Goal: Task Accomplishment & Management: Use online tool/utility

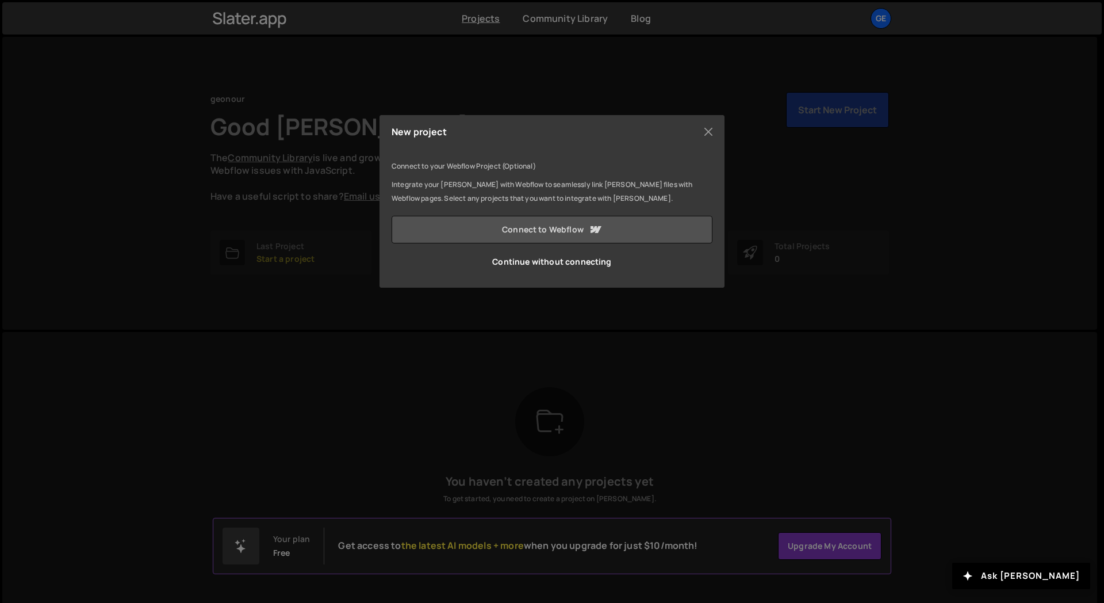
click at [499, 230] on link "Connect to Webflow" at bounding box center [552, 230] width 321 height 28
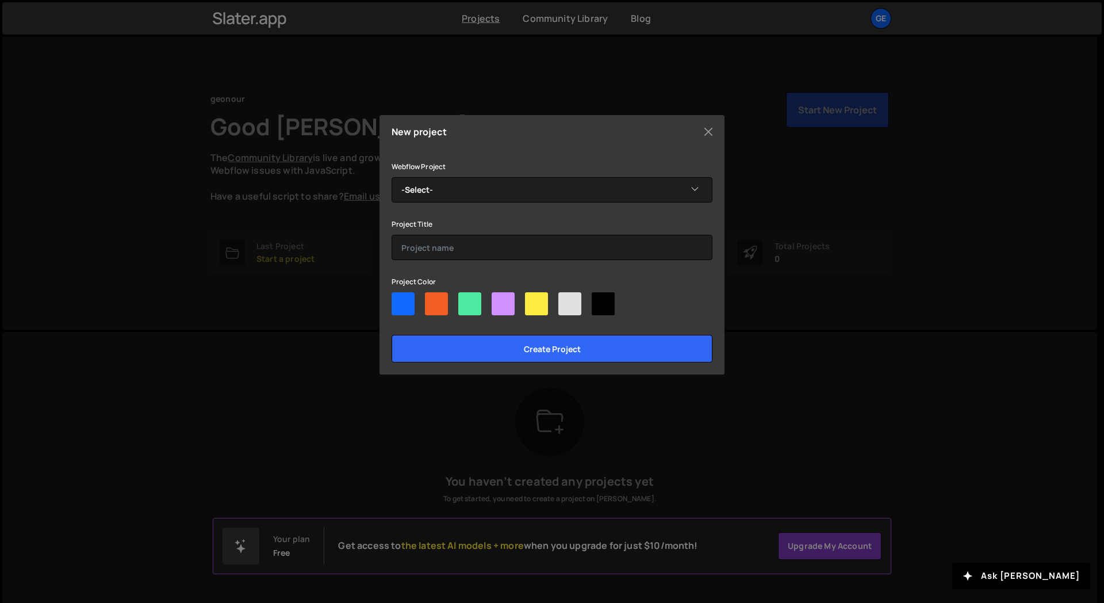
click at [471, 206] on div "Webflow Project -Select- Alex's Portfoio Project Starter Old Marketing Flamingo…" at bounding box center [552, 260] width 321 height 203
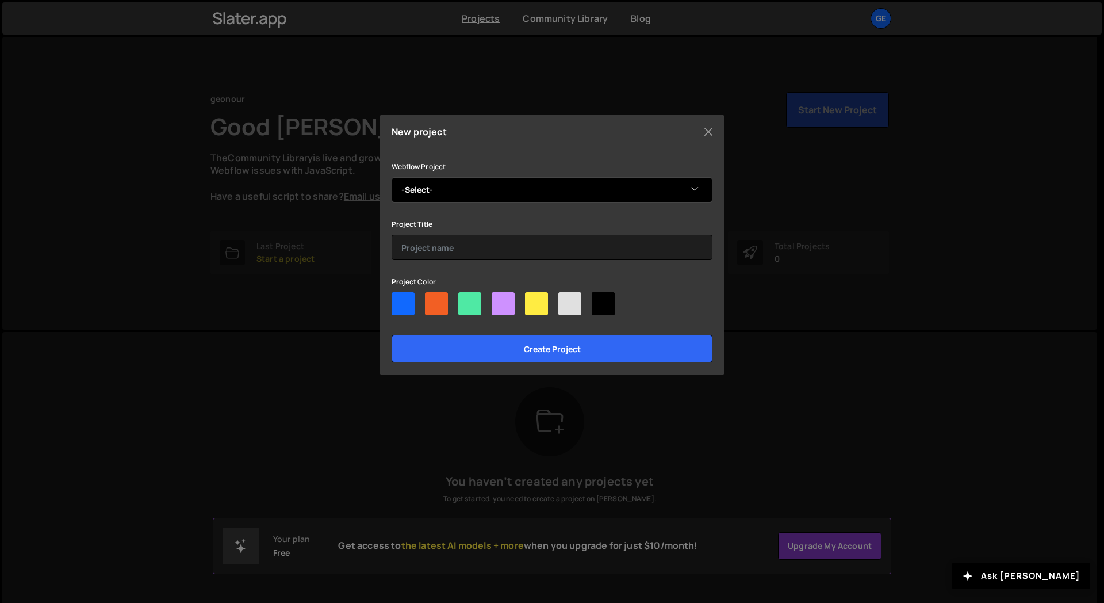
click at [477, 189] on select "-Select- Alex's Portfoio Project Starter Old Marketing Flamingo Marketing Flami…" at bounding box center [552, 189] width 321 height 25
select select "68c7ff38d94f81bca1f3db92"
click at [392, 177] on select "-Select- Alex's Portfoio Project Starter Old Marketing Flamingo Marketing Flami…" at bounding box center [552, 189] width 321 height 25
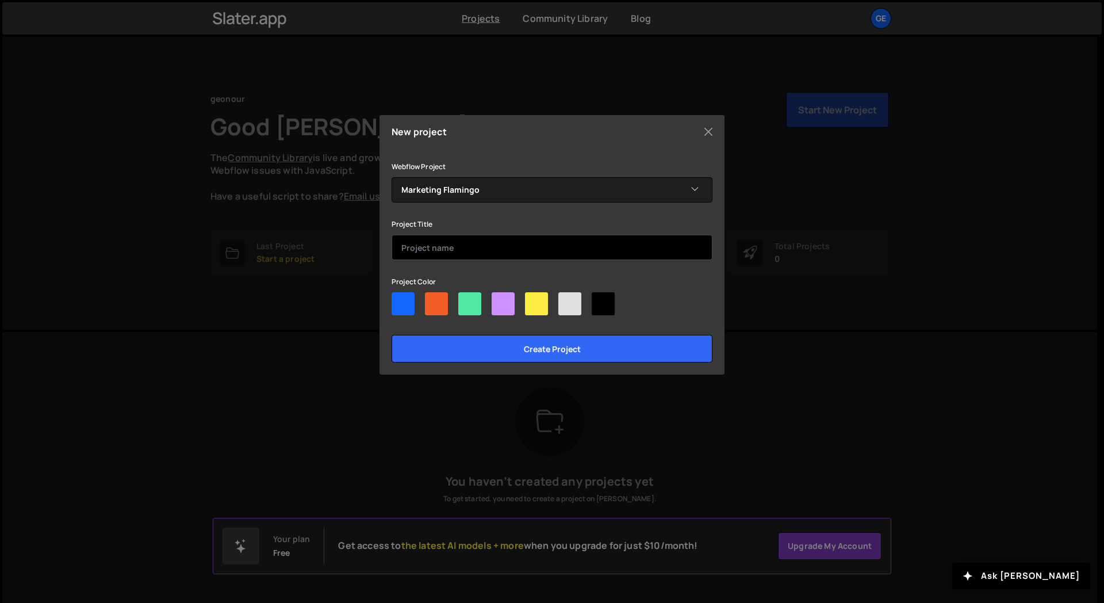
click at [437, 244] on input "text" at bounding box center [552, 247] width 321 height 25
type input "Marketing Flamingo"
click at [405, 306] on div at bounding box center [403, 303] width 23 height 23
click at [399, 300] on input"] "radio" at bounding box center [395, 295] width 7 height 7
radio input"] "true"
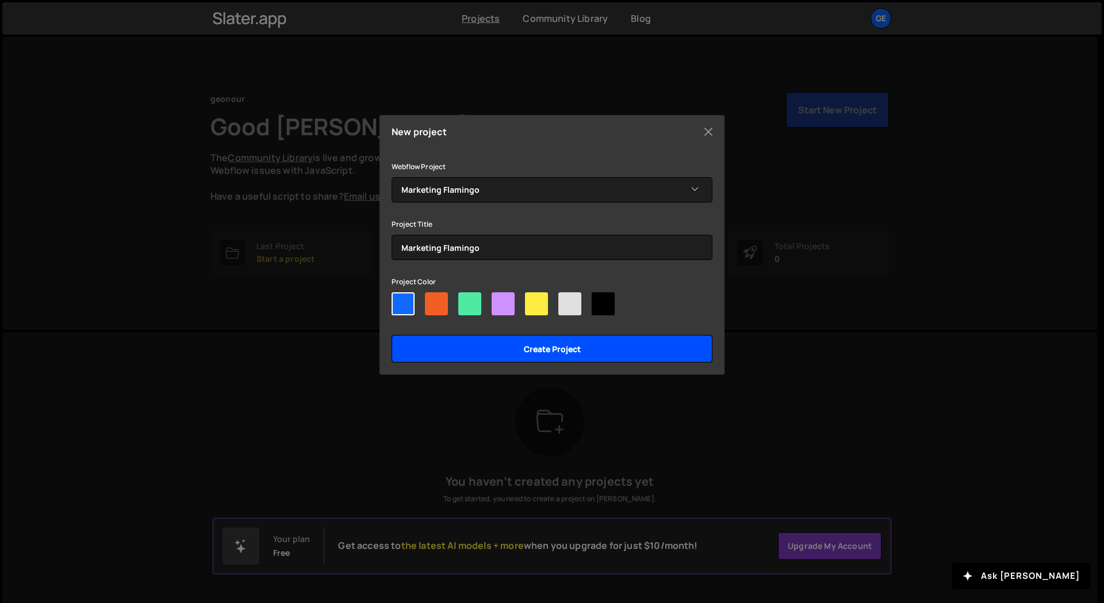
click at [554, 347] on input "Create project" at bounding box center [552, 349] width 321 height 28
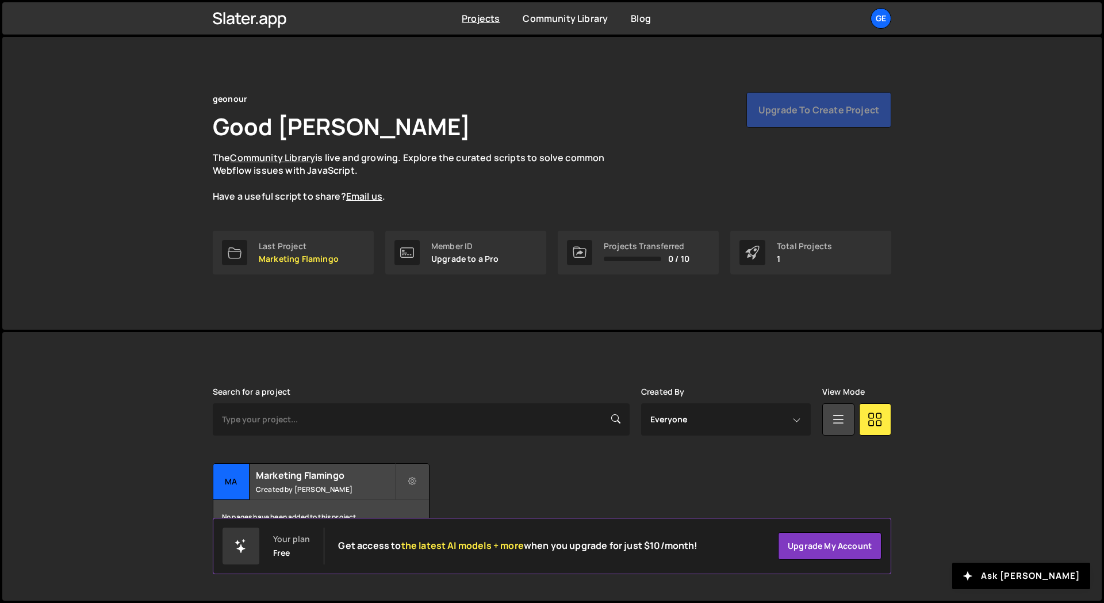
click at [839, 131] on div "geonour Good Day, Alex Ghit The Community Library is live and growing. Explore …" at bounding box center [552, 147] width 679 height 111
click at [832, 110] on div "Upgrade to create project" at bounding box center [819, 110] width 145 height 36
click at [849, 546] on link "Upgrade my account" at bounding box center [830, 546] width 104 height 28
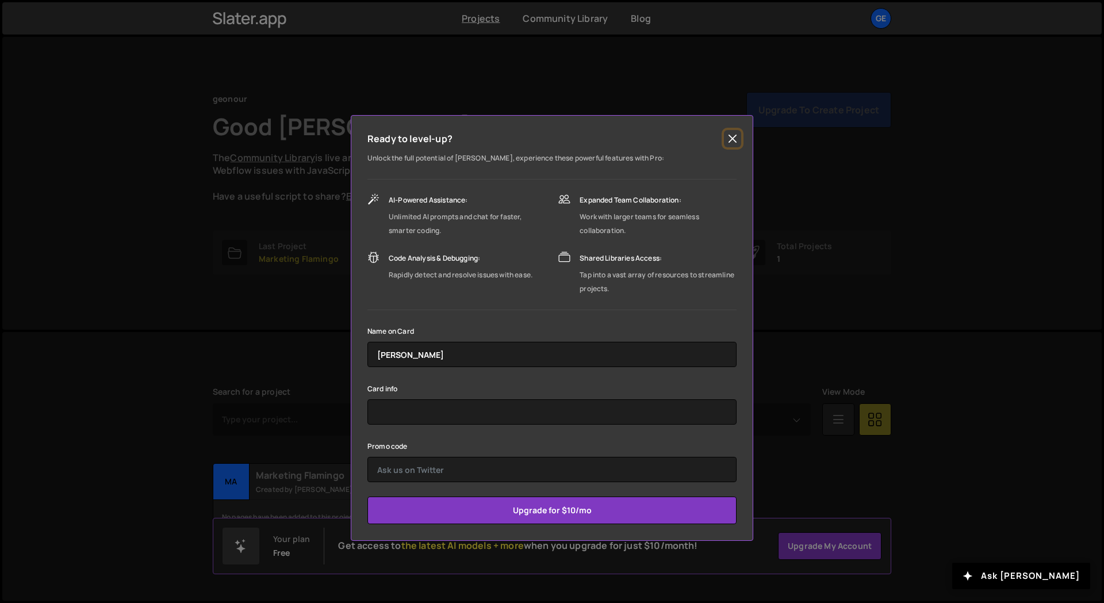
click at [735, 140] on button "Close" at bounding box center [732, 138] width 17 height 17
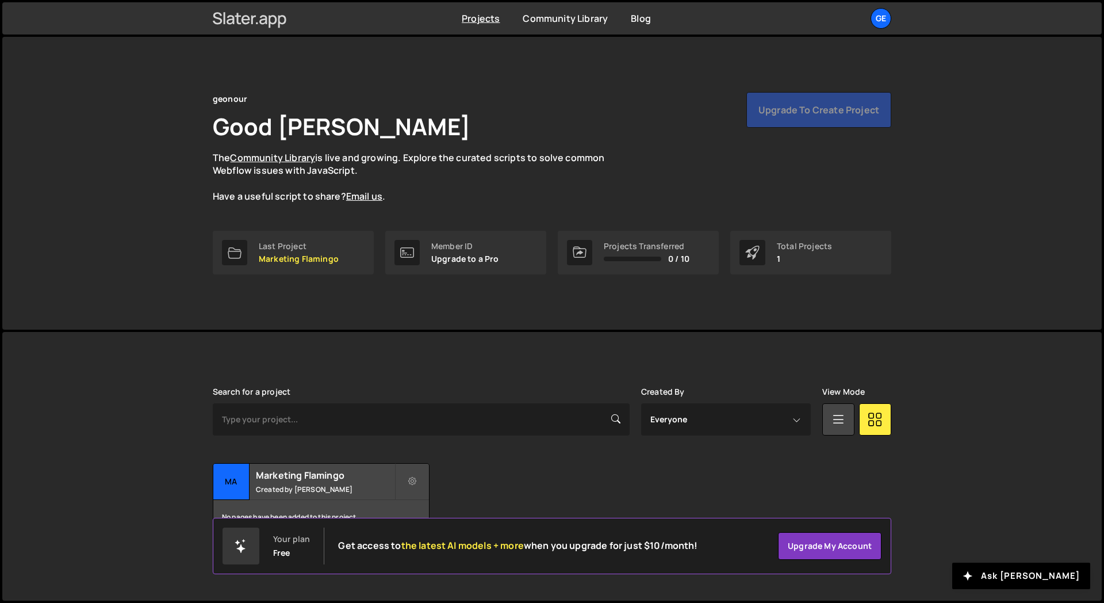
click at [265, 21] on icon at bounding box center [262, 19] width 7 height 9
click at [882, 20] on div "ge" at bounding box center [881, 18] width 21 height 21
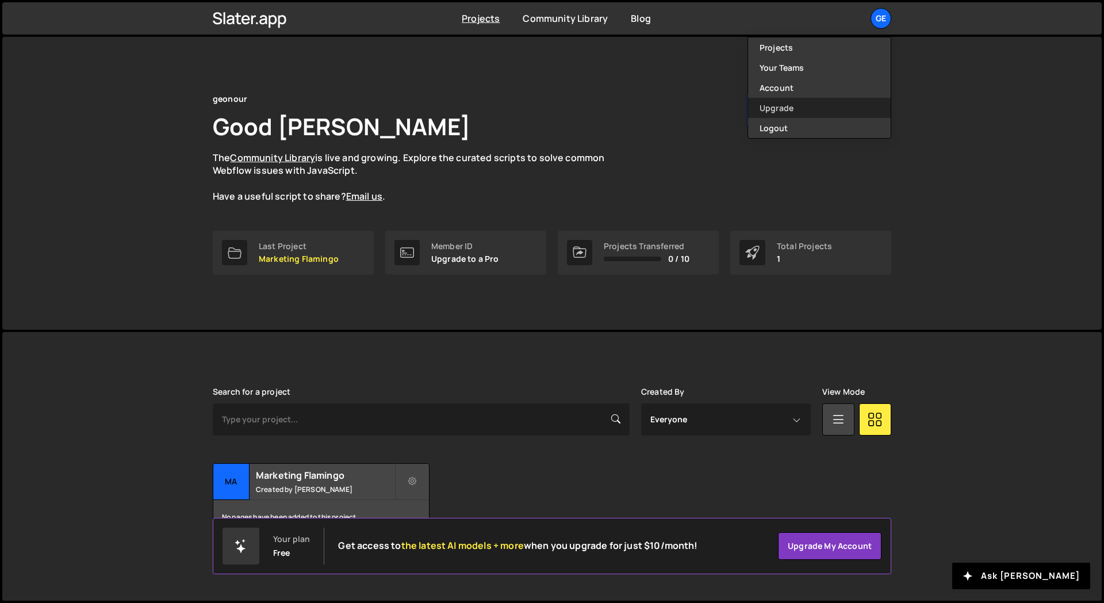
click at [797, 101] on link "Upgrade" at bounding box center [819, 108] width 143 height 20
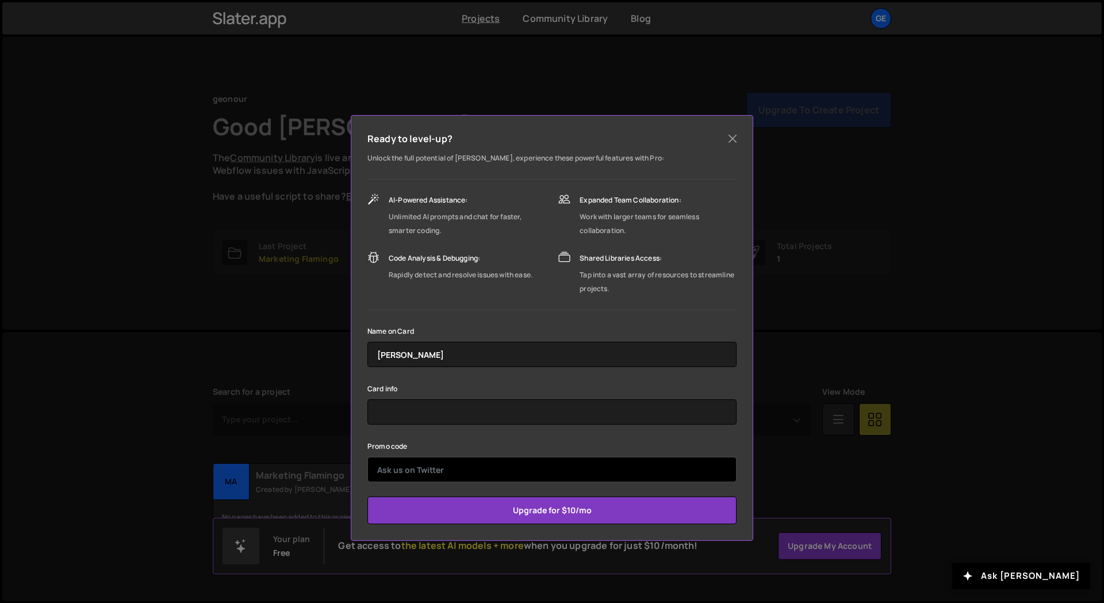
click at [430, 465] on input "text" at bounding box center [552, 469] width 369 height 25
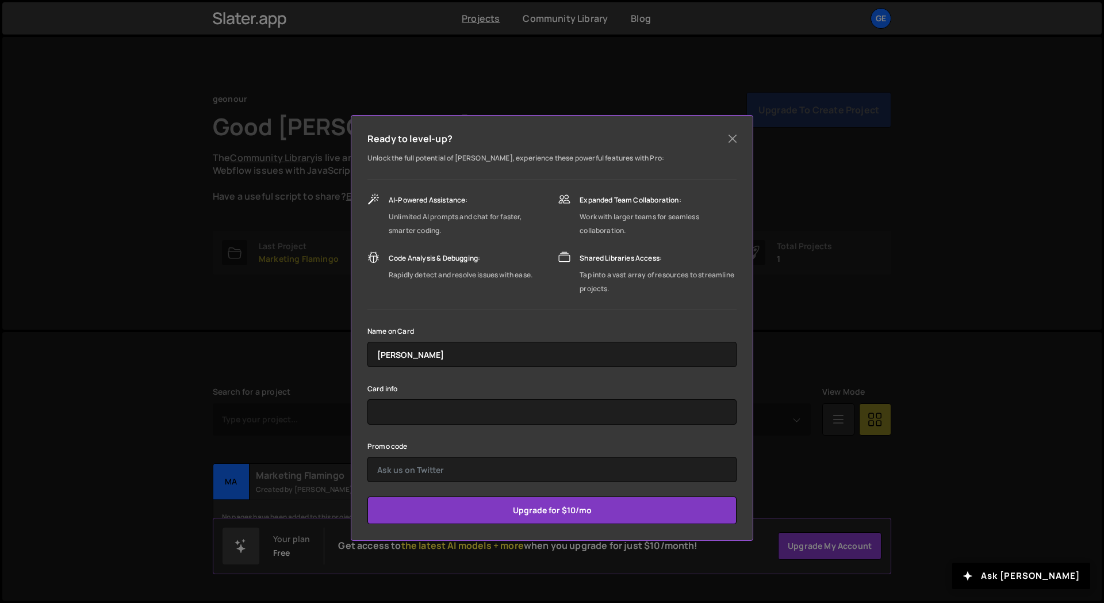
click at [447, 443] on div "Promo code" at bounding box center [552, 460] width 369 height 43
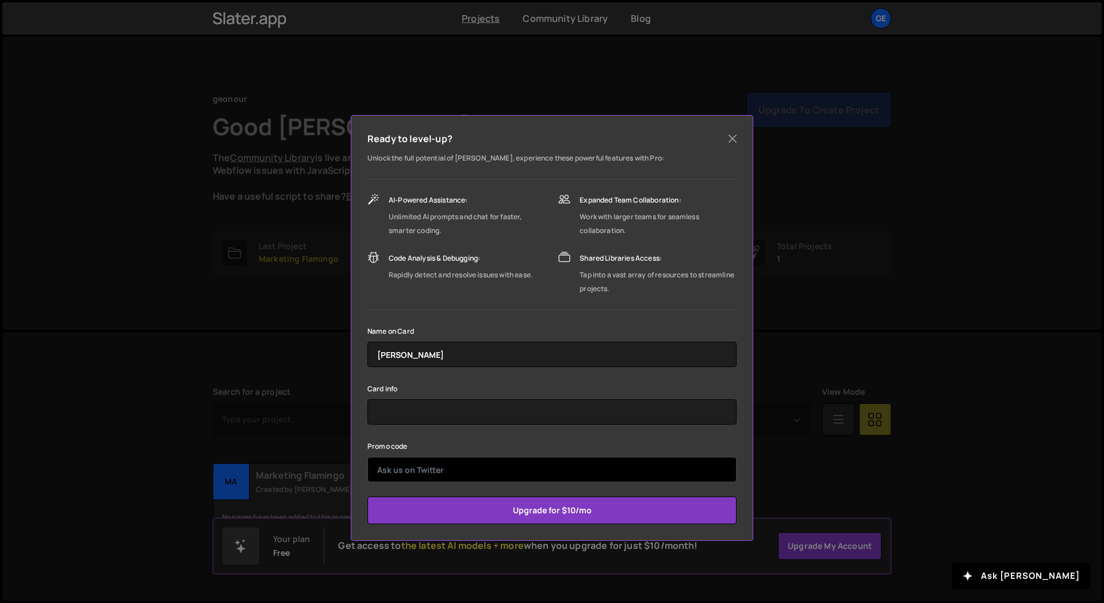
click at [428, 475] on input "text" at bounding box center [552, 469] width 369 height 25
paste input "EXTRA10"
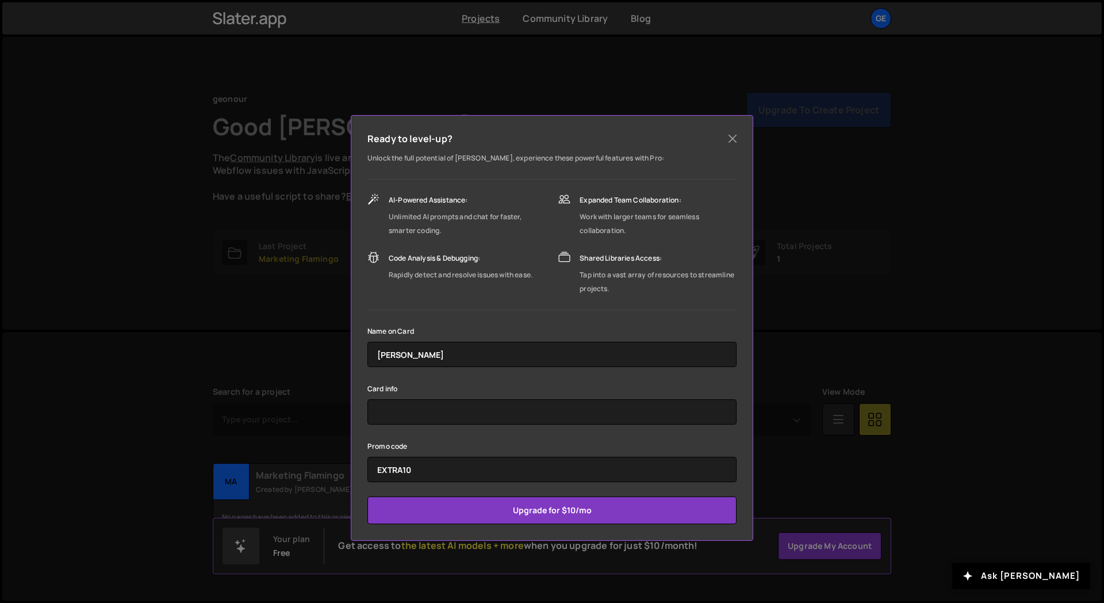
click at [449, 439] on div "Promo code EXTRA10" at bounding box center [552, 460] width 369 height 43
click at [485, 441] on div "Promo code EXTRA10" at bounding box center [552, 460] width 369 height 43
click at [465, 443] on div "Promo code EXTRA10" at bounding box center [552, 460] width 369 height 43
click at [426, 442] on div "Promo code EXTRA10" at bounding box center [552, 460] width 369 height 43
click at [456, 439] on div "Promo code EXTRA10" at bounding box center [552, 460] width 369 height 43
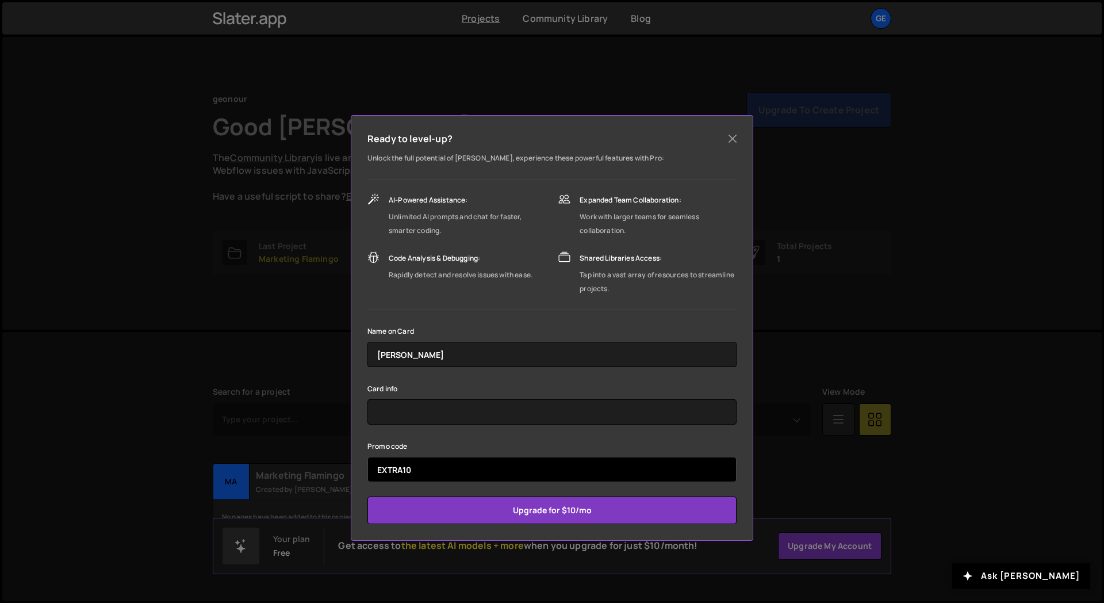
click at [428, 473] on input "EXTRA10" at bounding box center [552, 469] width 369 height 25
paste input "wipeout"
type input "wipeout"
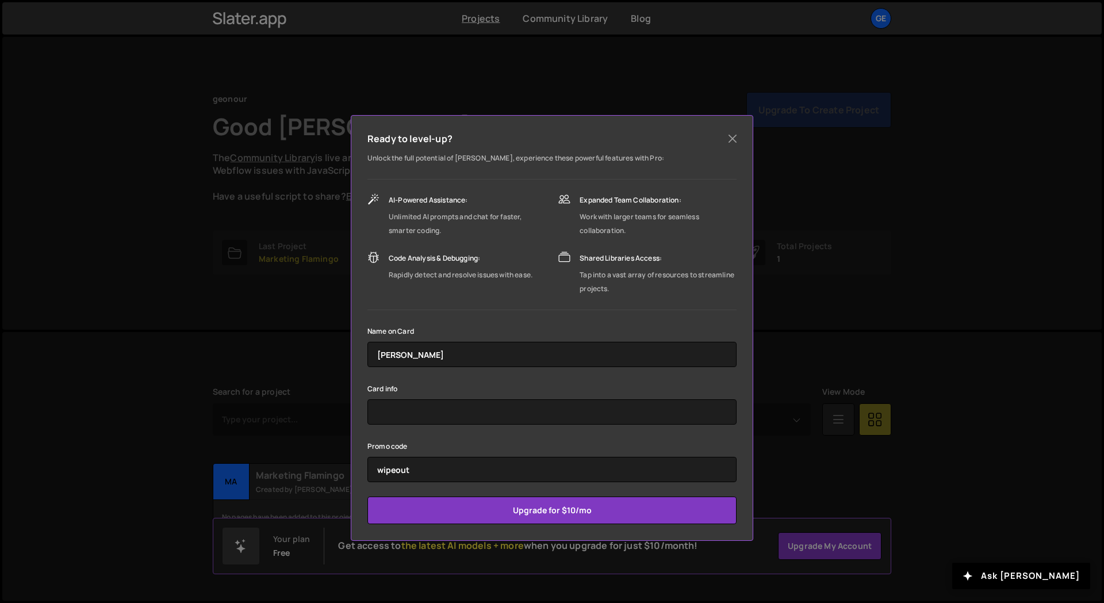
click at [448, 440] on div "Promo code wipeout" at bounding box center [552, 460] width 369 height 43
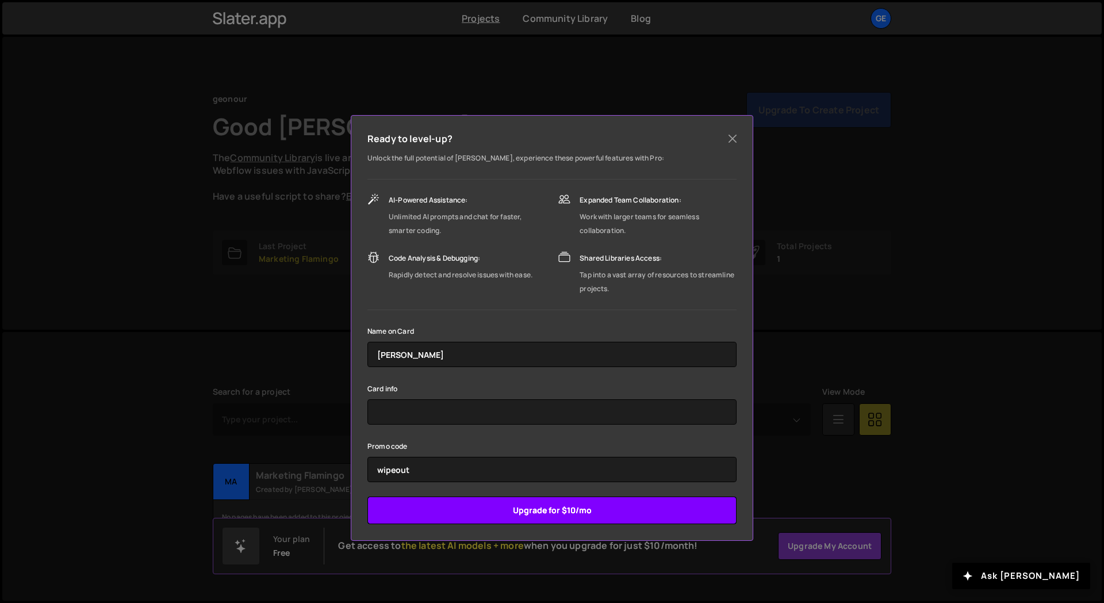
click at [530, 512] on input "Upgrade for $10/mo" at bounding box center [552, 510] width 369 height 28
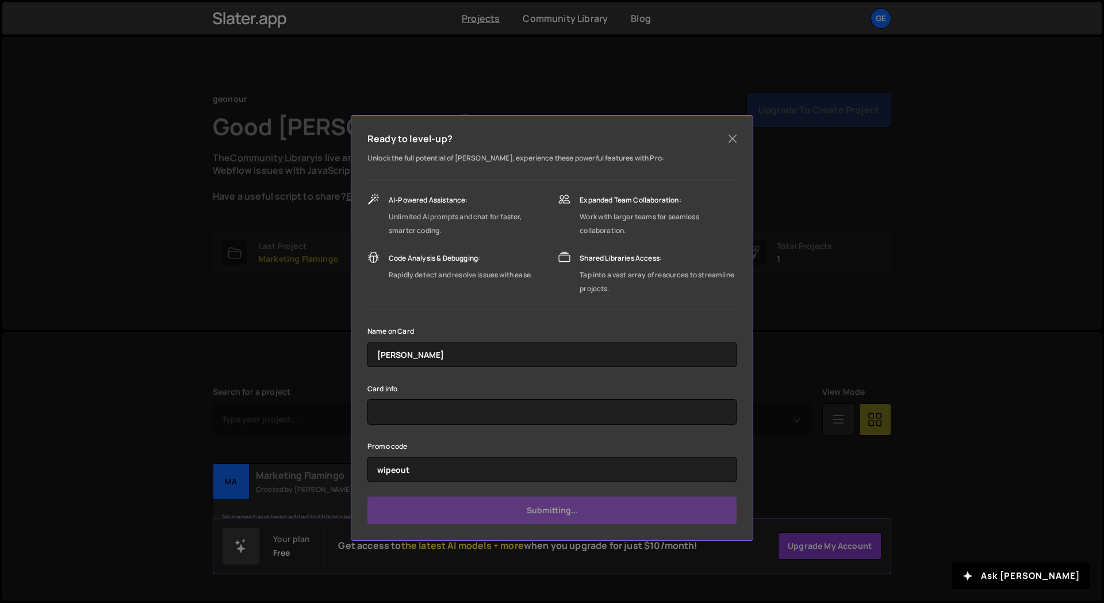
click at [458, 388] on div "Card info" at bounding box center [552, 402] width 369 height 43
type input "Submit"
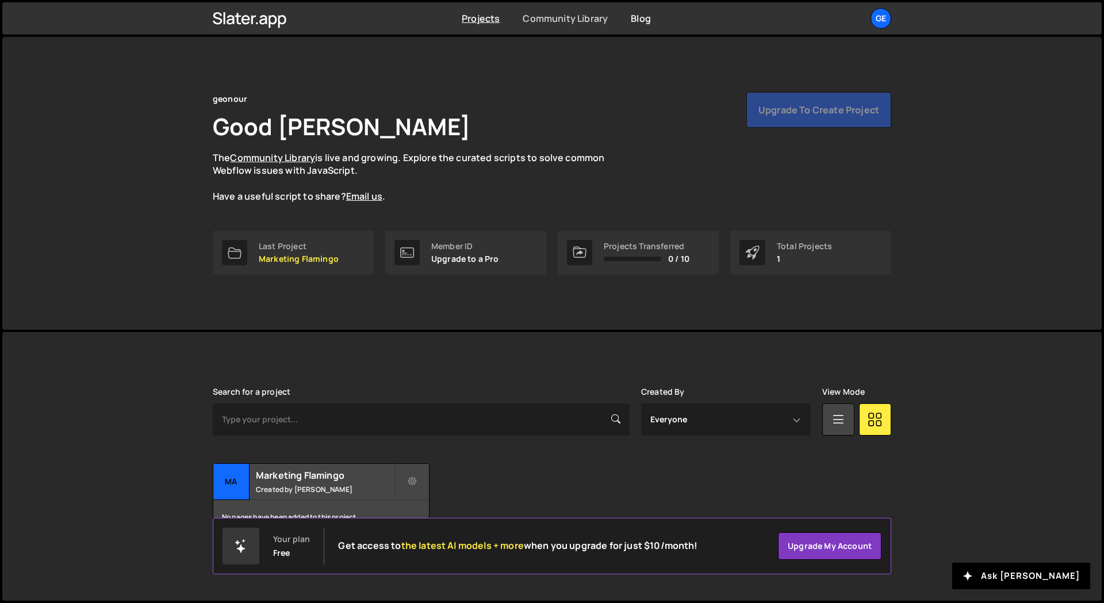
click at [572, 20] on link "Community Library" at bounding box center [565, 18] width 85 height 13
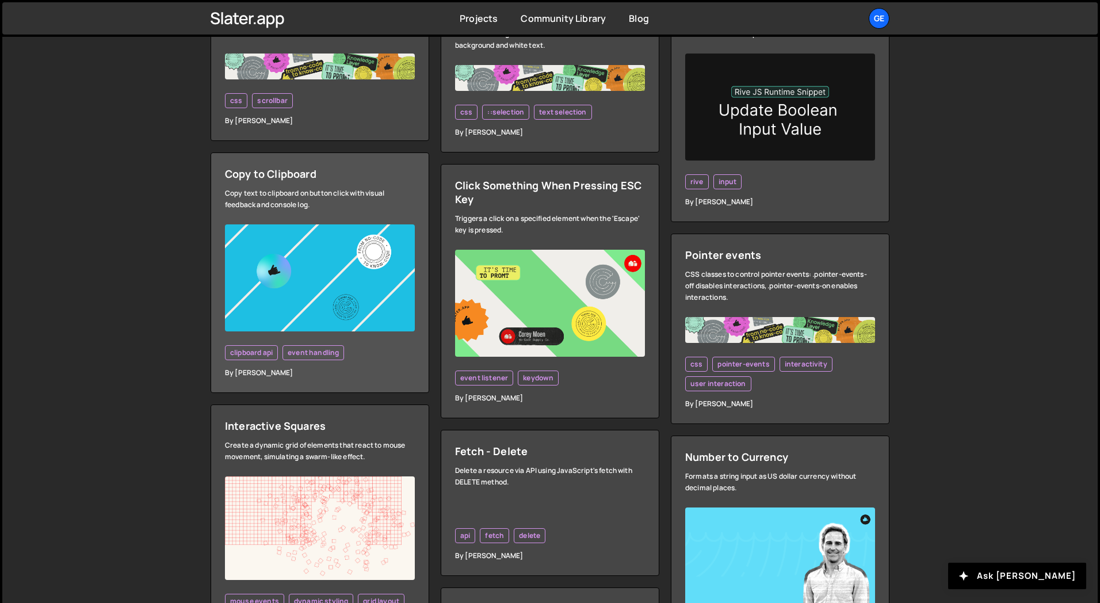
scroll to position [416, 0]
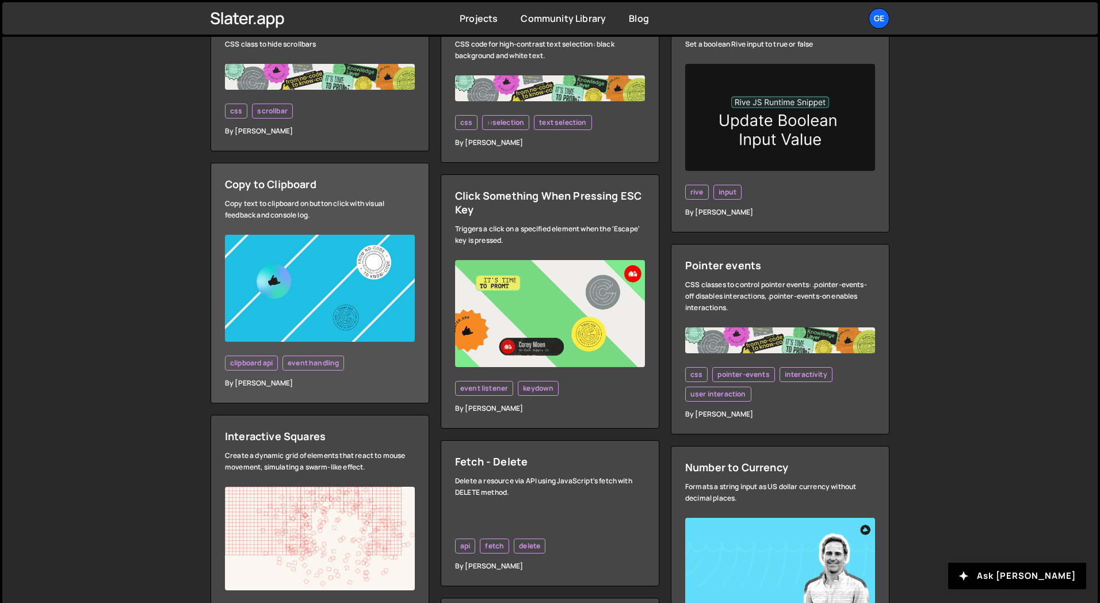
click at [259, 198] on div "Copy text to clipboard on button click with visual feedback and console log." at bounding box center [320, 209] width 190 height 23
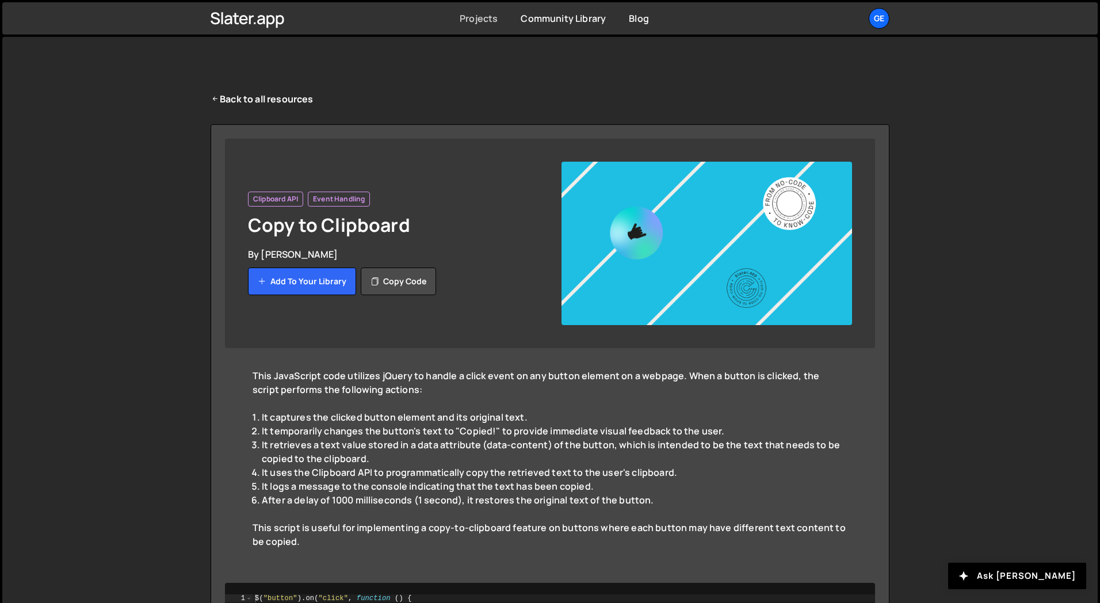
click at [480, 22] on link "Projects" at bounding box center [479, 18] width 38 height 13
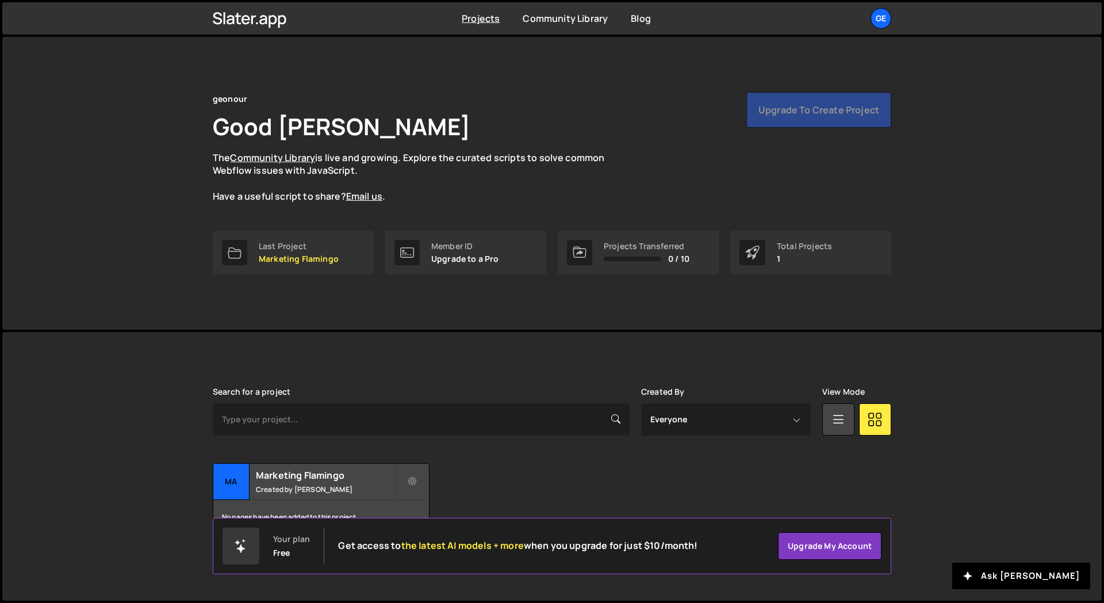
click at [477, 254] on p "Upgrade to a Pro" at bounding box center [465, 258] width 68 height 9
click at [300, 353] on div "[PERSON_NAME] is designed for desktop use. Please use a larger screen to access…" at bounding box center [552, 461] width 713 height 258
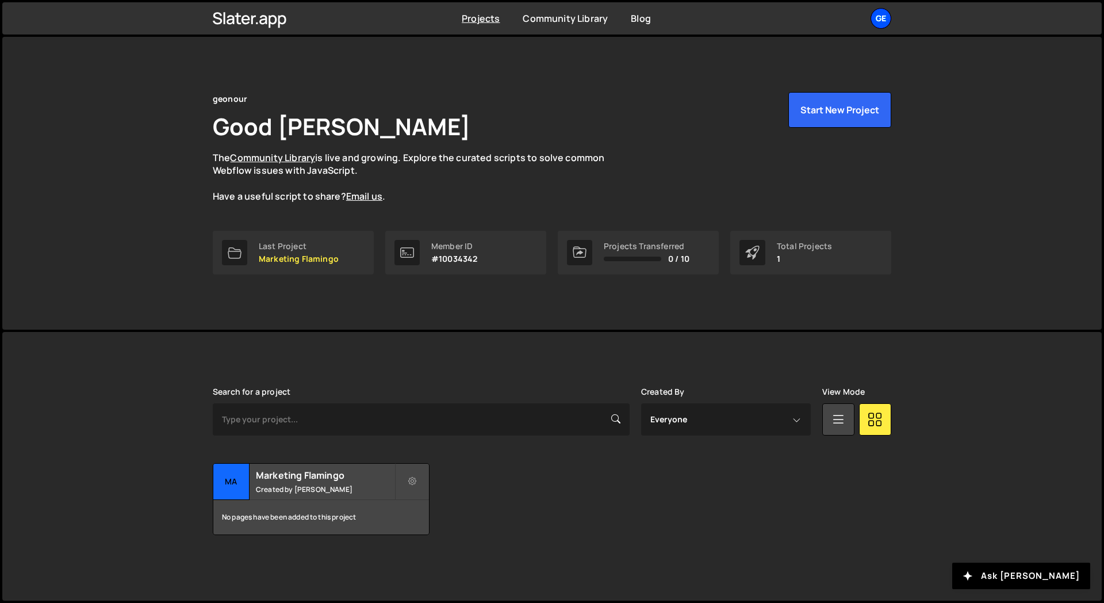
click at [879, 22] on div "ge" at bounding box center [881, 18] width 21 height 21
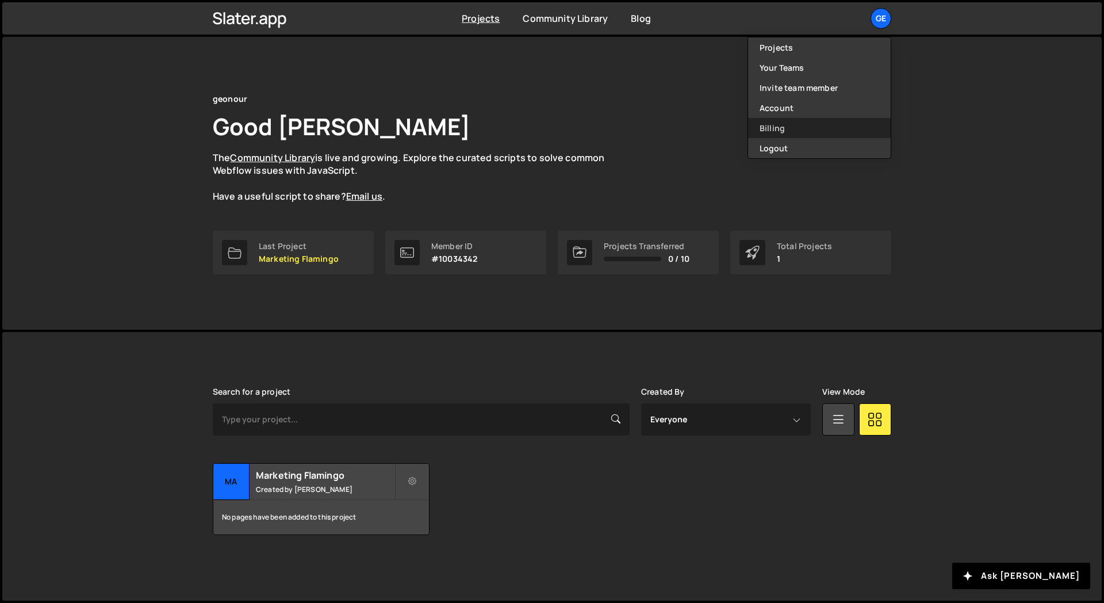
click at [775, 124] on link "Billing" at bounding box center [819, 128] width 143 height 20
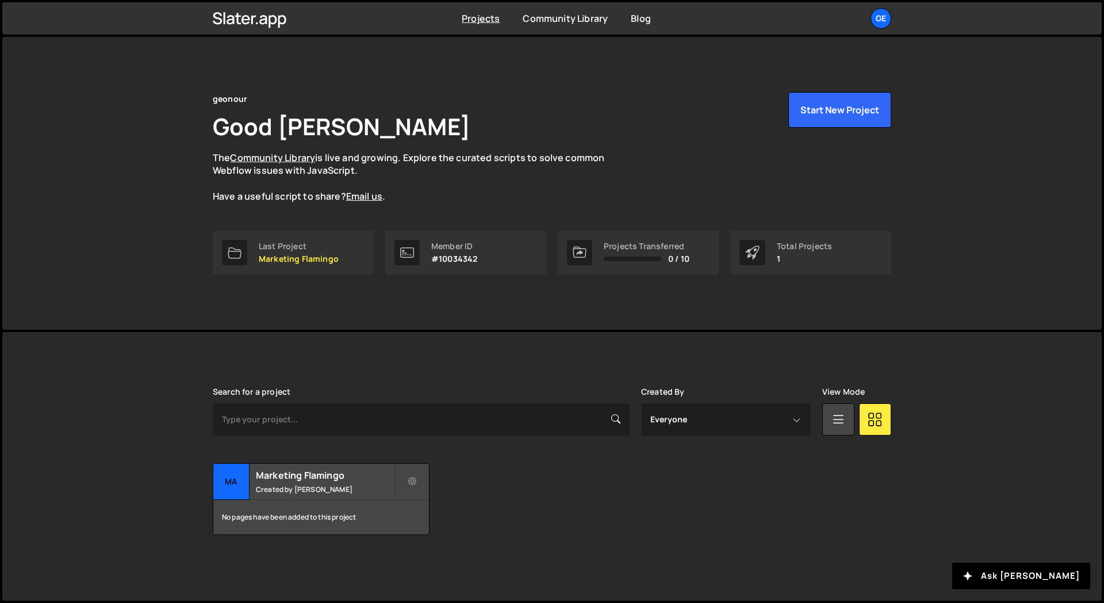
click at [516, 333] on div "[PERSON_NAME] is designed for desktop use. Please use a larger screen to access…" at bounding box center [552, 461] width 713 height 258
click at [453, 324] on div "geonour Good [PERSON_NAME] The Community Library is live and growing. Explore t…" at bounding box center [552, 183] width 713 height 293
click at [584, 315] on div "geonour Good Day, Alex Ghit The Community Library is live and growing. Explore …" at bounding box center [552, 183] width 713 height 293
click at [821, 109] on button "Start New Project" at bounding box center [840, 110] width 103 height 36
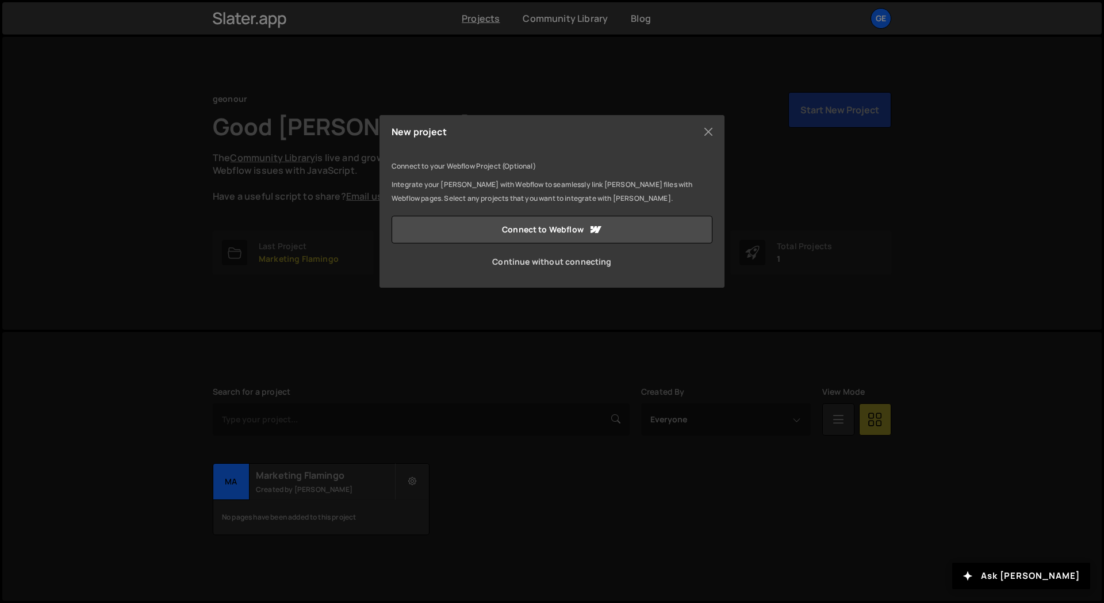
click at [518, 262] on link "Continue without connecting" at bounding box center [552, 262] width 321 height 28
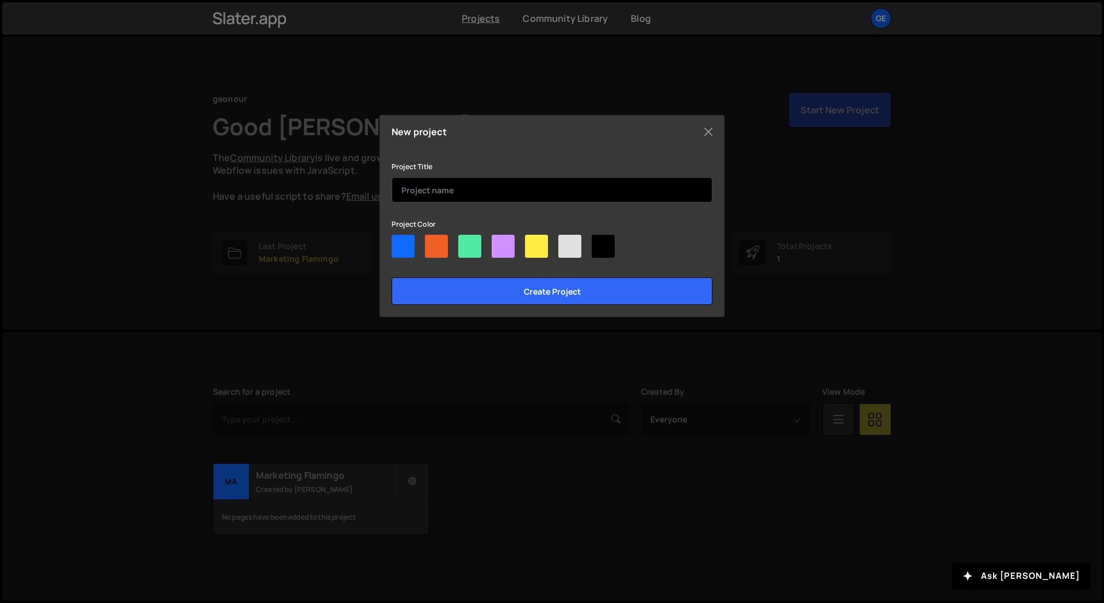
click at [437, 194] on input "text" at bounding box center [552, 189] width 321 height 25
type input "Hello World"
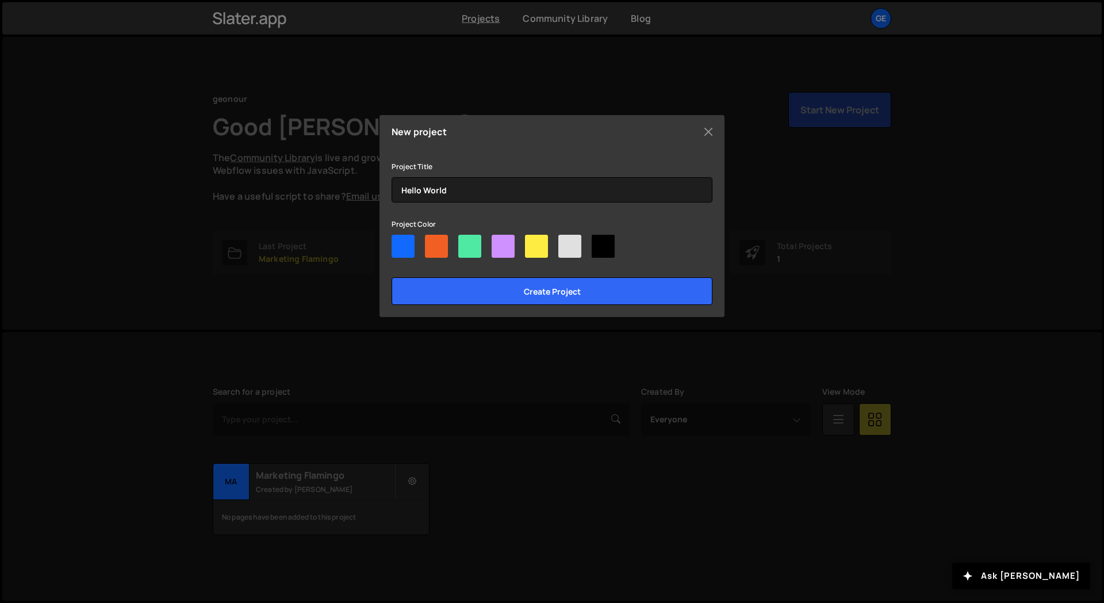
click at [404, 242] on div at bounding box center [403, 246] width 23 height 23
click at [399, 242] on input"] "radio" at bounding box center [395, 238] width 7 height 7
radio input"] "true"
click at [456, 307] on div "New project Connect to your Webflow Project (Optional) Integrate your Slater wi…" at bounding box center [552, 216] width 345 height 202
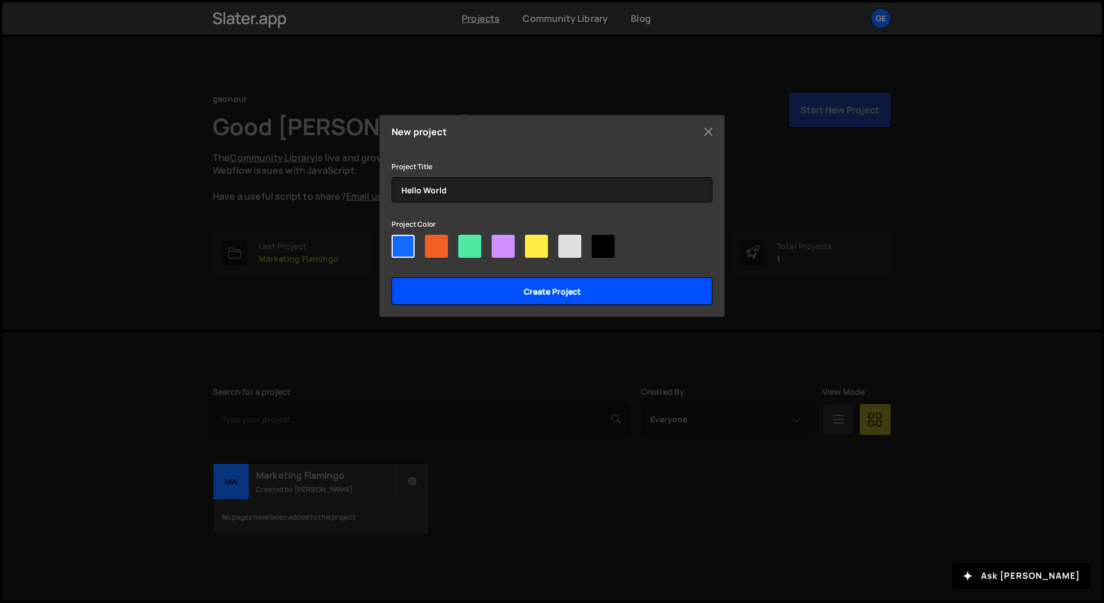
click at [466, 288] on input "Create project" at bounding box center [552, 291] width 321 height 28
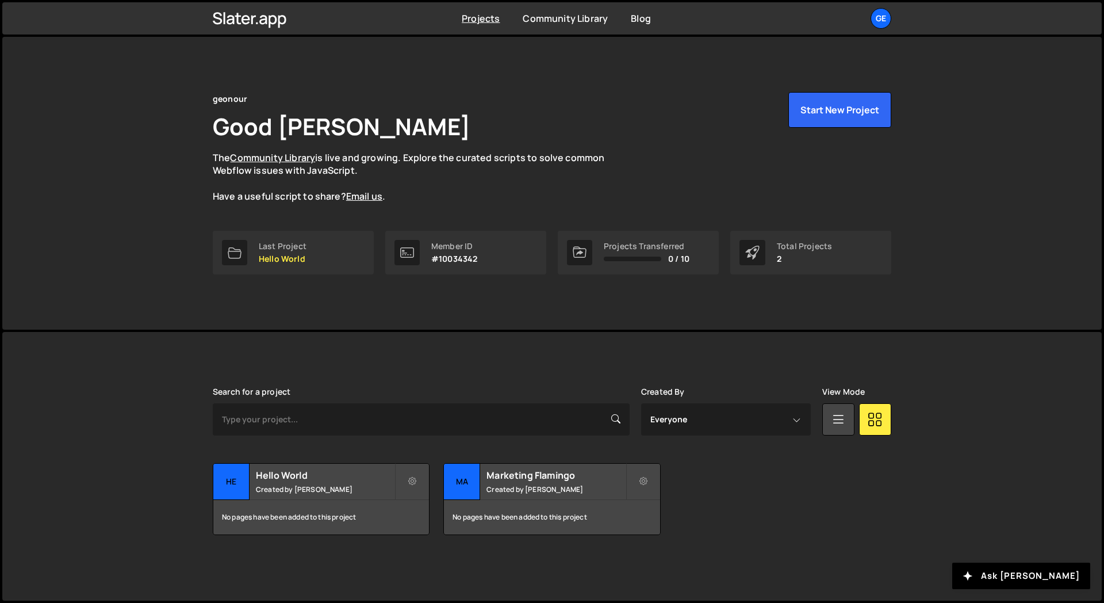
click at [274, 365] on div "Slater is designed for desktop use. Please use a larger screen to access the fu…" at bounding box center [552, 461] width 713 height 258
click at [231, 481] on div "He" at bounding box center [231, 482] width 36 height 36
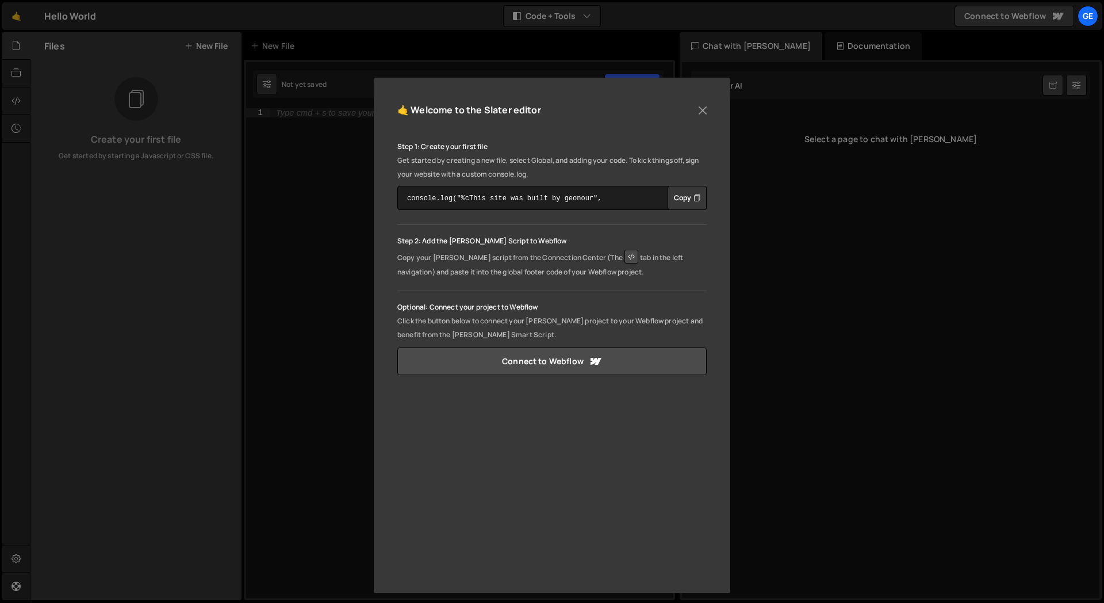
scroll to position [58, 0]
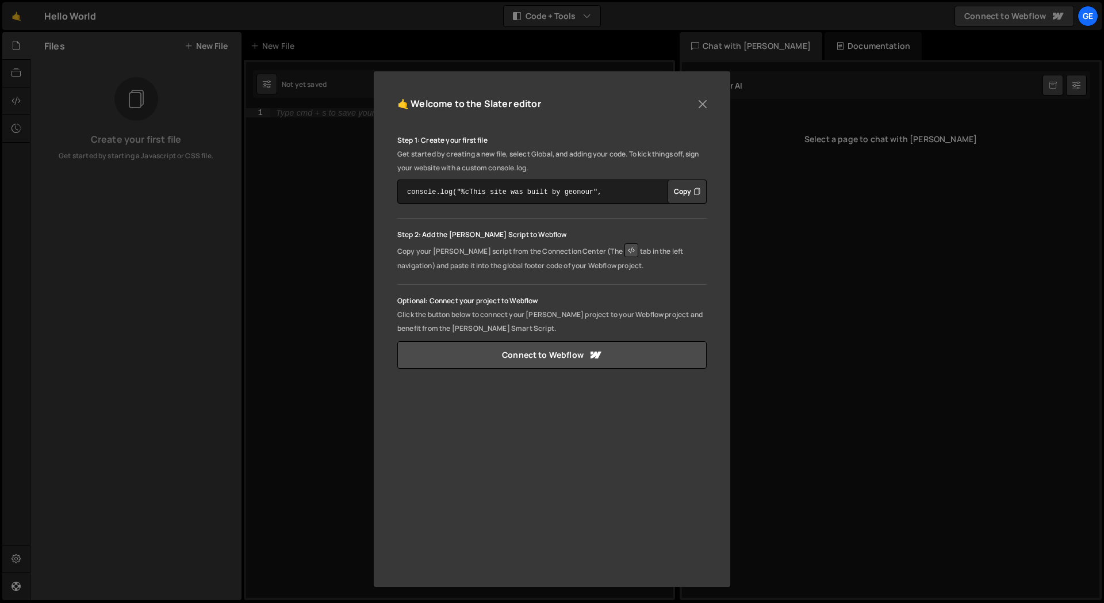
click at [694, 195] on icon "Button group with nested dropdown" at bounding box center [697, 192] width 7 height 12
click at [704, 106] on button "Close" at bounding box center [702, 103] width 17 height 17
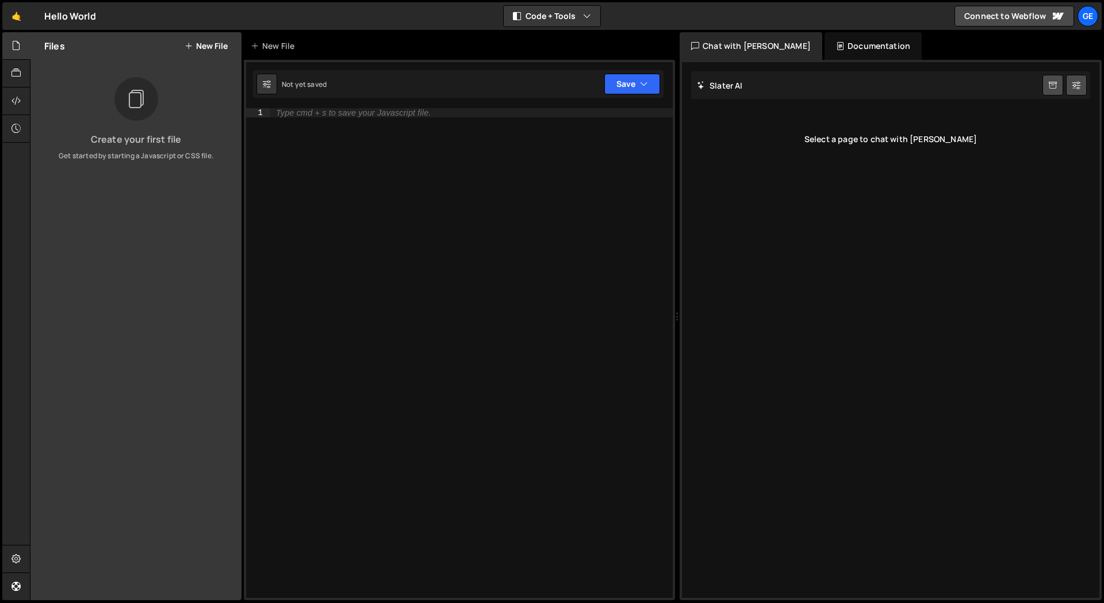
click at [736, 48] on div "Chat with Slater AI" at bounding box center [751, 46] width 143 height 28
click at [828, 47] on div "Documentation" at bounding box center [873, 46] width 97 height 28
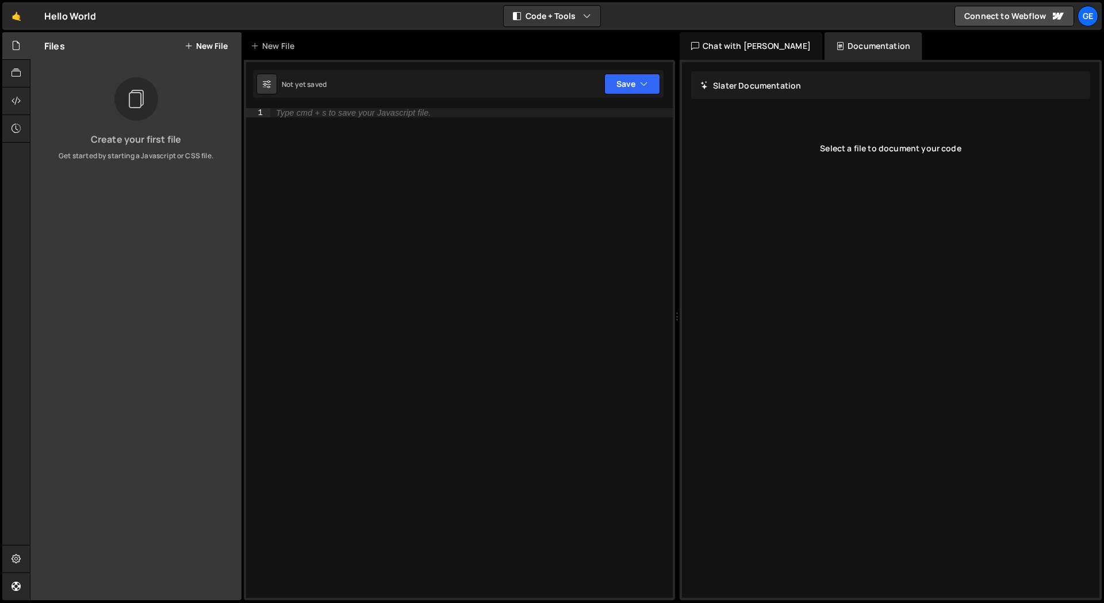
click at [746, 47] on div "Chat with Slater AI" at bounding box center [751, 46] width 143 height 28
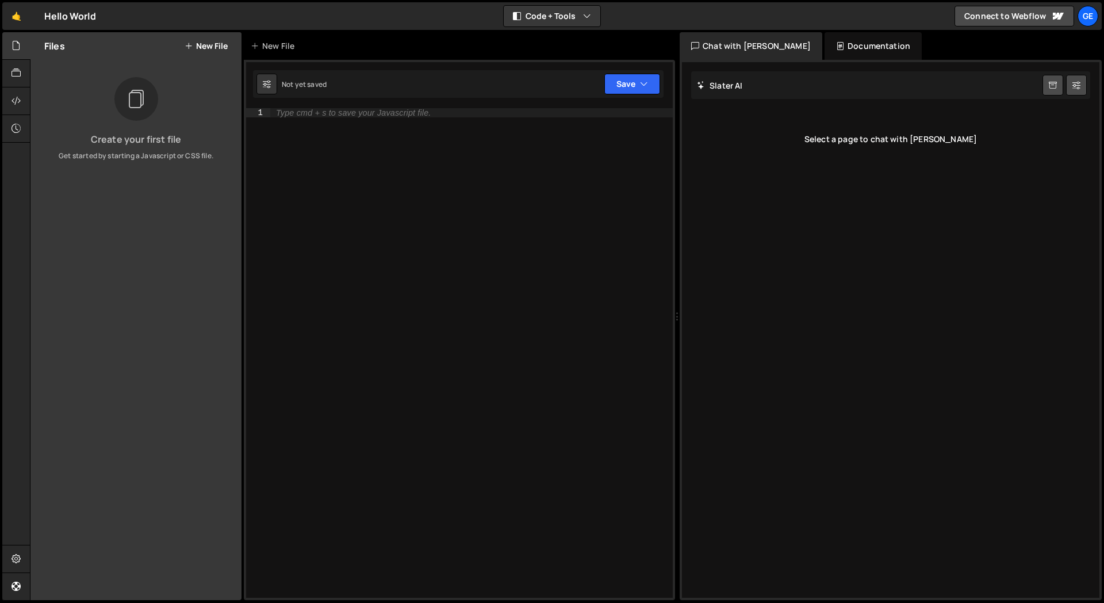
click at [851, 151] on div "Select a page to chat with [PERSON_NAME]" at bounding box center [890, 139] width 399 height 46
click at [353, 185] on div "Type cmd + s to save your Javascript file." at bounding box center [471, 362] width 403 height 508
click at [12, 77] on icon at bounding box center [16, 73] width 9 height 13
click at [14, 99] on icon at bounding box center [16, 100] width 9 height 13
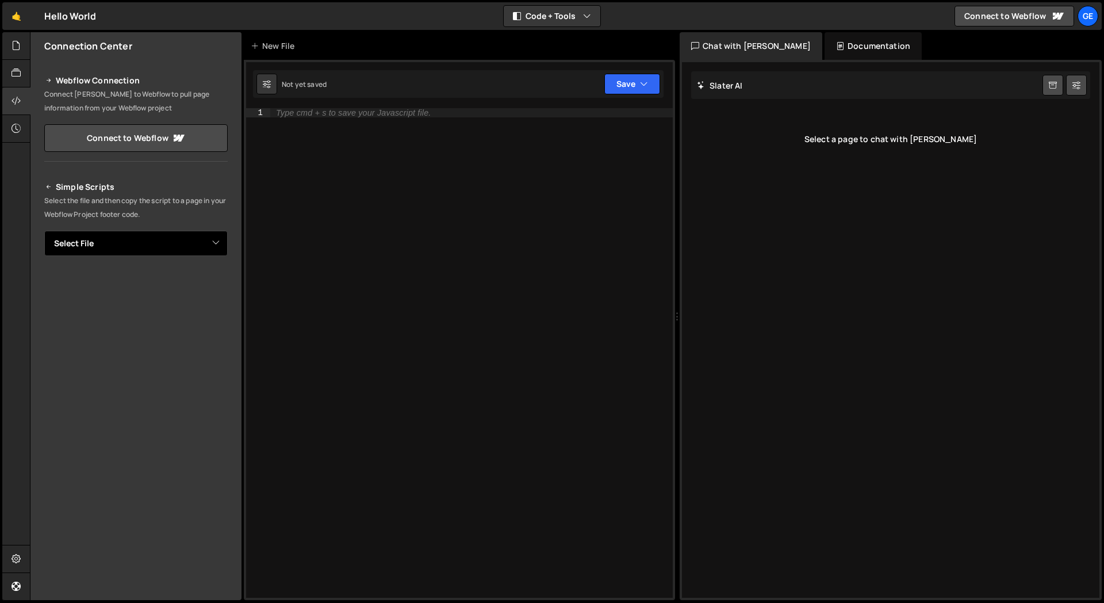
click at [129, 240] on select "Select File" at bounding box center [135, 243] width 183 height 25
click at [17, 133] on icon at bounding box center [16, 128] width 9 height 13
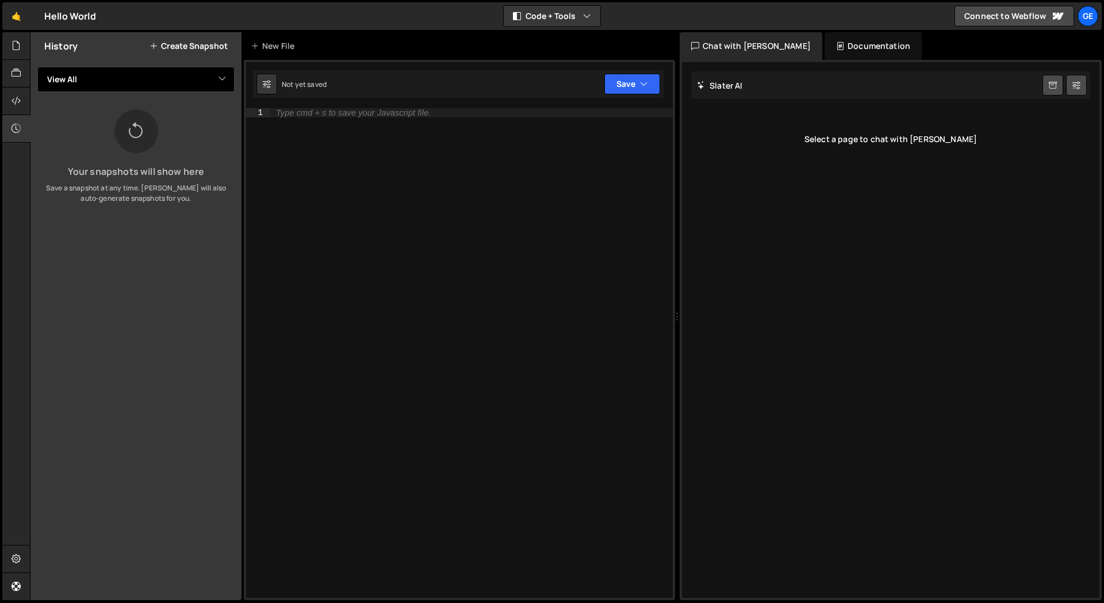
click at [81, 89] on select "View All" at bounding box center [135, 79] width 197 height 25
click at [20, 551] on div at bounding box center [16, 559] width 28 height 28
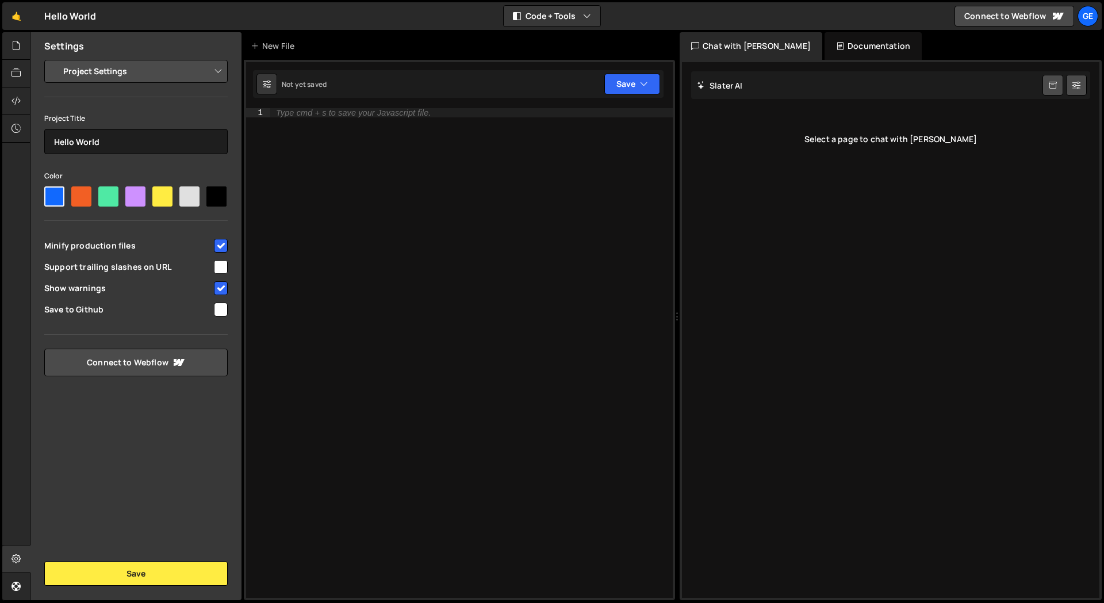
click at [195, 70] on select "Project Settings Code Editor Settings Chat Settings" at bounding box center [138, 71] width 169 height 25
select select "editor"
click at [54, 59] on select "Project Settings Code Editor Settings Chat Settings" at bounding box center [138, 71] width 169 height 25
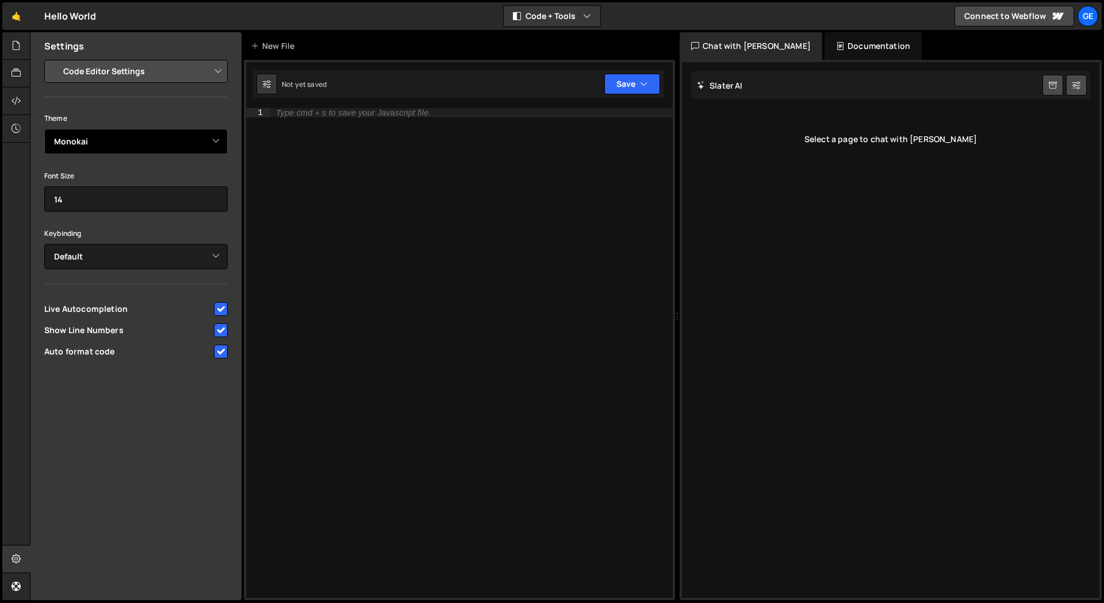
click at [146, 143] on select "Ambiance Chaos Clouds Midnight Dracula Cobalt Gruvbox Green on Black idle Finge…" at bounding box center [135, 141] width 183 height 25
click at [92, 197] on input "14" at bounding box center [135, 198] width 183 height 25
type input "16"
click at [102, 221] on div "Theme Ambiance Chaos Clouds Midnight Dracula Cobalt Gruvbox Green on Black idle…" at bounding box center [135, 236] width 183 height 251
click at [96, 242] on div "Keybinding Default Vim Emacs Sublime VSCode" at bounding box center [135, 247] width 183 height 43
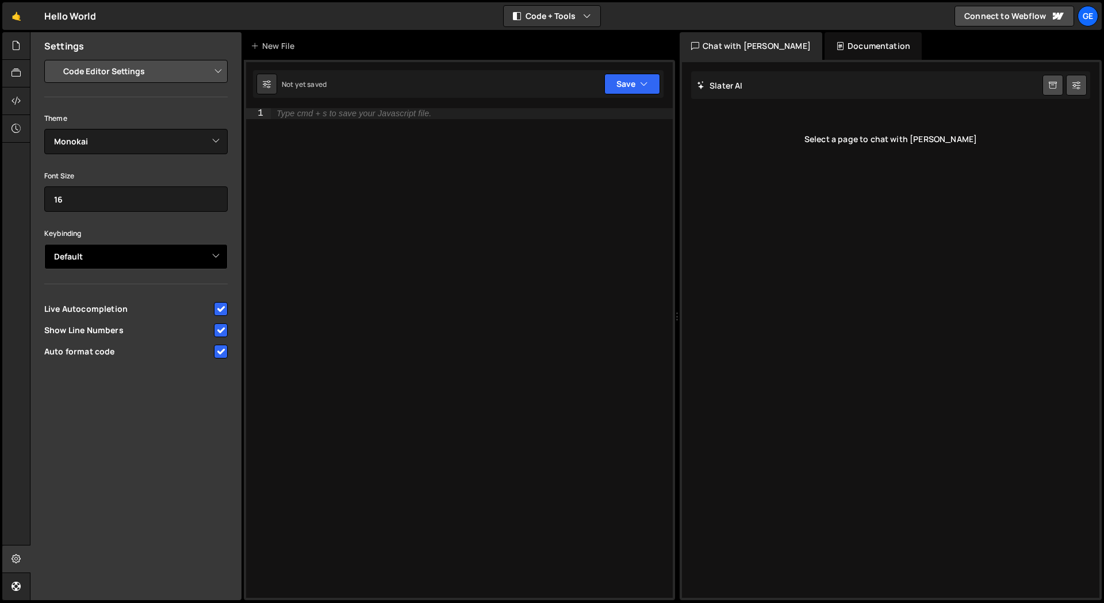
click at [93, 250] on select "Default Vim Emacs Sublime VSCode" at bounding box center [135, 256] width 183 height 25
click at [44, 244] on select "Default Vim Emacs Sublime VSCode" at bounding box center [135, 256] width 183 height 25
click at [92, 254] on select "Default Vim Emacs Sublime VSCode" at bounding box center [135, 256] width 183 height 25
click at [44, 244] on select "Default Vim Emacs Sublime VSCode" at bounding box center [135, 256] width 183 height 25
click at [104, 249] on select "Default Vim Emacs Sublime VSCode" at bounding box center [135, 256] width 183 height 25
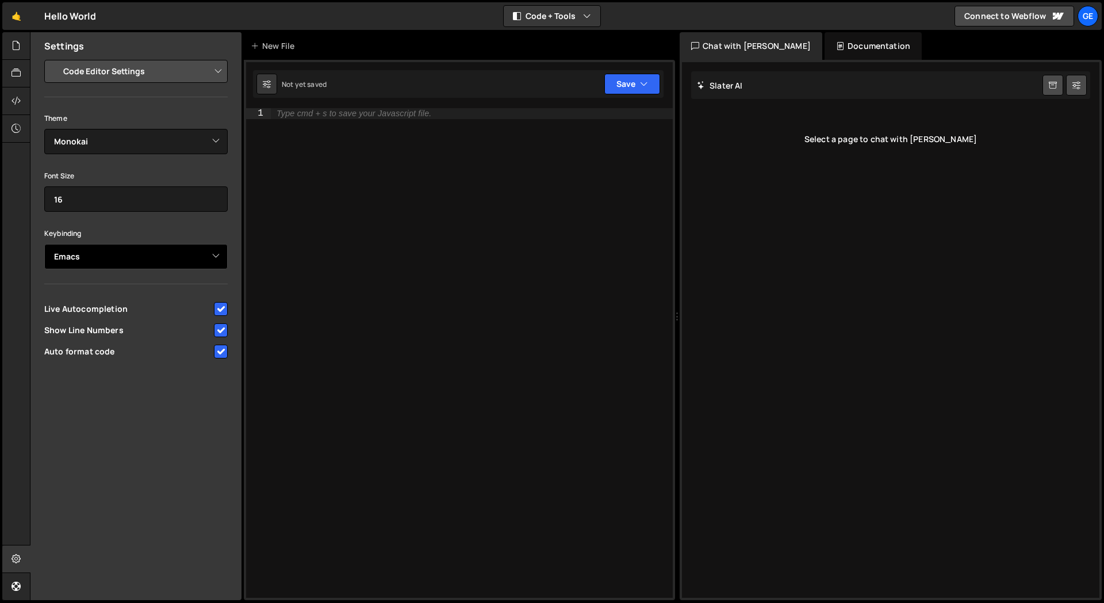
select select "ace/keyboard/vscode"
click at [44, 244] on select "Default Vim Emacs Sublime VSCode" at bounding box center [135, 256] width 183 height 25
click at [115, 254] on select "Default Vim Emacs Sublime VSCode" at bounding box center [135, 256] width 183 height 25
select select
click at [44, 244] on select "Default Vim Emacs Sublime VSCode" at bounding box center [135, 256] width 183 height 25
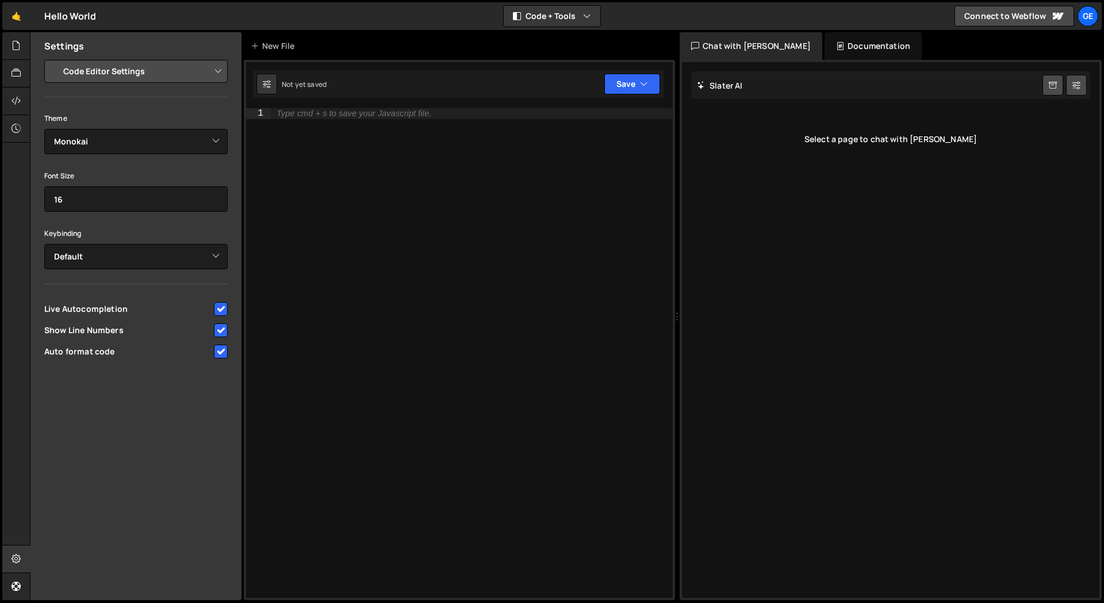
click at [53, 280] on div "Theme Ambiance Chaos Clouds Midnight Dracula Cobalt Gruvbox Green on Black idle…" at bounding box center [135, 236] width 183 height 251
click at [100, 463] on div "Settings Project Settings Code Editor Settings Chat Settings Project Title Hell…" at bounding box center [135, 316] width 211 height 568
click at [16, 554] on icon at bounding box center [16, 558] width 9 height 13
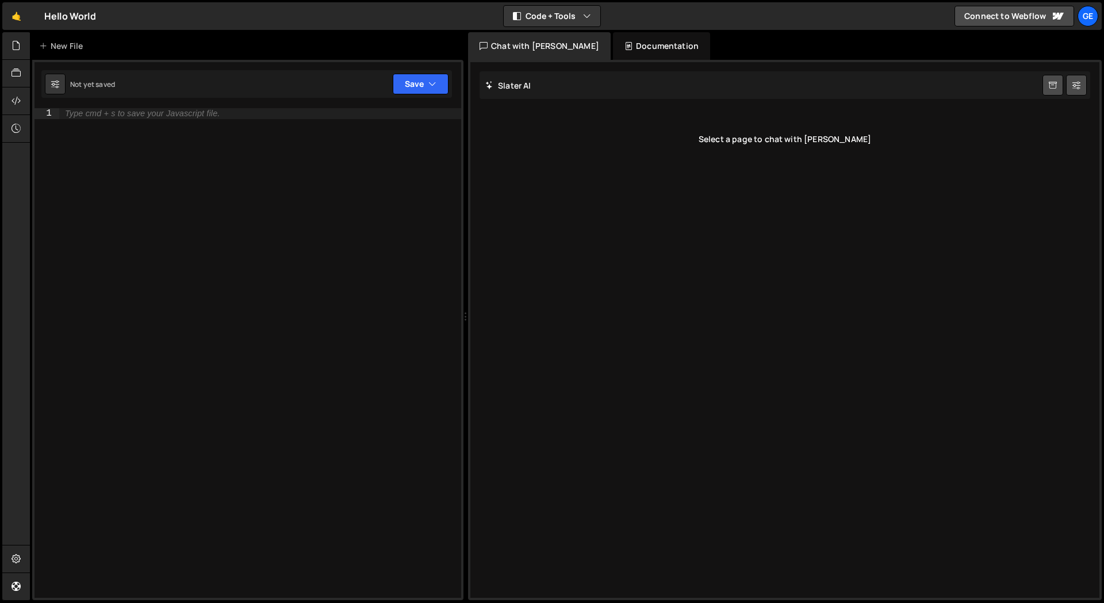
click at [101, 105] on div "1 Type cmd + s to save your Javascript file. הההההההההההההההההההההההההההההההההה…" at bounding box center [247, 330] width 431 height 540
click at [91, 79] on div "Not yet saved" at bounding box center [92, 84] width 45 height 10
click at [64, 41] on div "New File" at bounding box center [63, 46] width 48 height 12
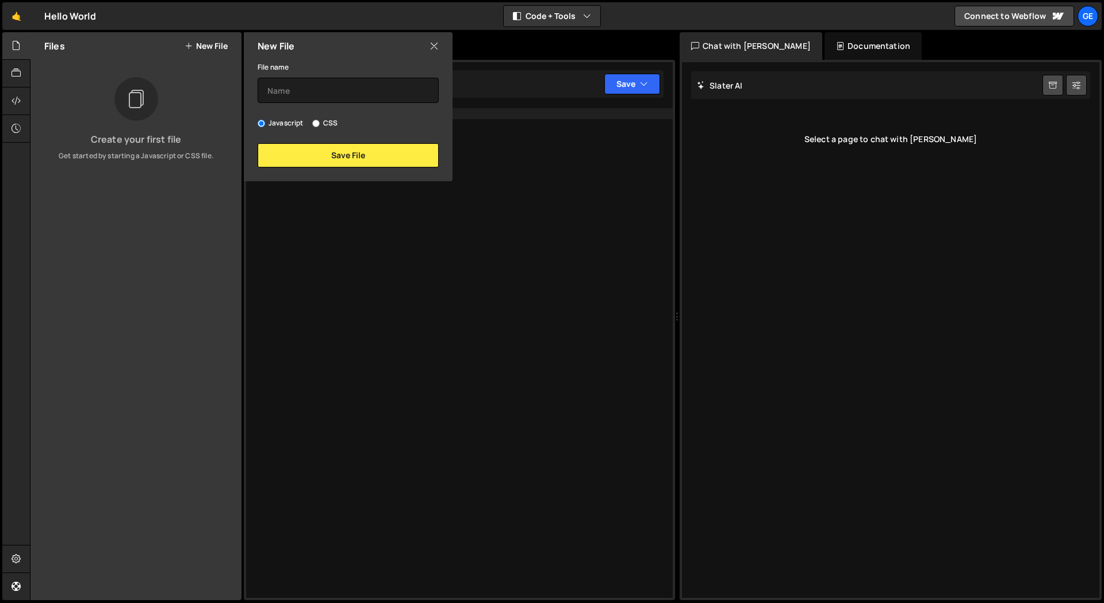
click at [316, 122] on input "CSS" at bounding box center [315, 123] width 7 height 7
radio input "true"
click at [261, 124] on input "Javascript" at bounding box center [261, 123] width 7 height 7
radio input "true"
click at [297, 91] on input "text" at bounding box center [348, 90] width 181 height 25
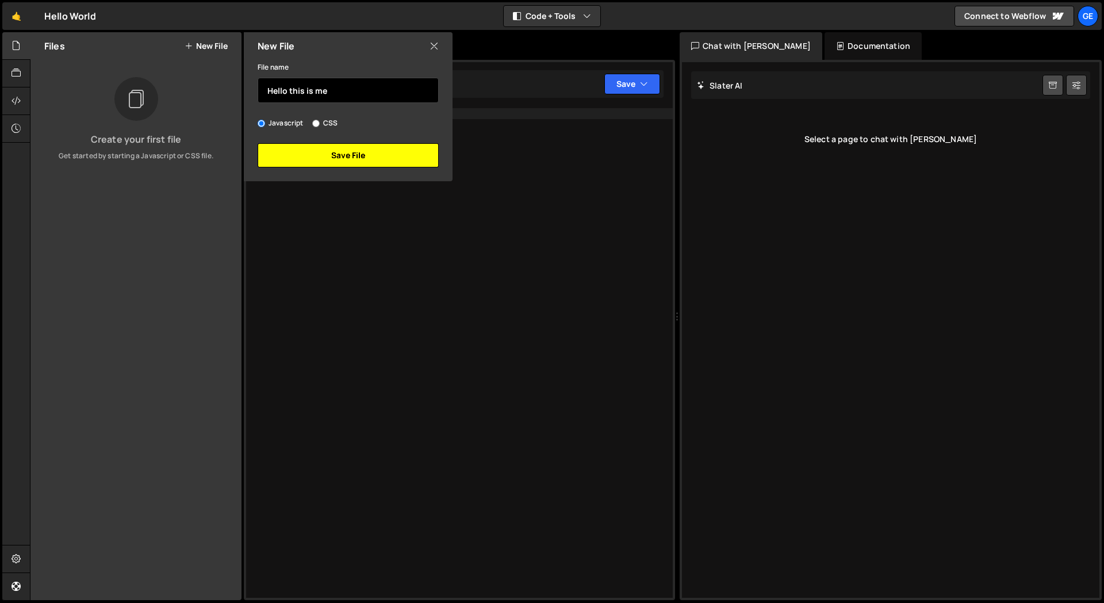
type input "Hello this is me"
click at [333, 156] on button "Save File" at bounding box center [348, 155] width 181 height 24
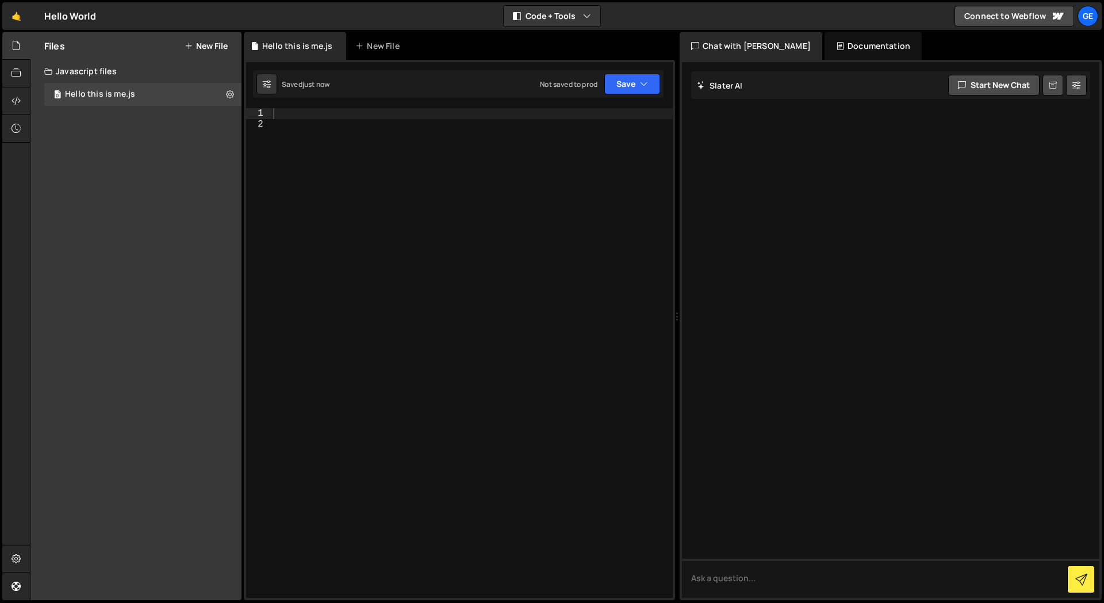
click at [153, 184] on div "Files New File Create your first file Get started by starting a Javascript or C…" at bounding box center [135, 316] width 211 height 568
click at [226, 91] on icon at bounding box center [230, 94] width 8 height 11
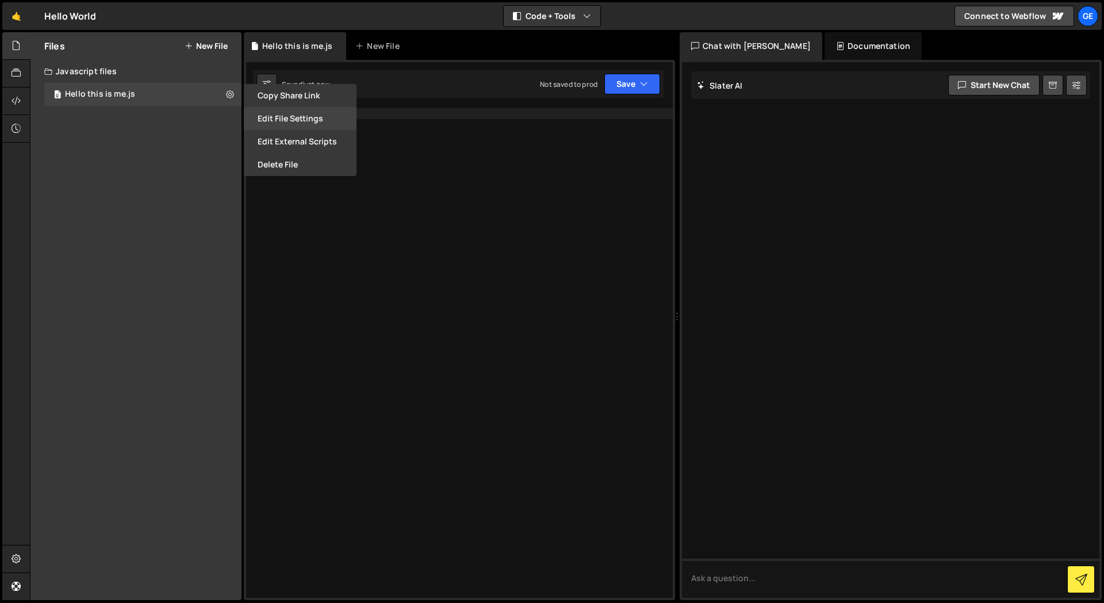
click at [277, 124] on button "Edit File Settings" at bounding box center [300, 118] width 113 height 23
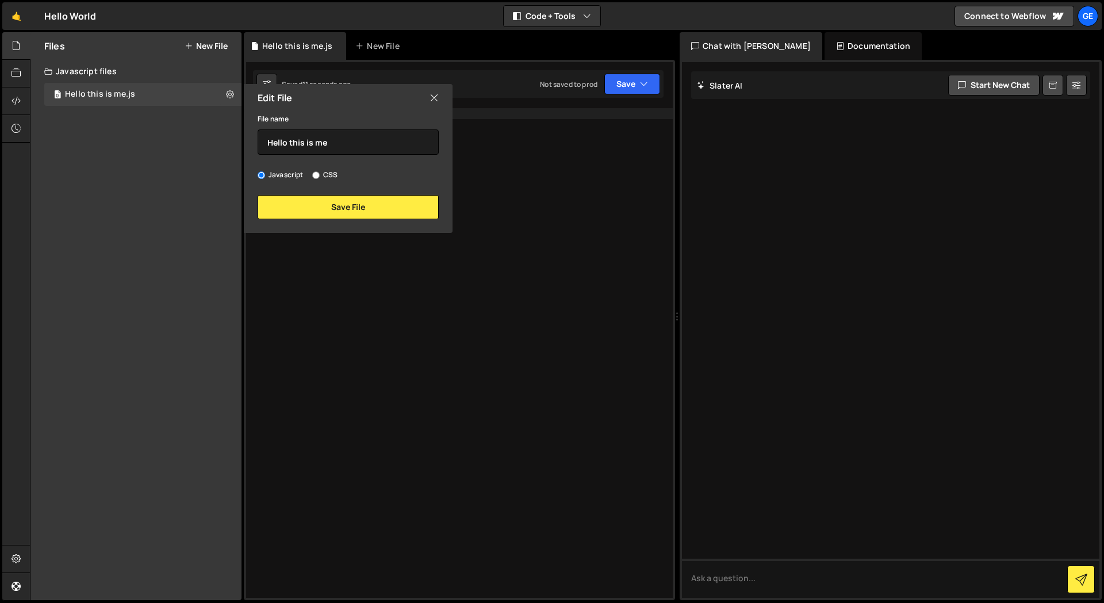
click at [434, 100] on icon at bounding box center [434, 97] width 9 height 13
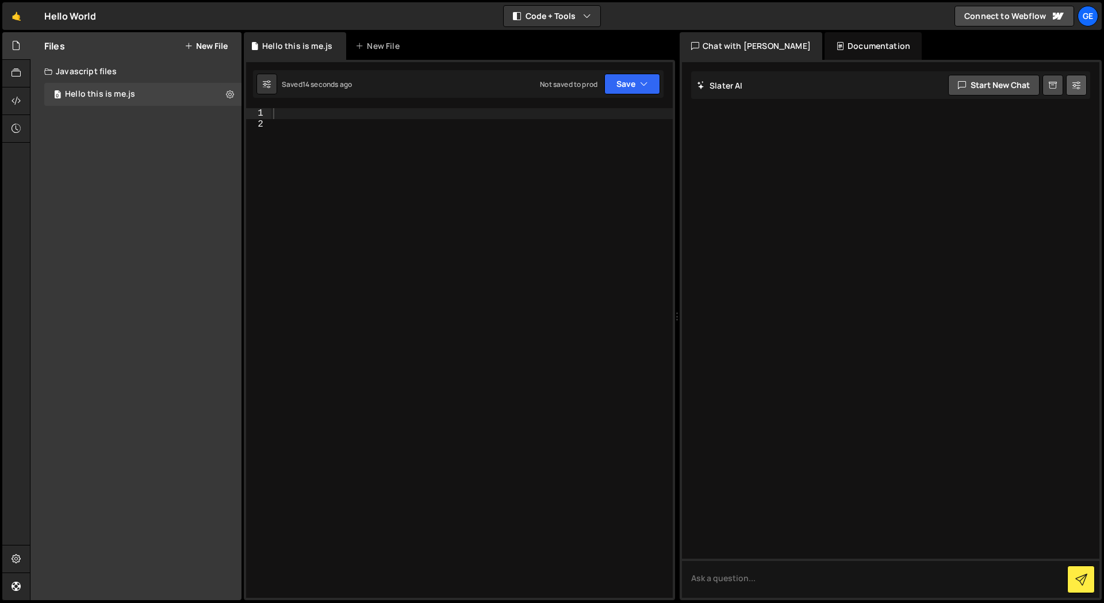
click at [1074, 83] on icon at bounding box center [1077, 85] width 8 height 12
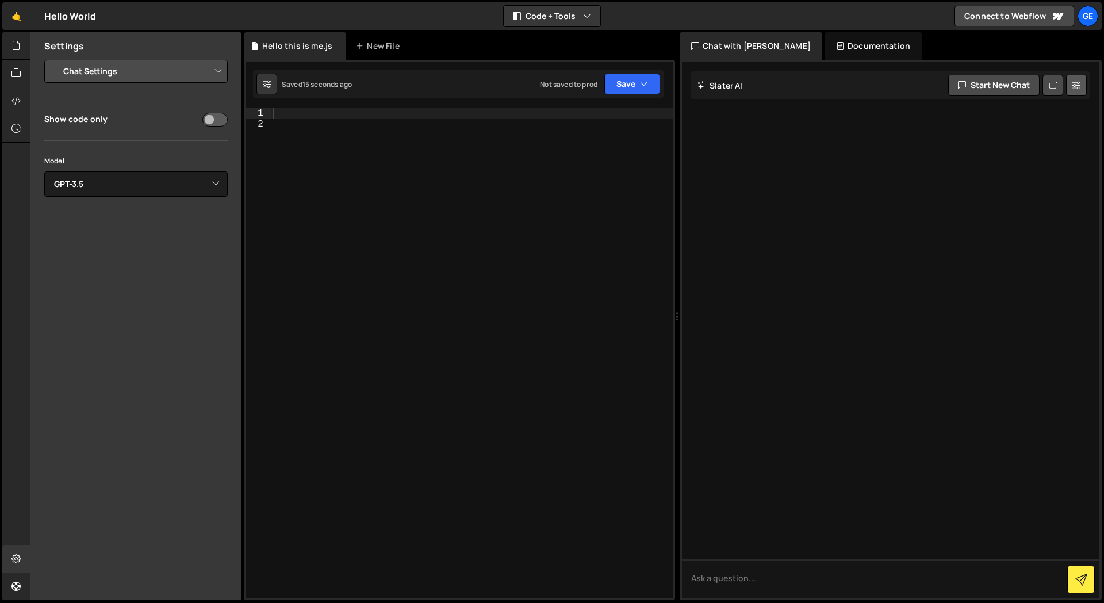
click at [1073, 83] on icon at bounding box center [1077, 85] width 8 height 12
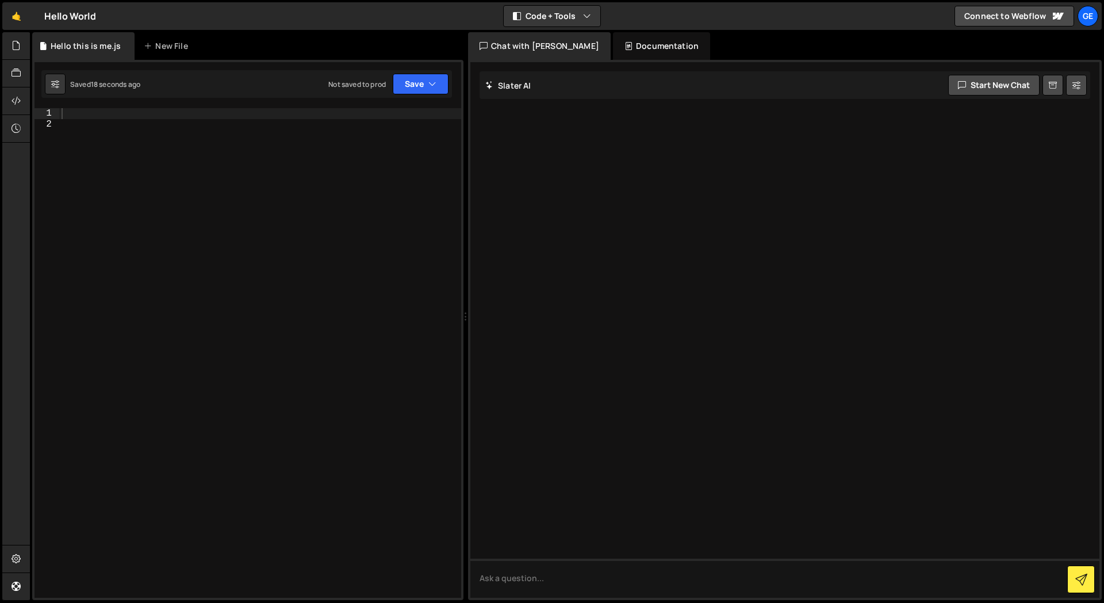
click at [546, 36] on div "Chat with Slater AI" at bounding box center [539, 46] width 143 height 28
click at [575, 17] on button "Code + Tools" at bounding box center [552, 16] width 97 height 21
click at [537, 87] on button "Tools Only" at bounding box center [552, 82] width 97 height 21
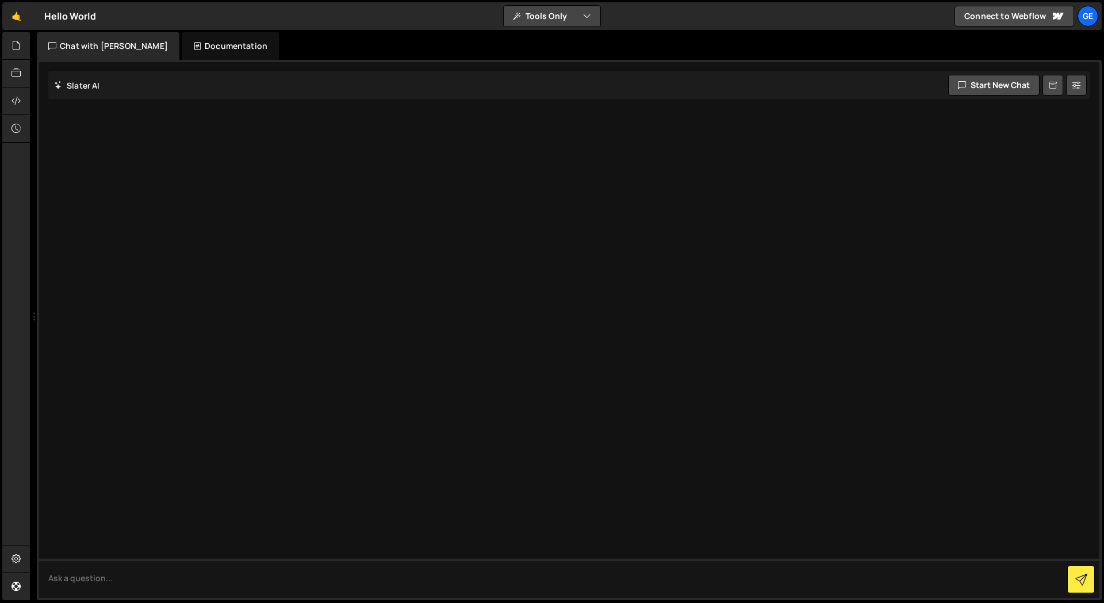
click at [546, 21] on button "Tools Only" at bounding box center [552, 16] width 97 height 21
click at [558, 40] on button "Code Only" at bounding box center [552, 41] width 97 height 21
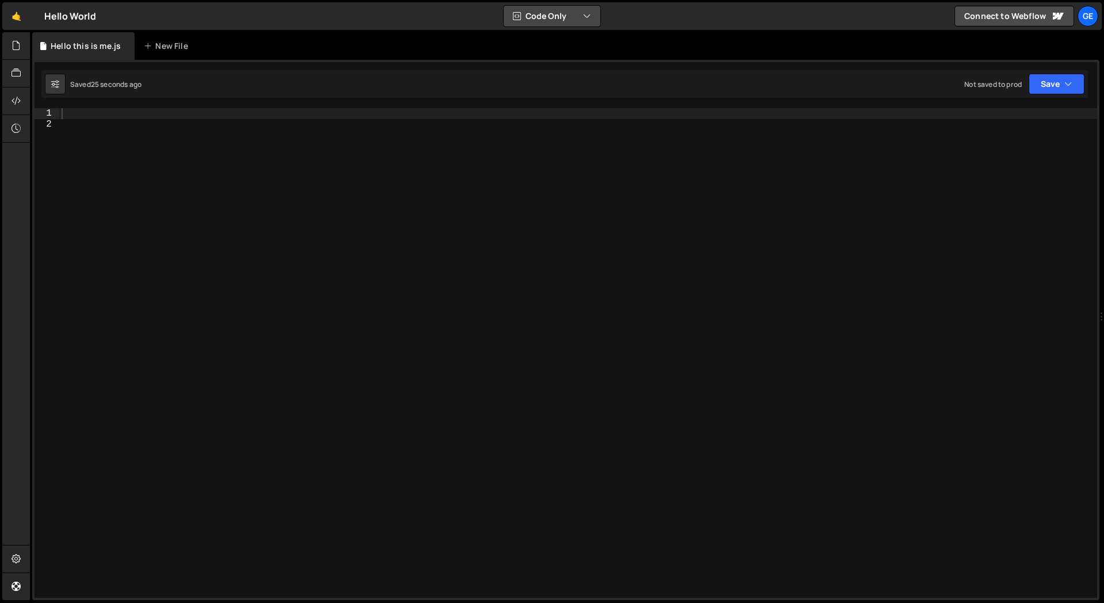
click at [577, 22] on button "Code Only" at bounding box center [552, 16] width 97 height 21
click at [577, 67] on button "Code + Tools" at bounding box center [552, 62] width 97 height 21
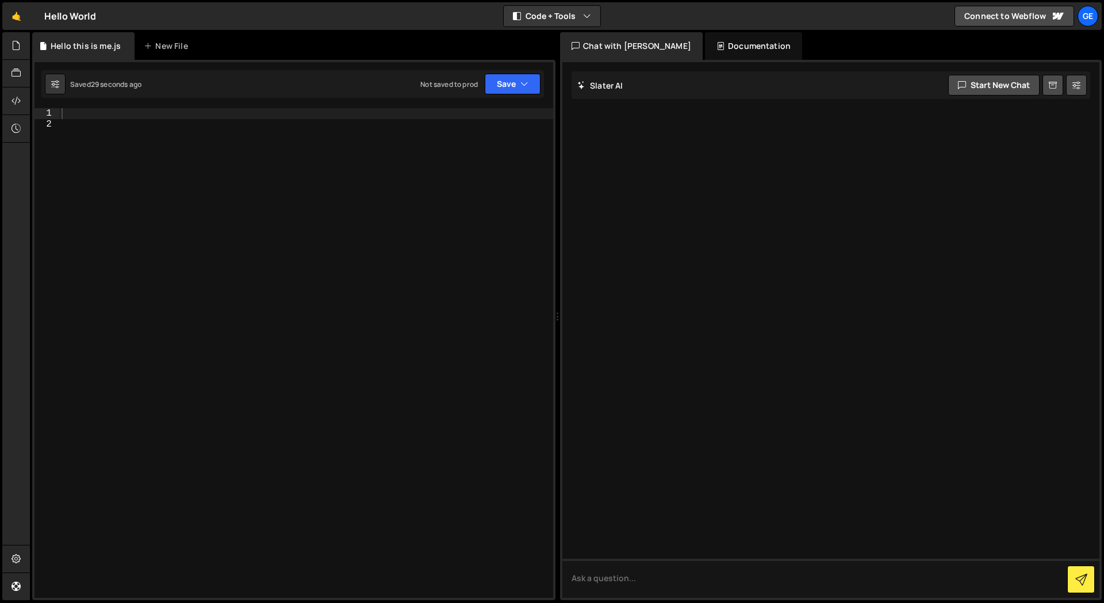
click at [93, 90] on div "Saved 29 seconds ago" at bounding box center [93, 84] width 97 height 21
click at [59, 83] on icon at bounding box center [55, 84] width 8 height 12
select select "editor"
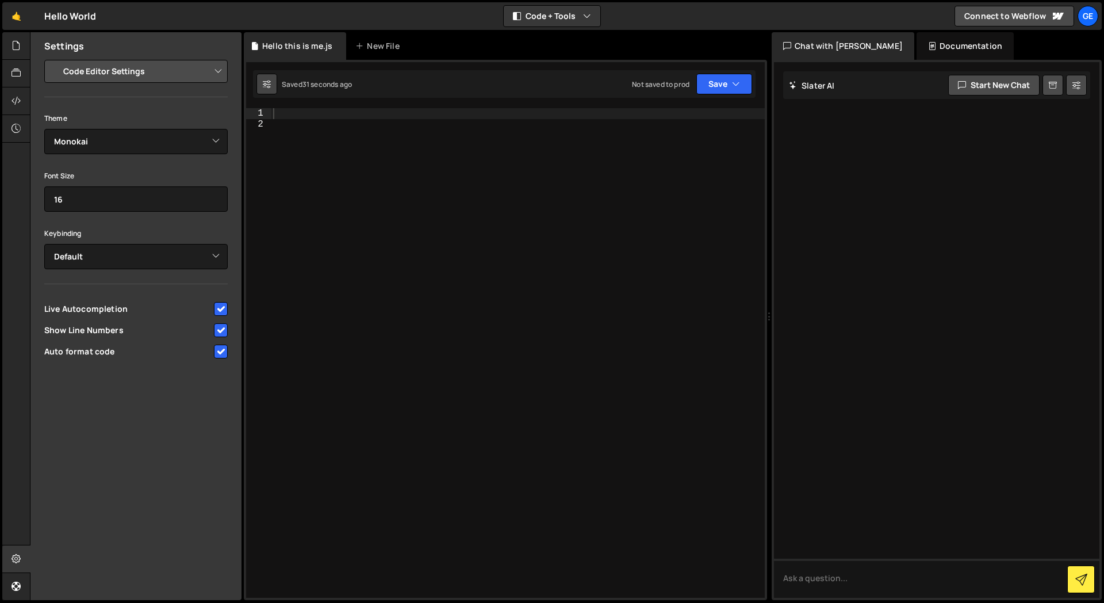
click at [266, 78] on icon at bounding box center [267, 84] width 8 height 12
click at [747, 81] on button "Save" at bounding box center [725, 84] width 56 height 21
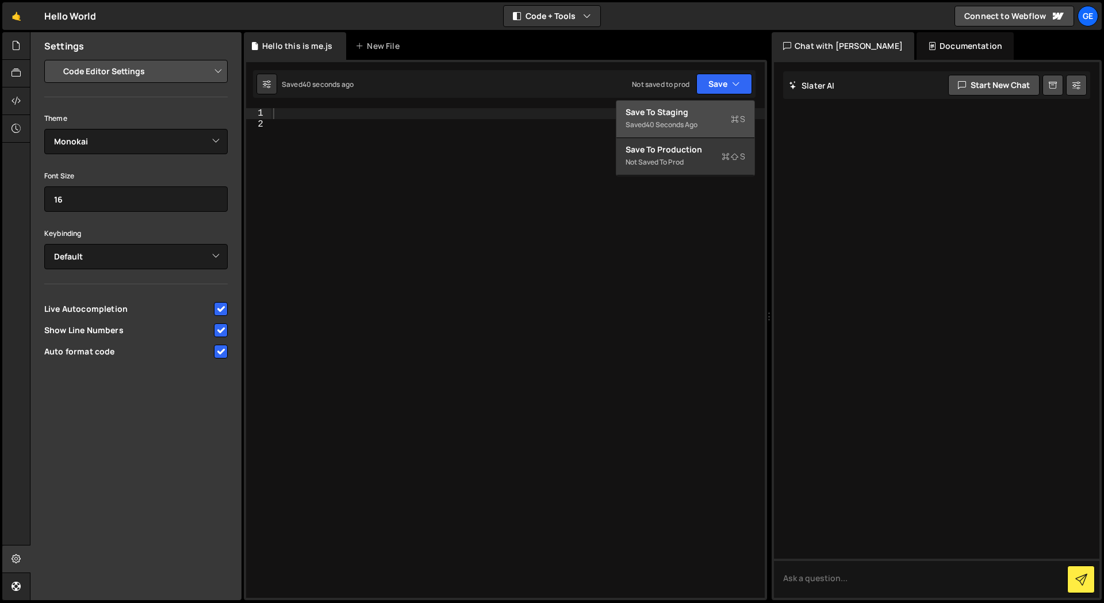
click at [685, 128] on div "40 seconds ago" at bounding box center [672, 125] width 52 height 10
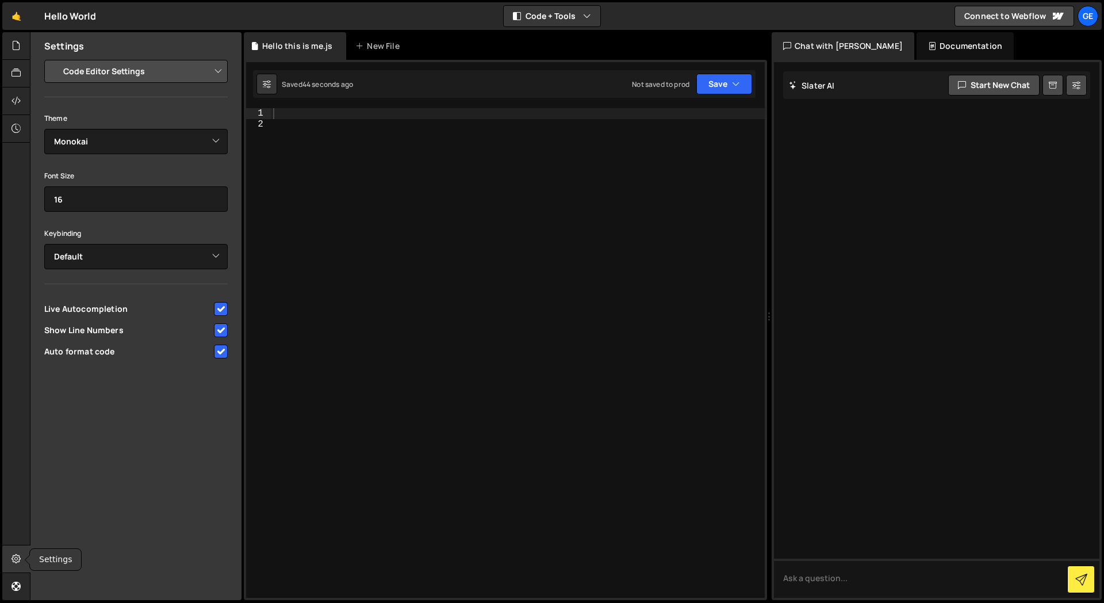
click at [14, 558] on icon at bounding box center [16, 558] width 9 height 13
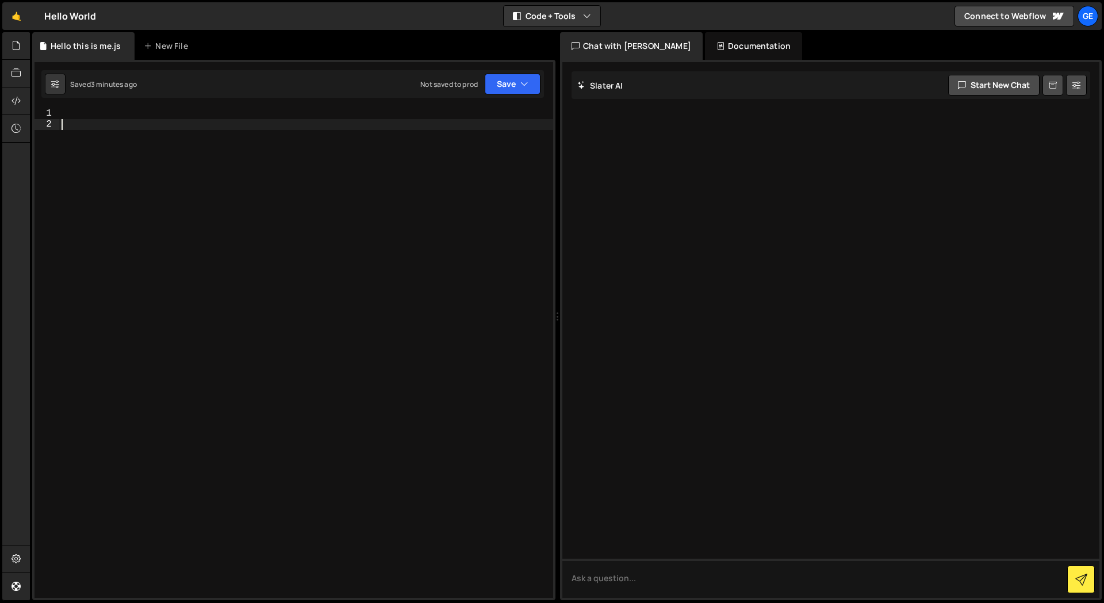
click at [460, 226] on div at bounding box center [306, 363] width 494 height 511
click at [171, 128] on div at bounding box center [306, 363] width 494 height 511
click at [18, 97] on icon at bounding box center [16, 100] width 9 height 13
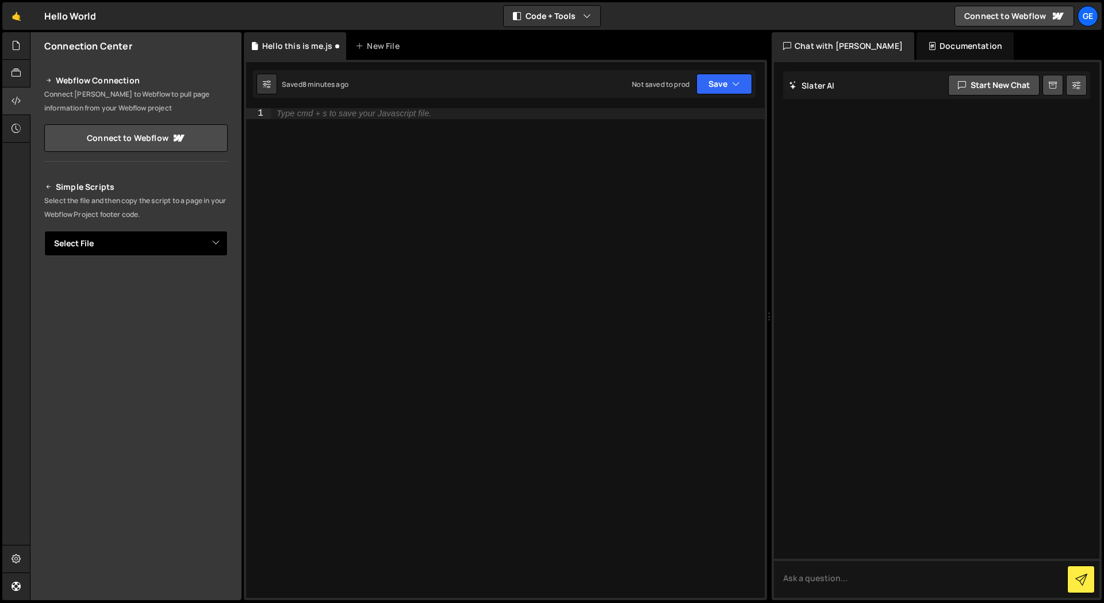
click at [107, 238] on select "Select File Hello this is me.js" at bounding box center [135, 243] width 183 height 25
select select "47554"
click at [44, 231] on select "Select File Hello this is me.js" at bounding box center [135, 243] width 183 height 25
click at [219, 282] on button "Button group with nested dropdown" at bounding box center [220, 282] width 16 height 24
click at [195, 280] on button "Copy" at bounding box center [192, 282] width 39 height 24
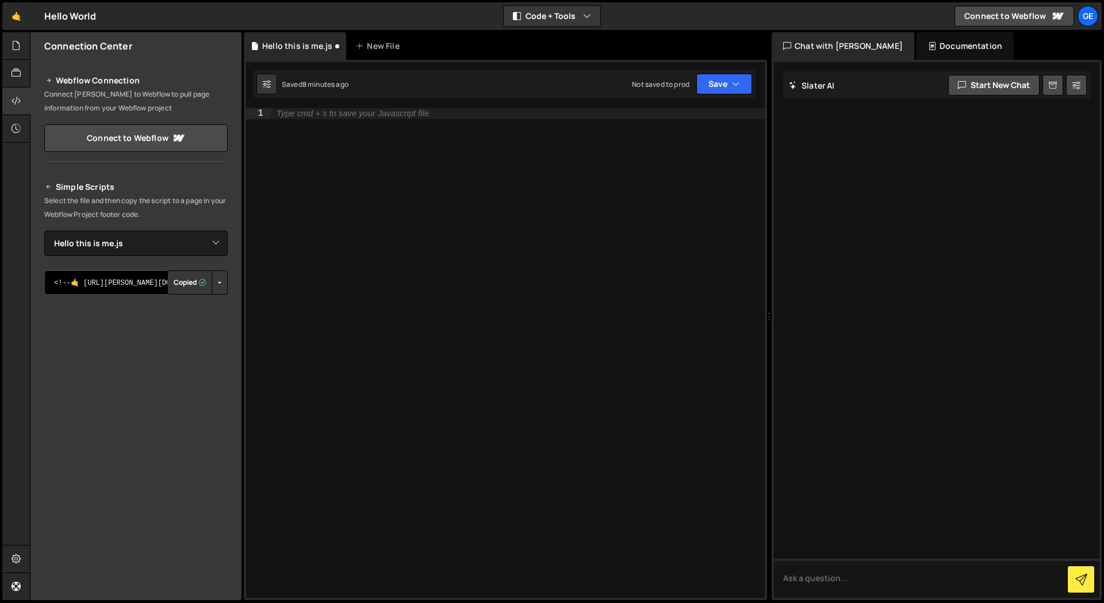
click at [70, 285] on textarea "<!--🤙 https://slater.app/17200/47554.js--> <script>document.addEventListener("D…" at bounding box center [135, 282] width 183 height 24
click at [108, 283] on textarea "<!--🤙 https://slater.app/17200/47554.js--> <script>document.addEventListener("D…" at bounding box center [135, 282] width 183 height 24
click at [97, 303] on div "Simple Scripts Select the file and then copy the script to a page in your Webfl…" at bounding box center [135, 355] width 183 height 351
click at [94, 286] on textarea "<!--🤙 https://slater.app/17200/47554.js--> <script>document.addEventListener("D…" at bounding box center [135, 282] width 183 height 24
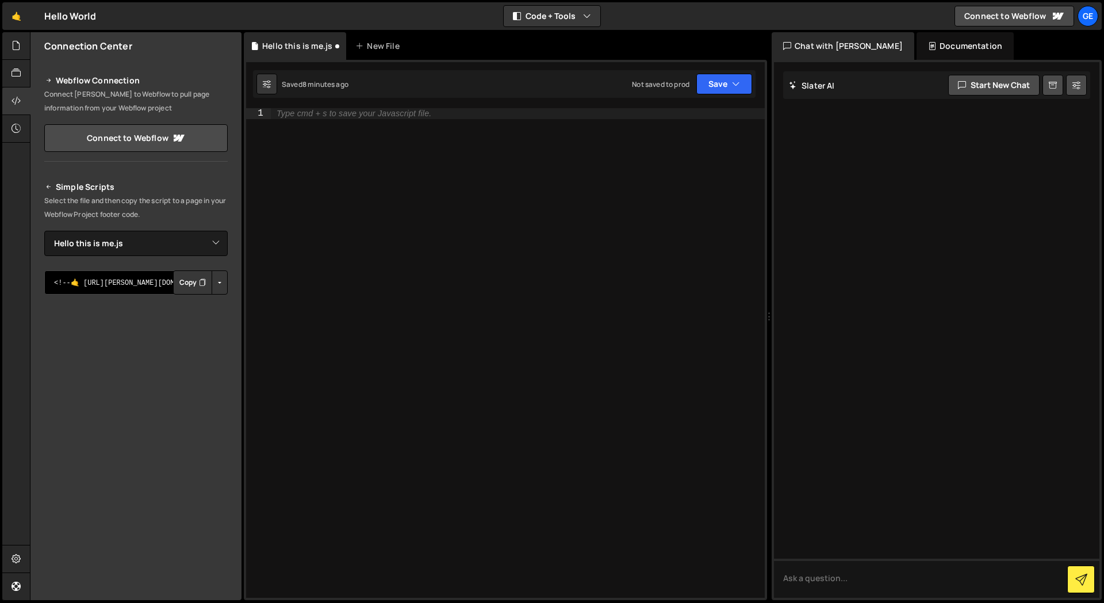
click at [94, 286] on textarea "<!--🤙 https://slater.app/17200/47554.js--> <script>document.addEventListener("D…" at bounding box center [135, 282] width 183 height 24
click at [155, 311] on div "Simple Scripts Select the file and then copy the script to a page in your Webfl…" at bounding box center [135, 355] width 183 height 351
click at [141, 285] on textarea "<!--🤙 https://slater.app/17200/47554.js--> <script>document.addEventListener("D…" at bounding box center [135, 282] width 183 height 24
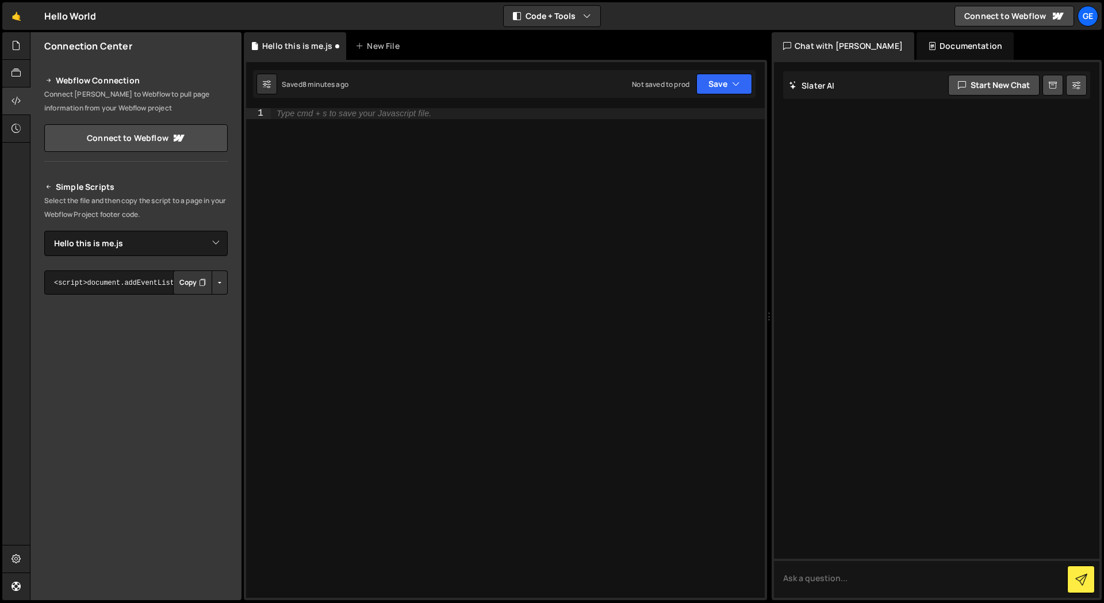
click at [104, 303] on div "Simple Scripts Select the file and then copy the script to a page in your Webfl…" at bounding box center [135, 355] width 183 height 351
click at [120, 303] on div "Simple Scripts Select the file and then copy the script to a page in your Webfl…" at bounding box center [135, 355] width 183 height 351
type textarea "<!--🤙 https://slater.app/17200/47554.js--> <script>document.addEventListener("D…"
click at [120, 303] on div "Simple Scripts Select the file and then copy the script to a page in your Webfl…" at bounding box center [135, 355] width 183 height 351
click at [178, 284] on button "Copy" at bounding box center [192, 282] width 39 height 24
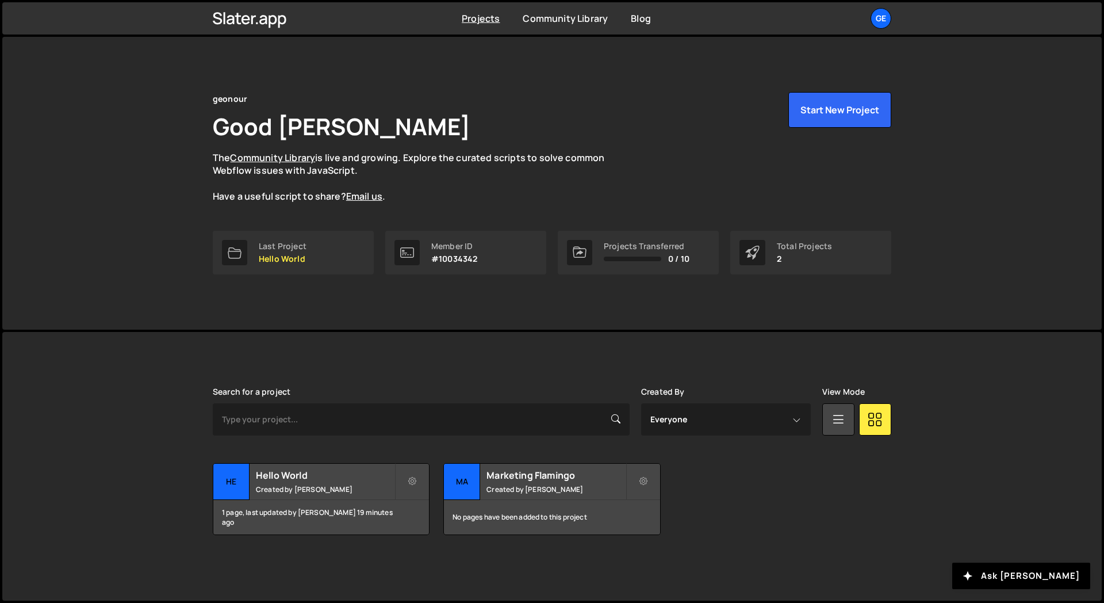
click at [296, 316] on div "geonour Good Day, Alex Ghit The Community Library is live and growing. Explore …" at bounding box center [552, 183] width 713 height 293
click at [644, 473] on button at bounding box center [643, 481] width 35 height 37
click at [655, 546] on link "Delete Project" at bounding box center [694, 546] width 137 height 18
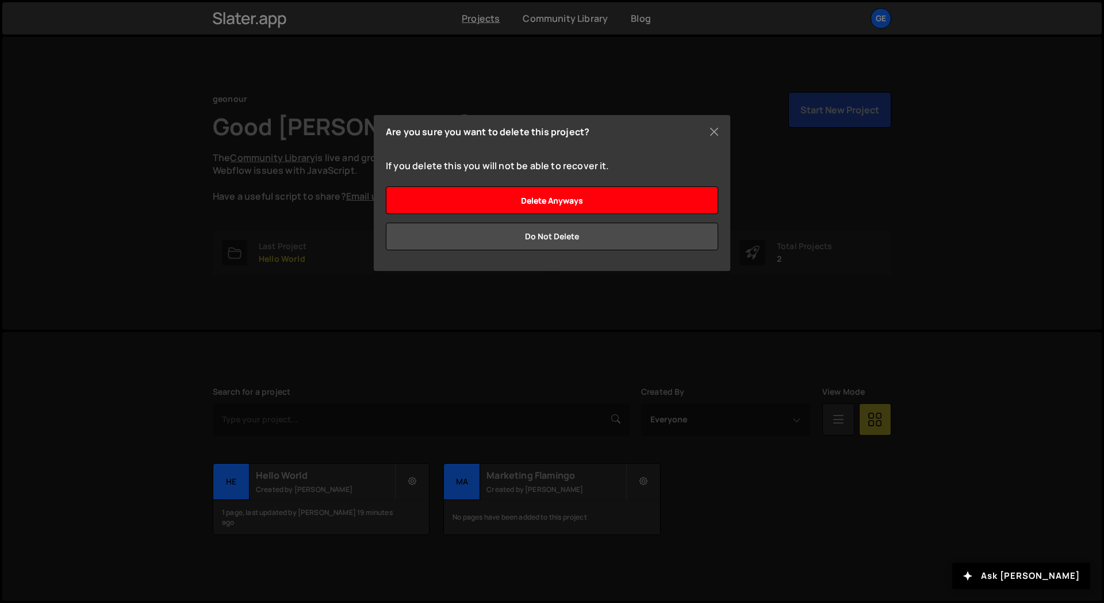
click at [583, 195] on input "Delete anyways" at bounding box center [552, 200] width 332 height 28
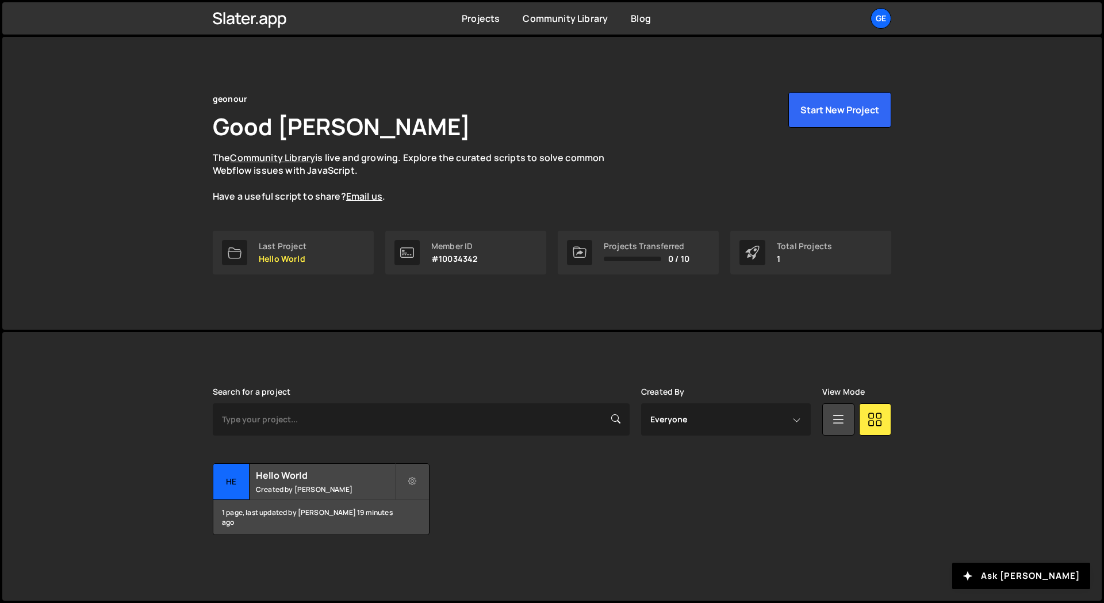
click at [398, 336] on div "[PERSON_NAME] is designed for desktop use. Please use a larger screen to access…" at bounding box center [552, 461] width 713 height 258
click at [321, 489] on small "Created by [PERSON_NAME]" at bounding box center [325, 489] width 139 height 10
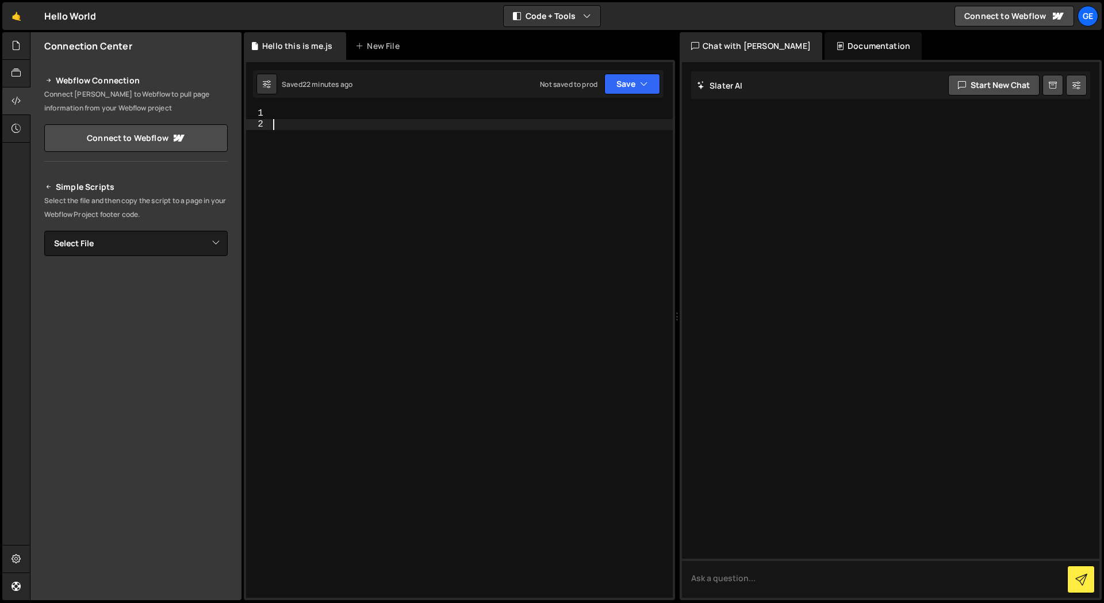
click at [446, 313] on div at bounding box center [472, 363] width 402 height 511
click at [285, 231] on div at bounding box center [472, 363] width 402 height 511
click at [208, 243] on select "Select File Hello this is me.js" at bounding box center [135, 243] width 183 height 25
select select "47554"
click at [44, 231] on select "Select File Hello this is me.js" at bounding box center [135, 243] width 183 height 25
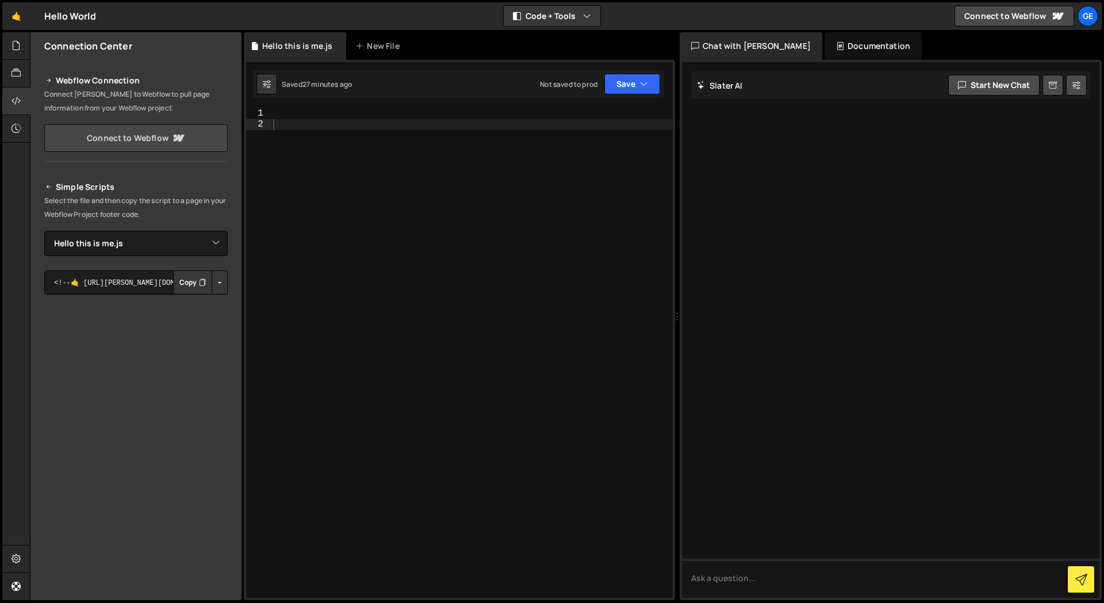
click at [145, 147] on link "Connect to Webflow" at bounding box center [135, 138] width 183 height 28
select select "47554"
click at [13, 44] on icon at bounding box center [16, 45] width 9 height 13
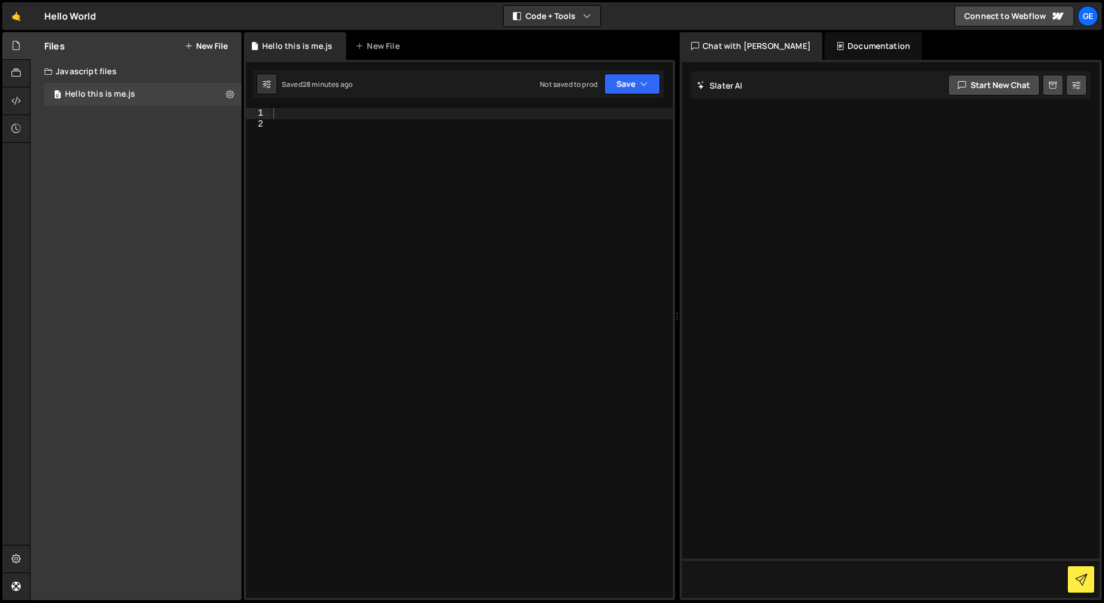
click at [118, 209] on div "Files New File Javascript files 0 Hello this is me.js 0 CSS files Copy share li…" at bounding box center [135, 316] width 211 height 568
click at [20, 17] on link "🤙" at bounding box center [16, 16] width 28 height 28
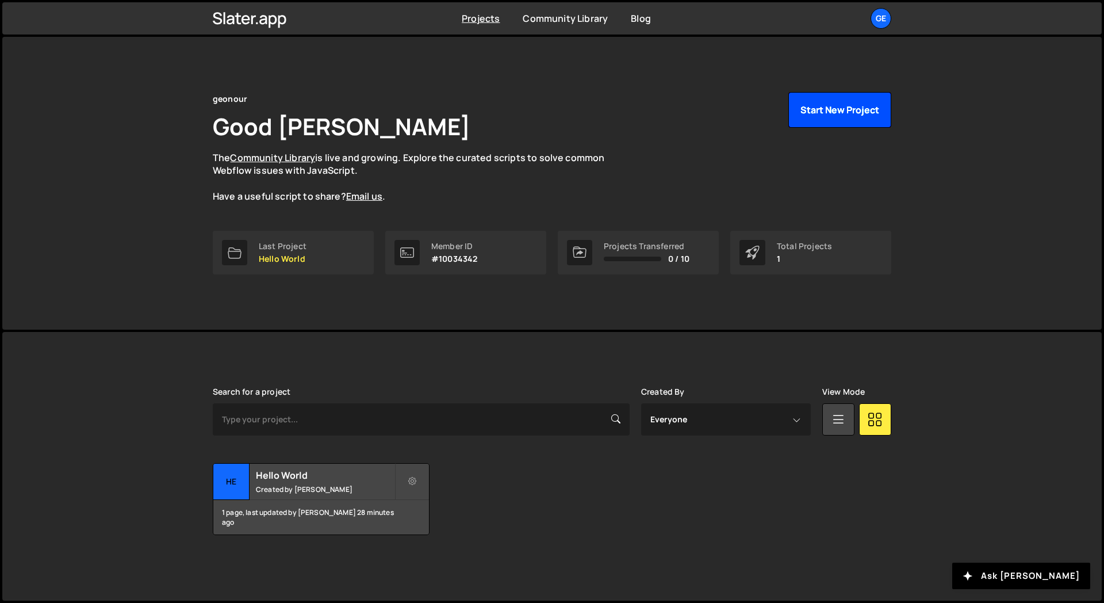
click at [858, 109] on button "Start New Project" at bounding box center [840, 110] width 103 height 36
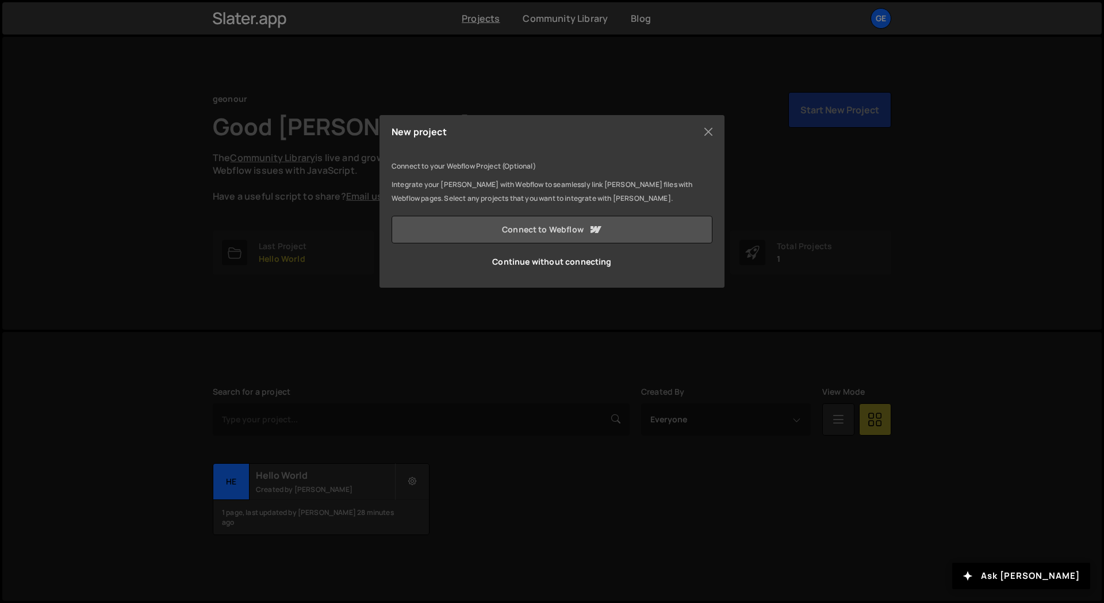
click at [559, 233] on link "Connect to Webflow" at bounding box center [552, 230] width 321 height 28
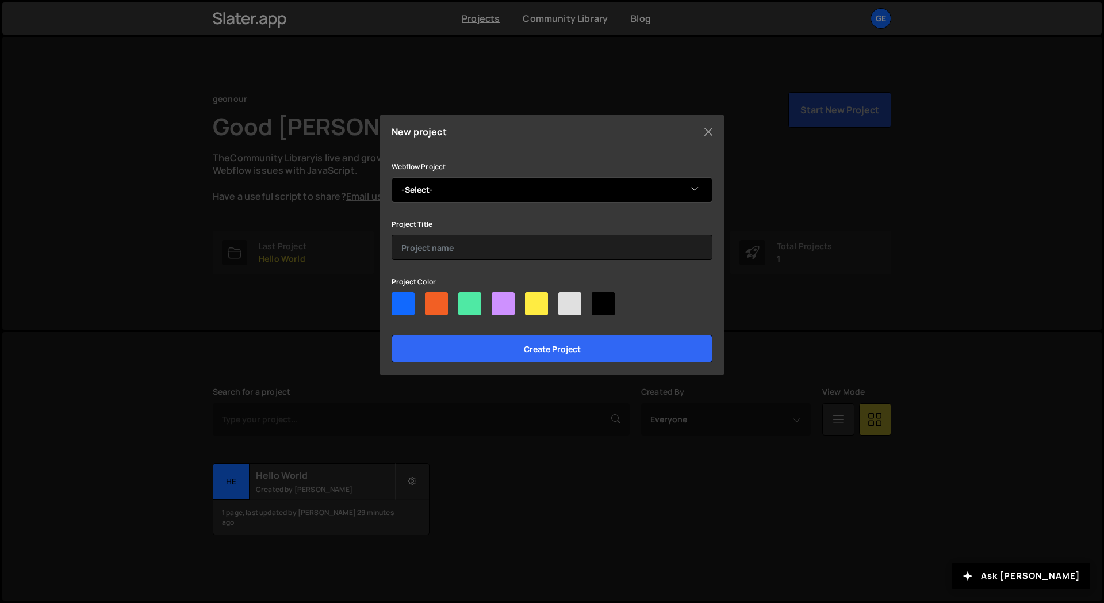
click at [473, 197] on select "-Select- Flowstop" at bounding box center [552, 189] width 321 height 25
select select "67e639e656f014d929f71b26"
click at [392, 177] on select "-Select- Flowstop" at bounding box center [552, 189] width 321 height 25
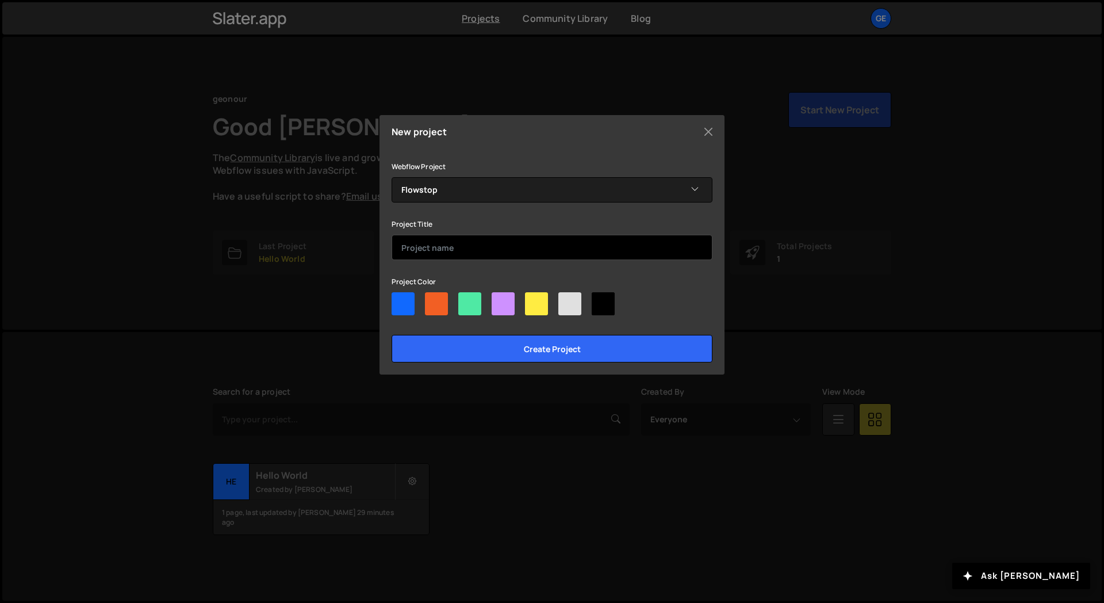
click at [442, 243] on input "text" at bounding box center [552, 247] width 321 height 25
type input "FlowStop"
click at [453, 220] on div "Project Title FlowStop" at bounding box center [552, 238] width 321 height 43
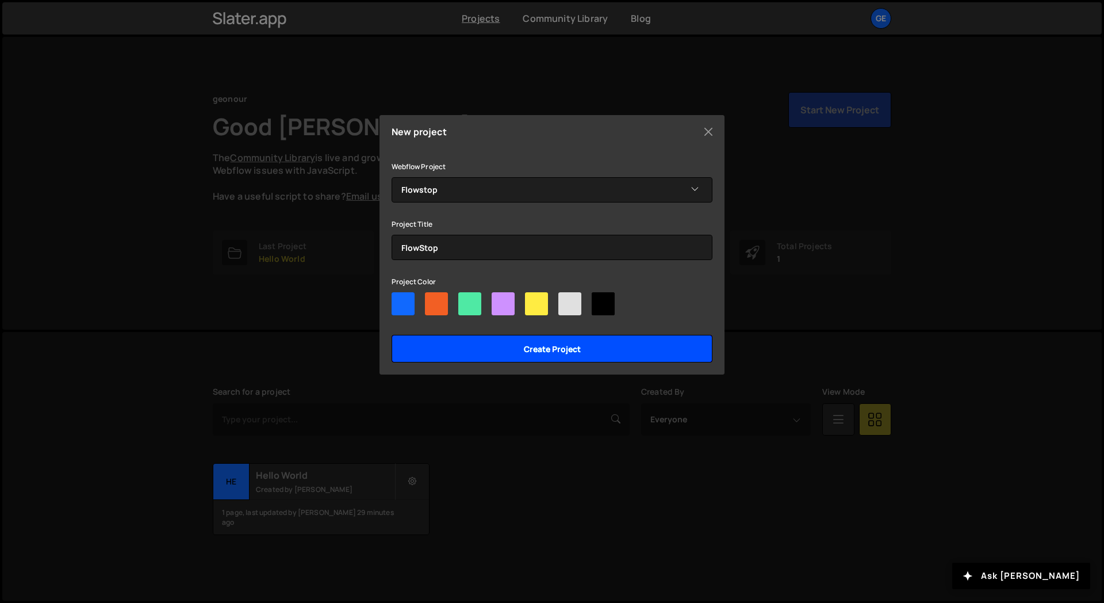
click at [512, 345] on input "Create project" at bounding box center [552, 349] width 321 height 28
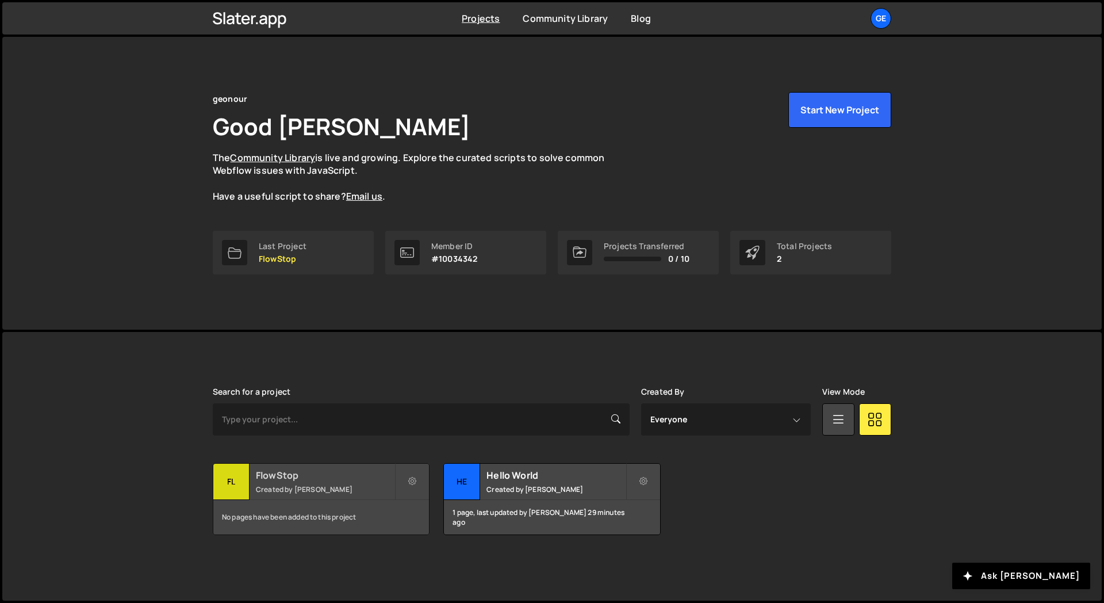
click at [319, 477] on h2 "FlowStop" at bounding box center [325, 475] width 139 height 13
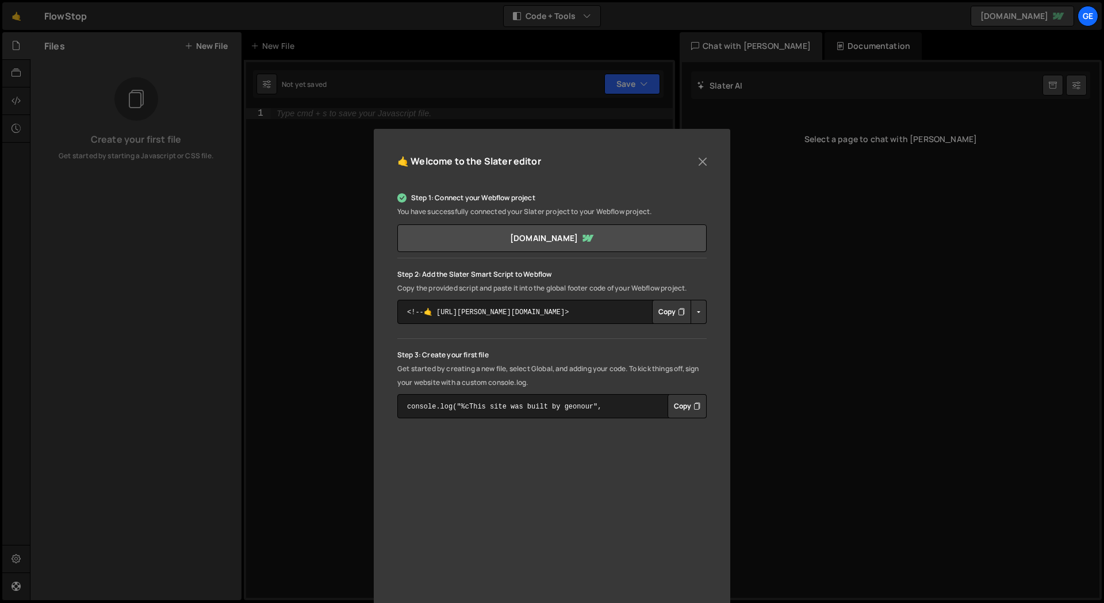
click at [682, 178] on div "🤙 Welcome to the Slater editor" at bounding box center [551, 166] width 309 height 29
click at [702, 163] on button "Close" at bounding box center [702, 161] width 17 height 17
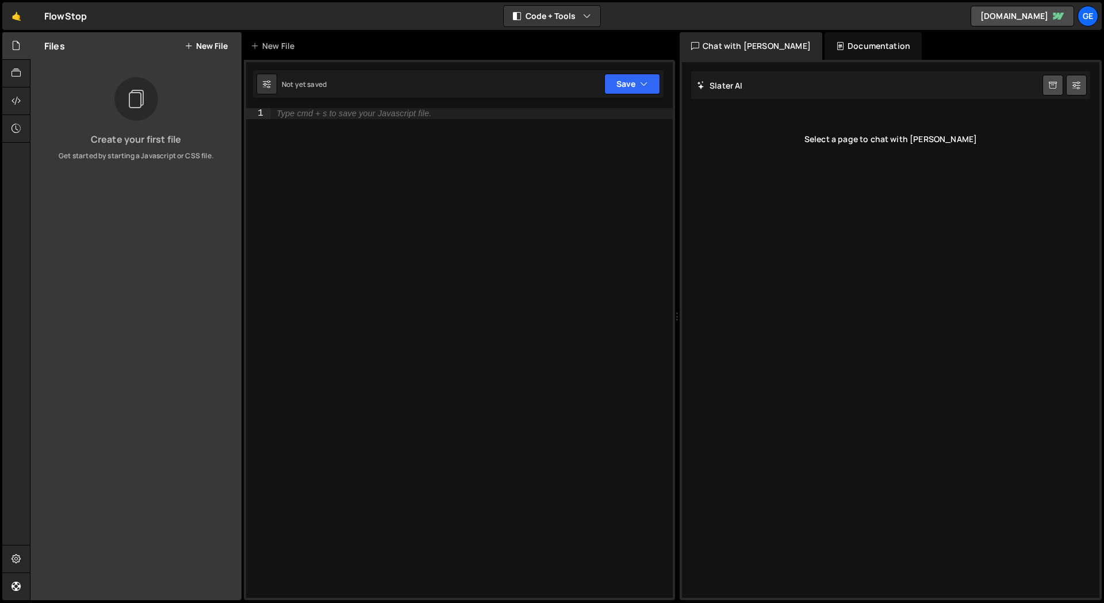
click at [431, 262] on div "Type cmd + s to save your Javascript file." at bounding box center [472, 363] width 402 height 511
click at [327, 229] on div "Type cmd + s to save your Javascript file." at bounding box center [472, 363] width 402 height 511
click at [366, 456] on div "Type cmd + s to save your Javascript file." at bounding box center [472, 363] width 402 height 511
click at [188, 281] on div "Files New File Create your first file Get started by starting a Javascript or C…" at bounding box center [135, 316] width 211 height 568
click at [1085, 14] on div "ge" at bounding box center [1088, 16] width 21 height 21
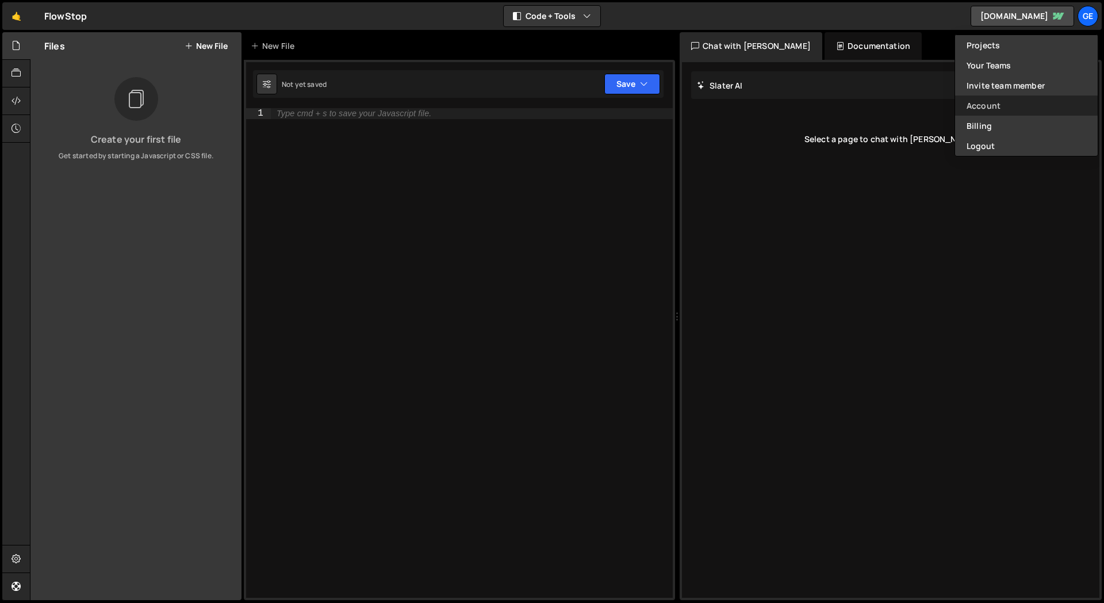
click at [1002, 105] on link "Account" at bounding box center [1026, 105] width 143 height 20
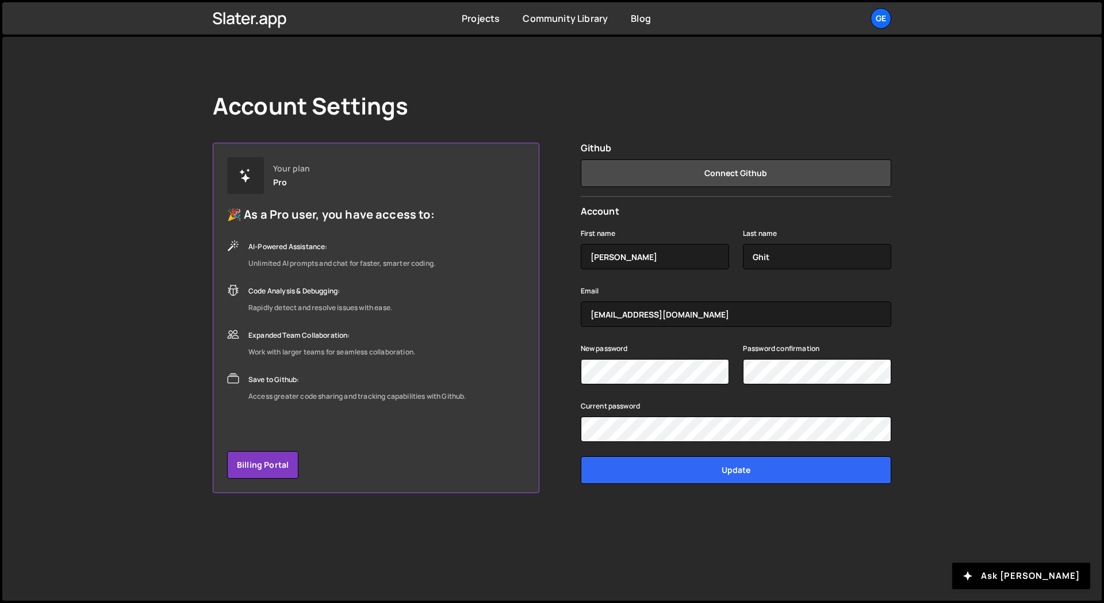
click at [125, 267] on div "Account Settings Your plan Pro 🎉 As a Pro user, you have access to: AI-Powered …" at bounding box center [552, 319] width 1100 height 564
click at [359, 261] on div "Unlimited AI prompts and chat for faster, smarter coding." at bounding box center [341, 264] width 187 height 14
click at [275, 464] on link "Billing Portal" at bounding box center [262, 465] width 71 height 28
click at [887, 22] on div "ge" at bounding box center [881, 18] width 21 height 21
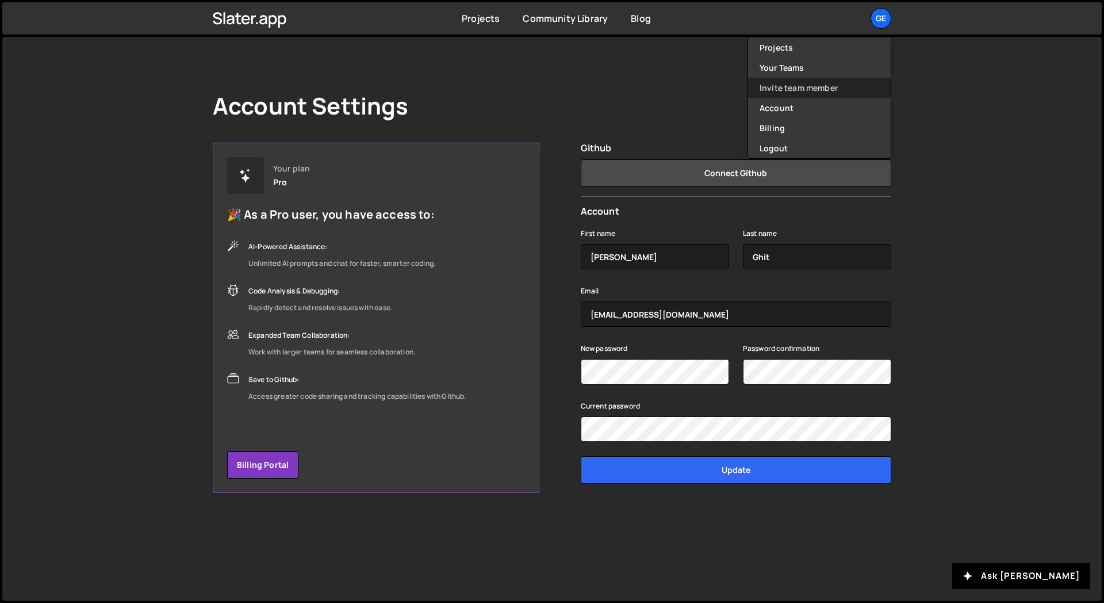
click at [793, 84] on link "Invite team member" at bounding box center [819, 88] width 143 height 20
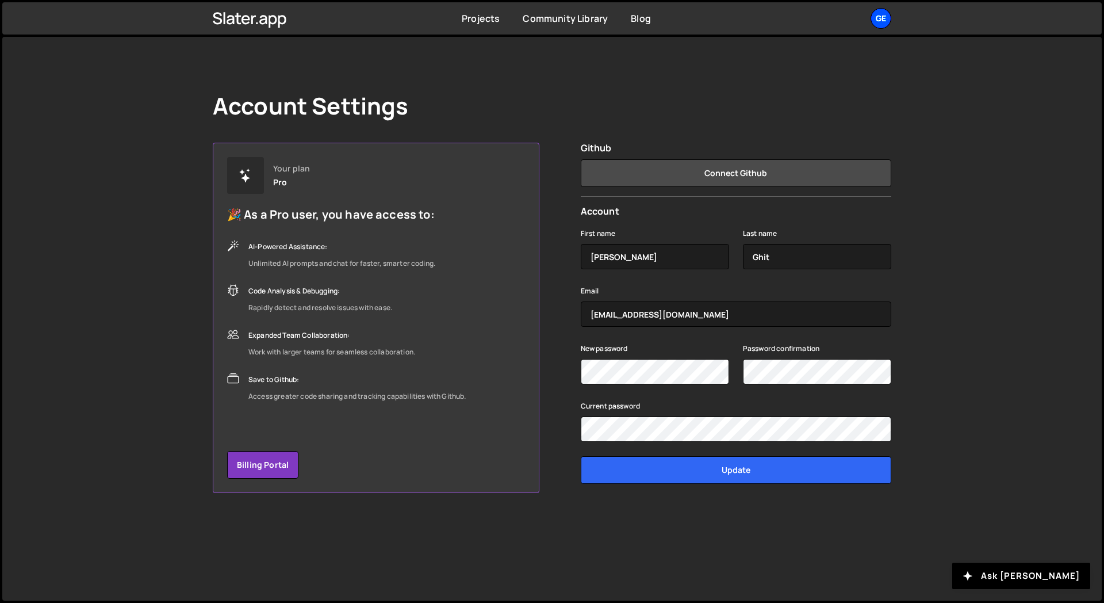
click at [883, 11] on div "ge" at bounding box center [881, 18] width 21 height 21
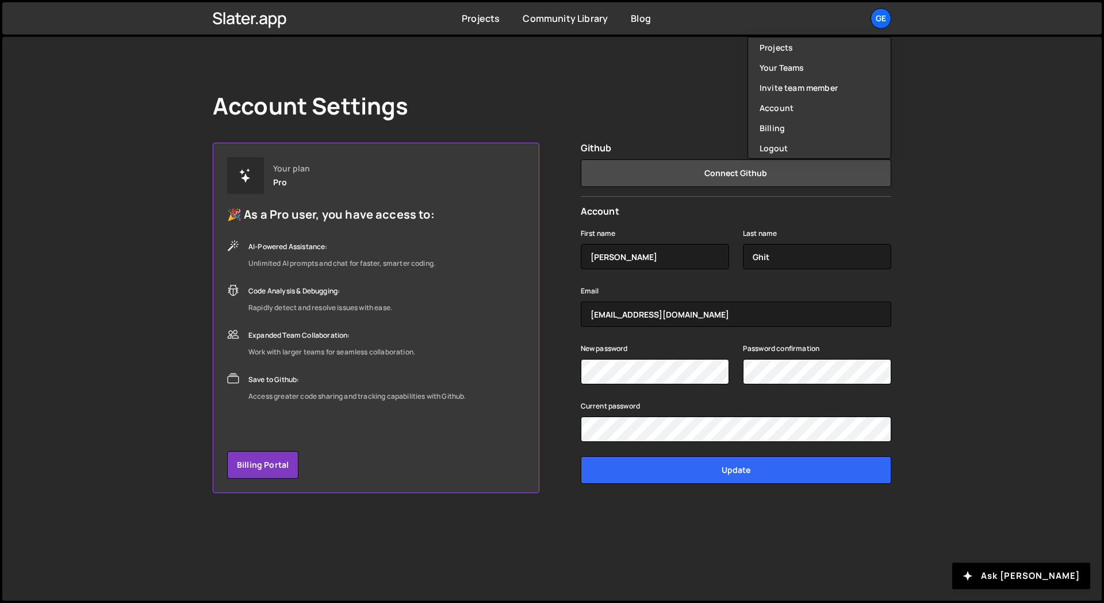
click at [701, 58] on div "Account Settings Your plan Pro 🎉 As a Pro user, you have access to: AI-Powered …" at bounding box center [552, 292] width 713 height 511
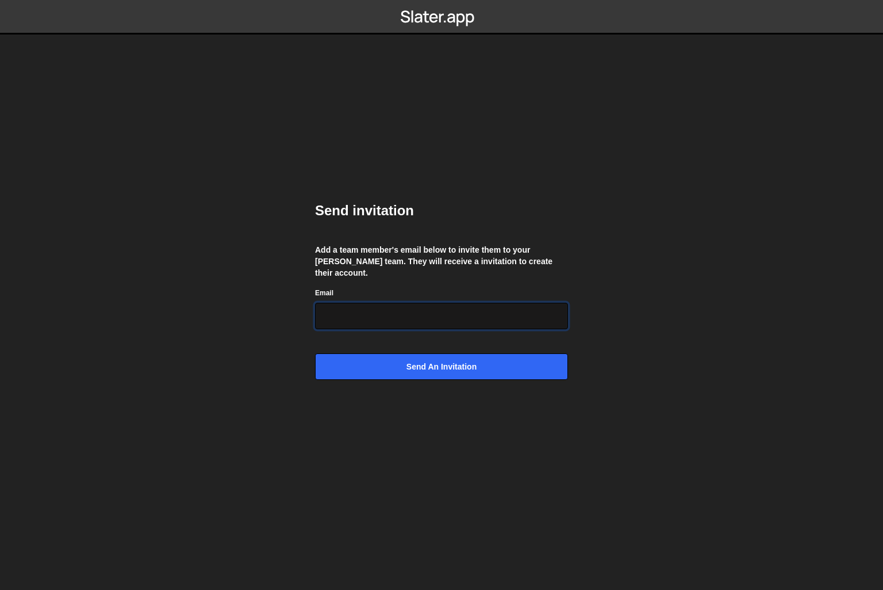
click at [372, 314] on input "Email" at bounding box center [441, 316] width 253 height 26
click at [716, 190] on body "Send invitation Add a team member's email below to invite them to your [PERSON_…" at bounding box center [441, 295] width 883 height 590
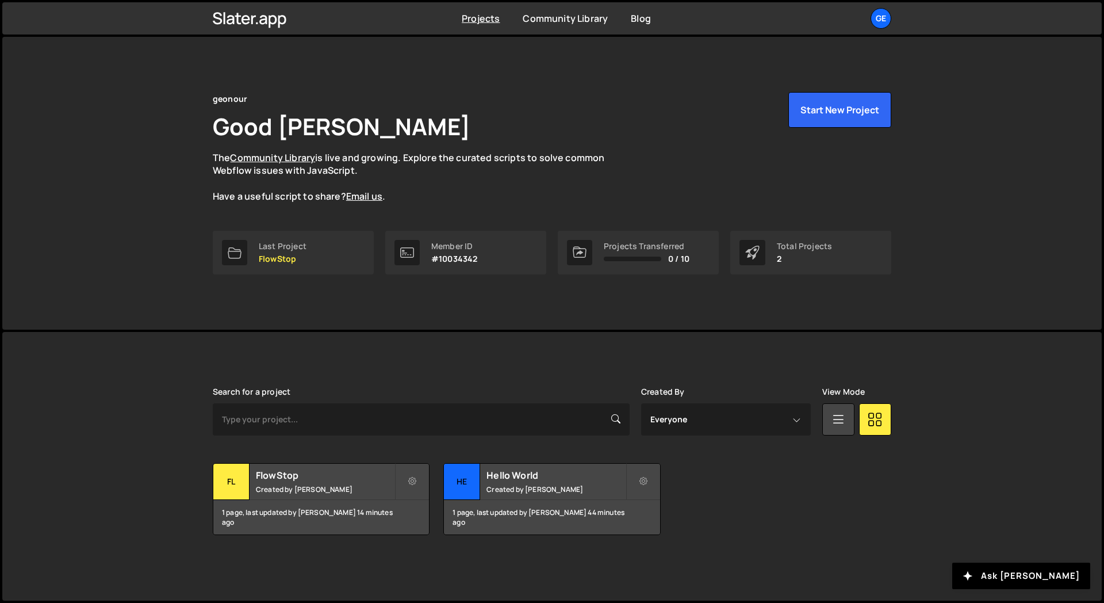
click at [155, 403] on div "Slater is designed for desktop use. Please use a larger screen to access the fu…" at bounding box center [552, 466] width 1100 height 269
click at [342, 491] on small "Created by Alex Ghit" at bounding box center [325, 489] width 139 height 10
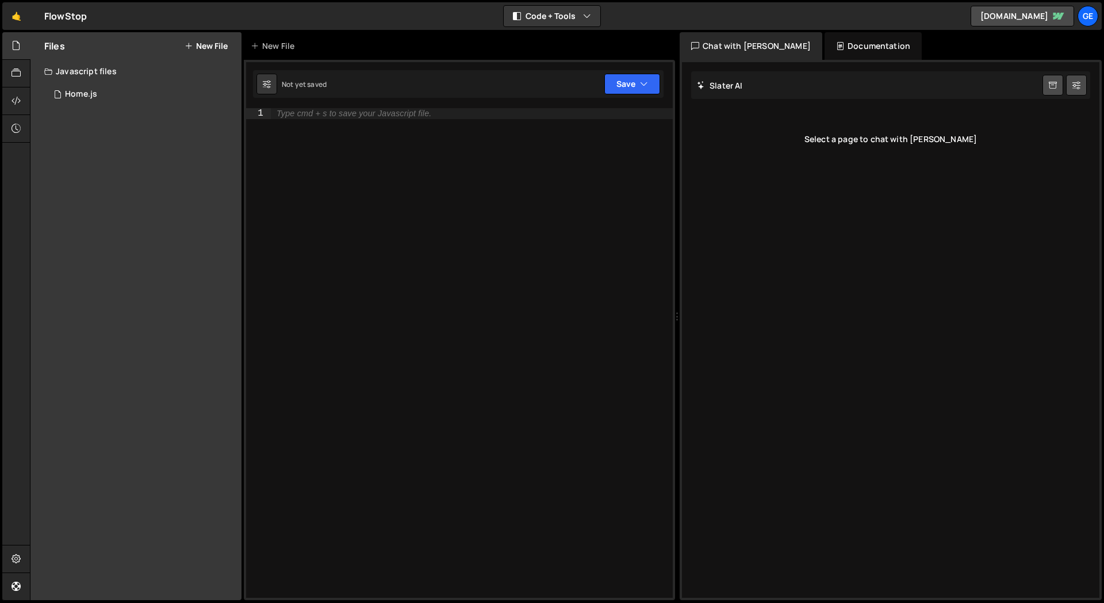
click at [174, 164] on div "Files New File Javascript files 0 Home.js 0 CSS files Copy share link Edit File…" at bounding box center [135, 316] width 211 height 568
click at [91, 86] on div "0 Home.js 0" at bounding box center [142, 94] width 197 height 23
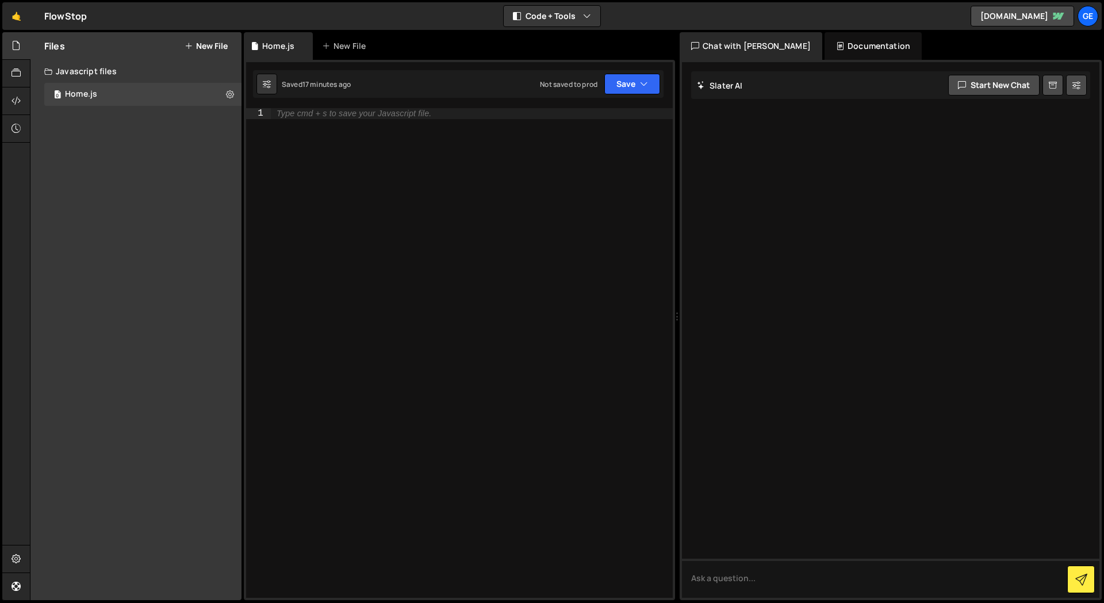
click at [112, 155] on div "Files New File Javascript files 0 Home.js 0 CSS files Copy share link Edit File…" at bounding box center [135, 316] width 211 height 568
click at [71, 158] on div "Files New File Javascript files 0 Home.js 0 CSS files Copy share link Edit File…" at bounding box center [135, 316] width 211 height 568
click at [1025, 24] on link "[DOMAIN_NAME]" at bounding box center [1023, 16] width 104 height 21
click at [1091, 20] on div "ge" at bounding box center [1088, 16] width 21 height 21
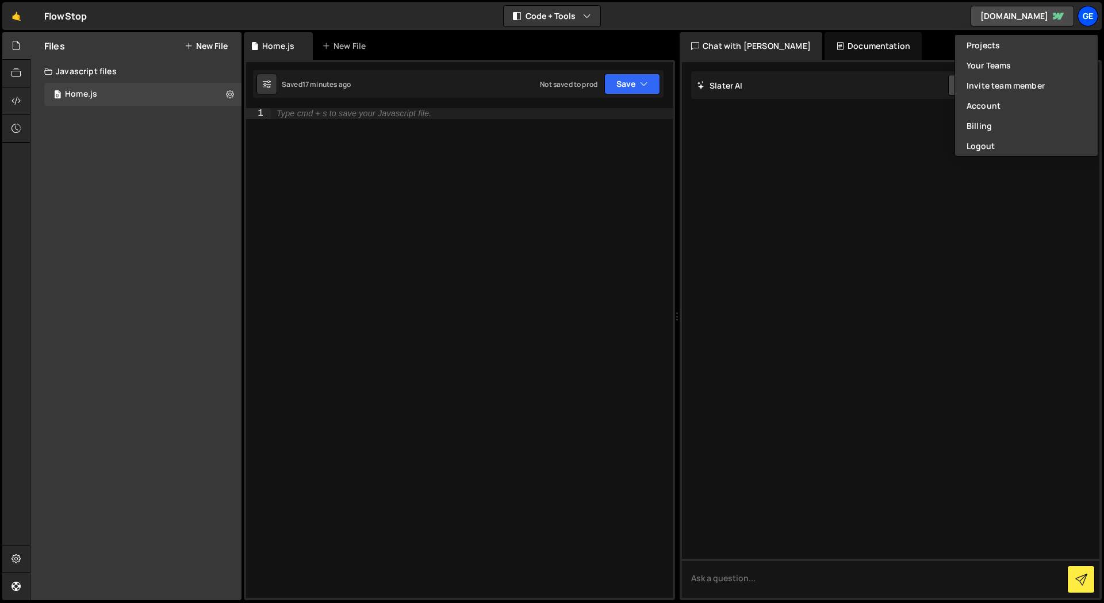
click at [1091, 20] on div "ge" at bounding box center [1088, 16] width 21 height 21
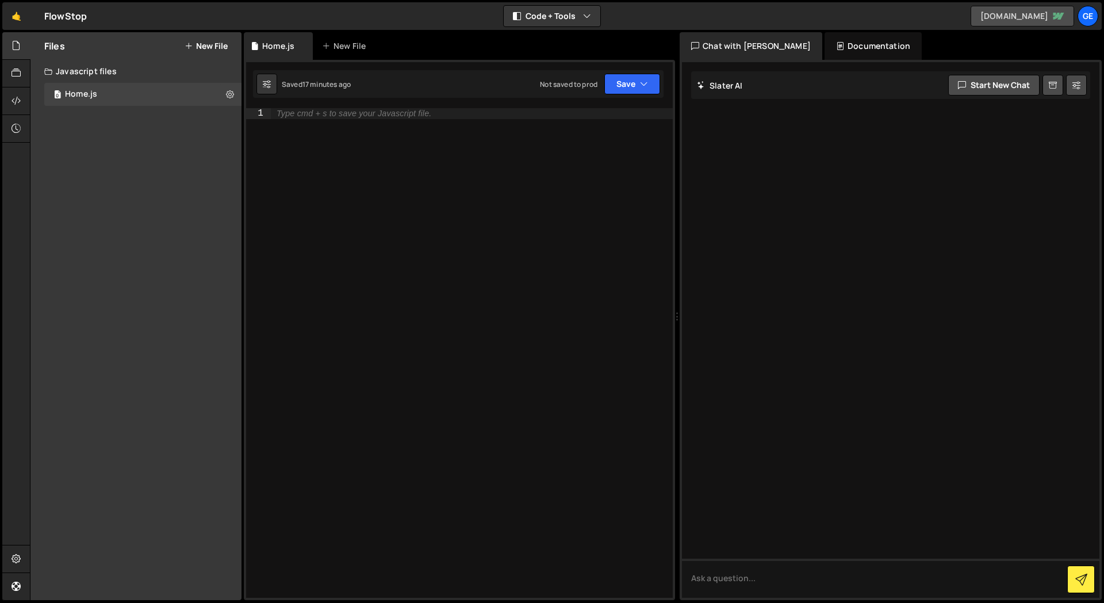
click at [1032, 16] on link "[DOMAIN_NAME]" at bounding box center [1023, 16] width 104 height 21
click at [12, 72] on icon at bounding box center [16, 73] width 9 height 13
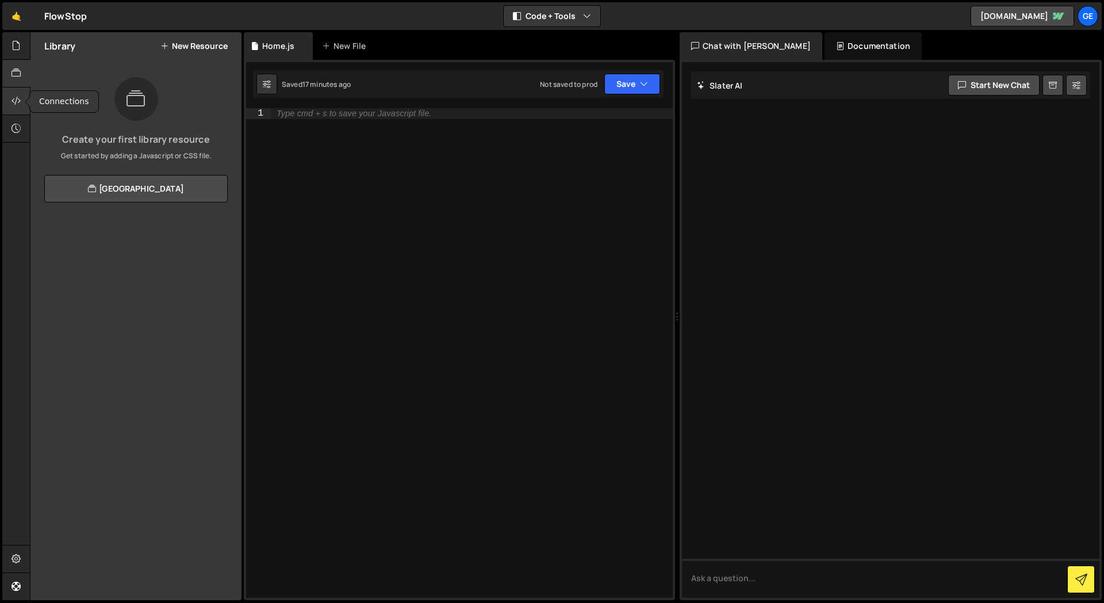
click at [12, 92] on div at bounding box center [16, 101] width 28 height 28
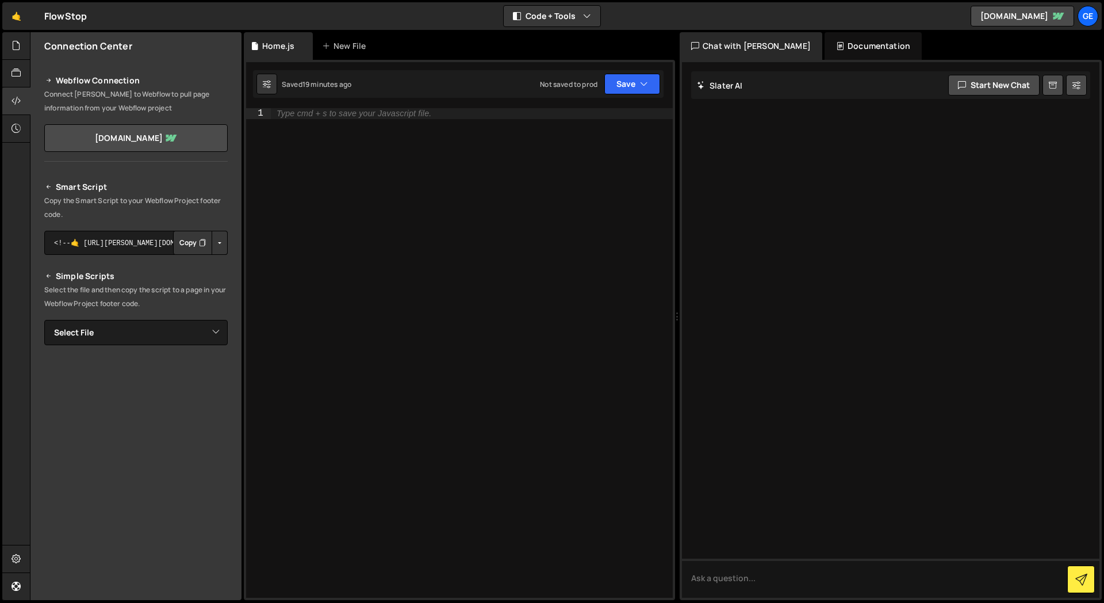
click at [437, 170] on div "Type cmd + s to save your Javascript file." at bounding box center [472, 363] width 402 height 511
click at [1040, 18] on link "[DOMAIN_NAME]" at bounding box center [1023, 16] width 104 height 21
click at [1013, 19] on link "[DOMAIN_NAME]" at bounding box center [1023, 16] width 104 height 21
click at [184, 187] on h2 "Smart Script" at bounding box center [135, 187] width 183 height 14
click at [389, 140] on div "Type cmd + s to save your Javascript file." at bounding box center [472, 363] width 402 height 511
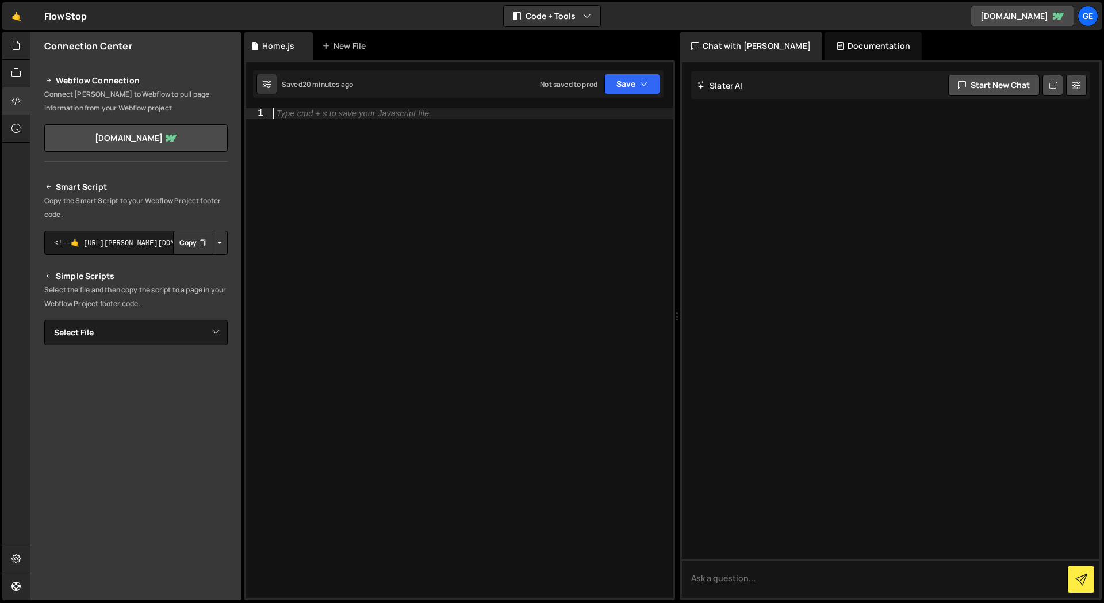
click at [360, 174] on div "Type cmd + s to save your Javascript file." at bounding box center [472, 363] width 402 height 511
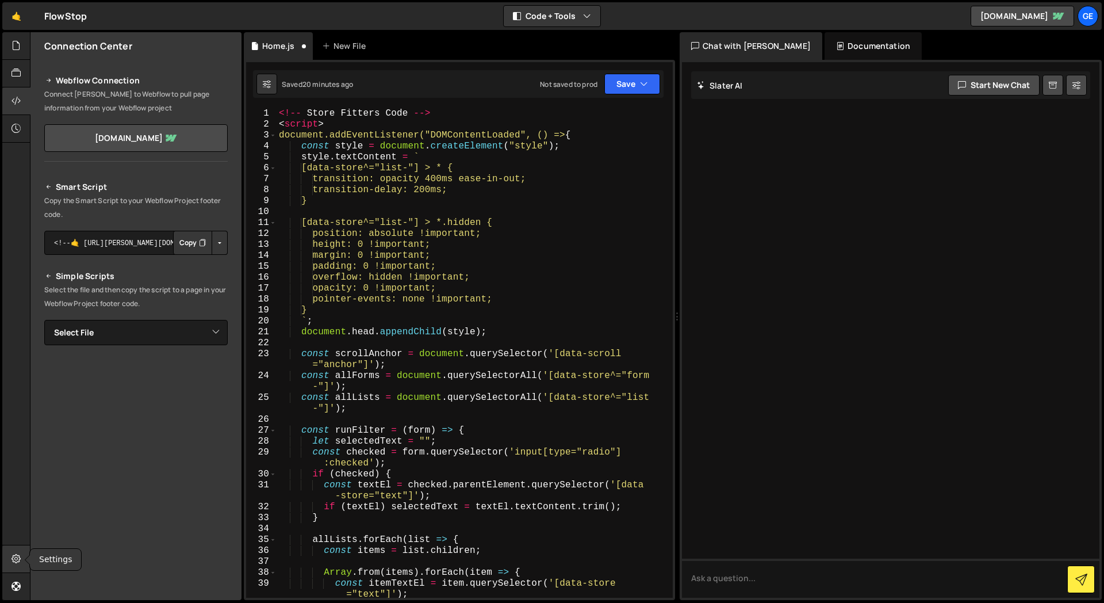
click at [12, 558] on icon at bounding box center [16, 558] width 9 height 13
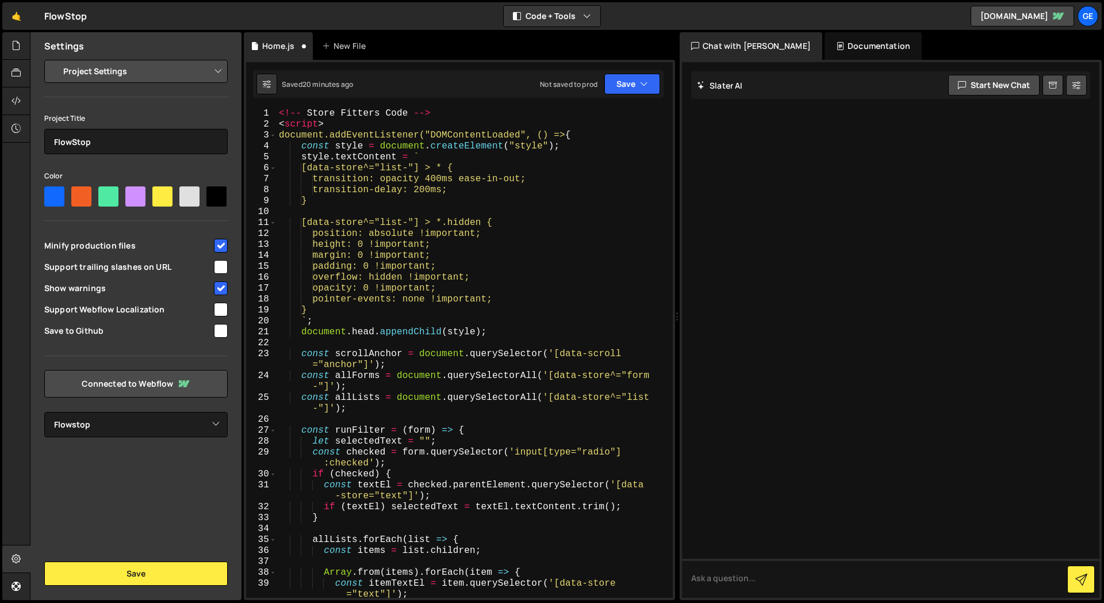
click at [156, 67] on select "Project Settings Code Editor Settings Chat Settings" at bounding box center [138, 71] width 169 height 25
select select "editor"
click at [54, 59] on select "Project Settings Code Editor Settings Chat Settings" at bounding box center [138, 71] width 169 height 25
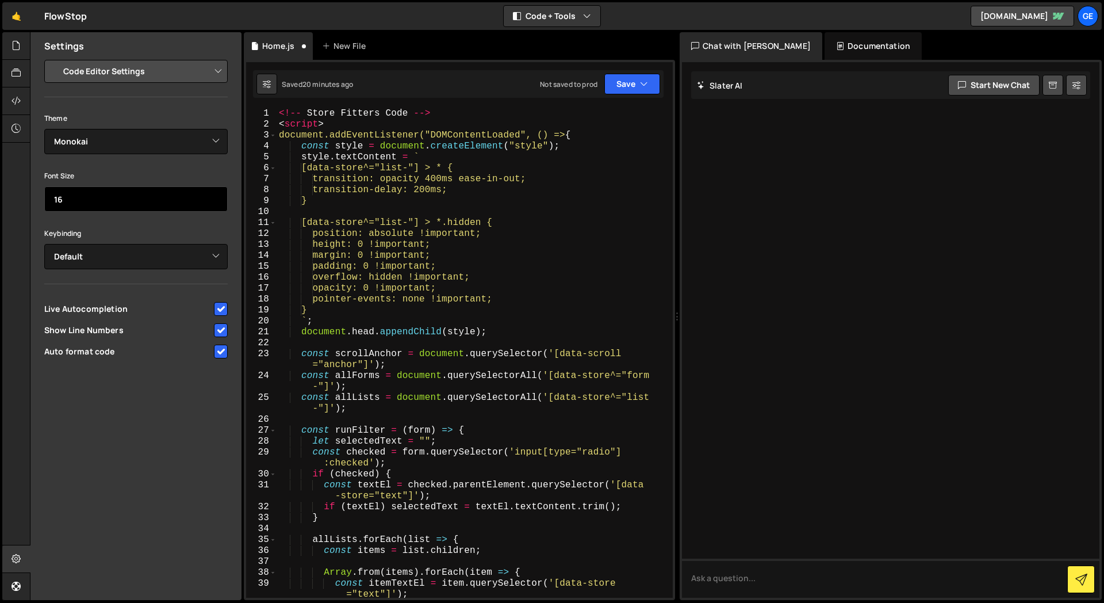
click at [93, 206] on input "16" at bounding box center [135, 198] width 183 height 25
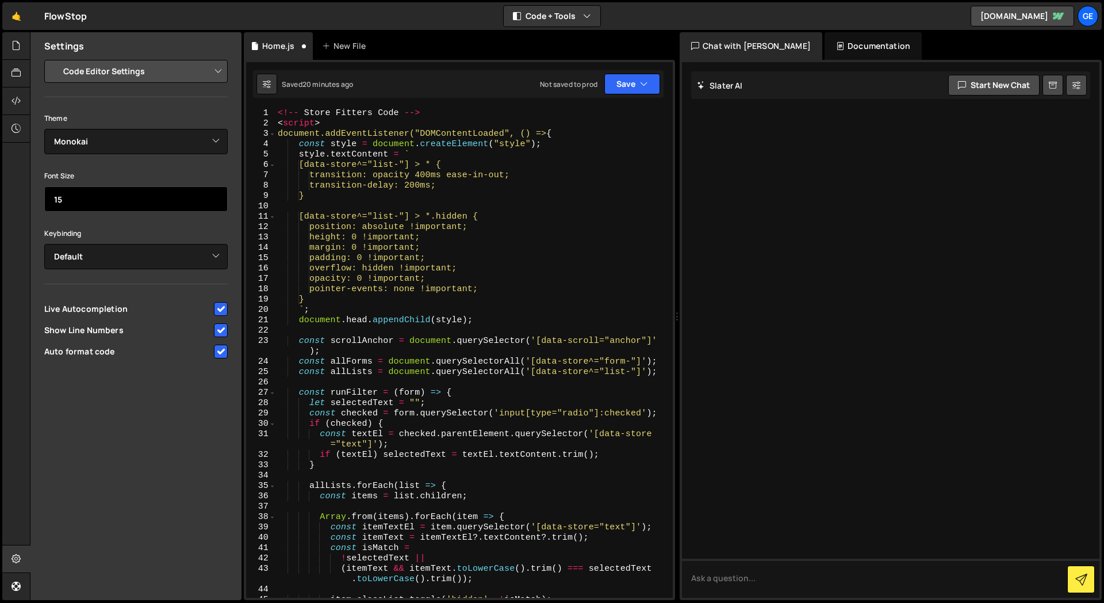
type input "14"
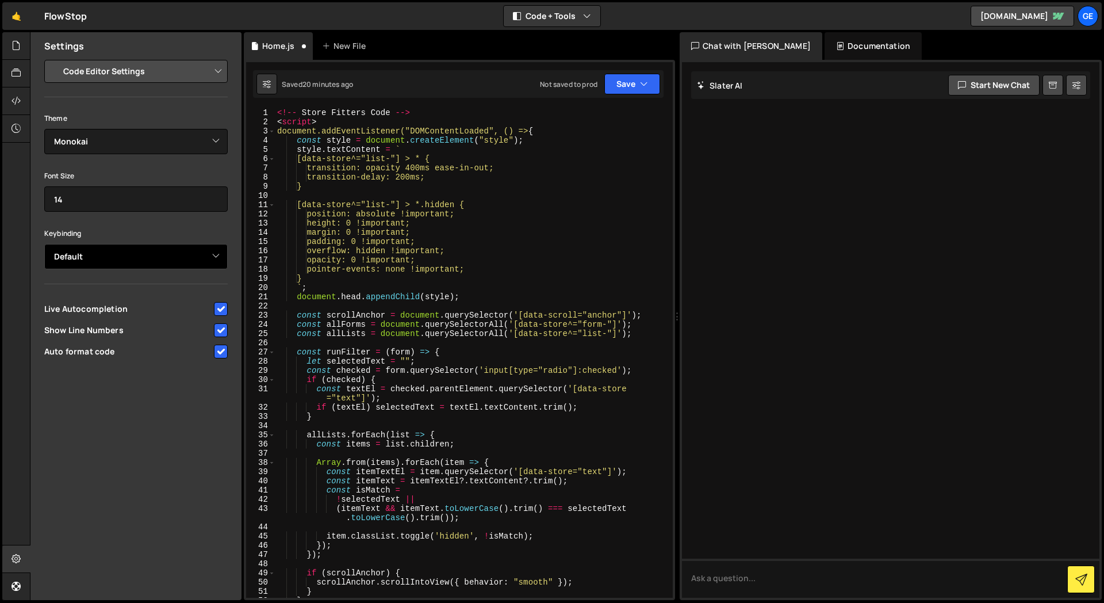
click at [110, 252] on select "Default Vim Emacs Sublime VSCode" at bounding box center [135, 256] width 183 height 25
click at [44, 244] on select "Default Vim Emacs Sublime VSCode" at bounding box center [135, 256] width 183 height 25
click at [116, 254] on select "Default Vim Emacs Sublime VSCode" at bounding box center [135, 256] width 183 height 25
click at [44, 244] on select "Default Vim Emacs Sublime VSCode" at bounding box center [135, 256] width 183 height 25
click at [123, 246] on select "Default Vim Emacs Sublime VSCode" at bounding box center [135, 256] width 183 height 25
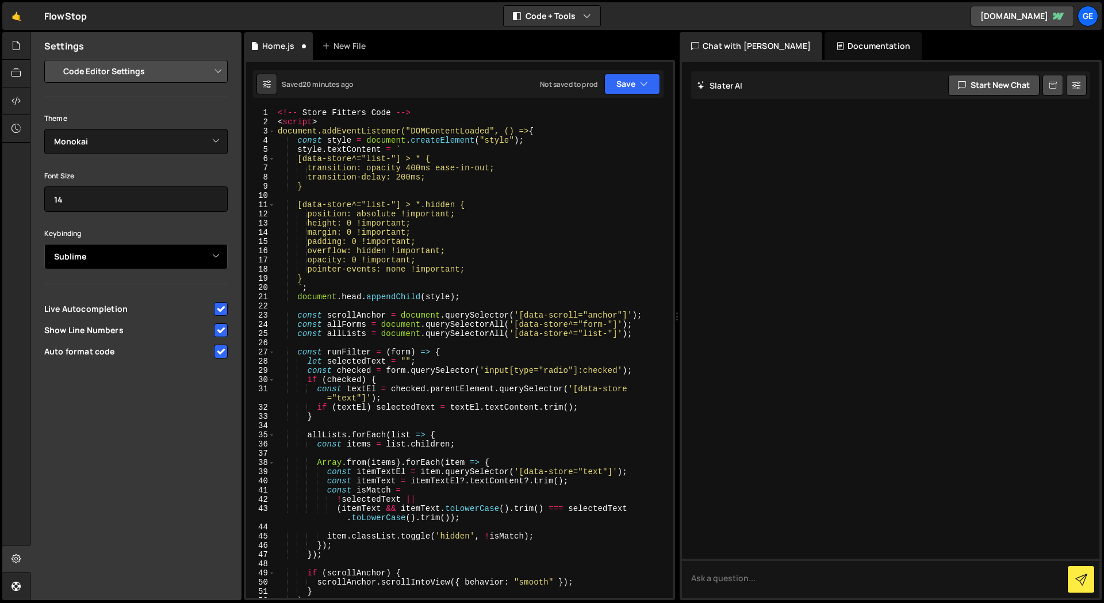
click at [44, 244] on select "Default Vim Emacs Sublime VSCode" at bounding box center [135, 256] width 183 height 25
click at [119, 253] on select "Default Vim Emacs Sublime VSCode" at bounding box center [135, 256] width 183 height 25
click at [44, 244] on select "Default Vim Emacs Sublime VSCode" at bounding box center [135, 256] width 183 height 25
click at [120, 254] on select "Default Vim Emacs Sublime VSCode" at bounding box center [135, 256] width 183 height 25
select select "ace/keyboard/vim"
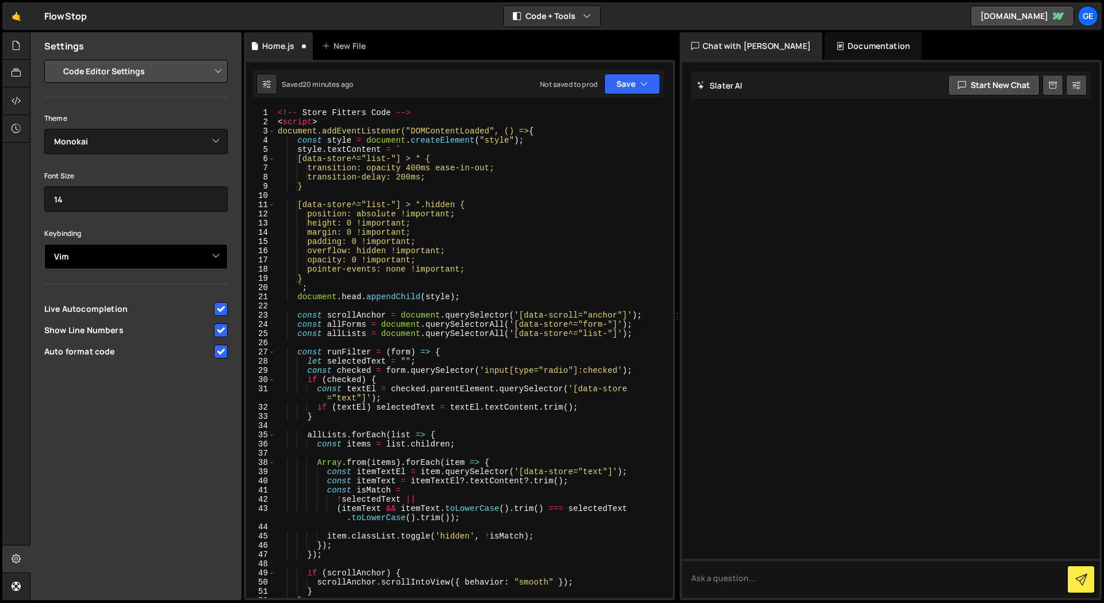
click at [44, 244] on select "Default Vim Emacs Sublime VSCode" at bounding box center [135, 256] width 183 height 25
click at [119, 251] on select "Default Vim Emacs Sublime VSCode" at bounding box center [135, 256] width 183 height 25
select select
click at [44, 244] on select "Default Vim Emacs Sublime VSCode" at bounding box center [135, 256] width 183 height 25
click at [137, 231] on div "Keybinding Default Vim Emacs Sublime VSCode" at bounding box center [135, 247] width 183 height 43
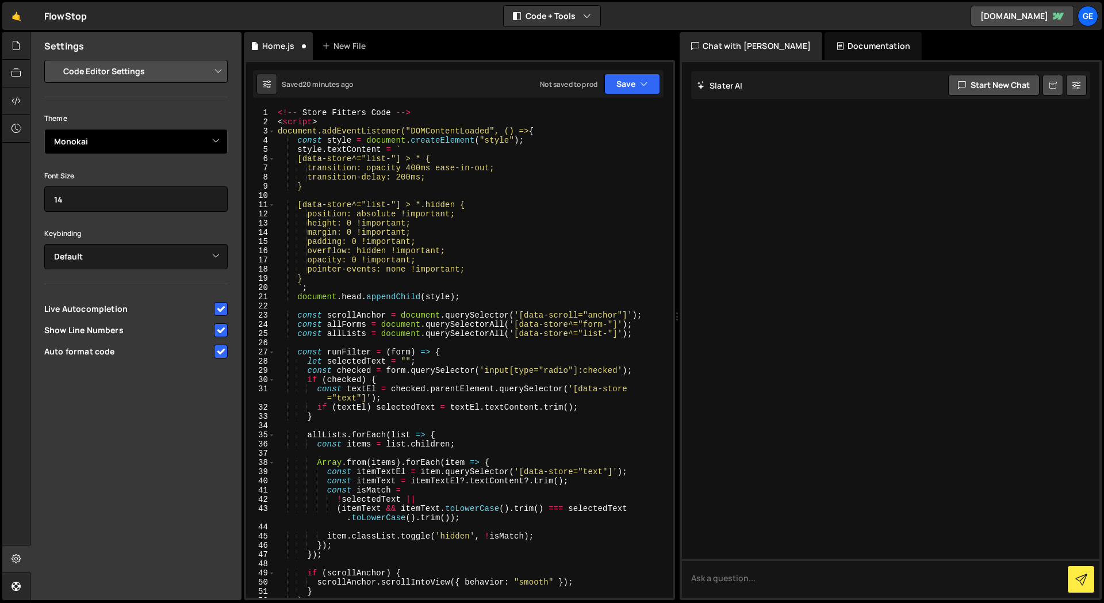
click at [134, 139] on select "Ambiance Chaos Clouds Midnight Dracula Cobalt Gruvbox Green on Black idle Finge…" at bounding box center [135, 141] width 183 height 25
click at [44, 129] on select "Ambiance Chaos Clouds Midnight Dracula Cobalt Gruvbox Green on Black idle Finge…" at bounding box center [135, 141] width 183 height 25
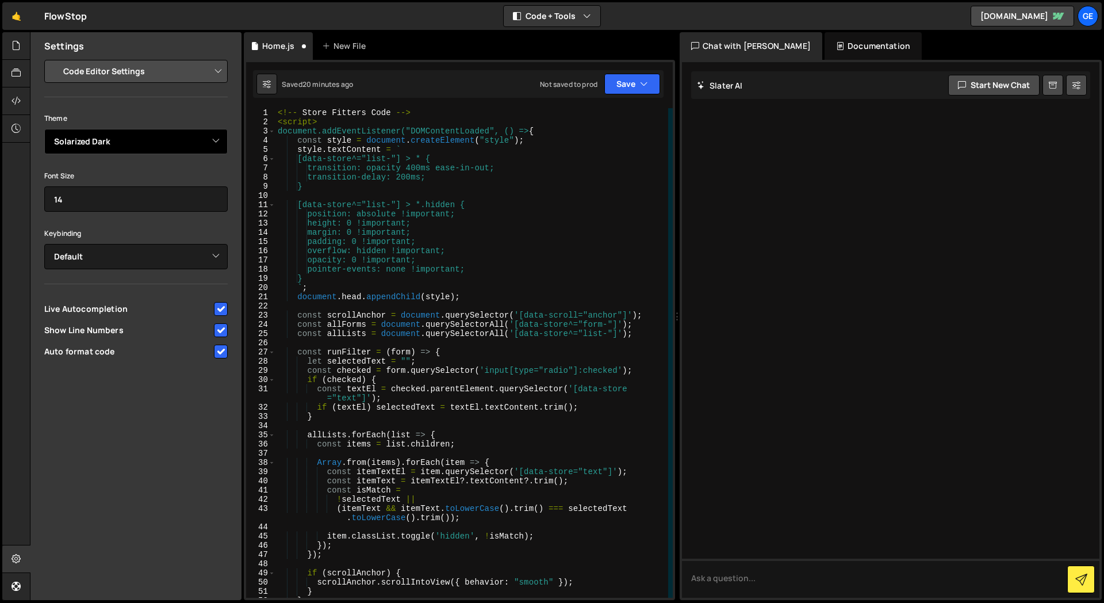
click at [150, 148] on select "Ambiance Chaos Clouds Midnight Dracula Cobalt Gruvbox Green on Black idle Finge…" at bounding box center [135, 141] width 183 height 25
click at [44, 129] on select "Ambiance Chaos Clouds Midnight Dracula Cobalt Gruvbox Green on Black idle Finge…" at bounding box center [135, 141] width 183 height 25
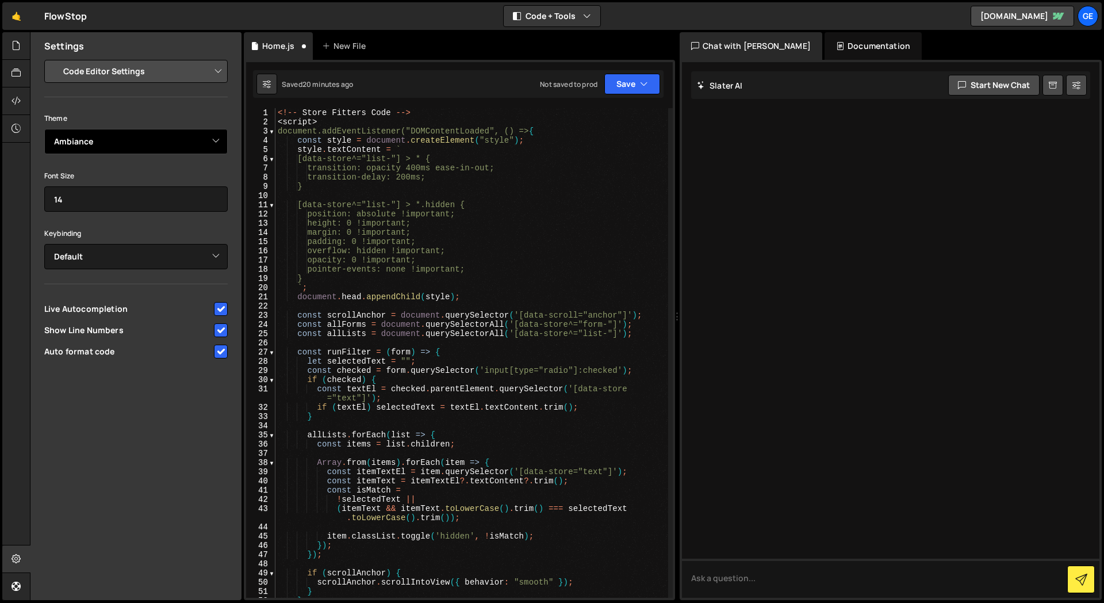
click at [137, 145] on select "Ambiance Chaos Clouds Midnight Dracula Cobalt Gruvbox Green on Black idle Finge…" at bounding box center [135, 141] width 183 height 25
click at [44, 129] on select "Ambiance Chaos Clouds Midnight Dracula Cobalt Gruvbox Green on Black idle Finge…" at bounding box center [135, 141] width 183 height 25
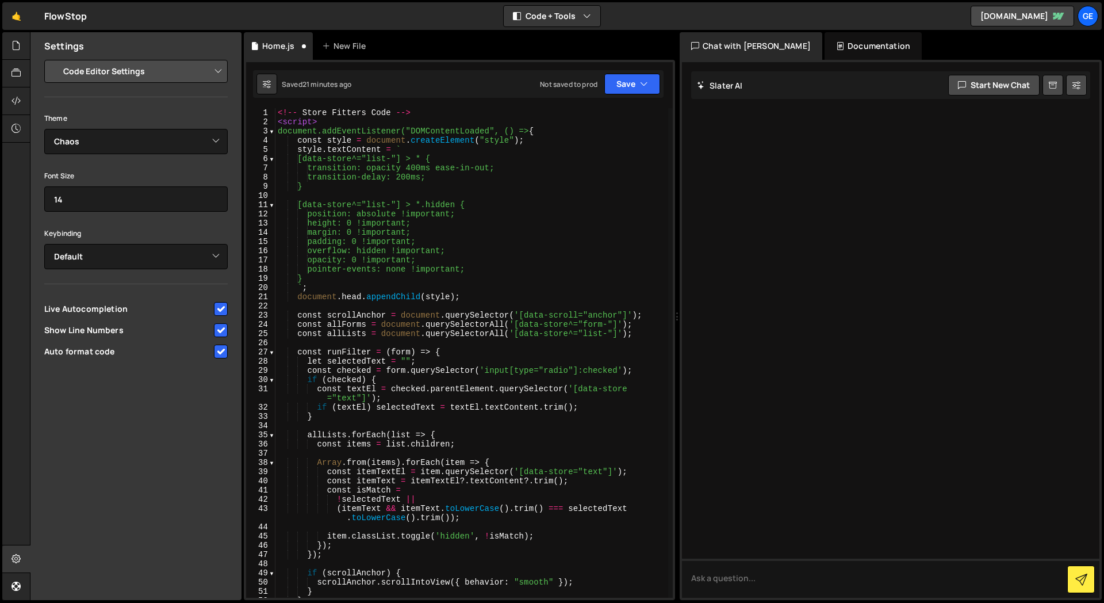
click at [144, 156] on div "Theme Ambiance Chaos Clouds Midnight Dracula Cobalt Gruvbox Green on Black idle…" at bounding box center [135, 236] width 183 height 251
click at [146, 150] on select "Ambiance Chaos Clouds Midnight Dracula Cobalt Gruvbox Green on Black idle Finge…" at bounding box center [135, 141] width 183 height 25
click at [44, 129] on select "Ambiance Chaos Clouds Midnight Dracula Cobalt Gruvbox Green on Black idle Finge…" at bounding box center [135, 141] width 183 height 25
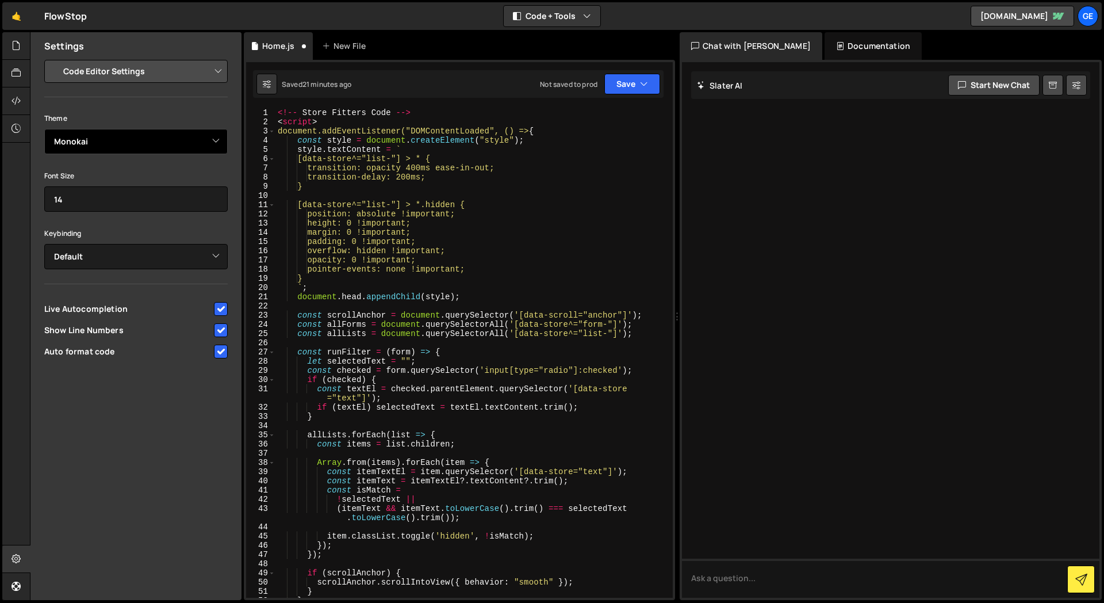
click at [136, 145] on select "Ambiance Chaos Clouds Midnight Dracula Cobalt Gruvbox Green on Black idle Finge…" at bounding box center [135, 141] width 183 height 25
click at [44, 129] on select "Ambiance Chaos Clouds Midnight Dracula Cobalt Gruvbox Green on Black idle Finge…" at bounding box center [135, 141] width 183 height 25
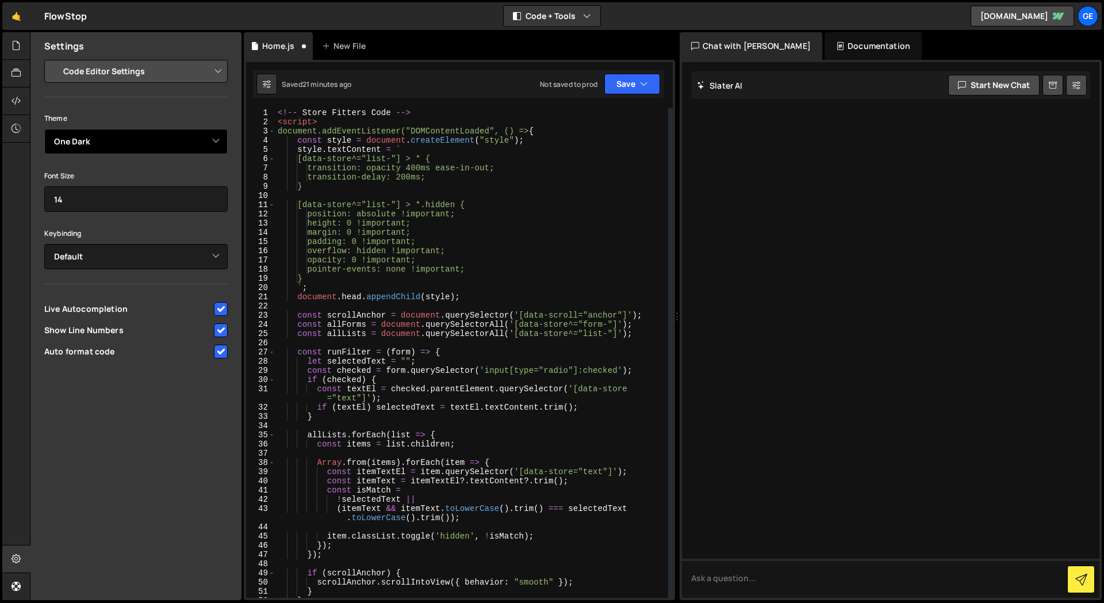
click at [149, 151] on select "Ambiance Chaos Clouds Midnight Dracula Cobalt Gruvbox Green on Black idle Finge…" at bounding box center [135, 141] width 183 height 25
click at [44, 129] on select "Ambiance Chaos Clouds Midnight Dracula Cobalt Gruvbox Green on Black idle Finge…" at bounding box center [135, 141] width 183 height 25
click at [135, 133] on select "Ambiance Chaos Clouds Midnight Dracula Cobalt Gruvbox Green on Black idle Finge…" at bounding box center [135, 141] width 183 height 25
click at [44, 129] on select "Ambiance Chaos Clouds Midnight Dracula Cobalt Gruvbox Green on Black idle Finge…" at bounding box center [135, 141] width 183 height 25
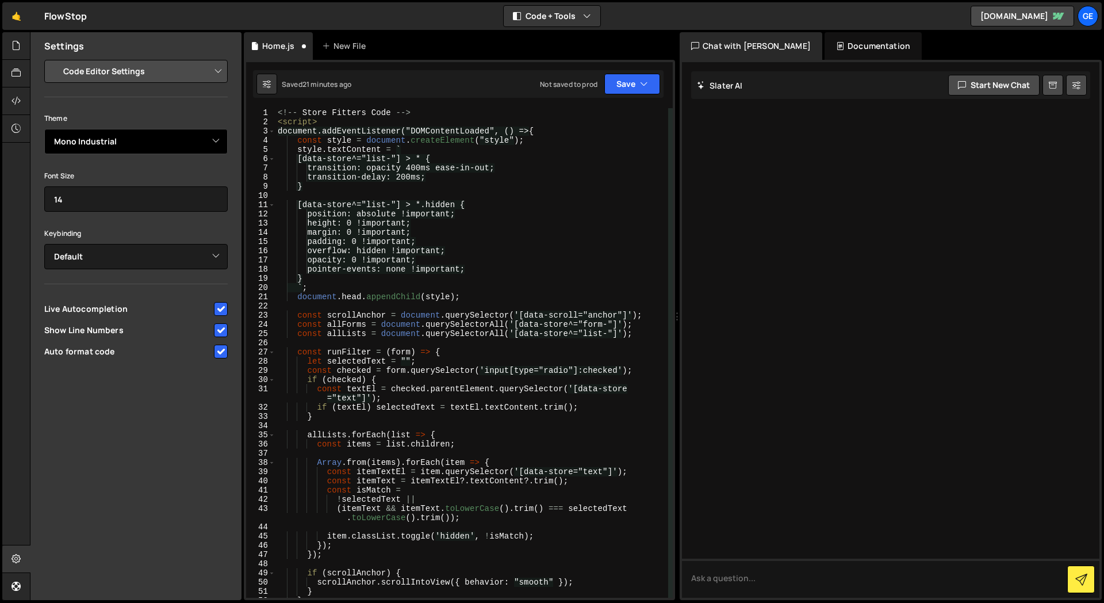
click at [146, 133] on select "Ambiance Chaos Clouds Midnight Dracula Cobalt Gruvbox Green on Black idle Finge…" at bounding box center [135, 141] width 183 height 25
click at [44, 129] on select "Ambiance Chaos Clouds Midnight Dracula Cobalt Gruvbox Green on Black idle Finge…" at bounding box center [135, 141] width 183 height 25
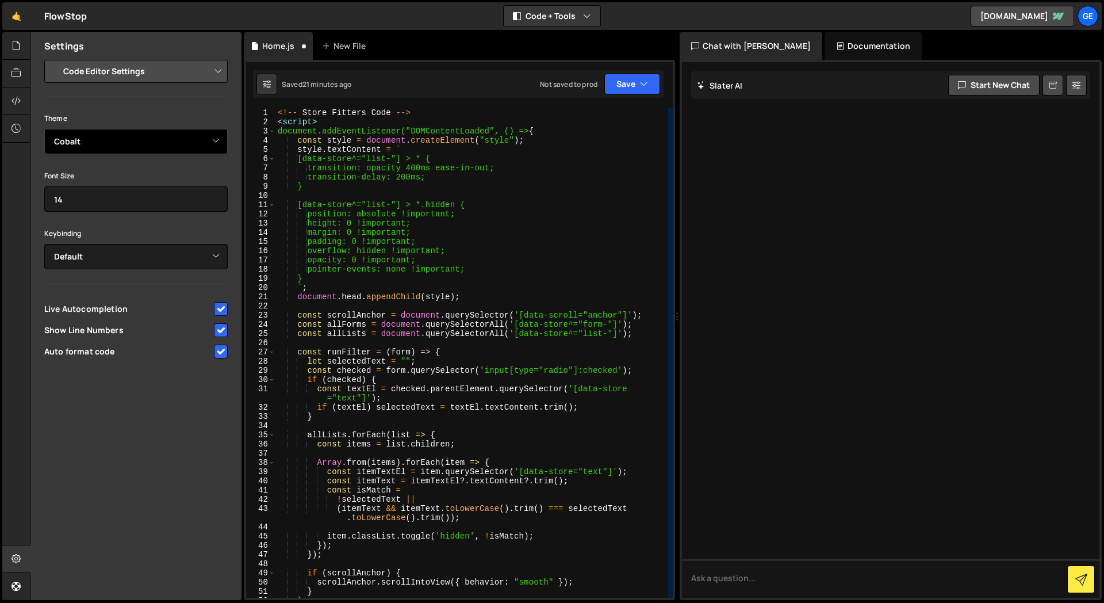
click at [100, 139] on select "Ambiance Chaos Clouds Midnight Dracula Cobalt Gruvbox Green on Black idle Finge…" at bounding box center [135, 141] width 183 height 25
click at [44, 129] on select "Ambiance Chaos Clouds Midnight Dracula Cobalt Gruvbox Green on Black idle Finge…" at bounding box center [135, 141] width 183 height 25
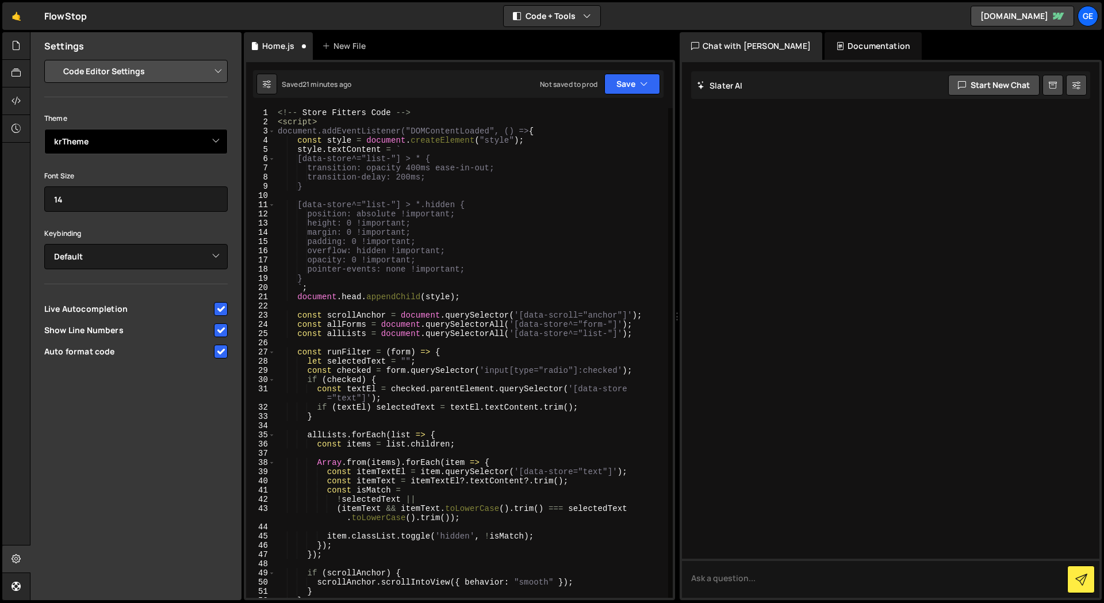
click at [109, 148] on select "Ambiance Chaos Clouds Midnight Dracula Cobalt Gruvbox Green on Black idle Finge…" at bounding box center [135, 141] width 183 height 25
click at [44, 129] on select "Ambiance Chaos Clouds Midnight Dracula Cobalt Gruvbox Green on Black idle Finge…" at bounding box center [135, 141] width 183 height 25
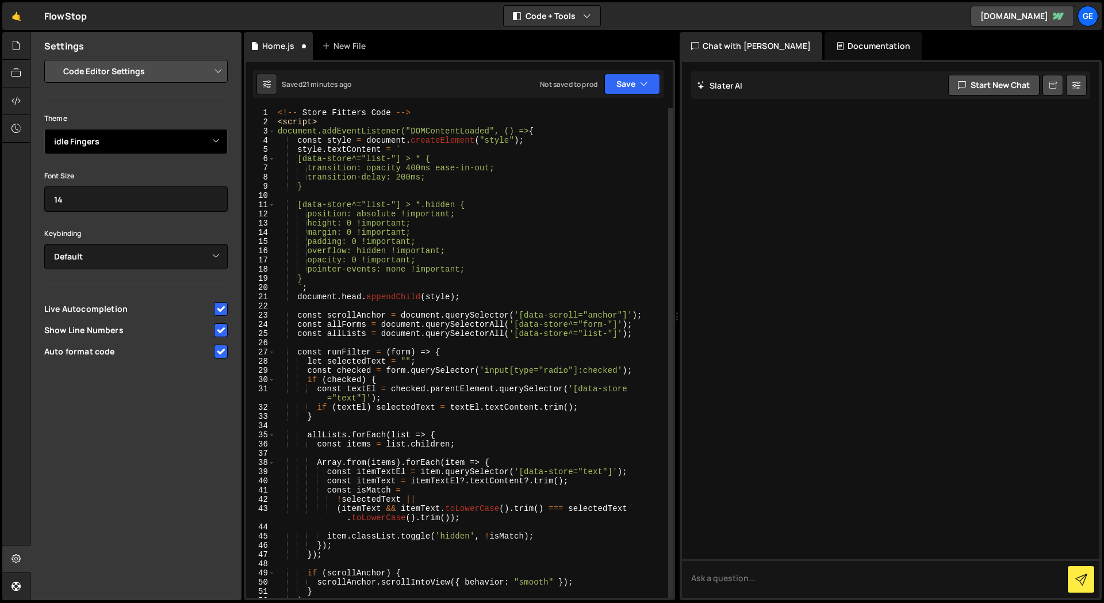
click at [114, 135] on select "Ambiance Chaos Clouds Midnight Dracula Cobalt Gruvbox Green on Black idle Finge…" at bounding box center [135, 141] width 183 height 25
select select "ace/theme/monokai"
click at [44, 129] on select "Ambiance Chaos Clouds Midnight Dracula Cobalt Gruvbox Green on Black idle Finge…" at bounding box center [135, 141] width 183 height 25
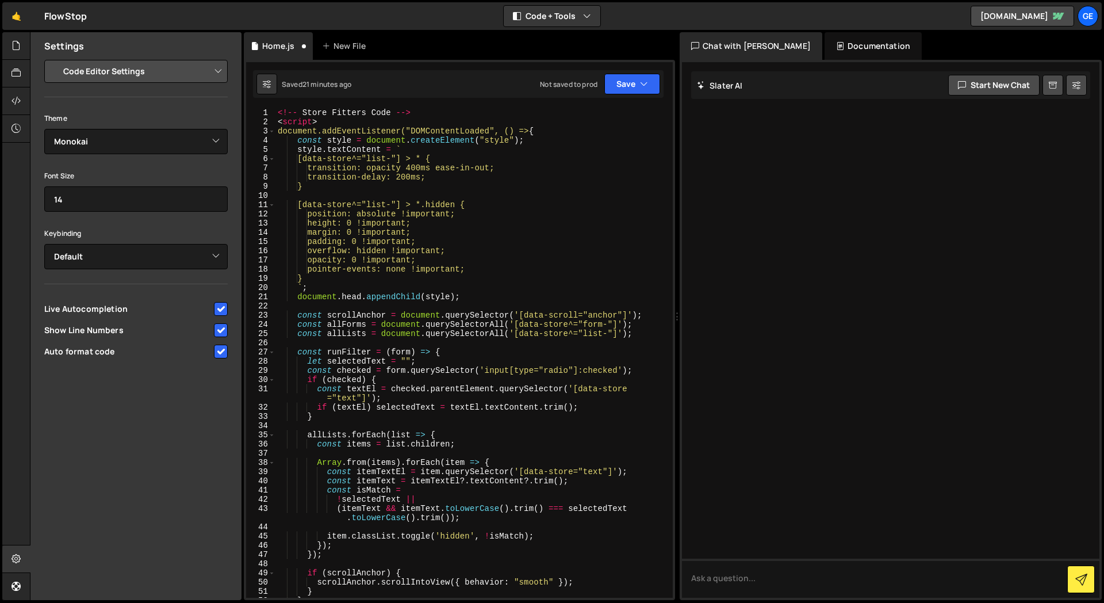
click at [104, 162] on div "Theme Ambiance Chaos Clouds Midnight Dracula Cobalt Gruvbox Green on Black idle…" at bounding box center [135, 236] width 183 height 251
click at [178, 74] on select "Project Settings Code Editor Settings Chat Settings" at bounding box center [138, 71] width 169 height 25
select select "chat"
click at [54, 59] on select "Project Settings Code Editor Settings Chat Settings" at bounding box center [138, 71] width 169 height 25
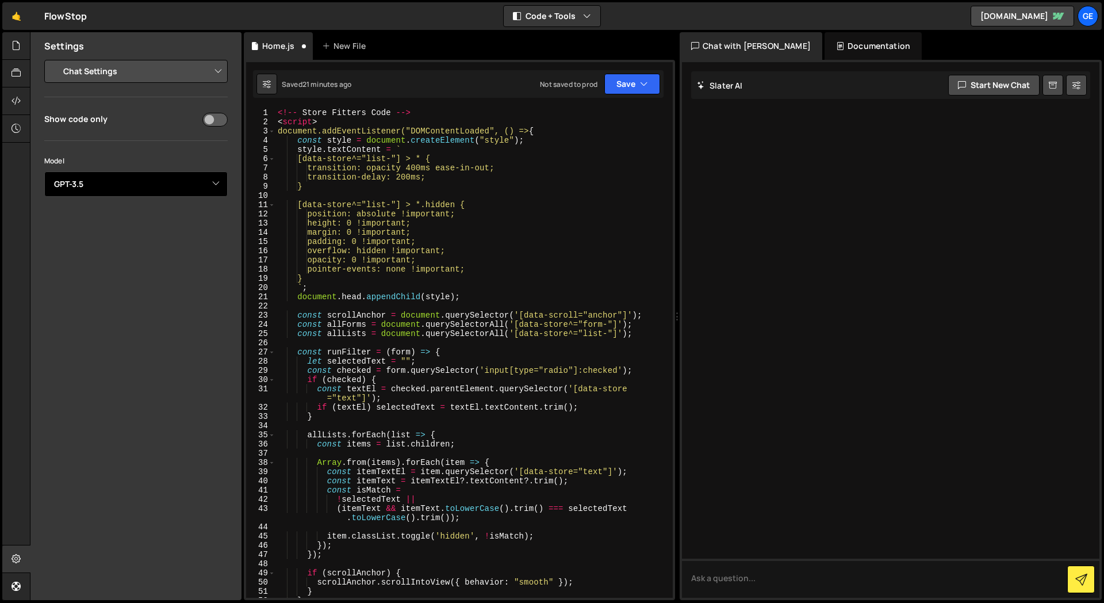
click at [121, 172] on select "Select Model GPT-3.5 GPT-4o mini GPT-4o (Pro) GPT-4.1 (Pro)" at bounding box center [135, 183] width 183 height 25
select select "gpt-4o"
click at [44, 171] on select "Select Model GPT-3.5 GPT-4o mini GPT-4o (Pro) GPT-4.1 (Pro)" at bounding box center [135, 183] width 183 height 25
click at [118, 190] on select "Select Model GPT-3.5 GPT-4o mini GPT-4o (Pro) GPT-4.1 (Pro)" at bounding box center [135, 183] width 183 height 25
click at [207, 118] on input "checkbox" at bounding box center [214, 120] width 25 height 14
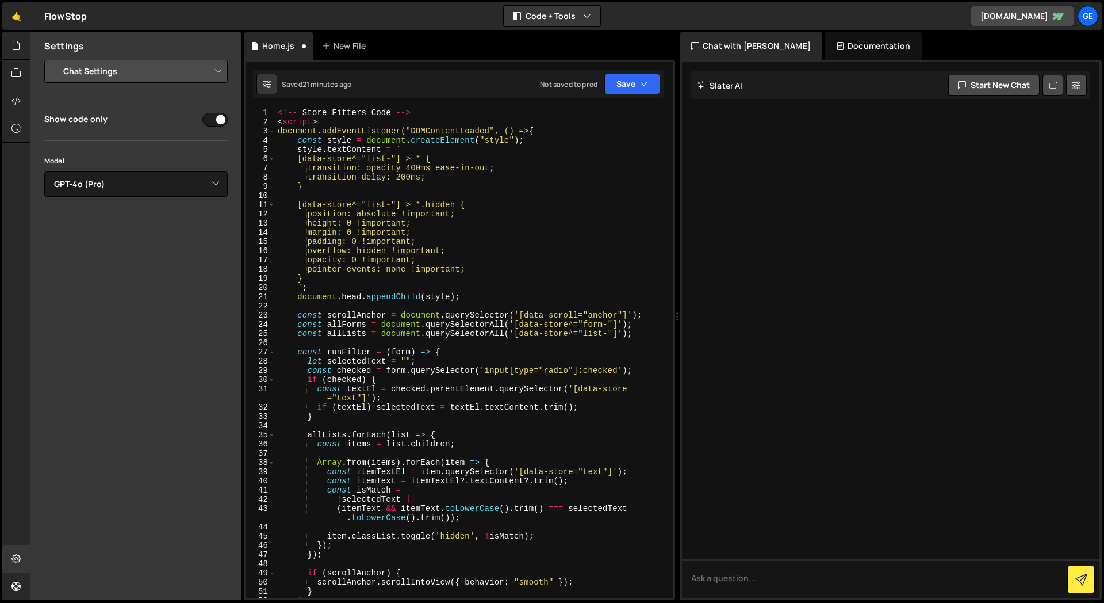
click at [209, 117] on input "checkbox" at bounding box center [214, 120] width 25 height 14
checkbox input "false"
click at [108, 183] on select "Select Model GPT-3.5 GPT-4o mini GPT-4o (Pro) GPT-4.1 (Pro)" at bounding box center [135, 183] width 183 height 25
select select "gpt-4.1"
click at [44, 171] on select "Select Model GPT-3.5 GPT-4o mini GPT-4o (Pro) GPT-4.1 (Pro)" at bounding box center [135, 183] width 183 height 25
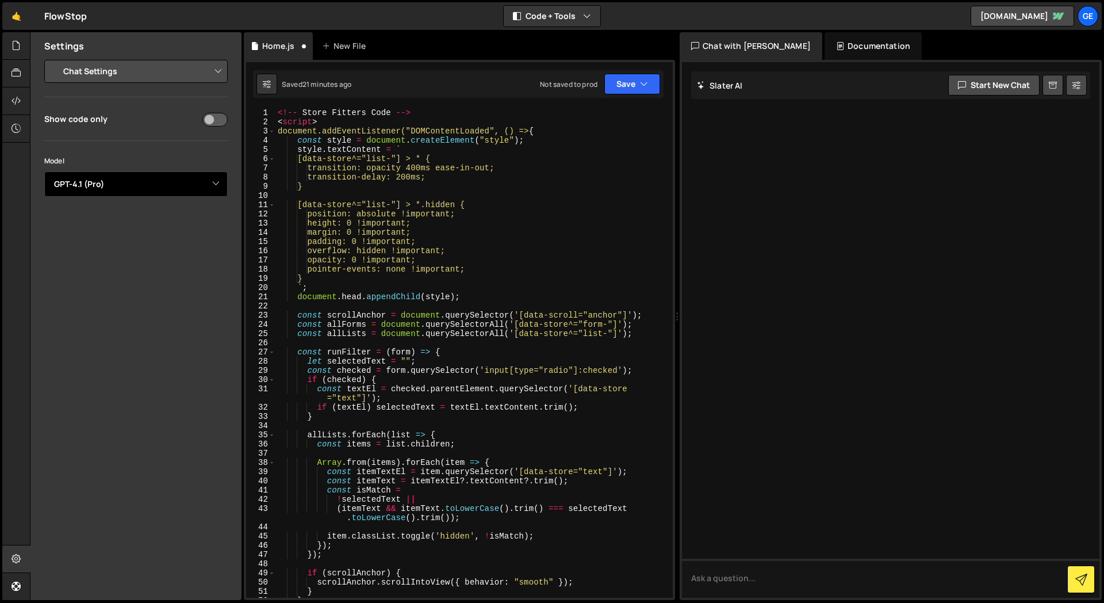
click at [116, 185] on select "Select Model GPT-3.5 GPT-4o mini GPT-4o (Pro) GPT-4.1 (Pro)" at bounding box center [135, 183] width 183 height 25
click at [112, 72] on select "Project Settings Code Editor Settings Chat Settings" at bounding box center [138, 71] width 169 height 25
select select "project"
click at [54, 59] on select "Project Settings Code Editor Settings Chat Settings" at bounding box center [138, 71] width 169 height 25
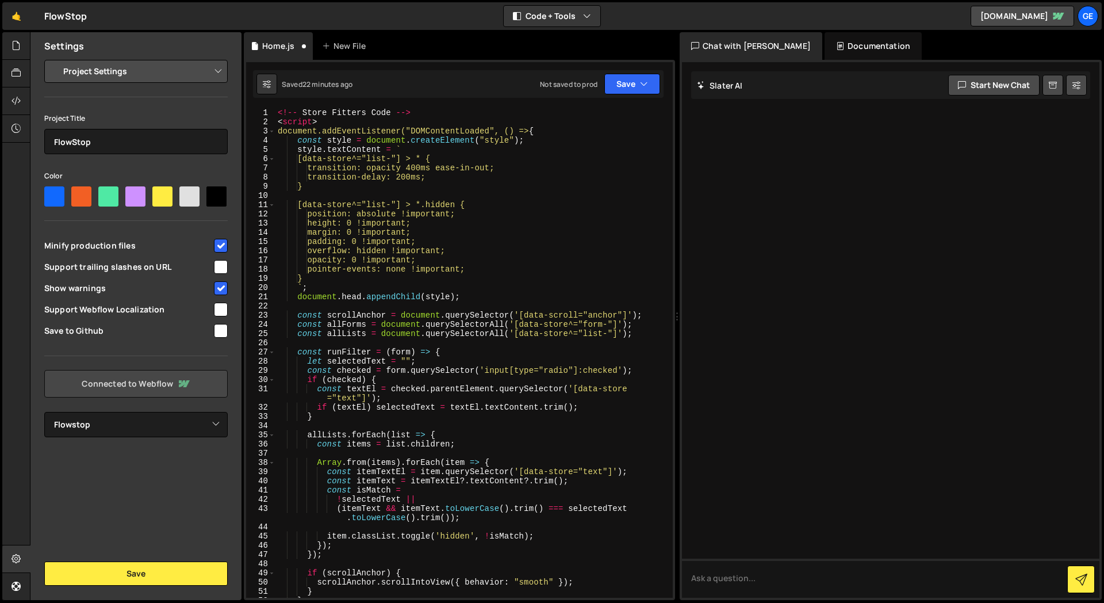
click at [186, 370] on link "Connected to Webflow" at bounding box center [135, 384] width 183 height 28
click at [187, 421] on select "Select Project Flowstop" at bounding box center [135, 424] width 183 height 25
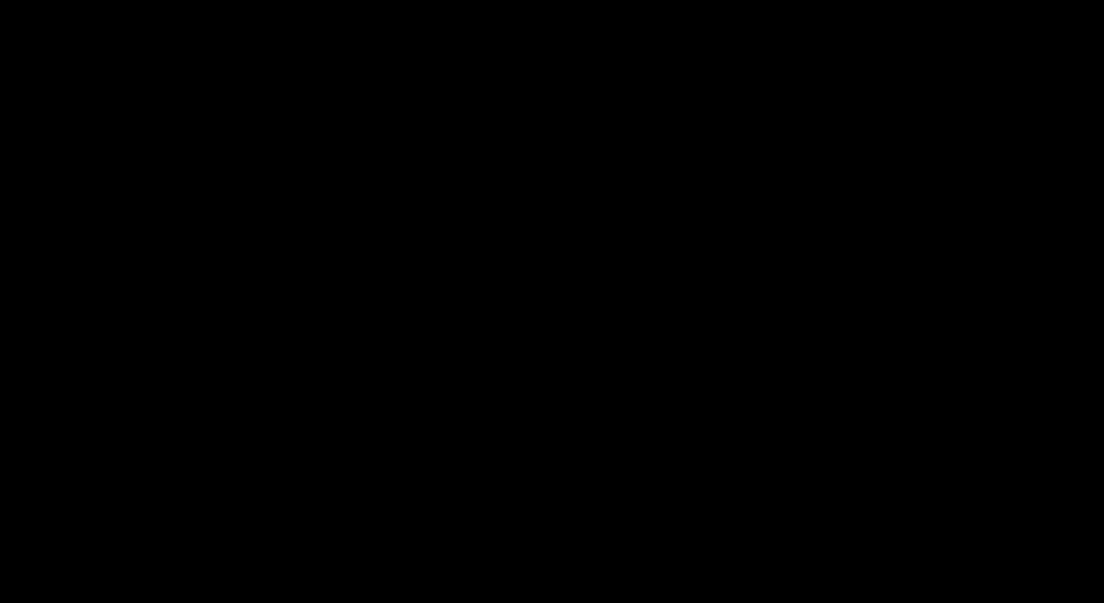
select select "67e639e656f014d929f71b26"
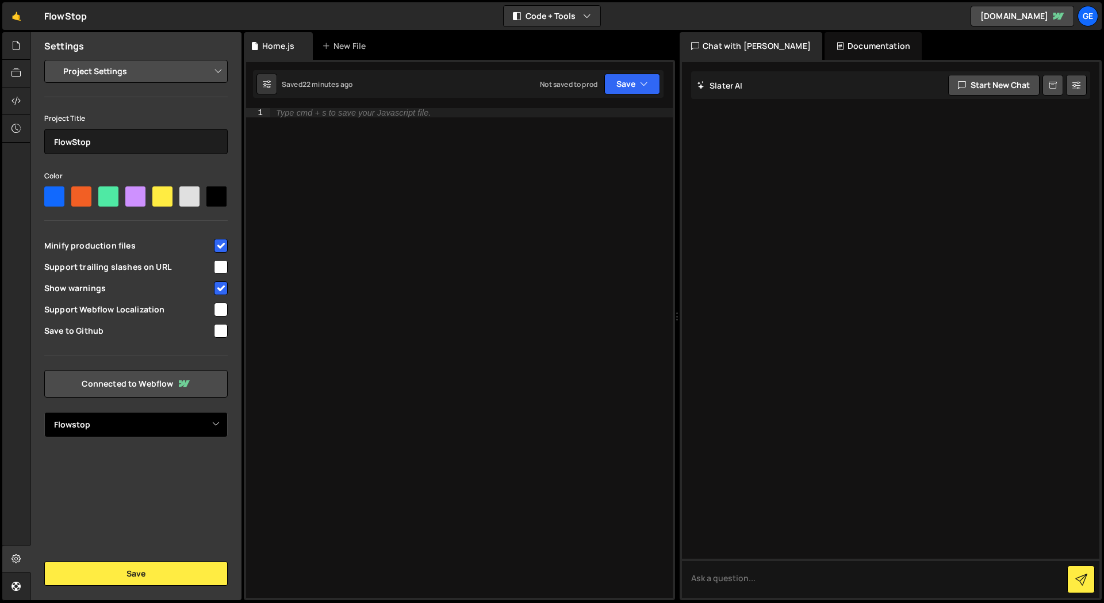
click at [123, 425] on select "Select Project Flowstop" at bounding box center [135, 424] width 183 height 25
click at [44, 412] on select "Select Project Flowstop" at bounding box center [135, 424] width 183 height 25
click at [123, 485] on div "Settings Project Settings Code Editor Settings Chat Settings Project Title Flow…" at bounding box center [135, 316] width 211 height 568
click at [123, 423] on select "Select Project Flowstop" at bounding box center [135, 424] width 183 height 25
select select "67e639e656f014d929f71b26"
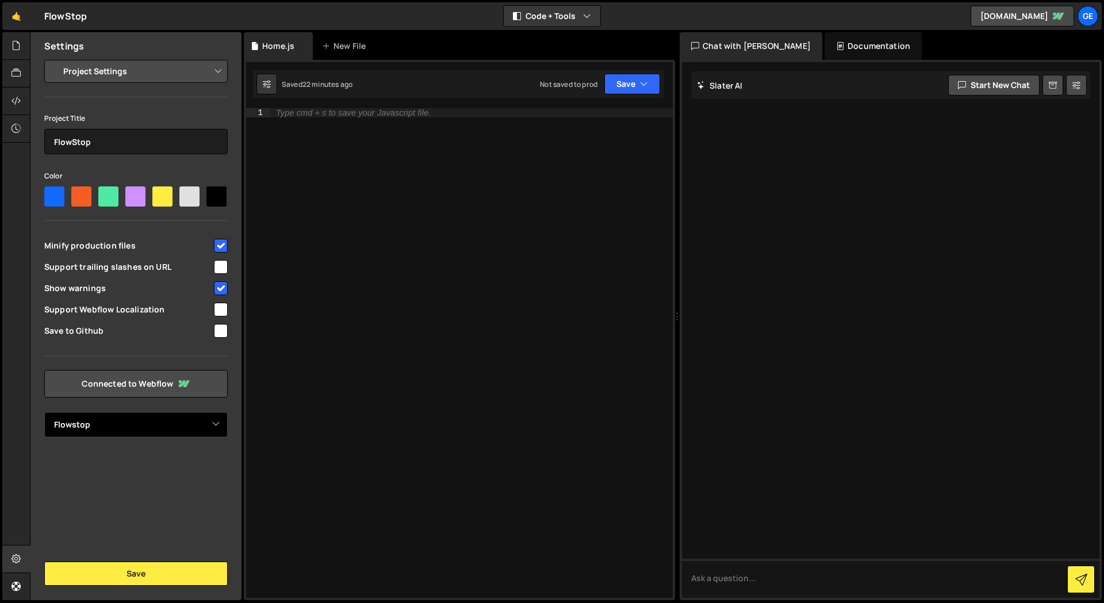
click at [44, 412] on select "Select Project Flowstop" at bounding box center [135, 424] width 183 height 25
click at [58, 197] on div at bounding box center [54, 196] width 20 height 20
click at [52, 194] on input"] "radio" at bounding box center [47, 189] width 7 height 7
radio input"] "true"
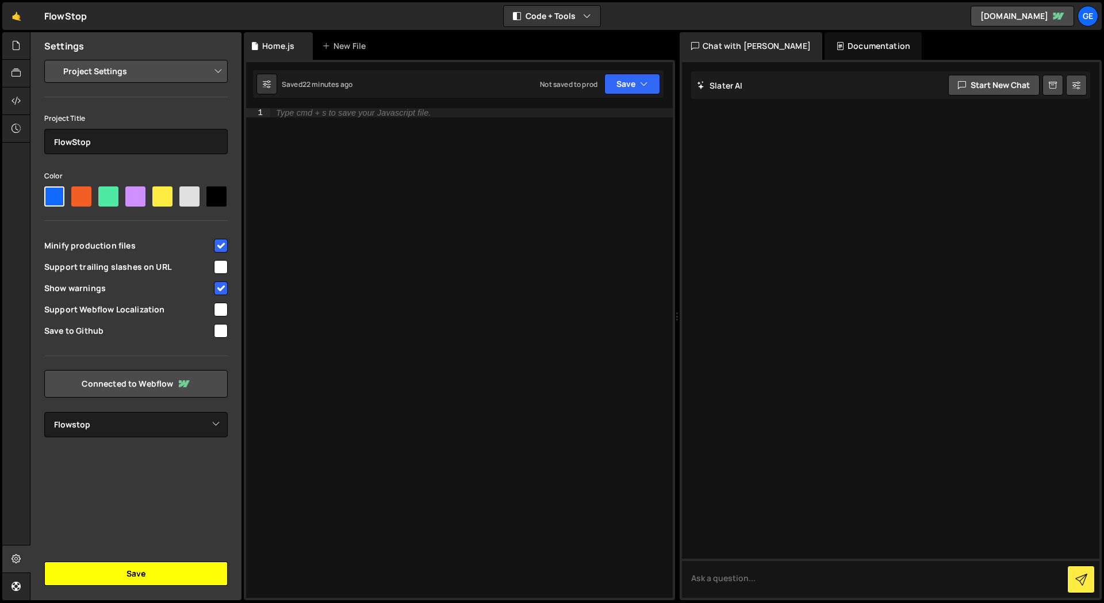
click at [123, 569] on button "Save" at bounding box center [135, 573] width 183 height 24
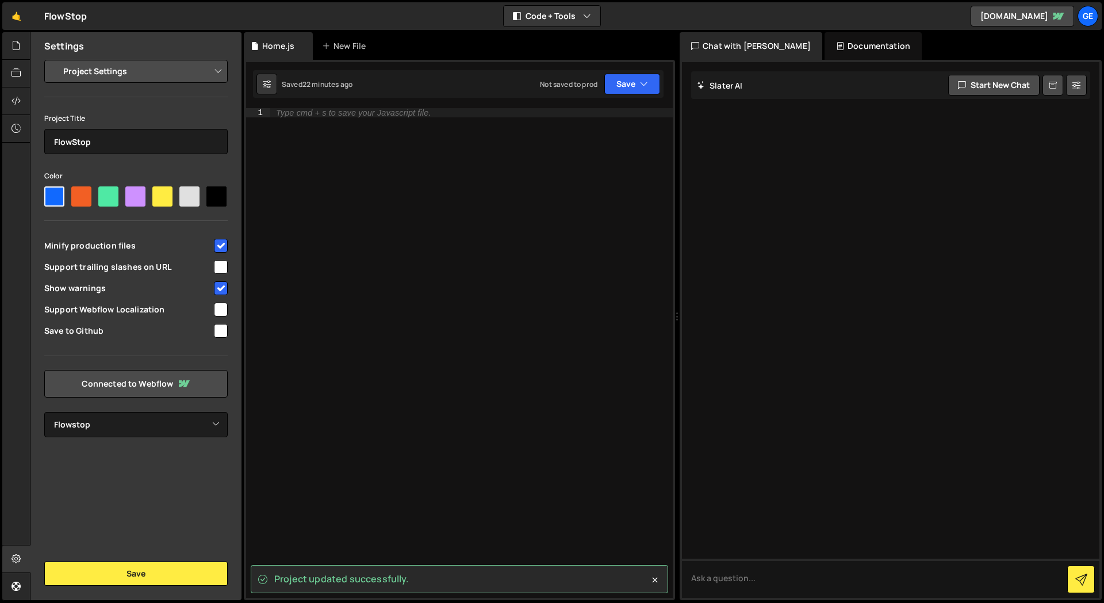
click at [143, 528] on div "Settings Project Settings Code Editor Settings Chat Settings Project Title Flow…" at bounding box center [135, 316] width 211 height 568
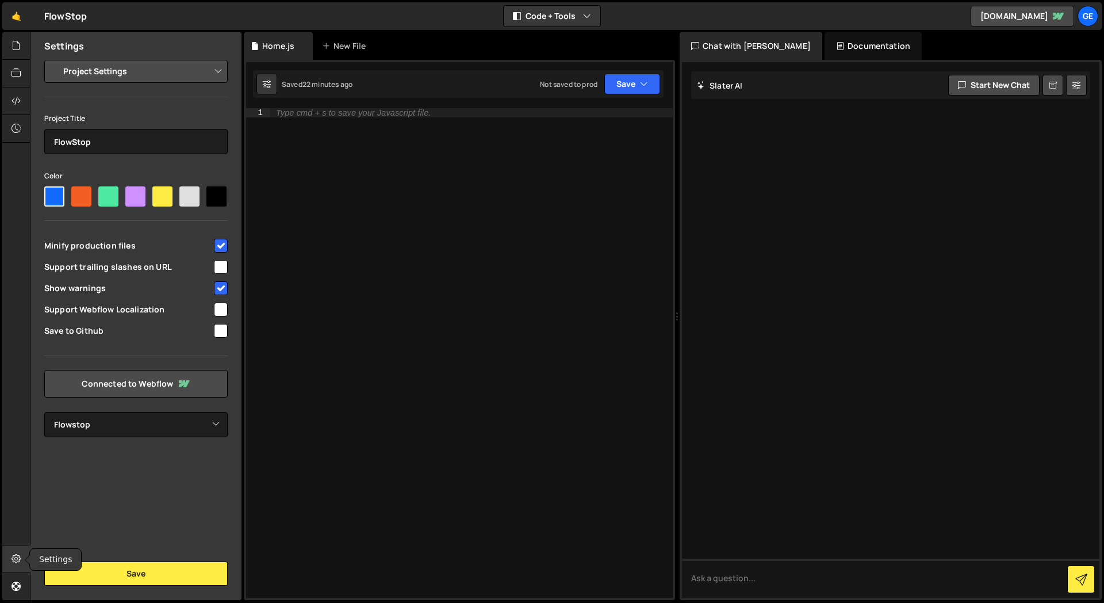
click at [14, 560] on icon at bounding box center [16, 558] width 9 height 13
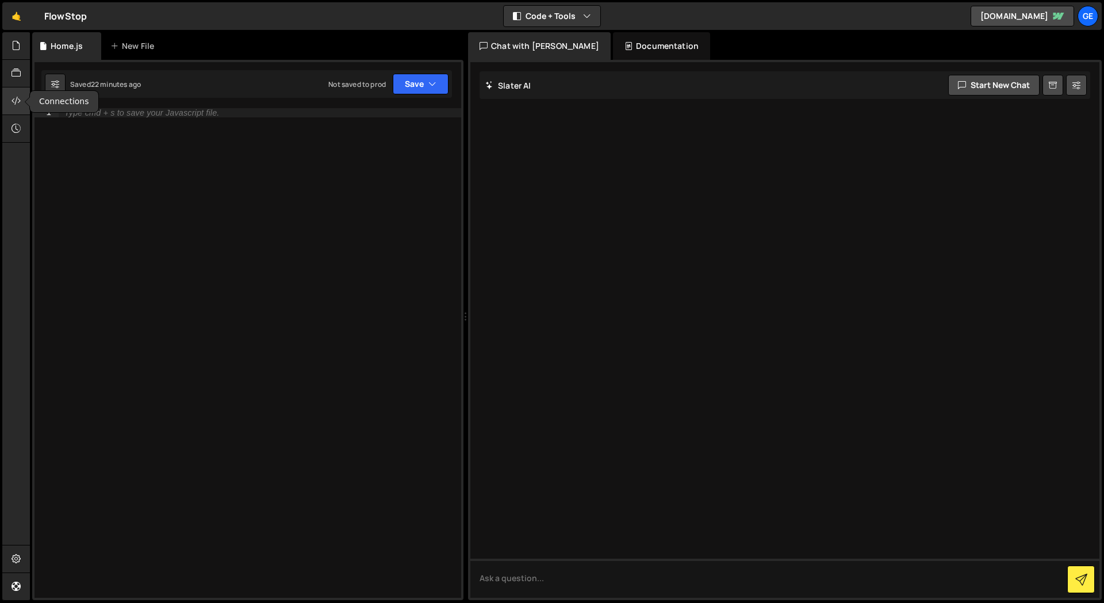
click at [22, 95] on div at bounding box center [16, 101] width 28 height 28
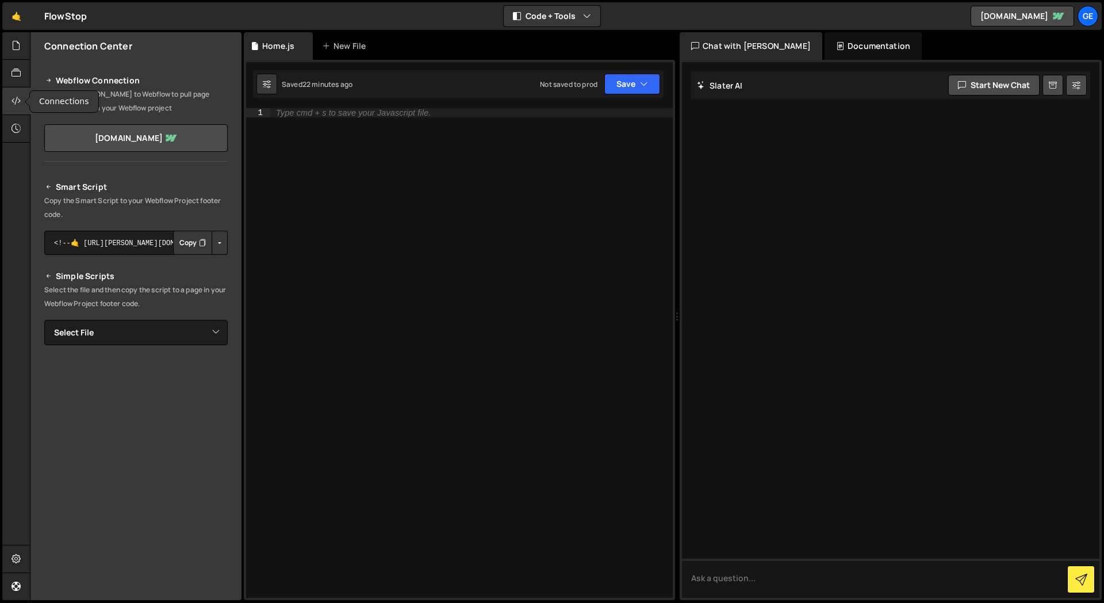
click at [20, 106] on icon at bounding box center [16, 100] width 9 height 13
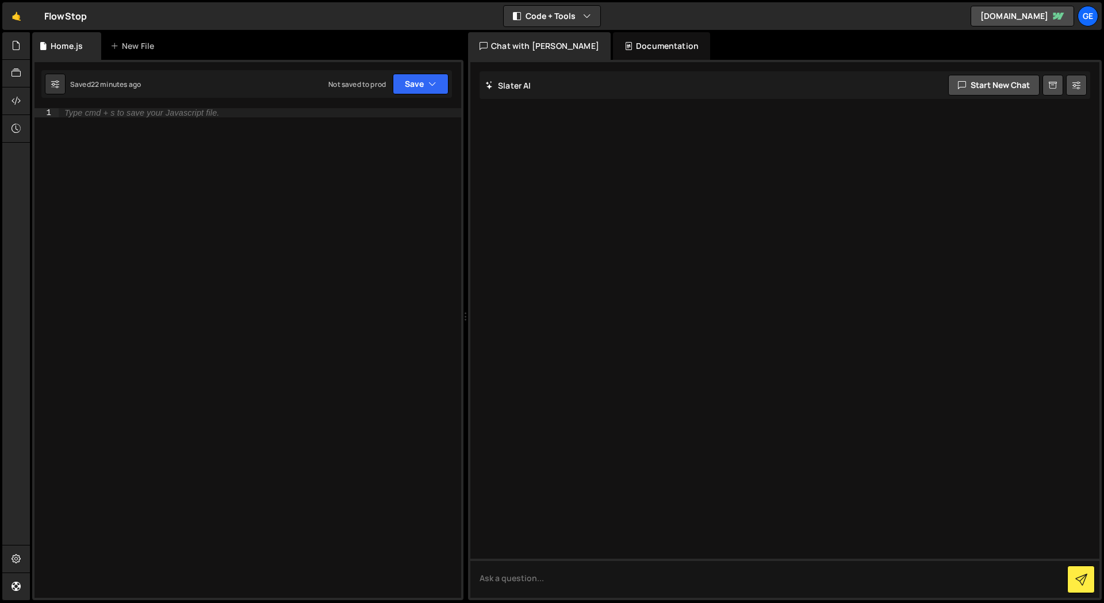
click at [228, 140] on div "Type cmd + s to save your Javascript file." at bounding box center [260, 362] width 403 height 508
click at [20, 51] on icon at bounding box center [16, 45] width 9 height 13
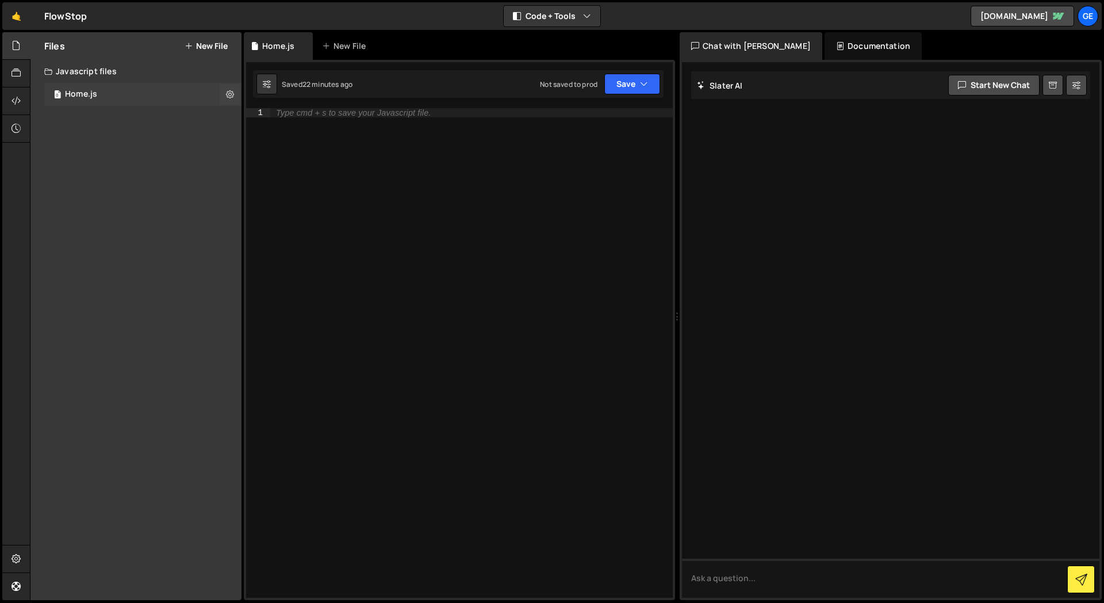
click at [114, 95] on div "0 Home.js 0" at bounding box center [142, 94] width 197 height 23
click at [213, 36] on div "Files New File" at bounding box center [135, 46] width 211 height 28
click at [208, 46] on button "New File" at bounding box center [206, 45] width 43 height 9
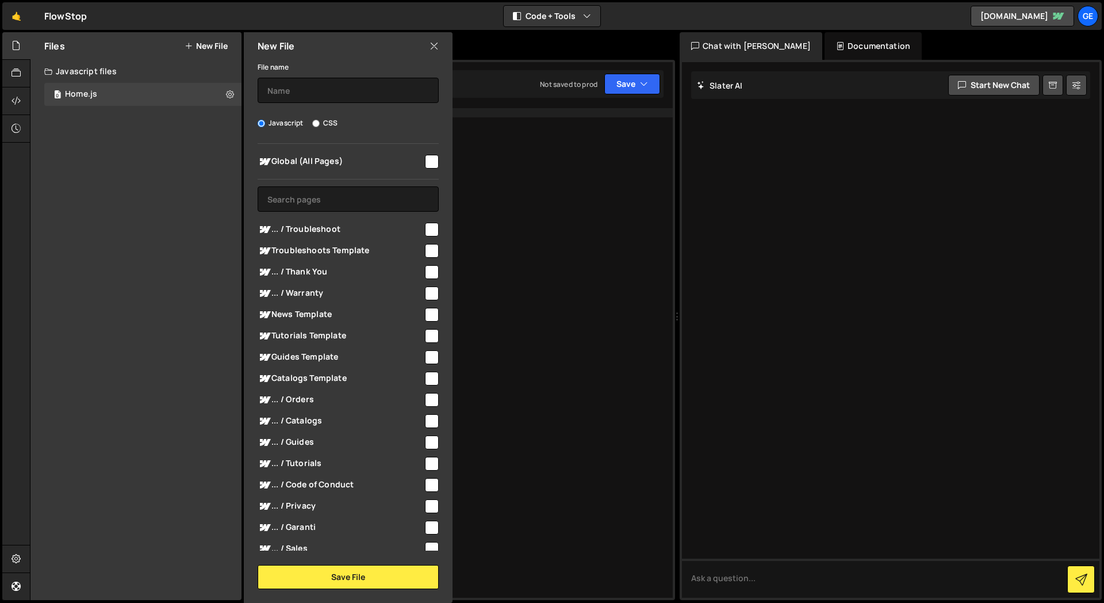
click at [195, 283] on div "Files New File Javascript files 0 Home.js 0 CSS files Copy share link Edit File…" at bounding box center [135, 316] width 211 height 568
click at [427, 155] on input "checkbox" at bounding box center [432, 162] width 14 height 14
click at [426, 157] on input "checkbox" at bounding box center [432, 162] width 14 height 14
click at [430, 159] on input "checkbox" at bounding box center [432, 162] width 14 height 14
checkbox input "true"
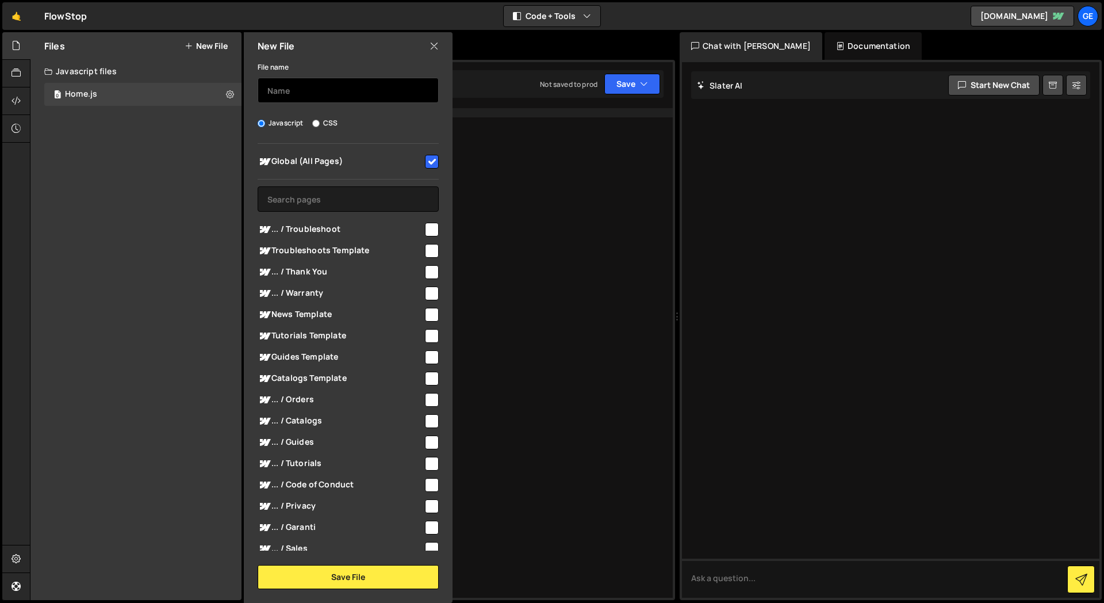
click at [308, 91] on input "text" at bounding box center [348, 90] width 181 height 25
type input "Store Page"
click at [249, 104] on div "File name Store Page Javascript CSS Global (All Pages)" at bounding box center [348, 324] width 209 height 529
click at [425, 160] on input "checkbox" at bounding box center [432, 162] width 14 height 14
checkbox input "false"
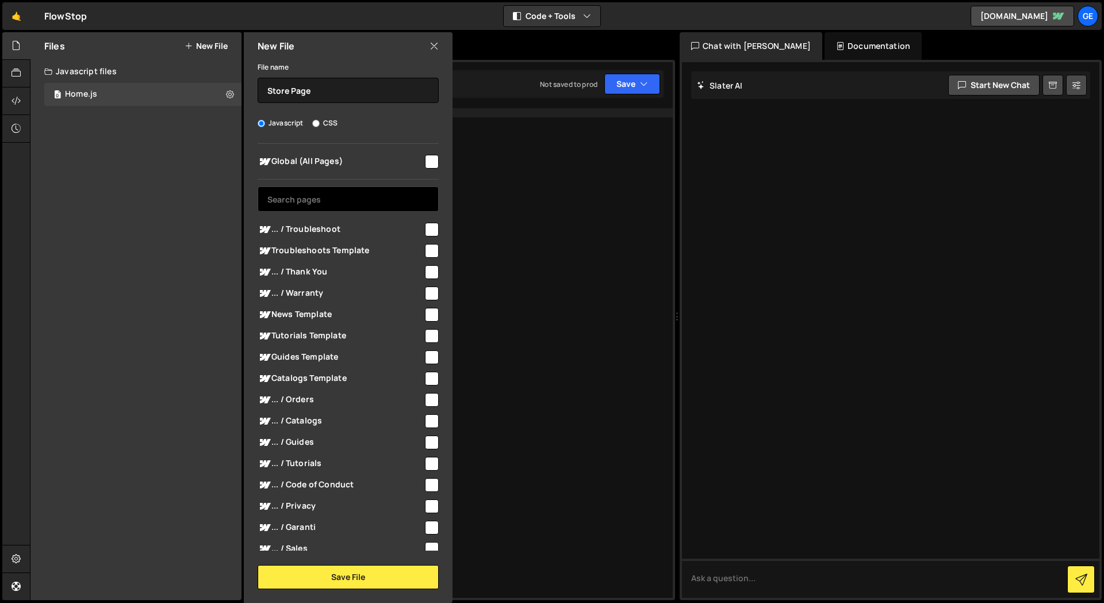
click at [302, 199] on input "text" at bounding box center [348, 198] width 181 height 25
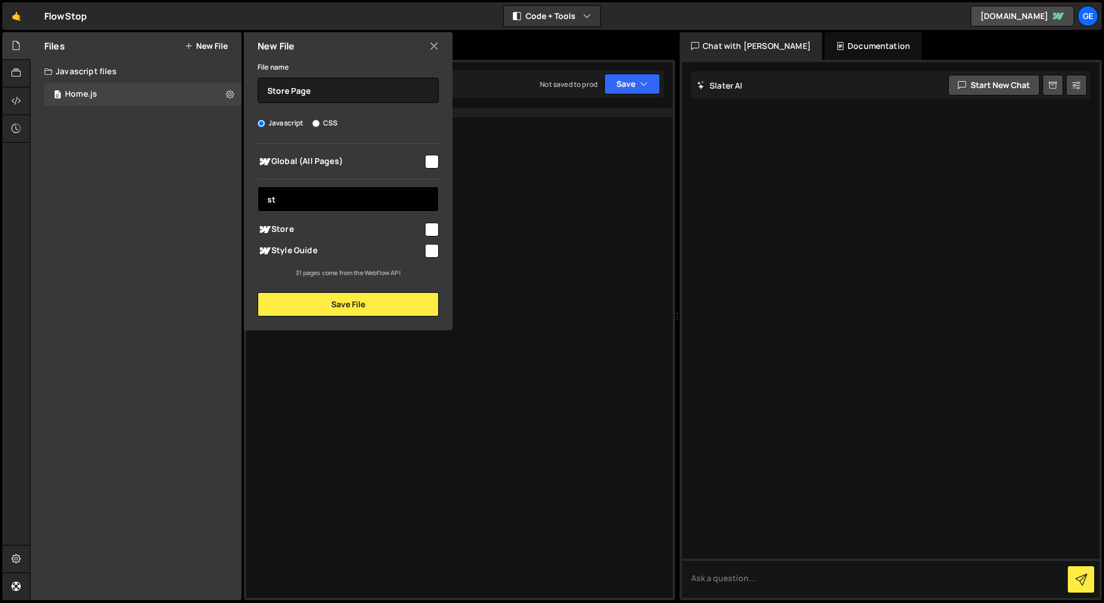
type input "st"
click at [430, 228] on input "checkbox" at bounding box center [432, 230] width 14 height 14
checkbox input "true"
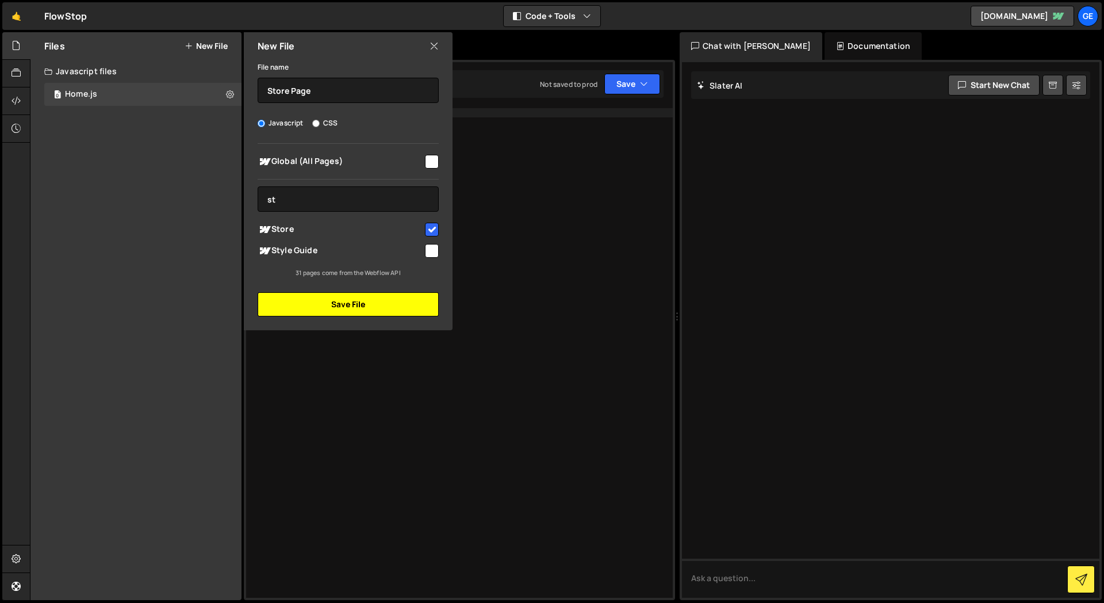
click at [399, 299] on button "Save File" at bounding box center [348, 304] width 181 height 24
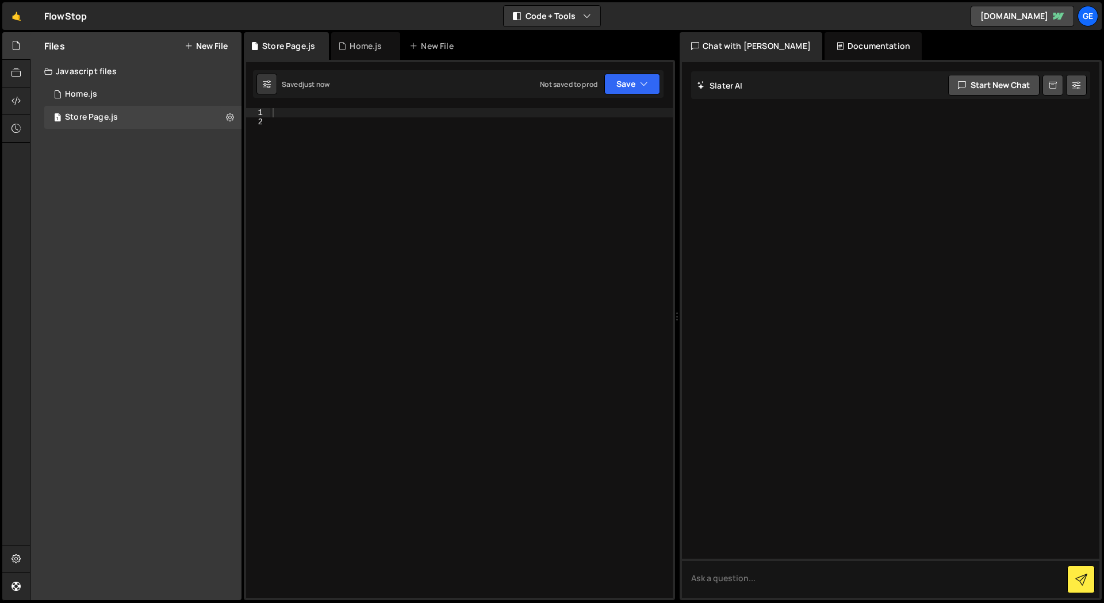
click at [294, 136] on div at bounding box center [471, 362] width 403 height 508
paste textarea "[data-store^="list-"] > * {"
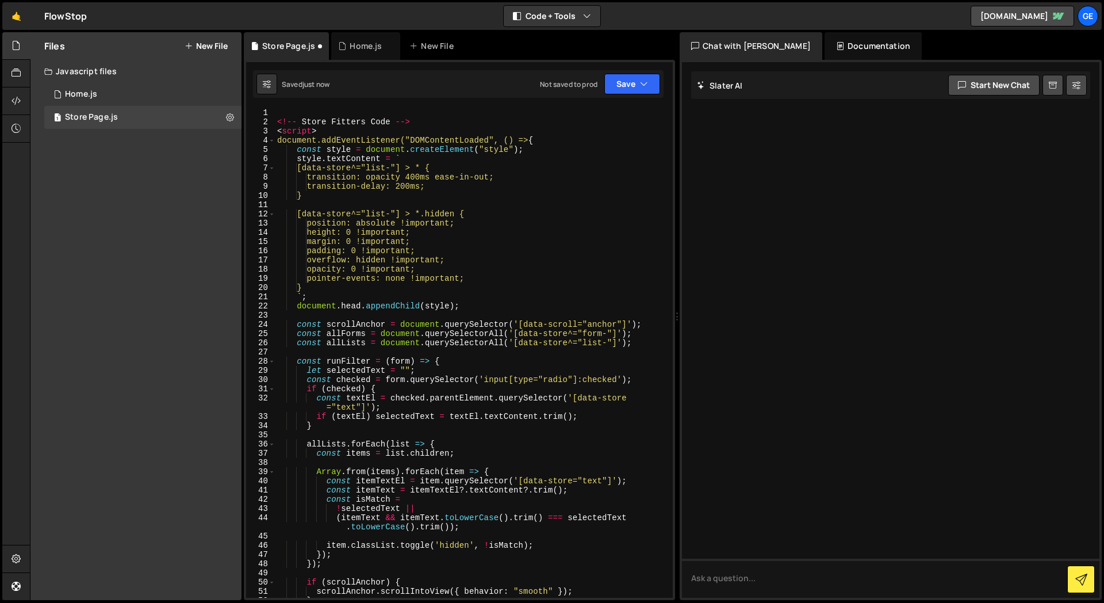
click at [368, 164] on div "<!-- Store Fitters Code --> < script > document.addEventListener("DOMContentLoa…" at bounding box center [471, 362] width 393 height 508
click at [653, 81] on button "Save" at bounding box center [632, 84] width 56 height 21
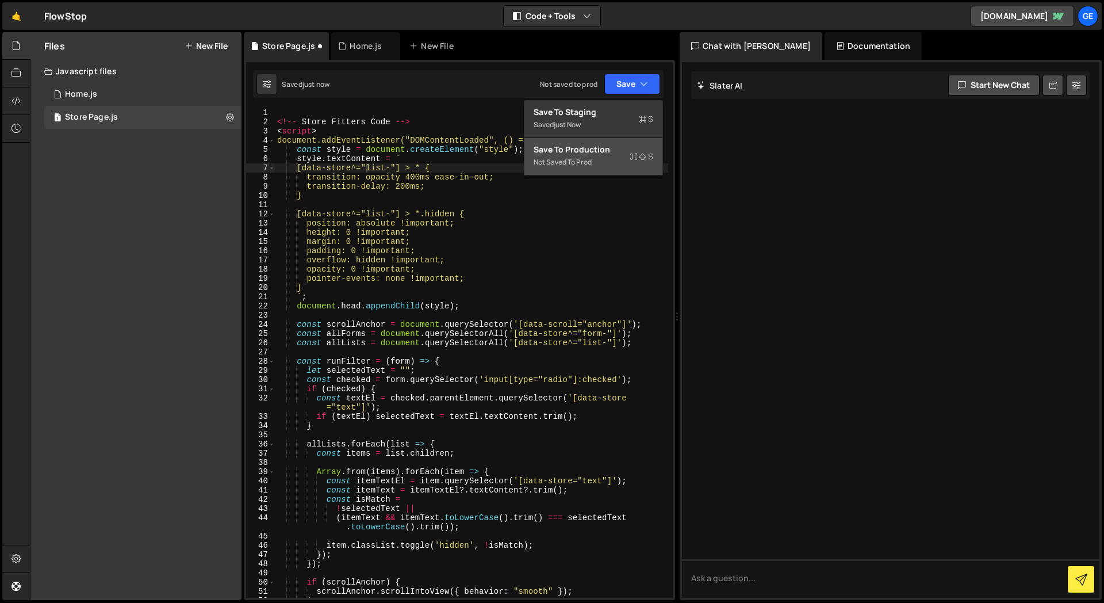
click at [571, 153] on div "Save to Production S" at bounding box center [594, 150] width 120 height 12
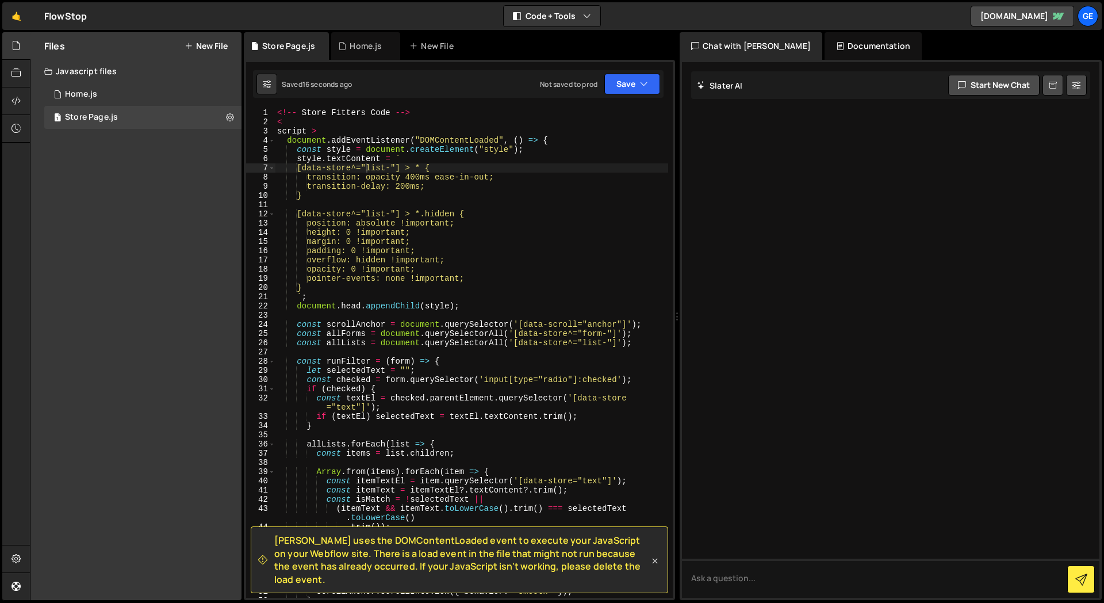
click at [650, 564] on icon at bounding box center [655, 561] width 12 height 12
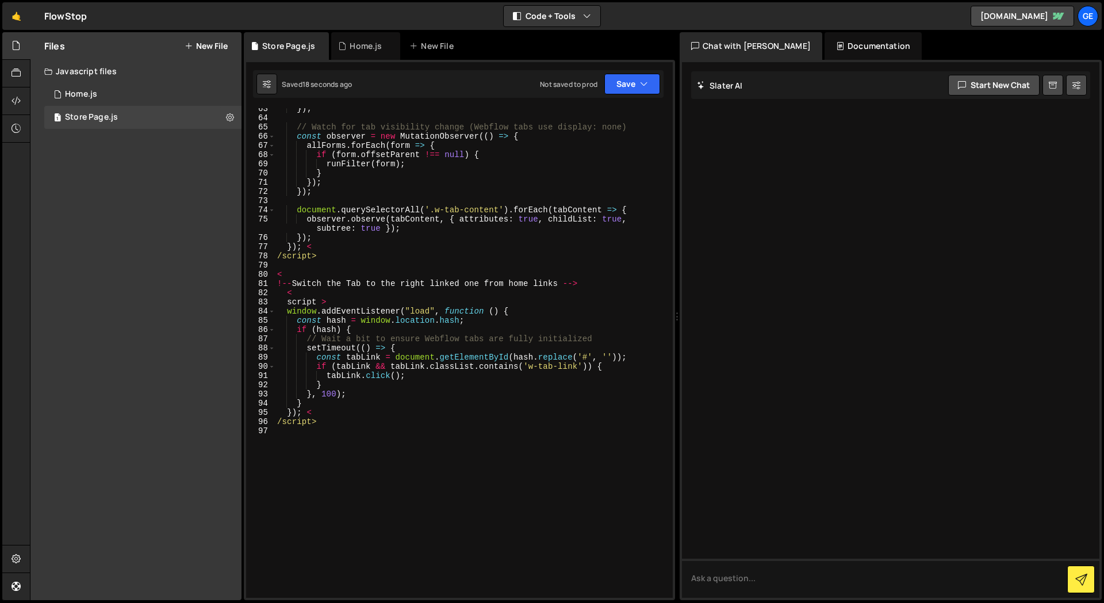
scroll to position [671, 0]
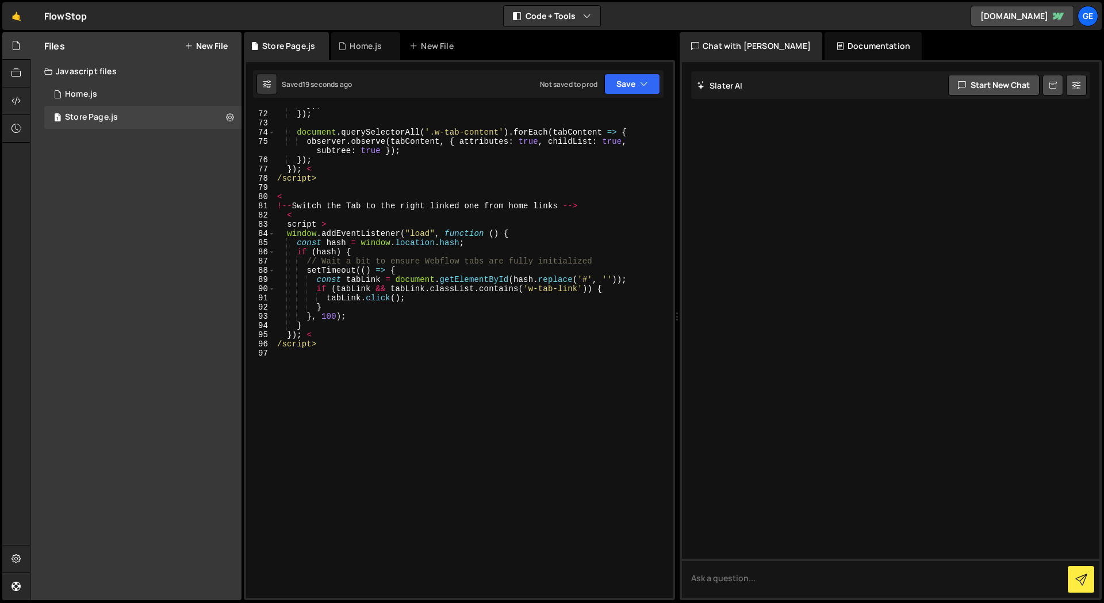
click at [640, 97] on div "Saved 19 seconds ago Not saved to prod Upgrade to Edit Save Save to Staging S S…" at bounding box center [458, 84] width 411 height 28
click at [647, 82] on icon "button" at bounding box center [644, 84] width 8 height 12
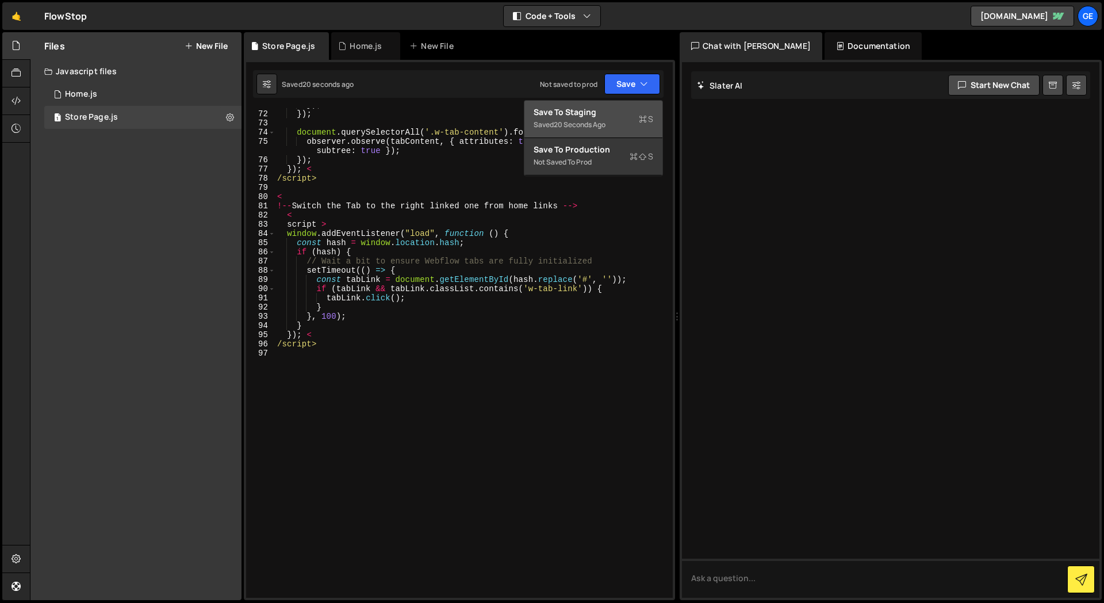
click at [620, 120] on div "Saved 20 seconds ago" at bounding box center [594, 125] width 120 height 14
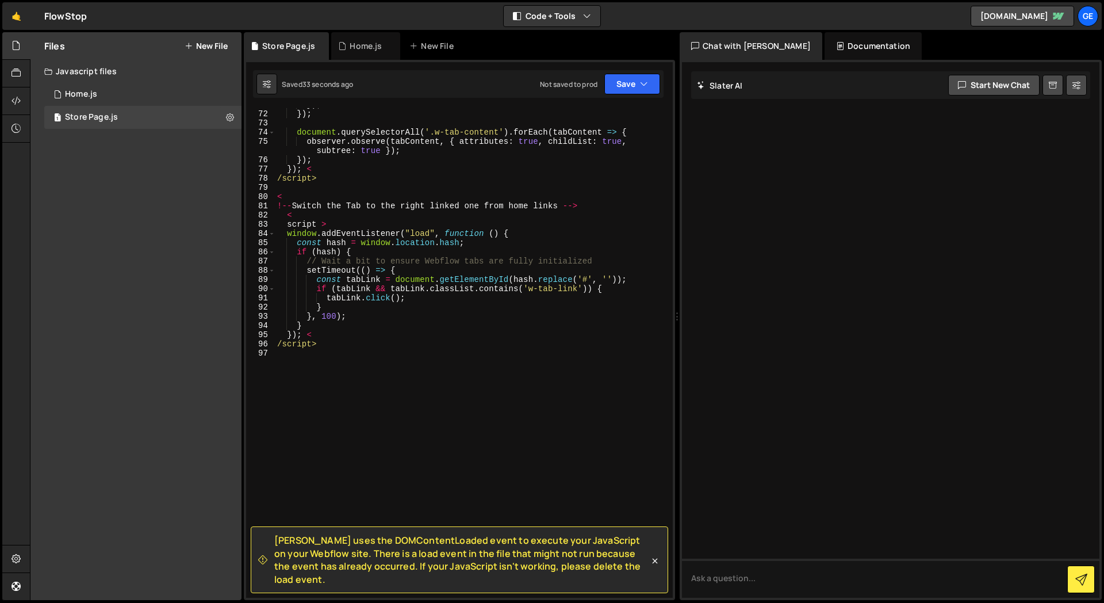
click at [367, 266] on div "}) ; }) ; document . querySelectorAll ( '.w-tab-content' ) . forEach ( tabConte…" at bounding box center [471, 354] width 393 height 508
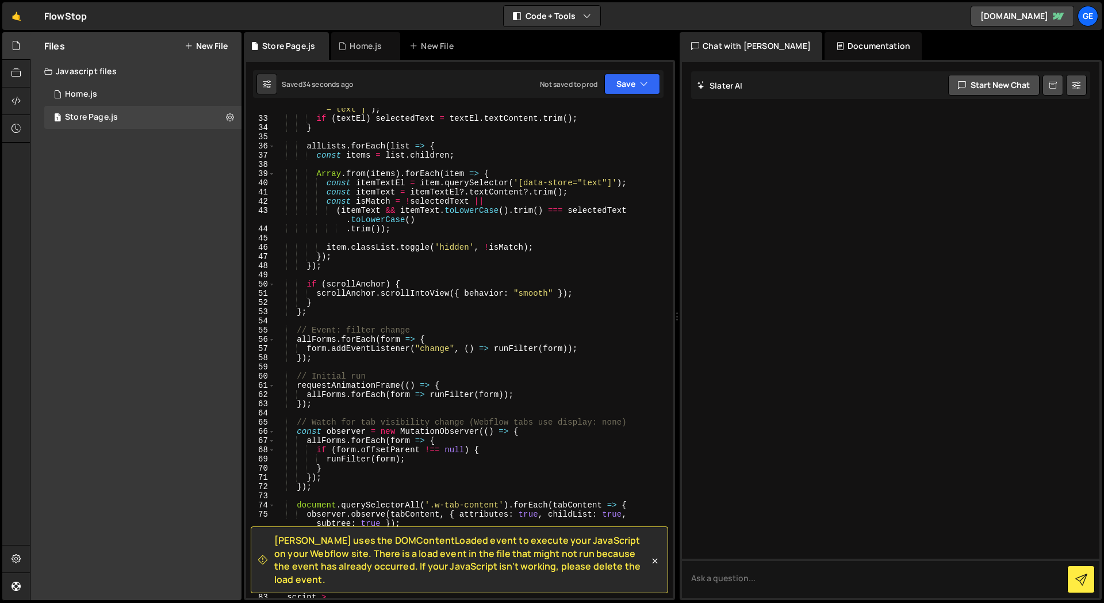
scroll to position [0, 0]
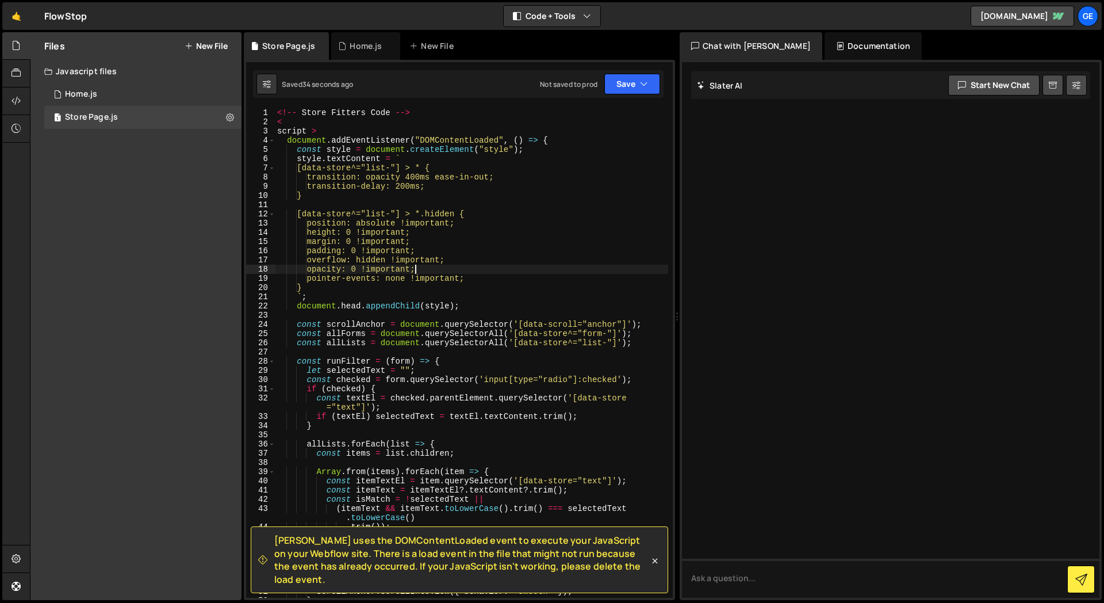
click at [417, 266] on div "<!-- Store Fitters Code --> < script > document . addEventListener ( "DOMConten…" at bounding box center [471, 362] width 393 height 508
type textarea "opacity: 0 !important;"
click at [854, 40] on div "Documentation" at bounding box center [873, 46] width 97 height 28
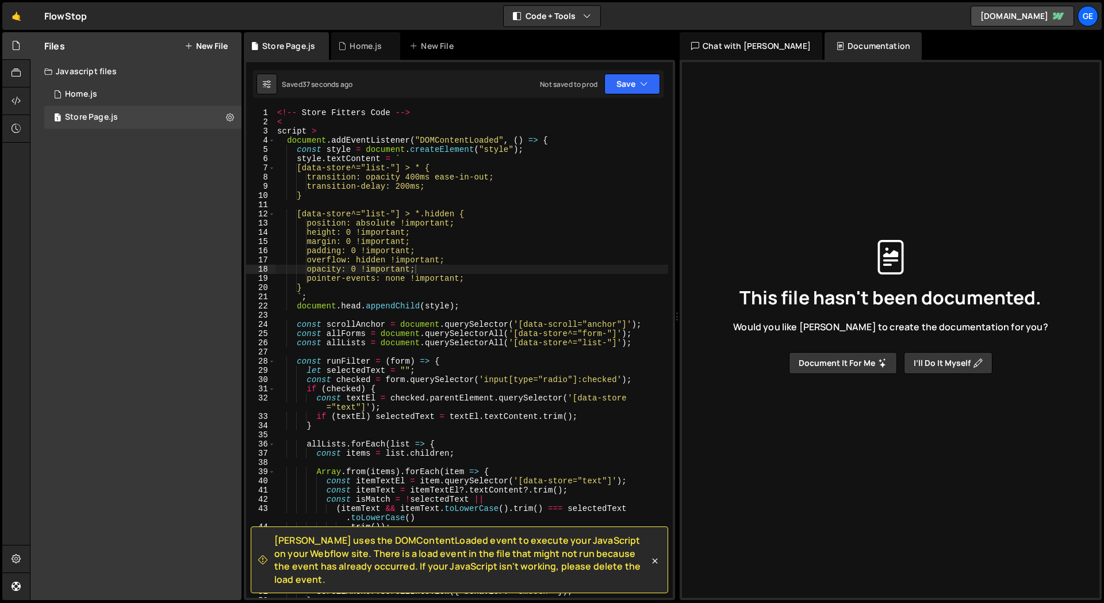
click at [858, 364] on button "Document it for me" at bounding box center [843, 363] width 108 height 22
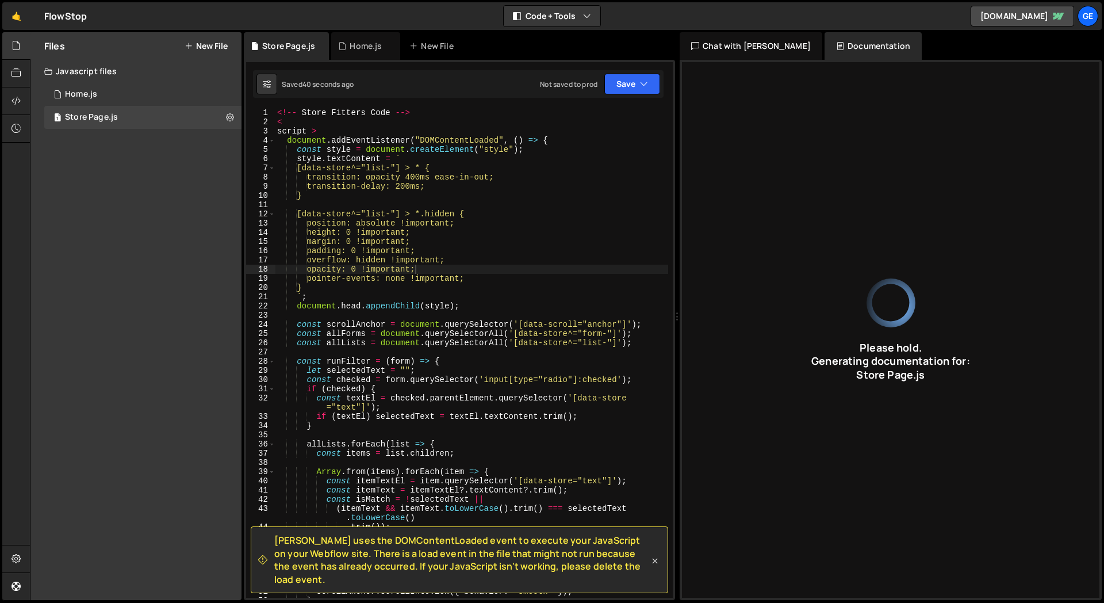
click at [653, 567] on icon at bounding box center [655, 561] width 12 height 12
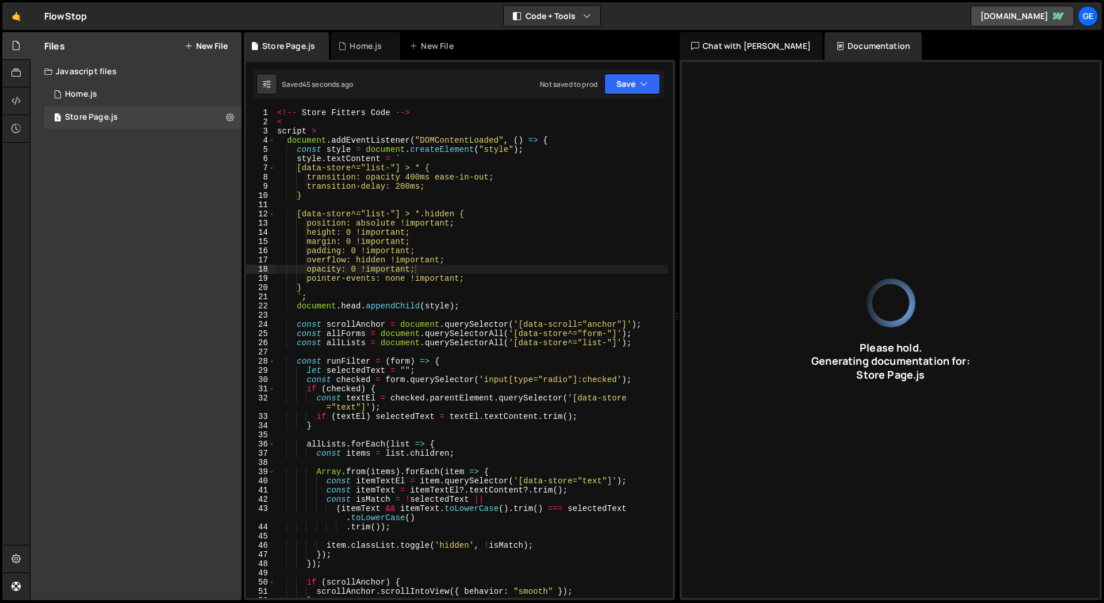
type input "JavaScript for filtering list items based on form input and managing tab naviga…"
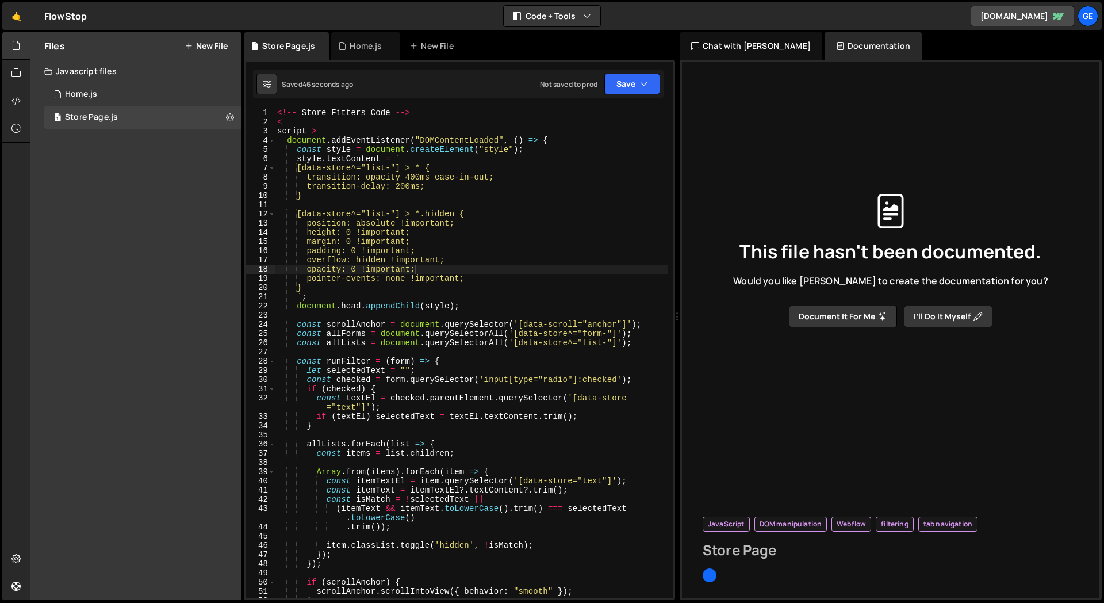
type input "Store Page"
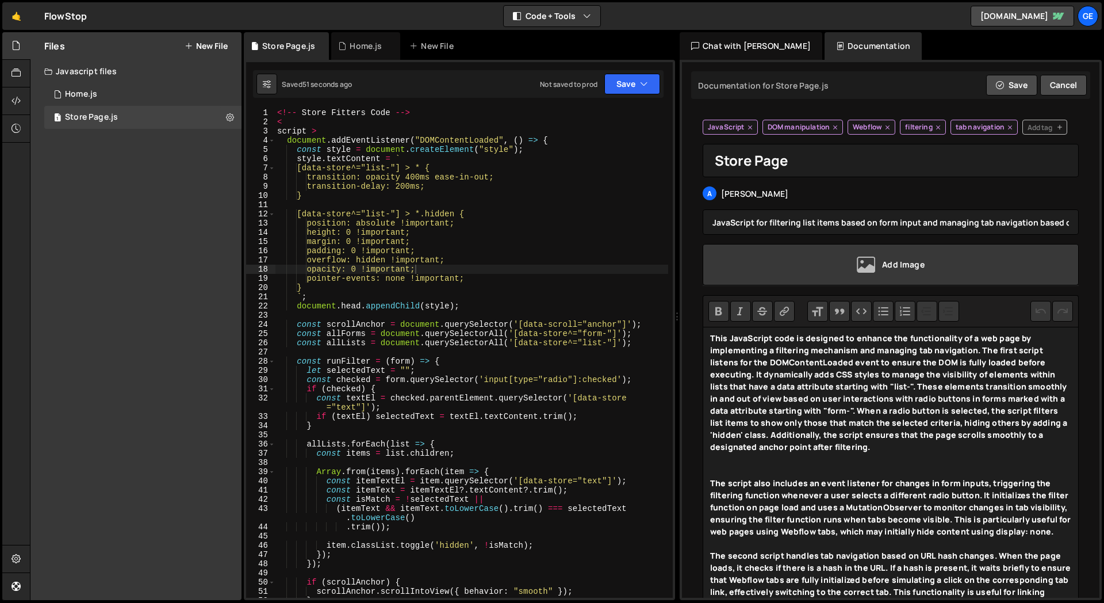
click at [866, 263] on icon at bounding box center [866, 264] width 18 height 18
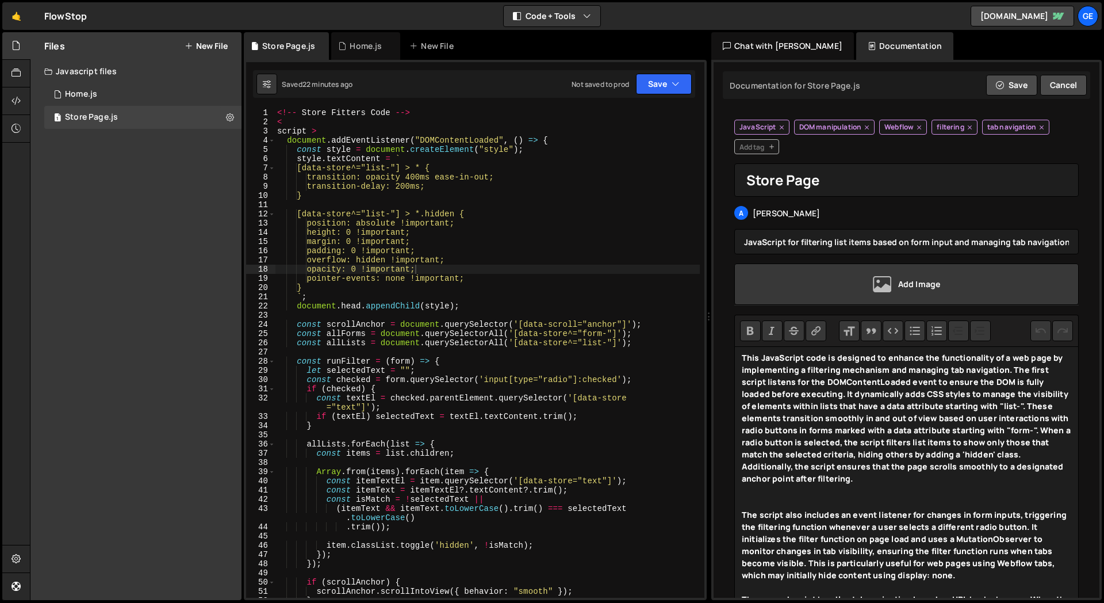
drag, startPoint x: 679, startPoint y: 217, endPoint x: 703, endPoint y: 217, distance: 24.2
click at [703, 217] on div "Files New File Javascript files 1 Home.js 0 1 Store Page.js 0 CSS files Copy sh…" at bounding box center [567, 316] width 1074 height 568
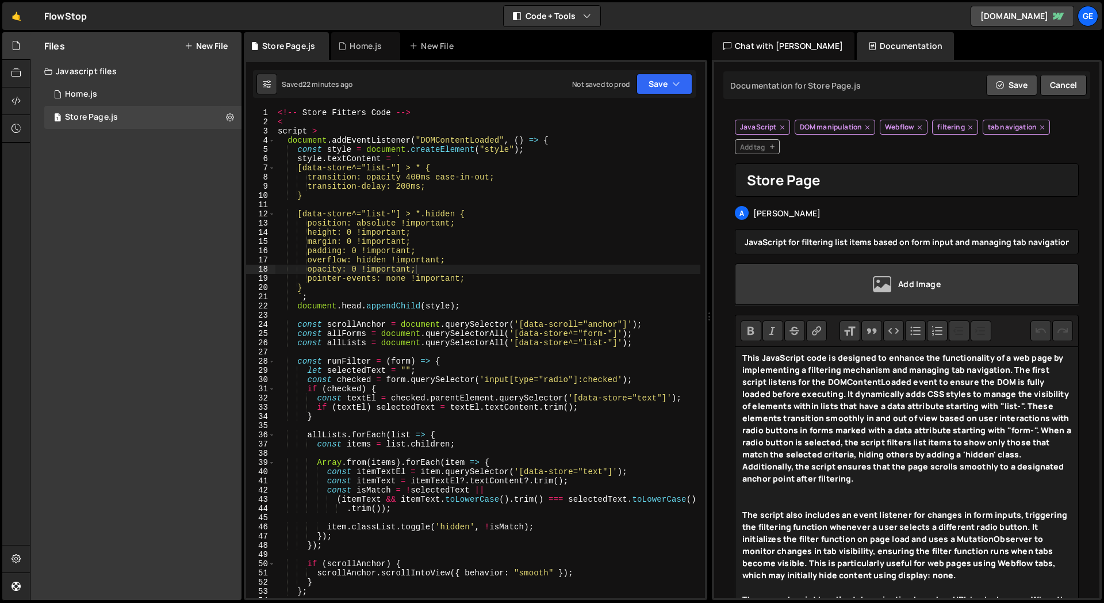
click at [242, 232] on div "Files New File Javascript files 1 Home.js 0 1 Store Page.js 0 CSS files Copy sh…" at bounding box center [567, 316] width 1074 height 568
click at [228, 117] on icon at bounding box center [230, 117] width 8 height 11
type input "Store Page"
radio input "true"
checkbox input "true"
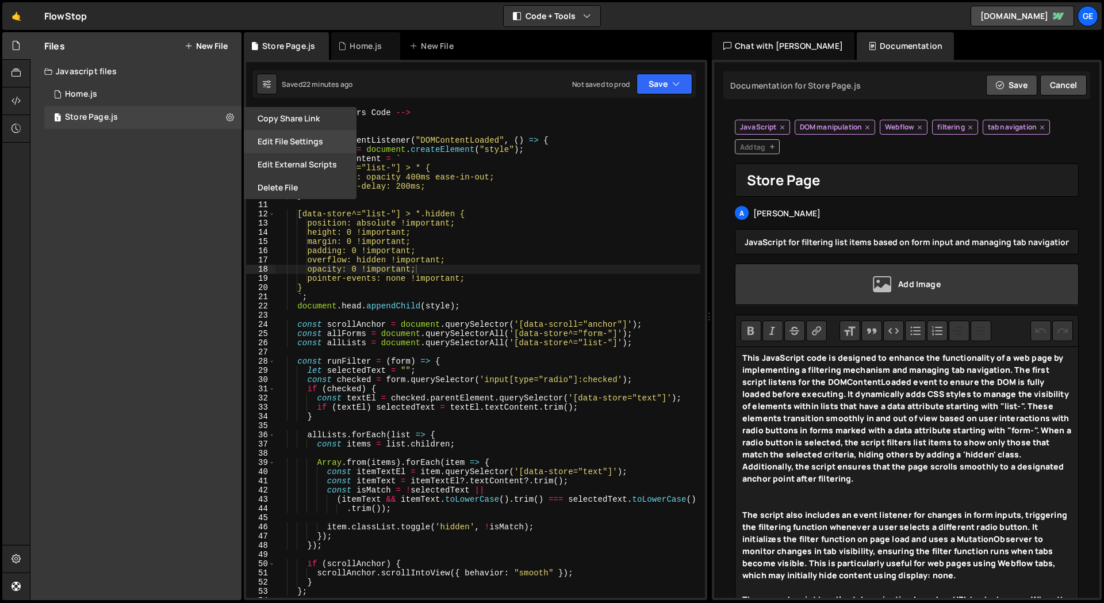
click at [278, 141] on button "Edit File Settings" at bounding box center [300, 141] width 113 height 23
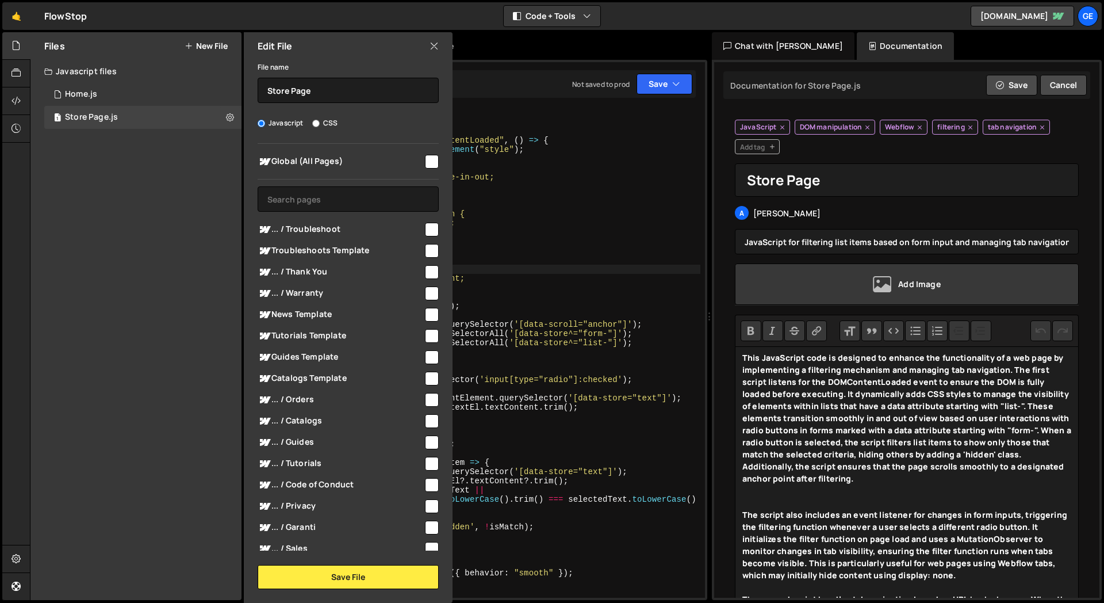
click at [428, 158] on input "checkbox" at bounding box center [432, 162] width 14 height 14
checkbox input "false"
click at [435, 45] on icon at bounding box center [434, 46] width 9 height 13
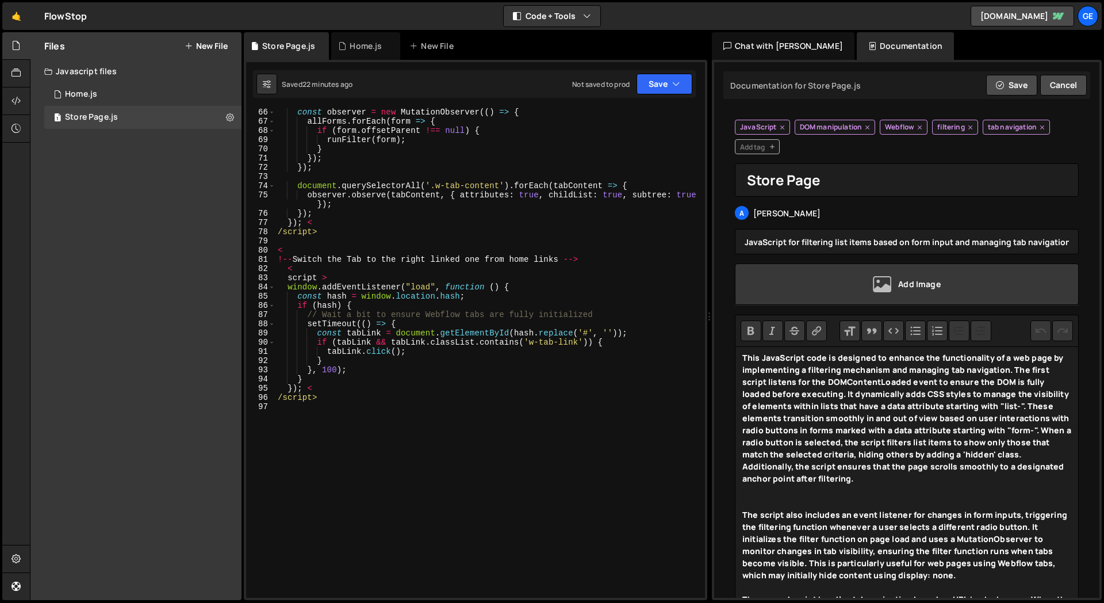
scroll to position [599, 0]
click at [360, 323] on div "const observer = new MutationObserver (( ) => { allForms . forEach ( form => { …" at bounding box center [487, 362] width 425 height 508
click at [676, 84] on icon "button" at bounding box center [676, 84] width 8 height 12
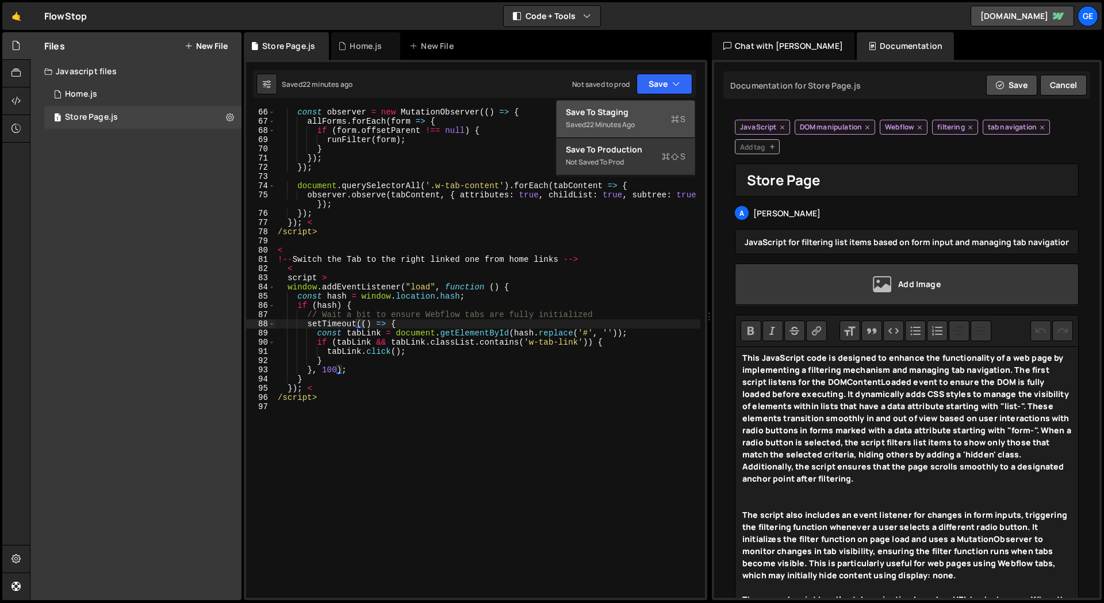
click at [624, 117] on div "Save to Staging S" at bounding box center [626, 112] width 120 height 12
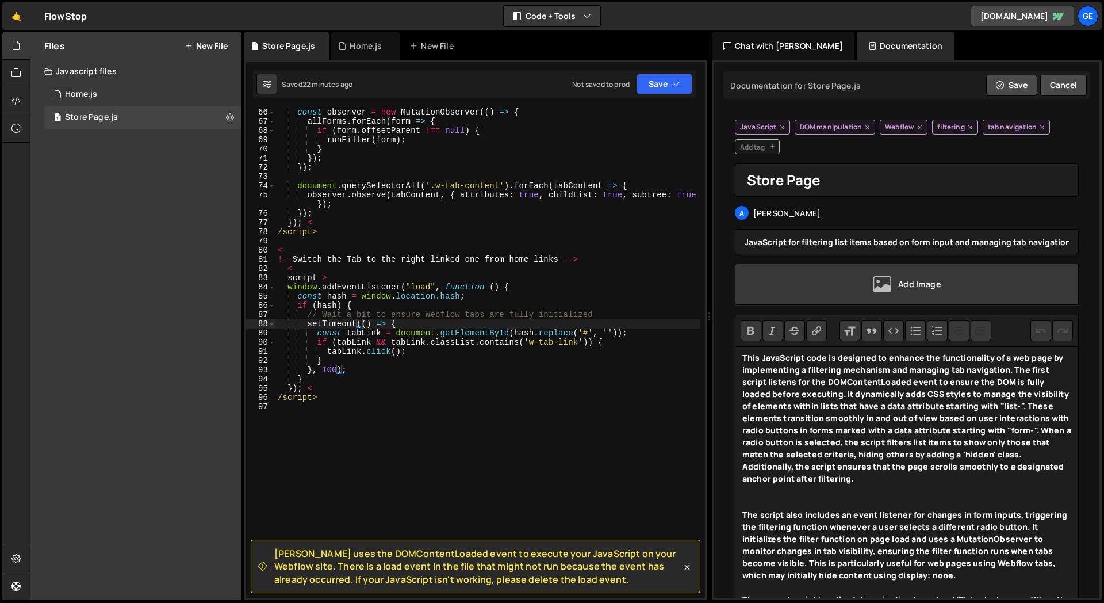
click at [350, 557] on span "[PERSON_NAME] uses the DOMContentLoaded event to execute your JavaScript on you…" at bounding box center [477, 566] width 407 height 39
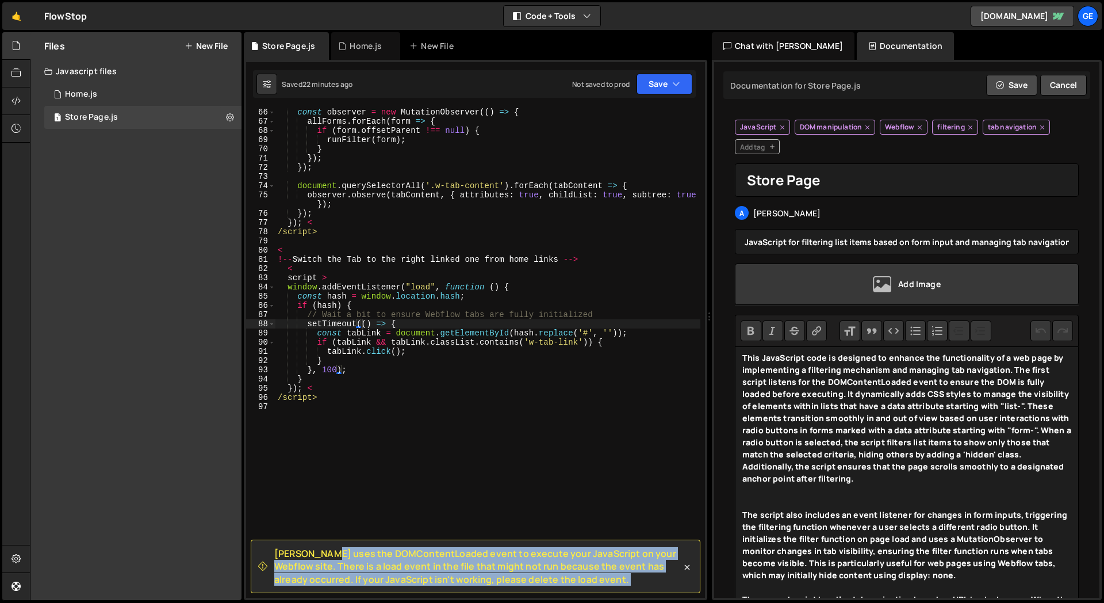
click at [350, 557] on span "[PERSON_NAME] uses the DOMContentLoaded event to execute your JavaScript on you…" at bounding box center [477, 566] width 407 height 39
copy div "Loremi dolo sit AMETconsecTetura elits do eiusmod temp InciDidunt ut labo Etdol…"
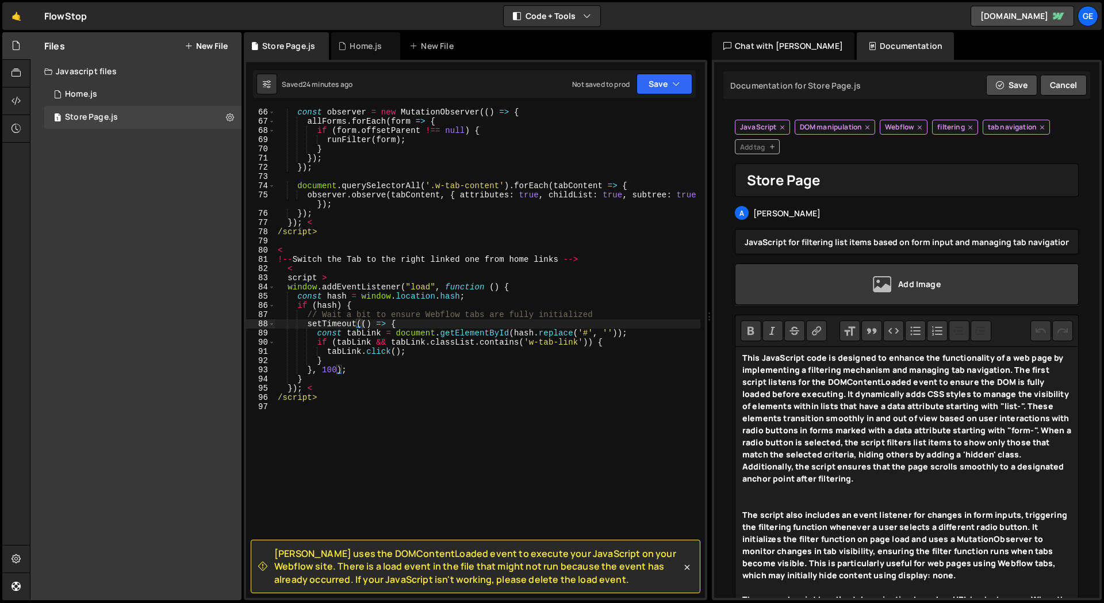
click at [178, 347] on div "Files New File Javascript files 1 Home.js 0 1 Store Page.js 0 CSS files Copy sh…" at bounding box center [135, 316] width 211 height 568
click at [496, 561] on span "[PERSON_NAME] uses the DOMContentLoaded event to execute your JavaScript on you…" at bounding box center [477, 566] width 407 height 39
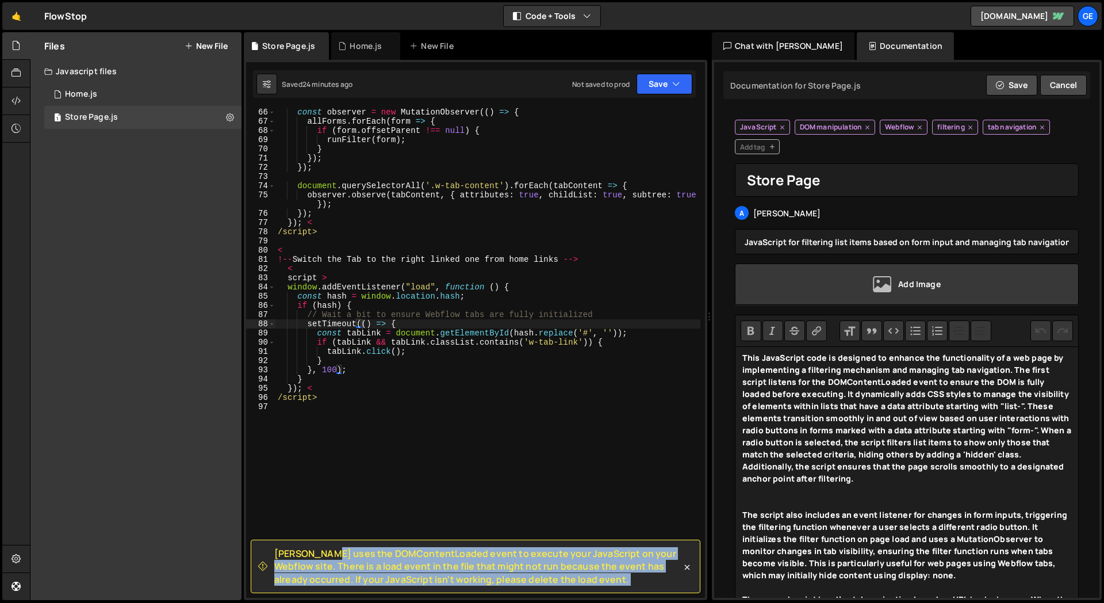
click at [496, 561] on span "[PERSON_NAME] uses the DOMContentLoaded event to execute your JavaScript on you…" at bounding box center [477, 566] width 407 height 39
copy div "Loremi dolo sit AMETconsecTetura elits do eiusmod temp InciDidunt ut labo Etdol…"
type textarea "const tabLink = document.getElementById(hash.replace('#', ''));"
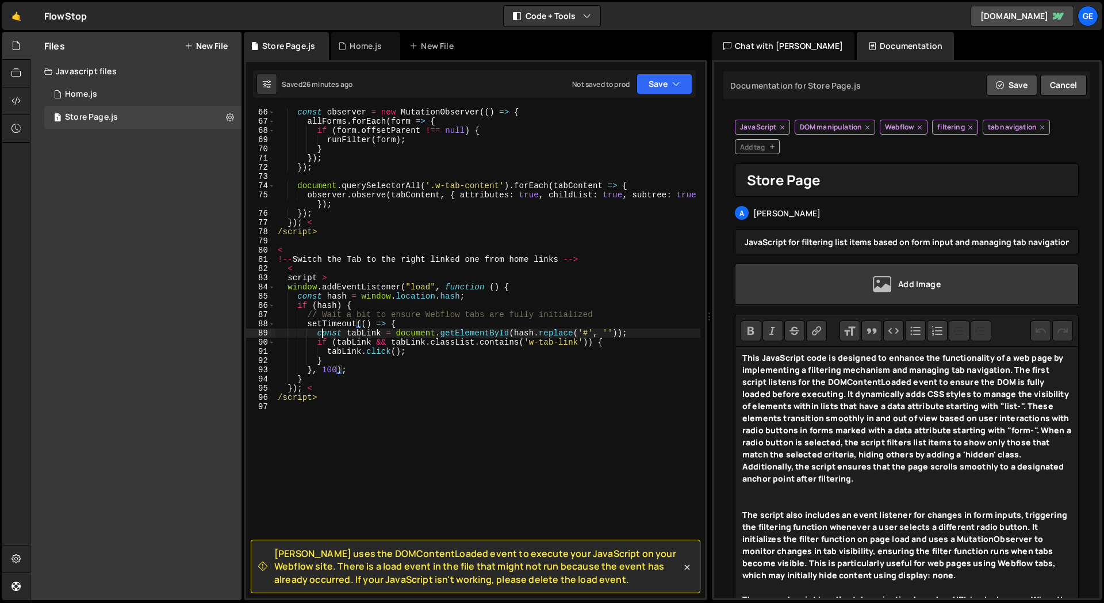
click at [322, 336] on div "const observer = new MutationObserver (( ) => { allForms . forEach ( form => { …" at bounding box center [487, 362] width 425 height 508
click at [359, 421] on div "const observer = new MutationObserver (( ) => { allForms . forEach ( form => { …" at bounding box center [487, 362] width 425 height 508
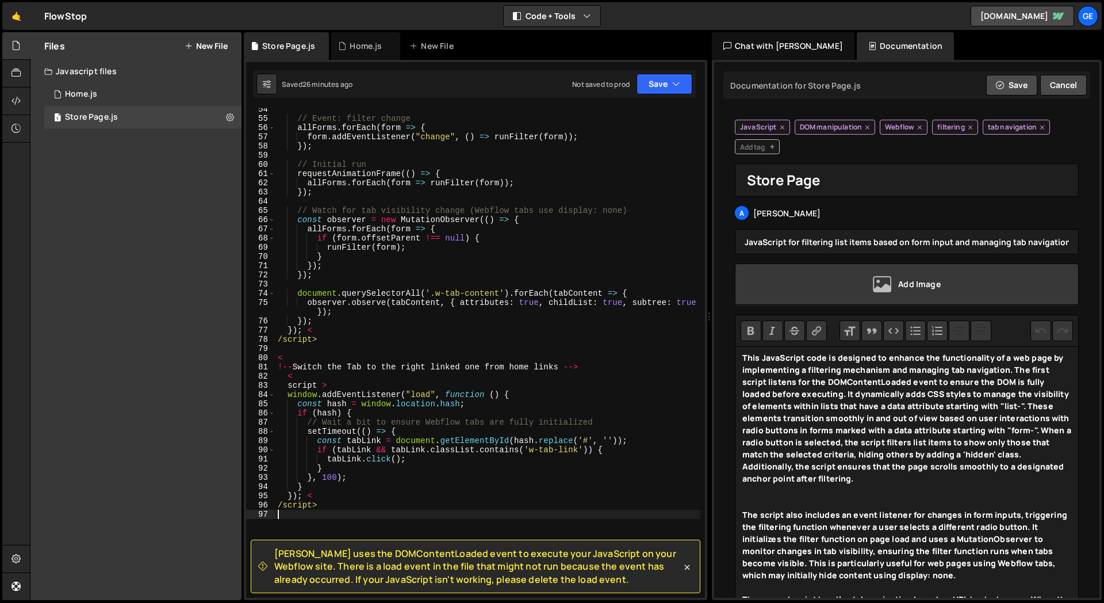
scroll to position [463, 0]
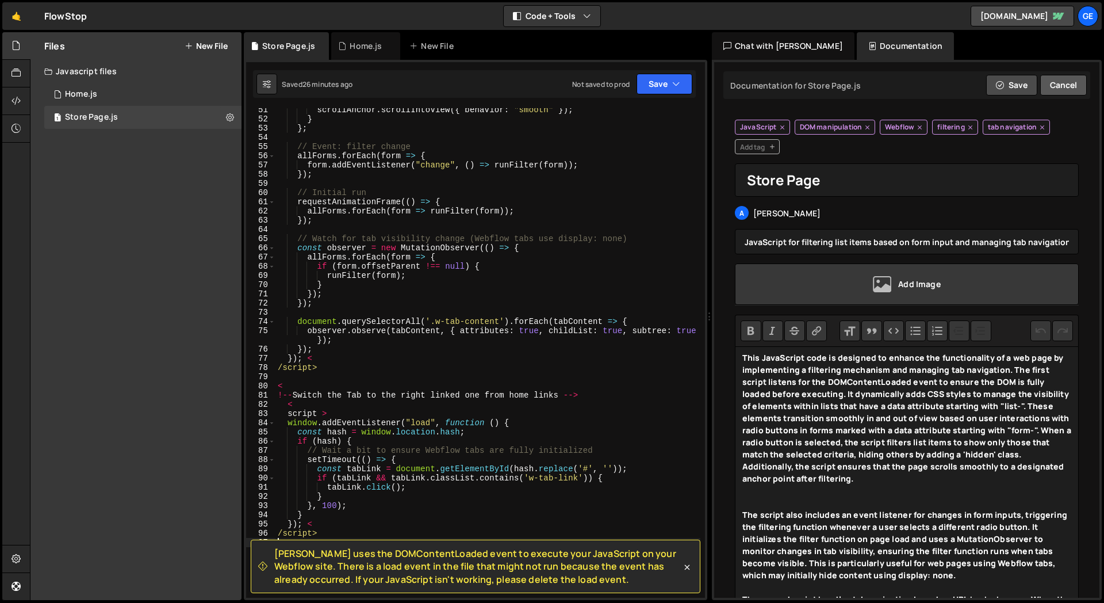
click at [1062, 82] on button "Cancel" at bounding box center [1063, 85] width 47 height 21
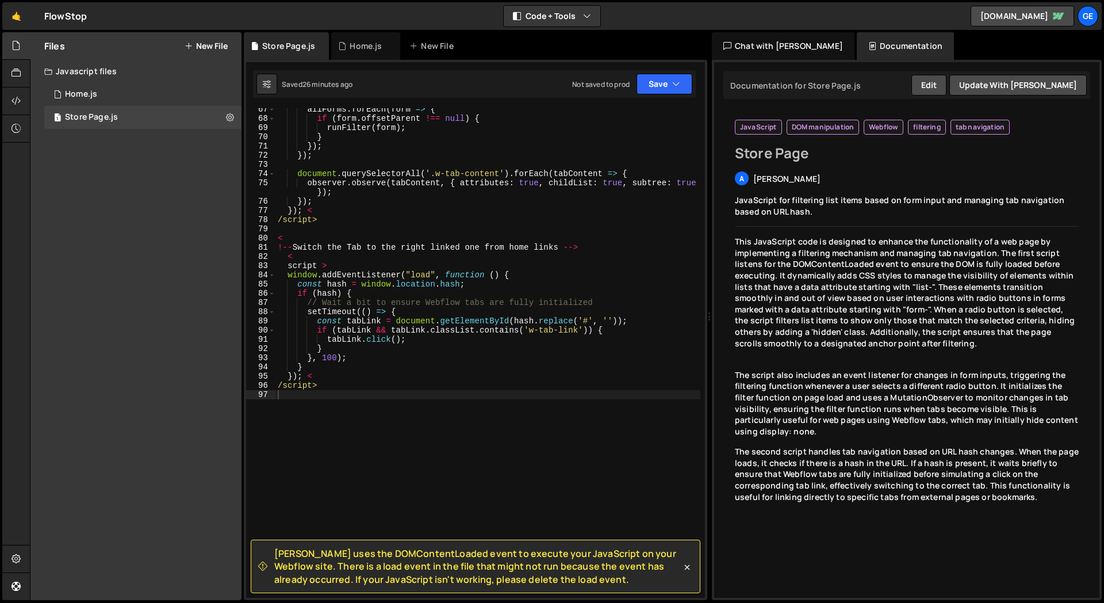
scroll to position [623, 0]
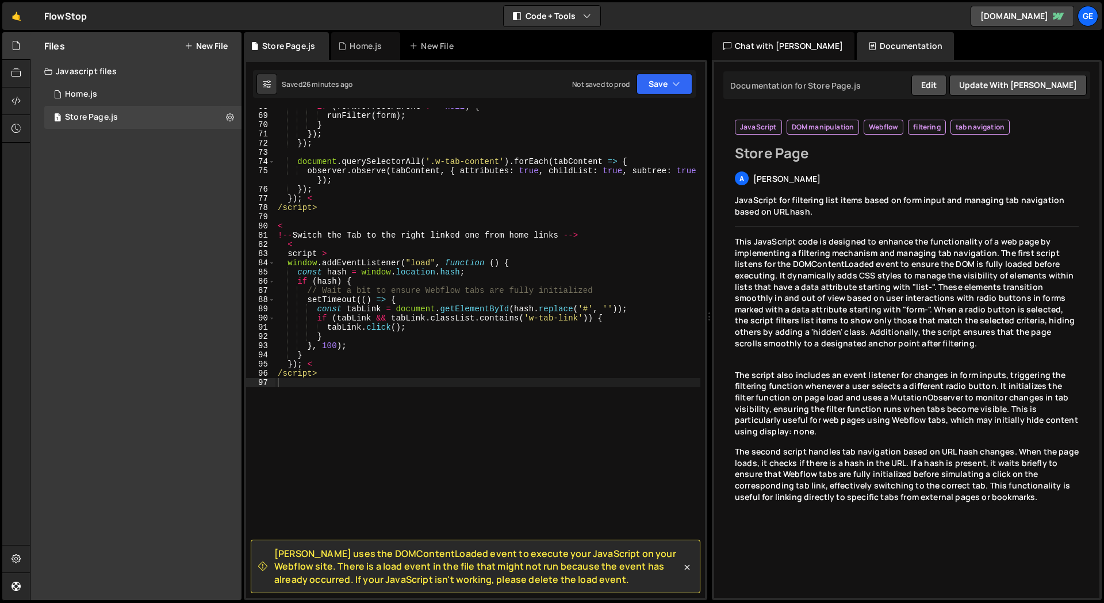
click at [745, 46] on div "Chat with Slater AI" at bounding box center [783, 46] width 143 height 28
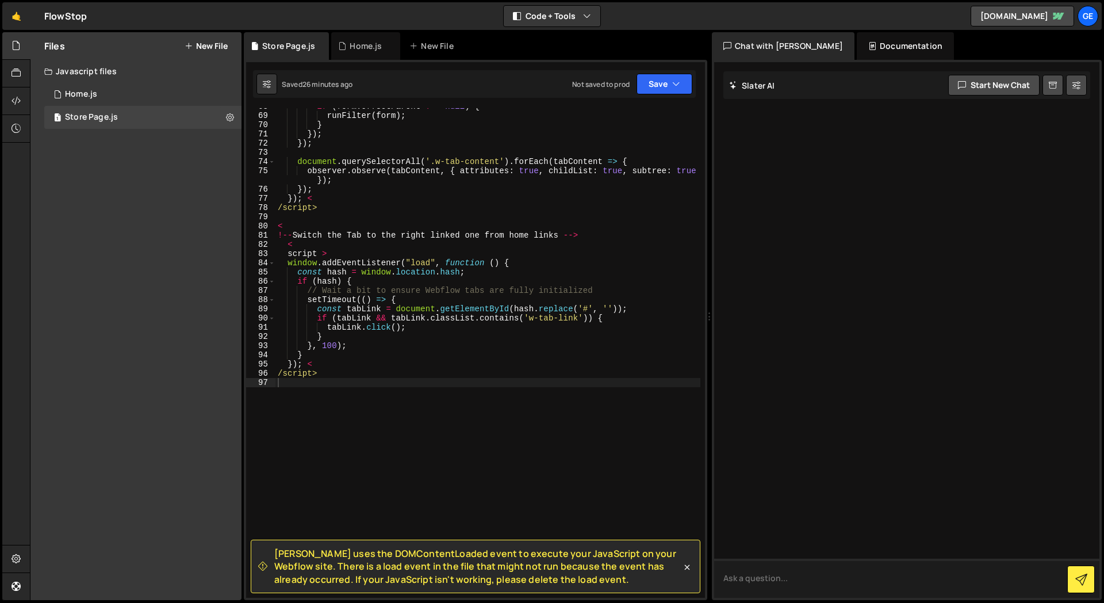
click at [761, 580] on textarea at bounding box center [906, 577] width 385 height 39
type textarea "what is the problem with that code"
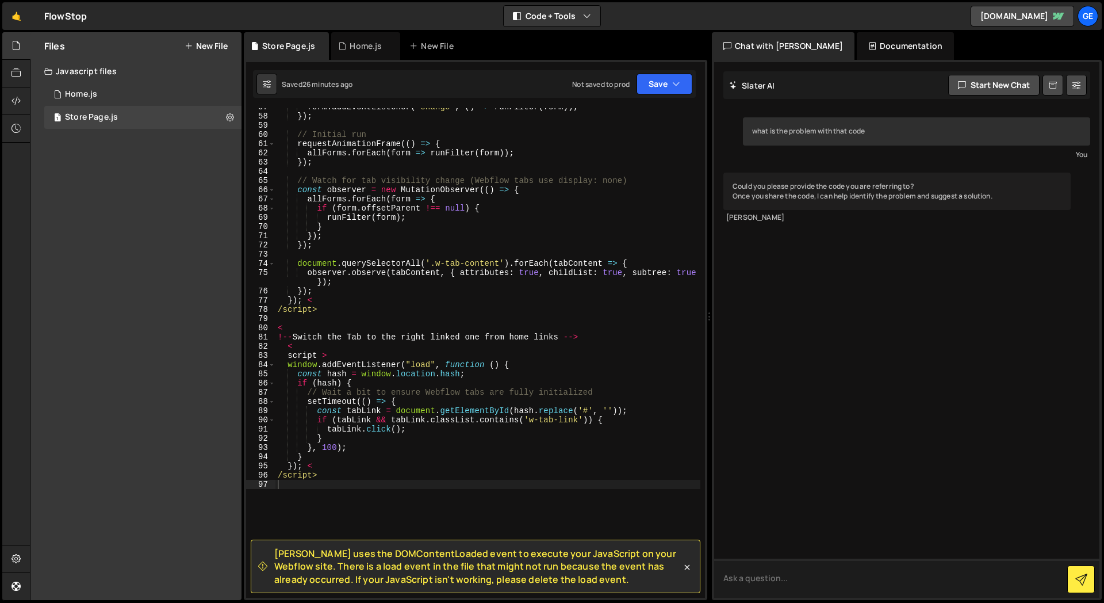
scroll to position [653, 0]
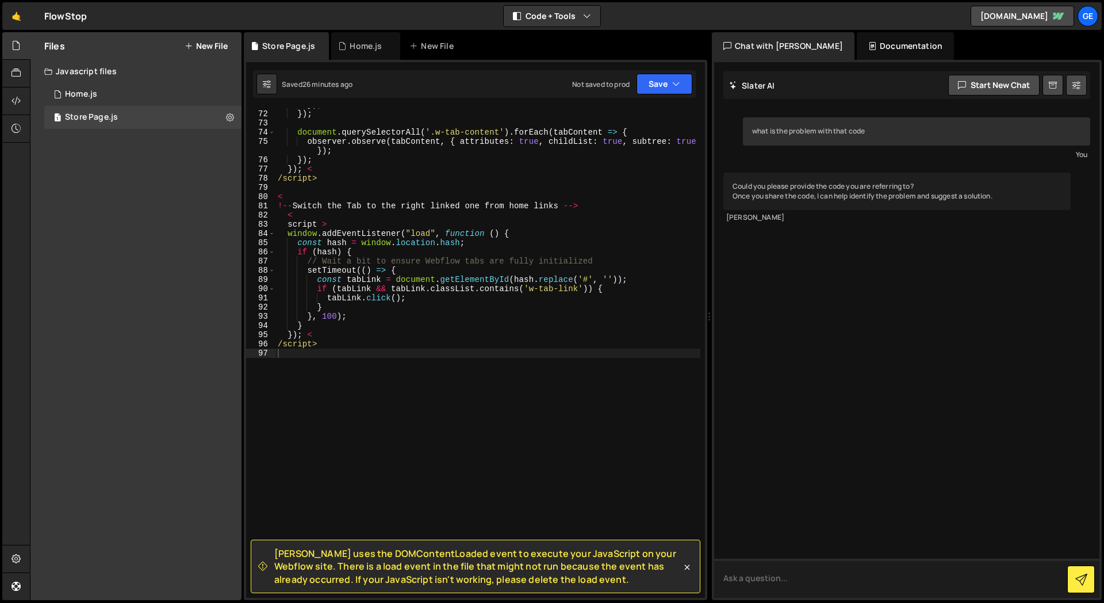
click at [773, 573] on textarea at bounding box center [906, 577] width 385 height 39
type textarea "the code on the side panel here"
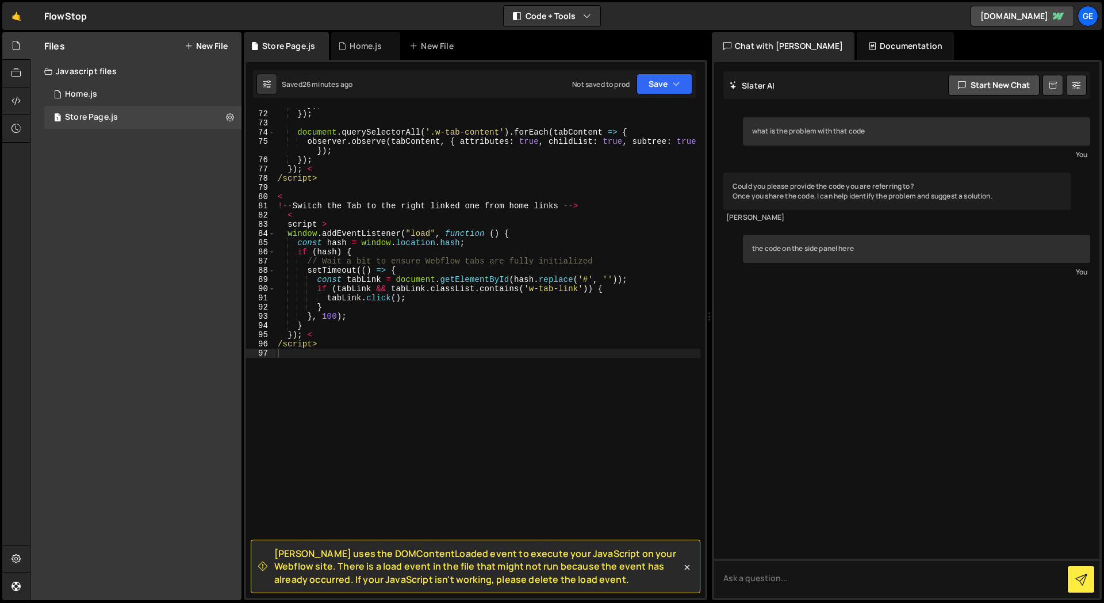
click at [760, 396] on div "what is the problem with that code You Could you please provide the code you ar…" at bounding box center [906, 329] width 385 height 535
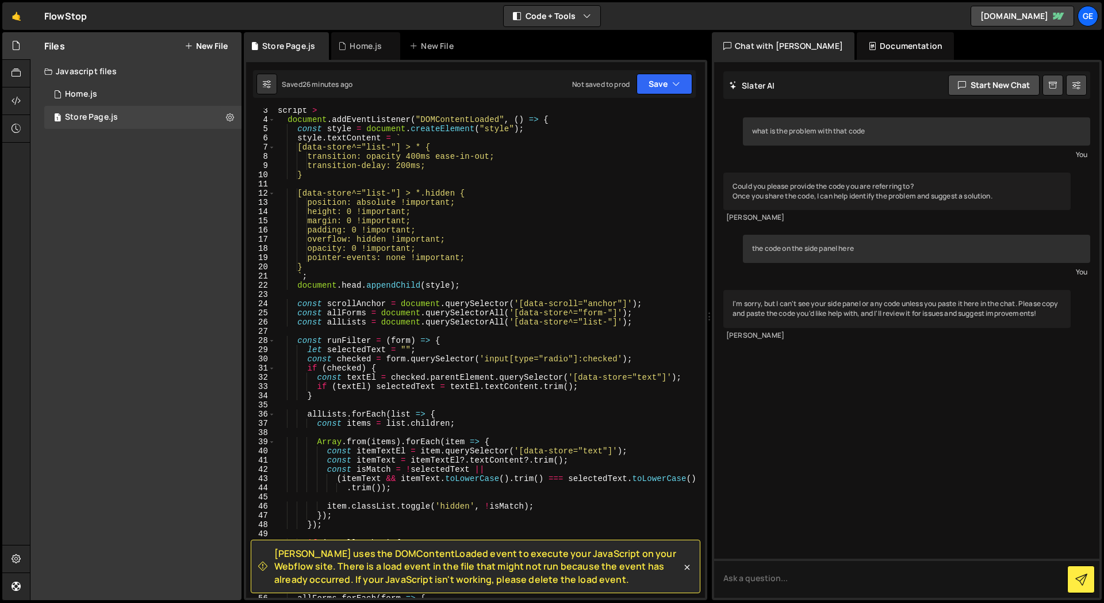
scroll to position [0, 0]
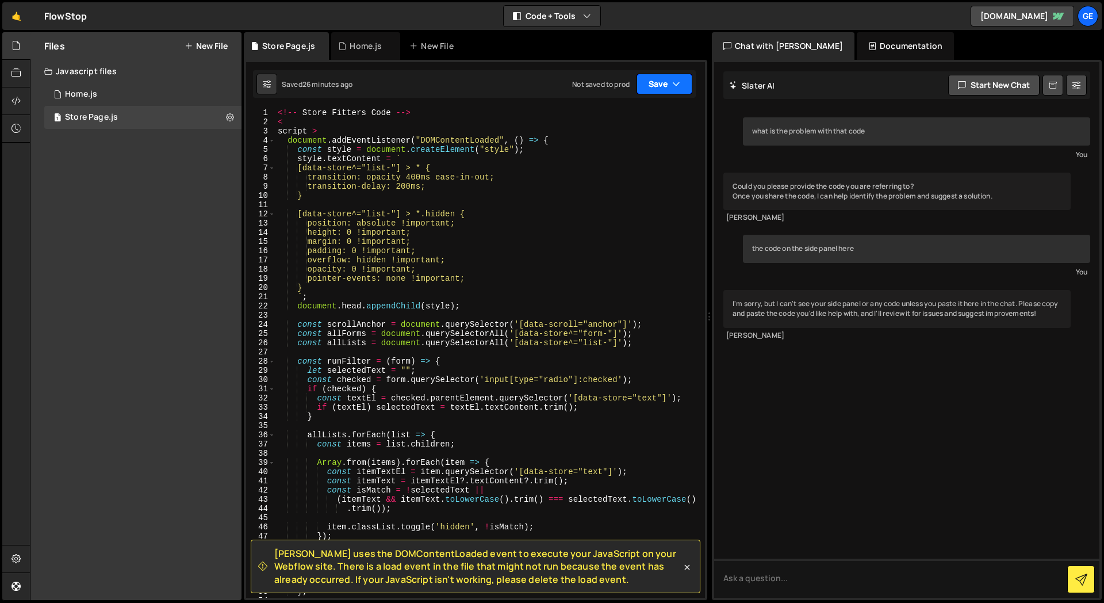
click at [680, 83] on icon "button" at bounding box center [676, 84] width 8 height 12
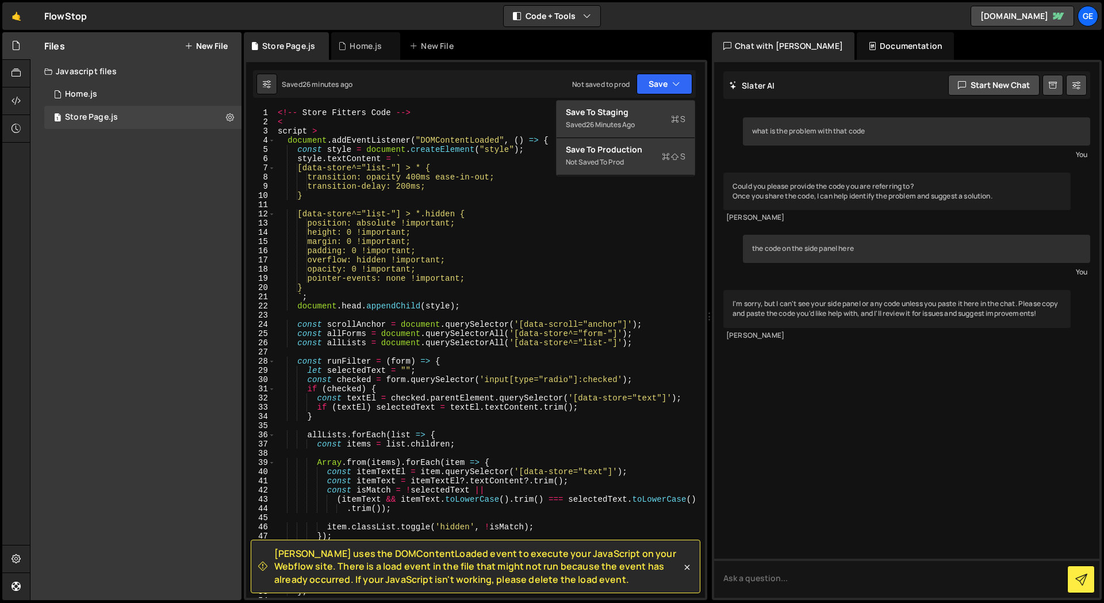
click at [501, 97] on div "Saved 26 minutes ago Not saved to prod Upgrade to Edit Save Save to Staging S S…" at bounding box center [474, 84] width 443 height 28
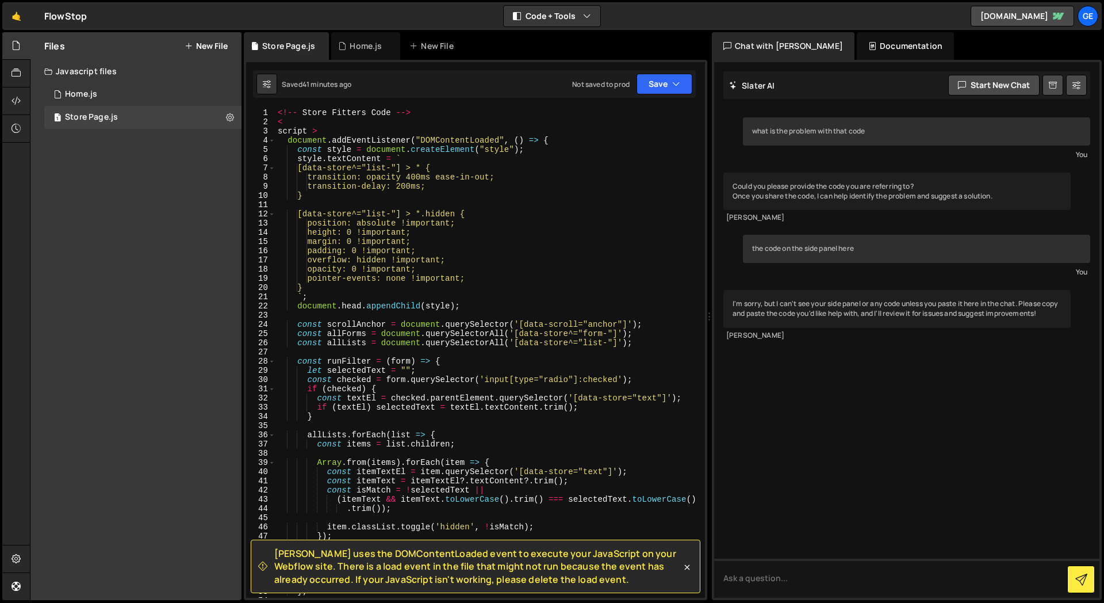
type textarea "document.head.appendChild(style);"
click at [356, 303] on div "<!-- Store Fitters Code --> < script > document . addEventListener ( "DOMConten…" at bounding box center [487, 362] width 425 height 508
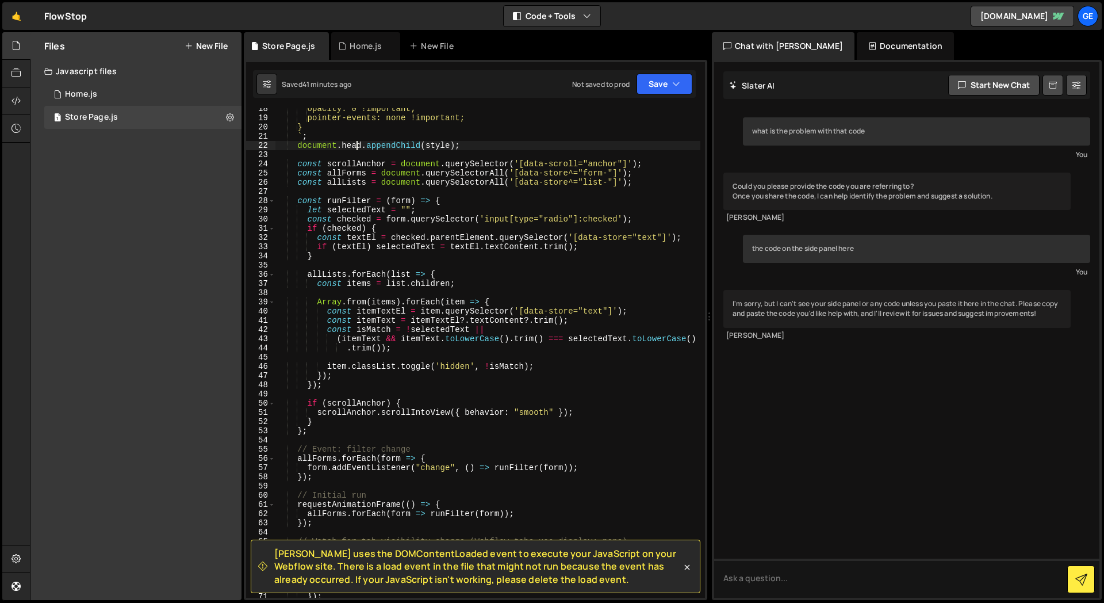
scroll to position [170, 0]
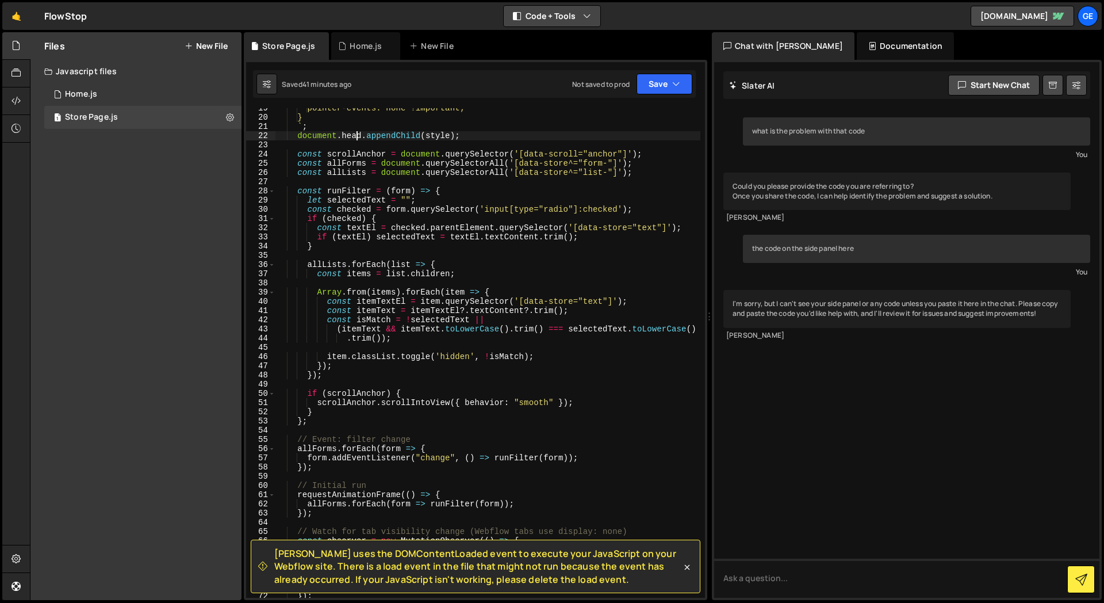
click at [572, 20] on button "Code + Tools" at bounding box center [552, 16] width 97 height 21
click at [550, 44] on button "Code Only" at bounding box center [552, 41] width 97 height 21
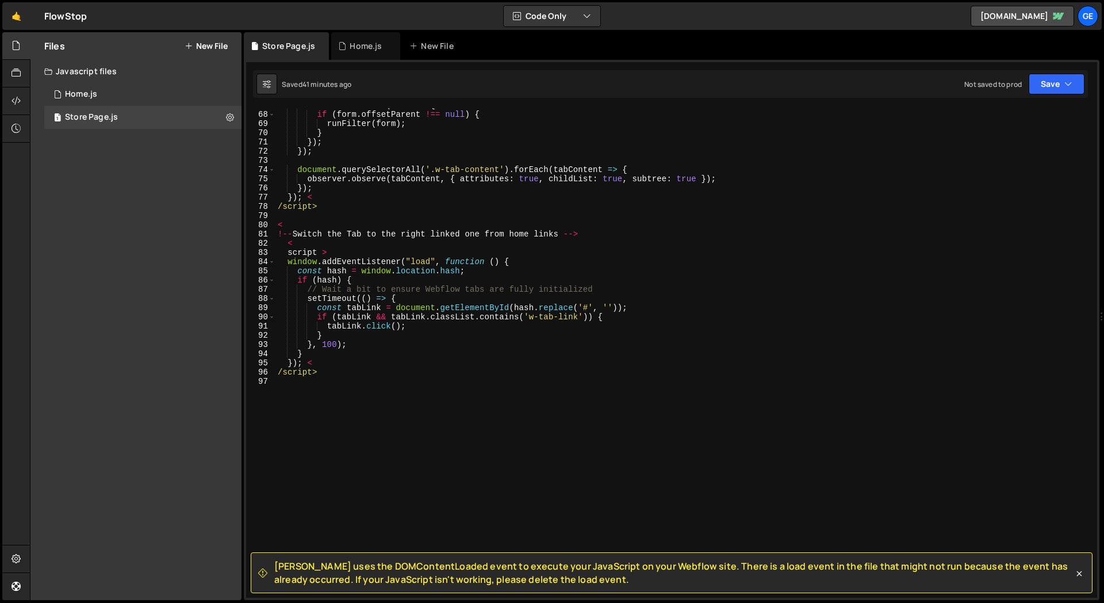
scroll to position [644, 0]
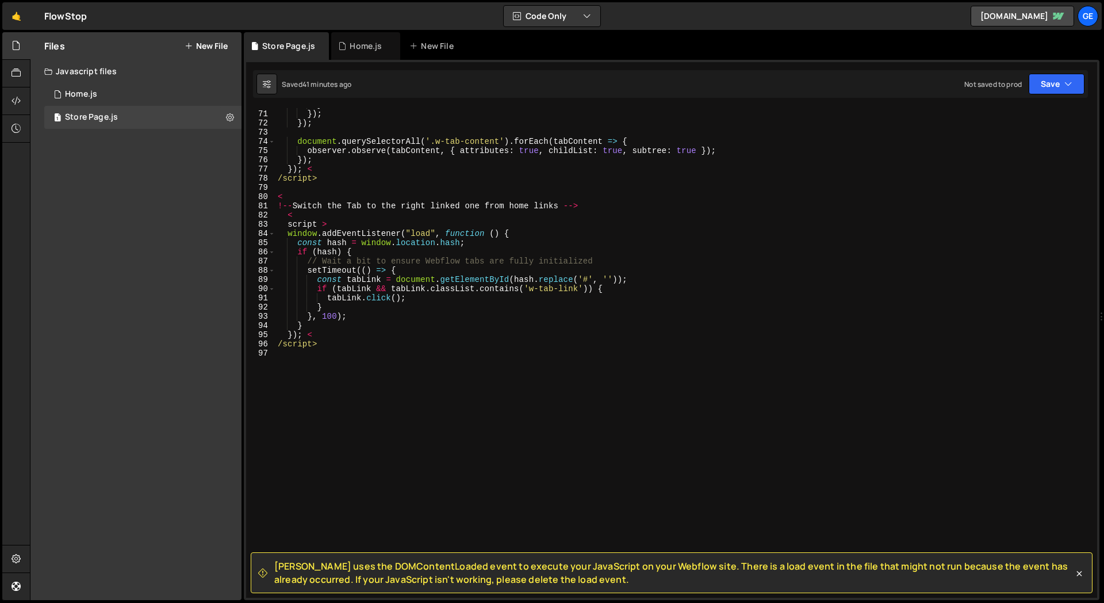
click at [178, 305] on div "Files New File Javascript files 1 Home.js 0 1 Store Page.js 0 CSS files Copy sh…" at bounding box center [135, 316] width 211 height 568
click at [1075, 572] on icon at bounding box center [1080, 574] width 12 height 12
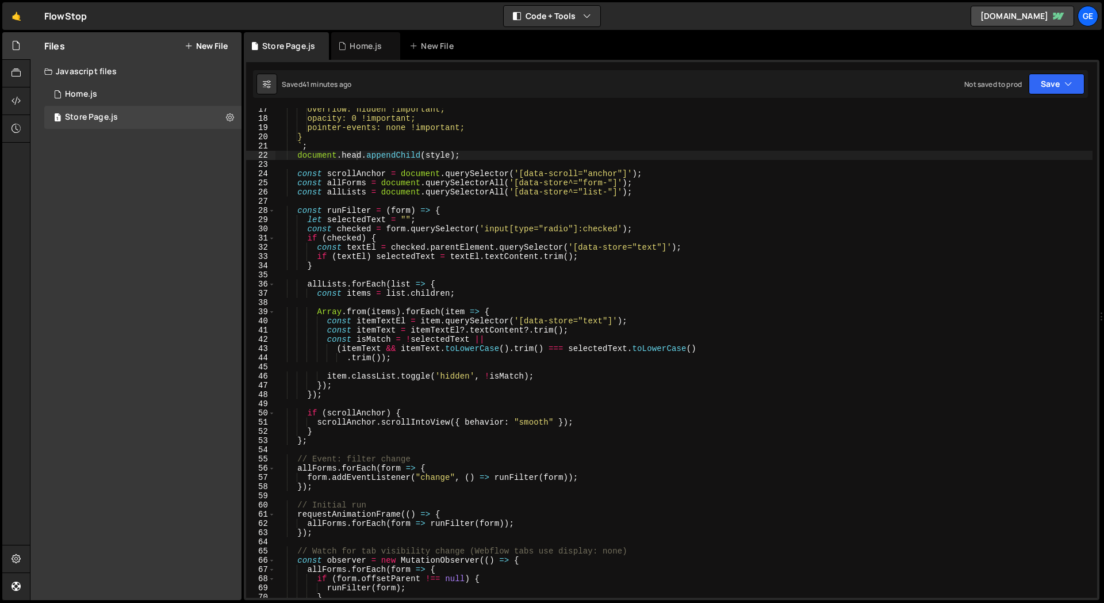
scroll to position [0, 0]
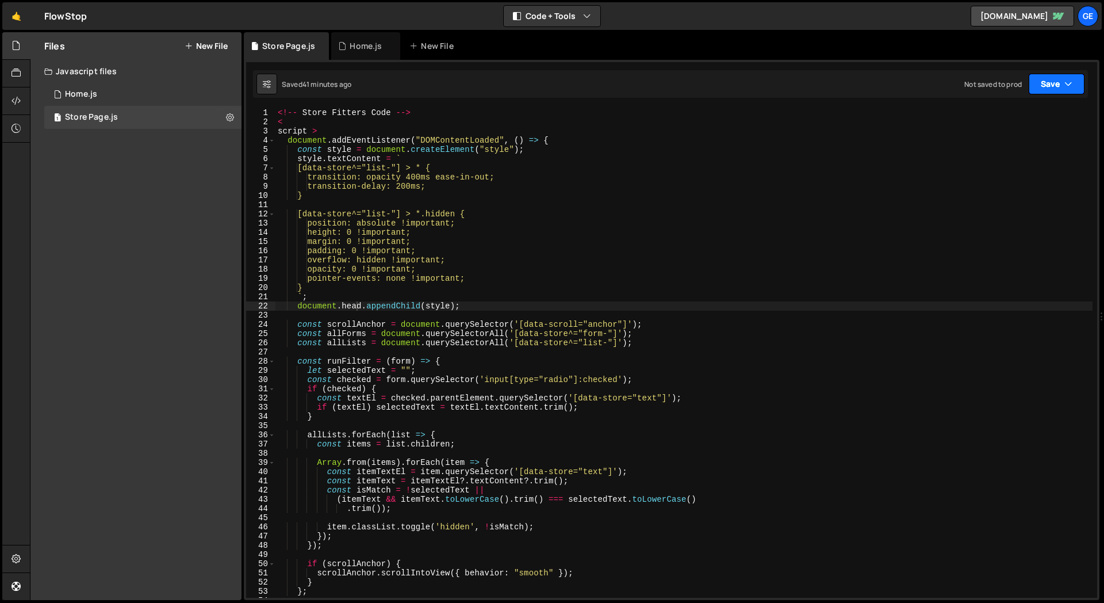
click at [1075, 91] on button "Save" at bounding box center [1057, 84] width 56 height 21
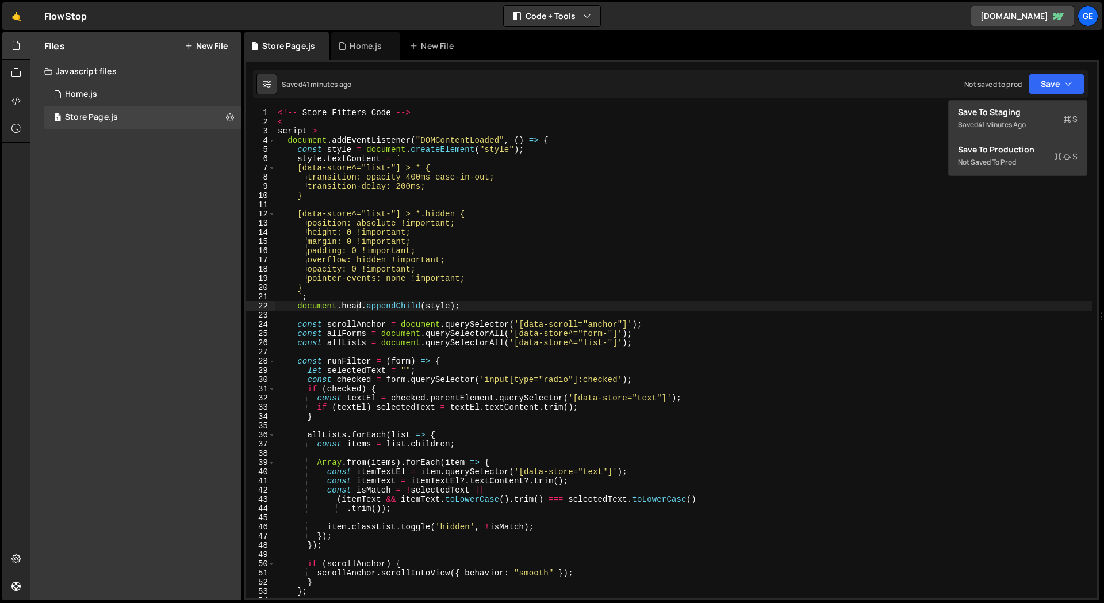
click at [860, 83] on div "Saved 41 minutes ago Not saved to prod Upgrade to Edit Save Save to Staging S S…" at bounding box center [670, 84] width 835 height 28
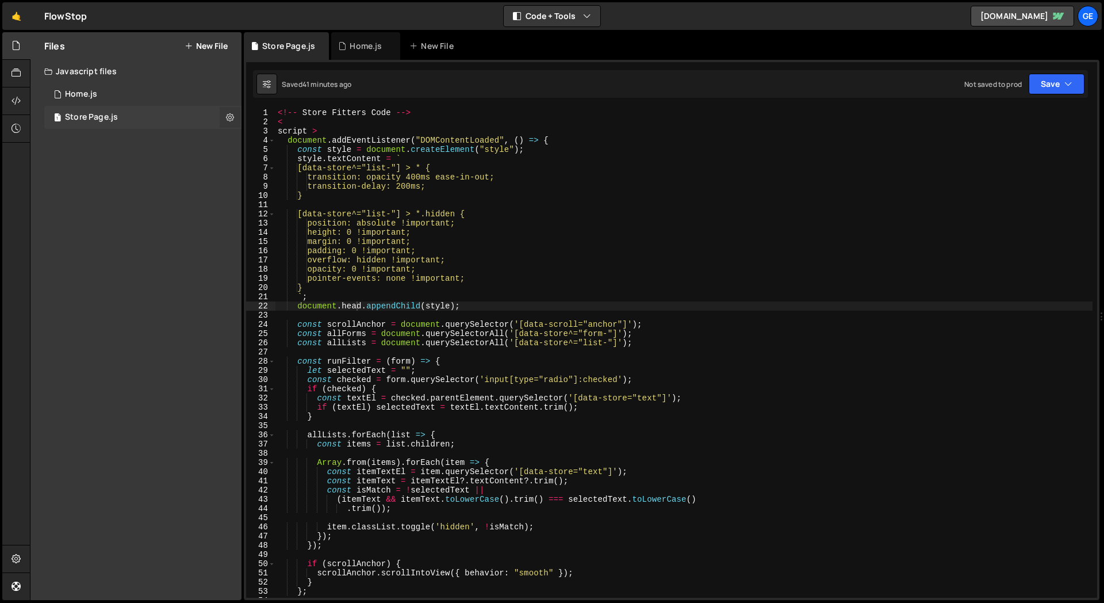
click at [227, 117] on icon at bounding box center [230, 117] width 8 height 11
type input "Store Page"
radio input "true"
checkbox input "true"
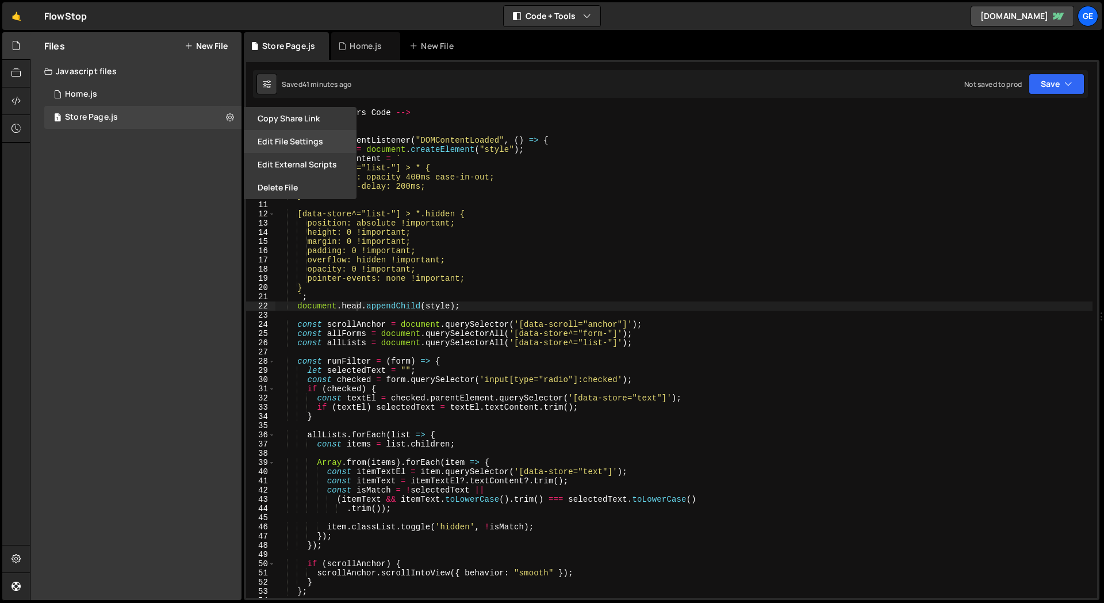
click at [290, 145] on button "Edit File Settings" at bounding box center [300, 141] width 113 height 23
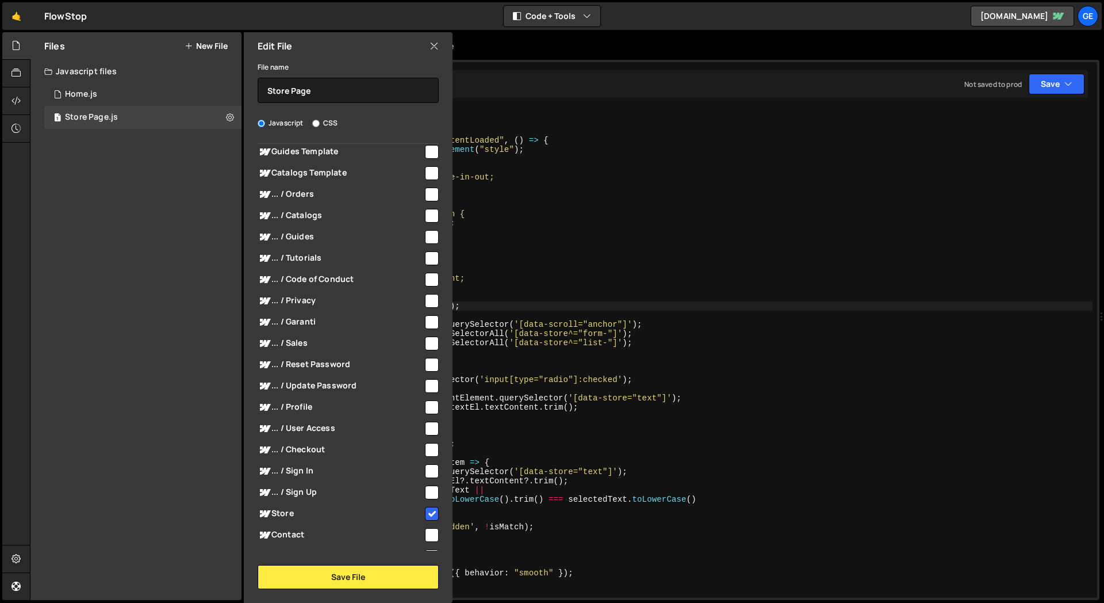
scroll to position [323, 0]
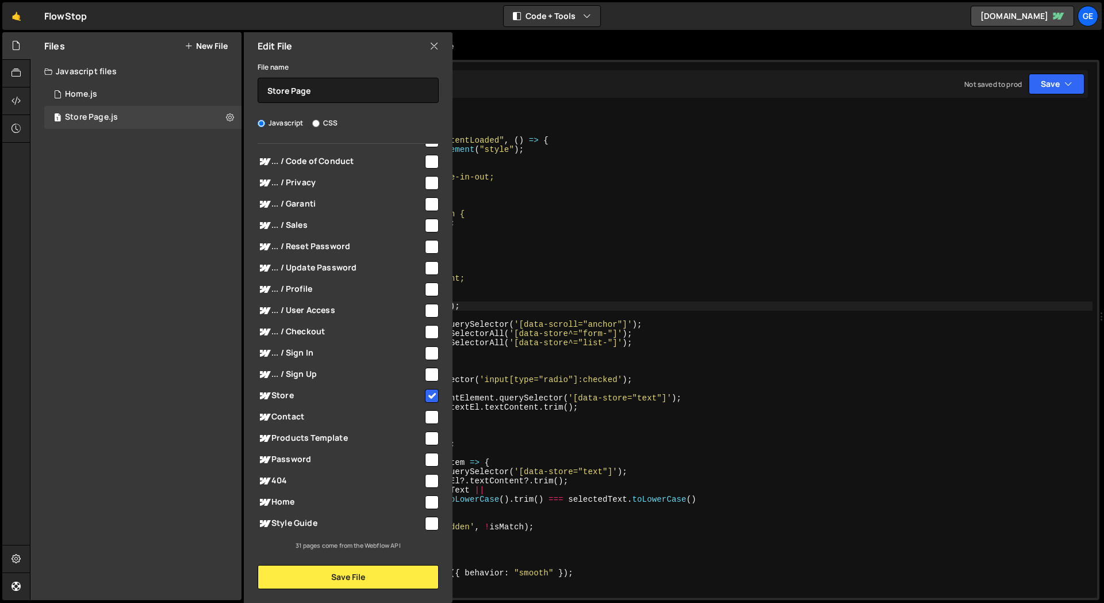
click at [174, 247] on div "Files New File Javascript files 1 Home.js 0 1 Store Page.js 0 CSS files Copy sh…" at bounding box center [135, 316] width 211 height 568
click at [144, 254] on div "Files New File Javascript files 1 Home.js 0 1 Store Page.js 0 CSS files Copy sh…" at bounding box center [135, 316] width 211 height 568
click at [20, 106] on icon at bounding box center [16, 100] width 9 height 13
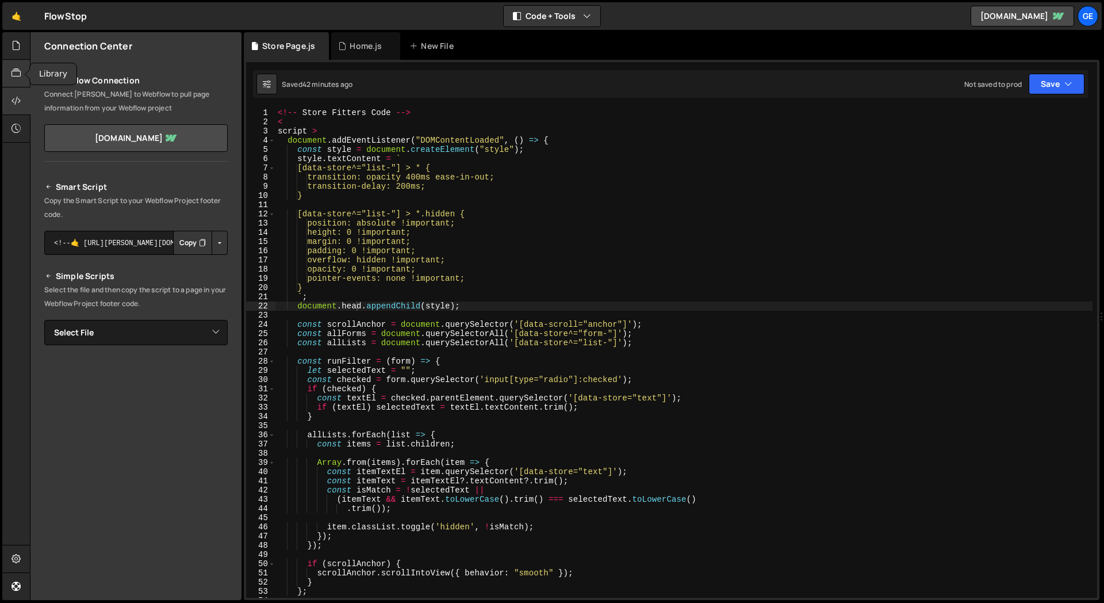
click at [21, 74] on icon at bounding box center [16, 73] width 9 height 13
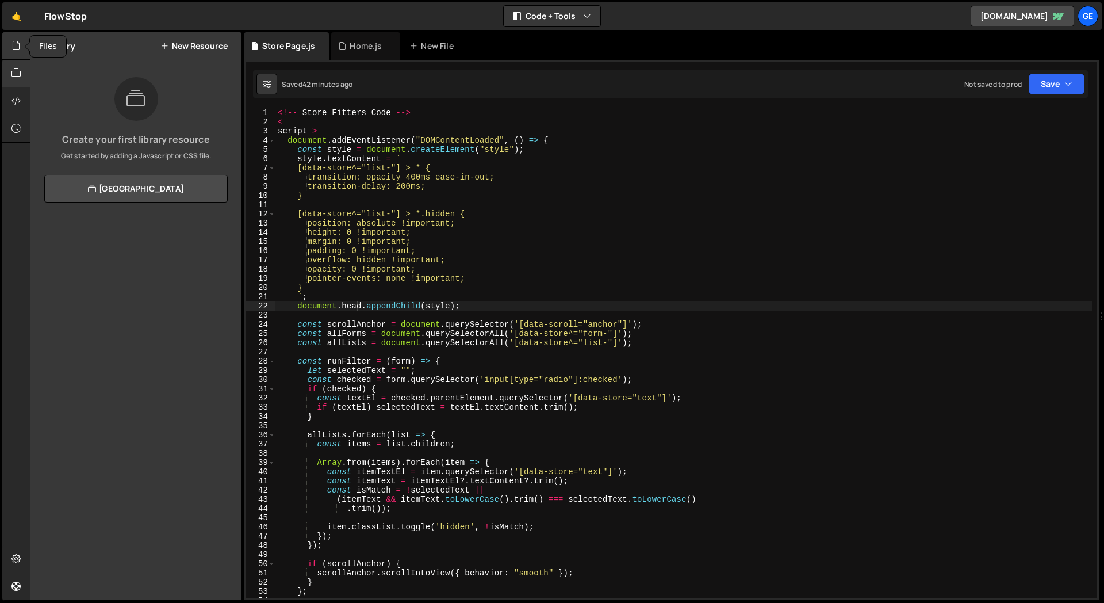
click at [22, 51] on div at bounding box center [16, 46] width 28 height 28
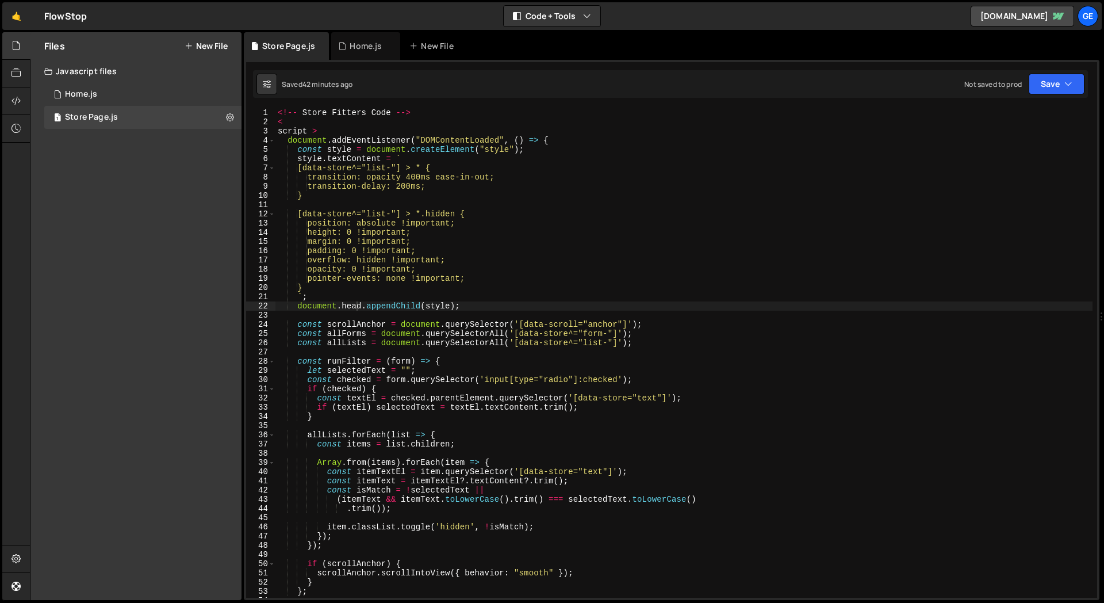
type textarea "const allForms = document.querySelectorAll('[data-store^="form-"]');"
click at [592, 337] on div "<!-- Store Fitters Code --> < script > document . addEventListener ( "DOMConten…" at bounding box center [683, 362] width 817 height 508
click at [511, 333] on div "<!-- Store Fitters Code --> < script > document . addEventListener ( "DOMConten…" at bounding box center [683, 362] width 817 height 508
click at [94, 265] on div "Files New File Javascript files 1 Home.js 0 1 Store Page.js 0 CSS files Copy sh…" at bounding box center [135, 316] width 211 height 568
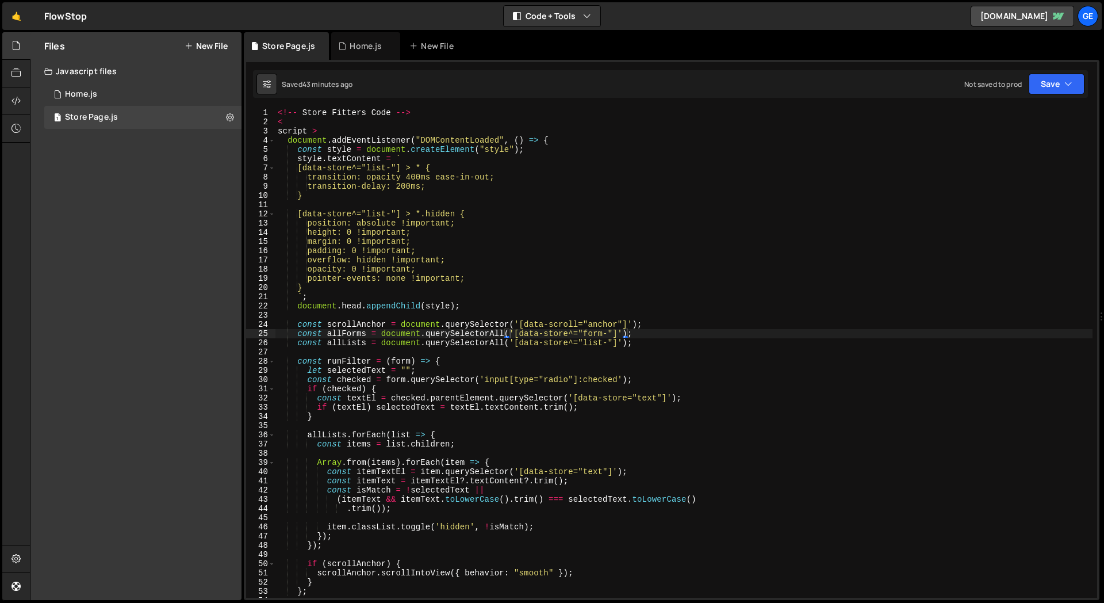
click at [206, 43] on button "New File" at bounding box center [206, 45] width 43 height 9
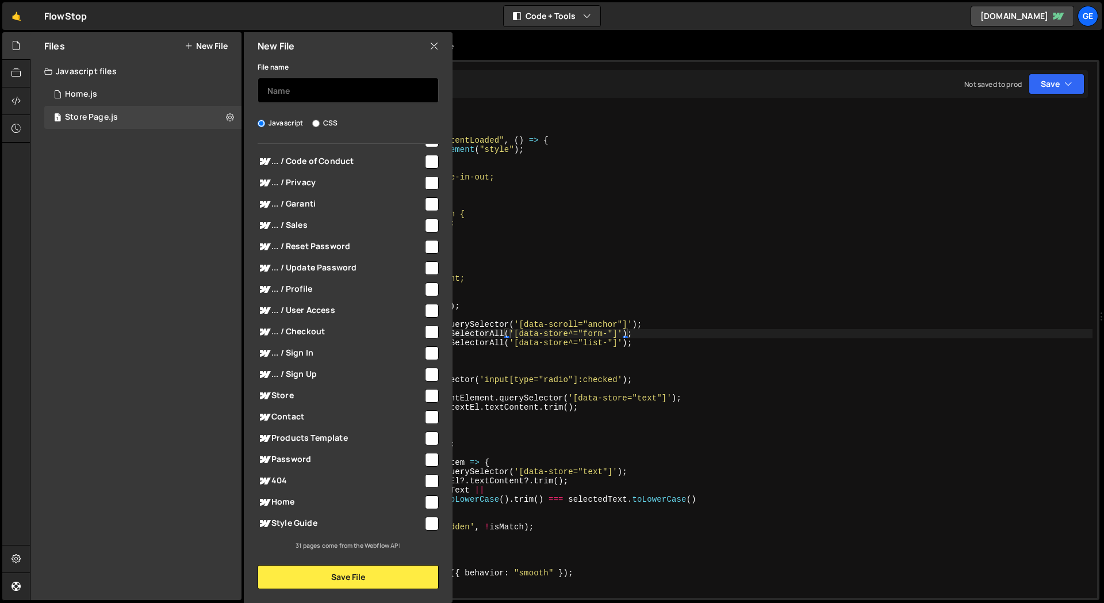
click at [304, 87] on input "text" at bounding box center [348, 90] width 181 height 25
type input "manage sot"
type input "Sotre"
type input "Store Code"
click at [256, 109] on div "File name Store Code Javascript CSS Global (All Pages)" at bounding box center [348, 324] width 209 height 529
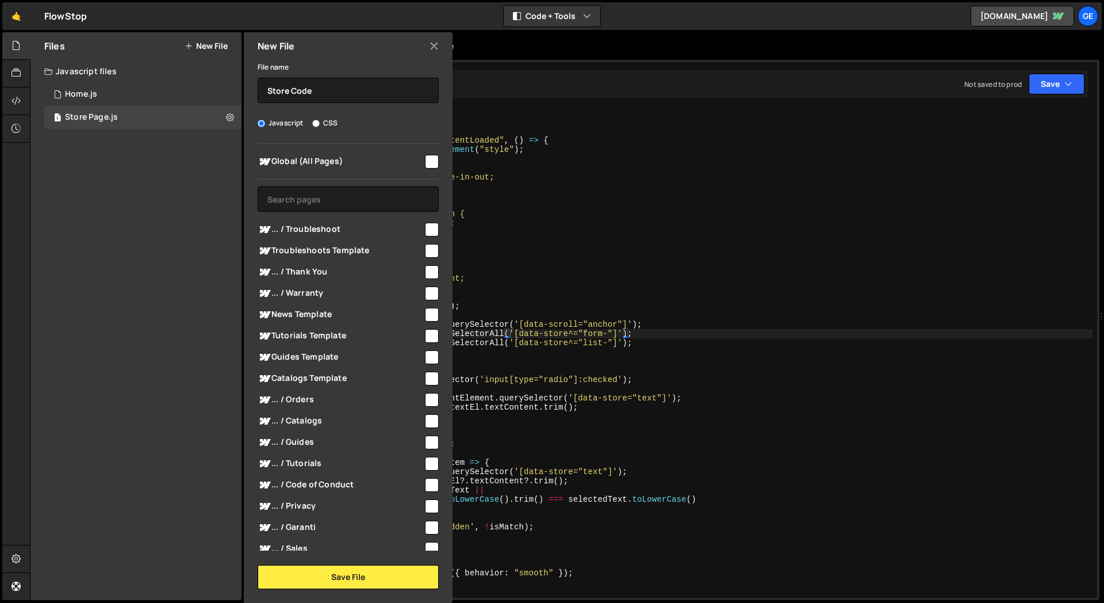
click at [363, 590] on div "New File File name Store Code Javascript CSS Global (All Pages)" at bounding box center [347, 317] width 211 height 571
click at [363, 580] on button "Save File" at bounding box center [348, 577] width 181 height 24
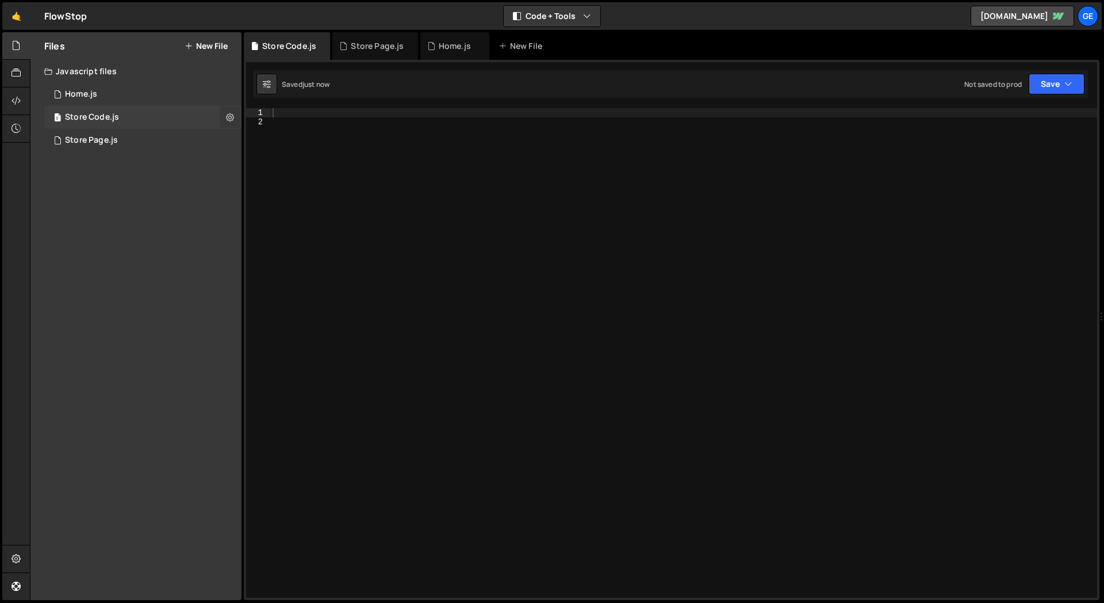
click at [235, 113] on button at bounding box center [230, 117] width 21 height 21
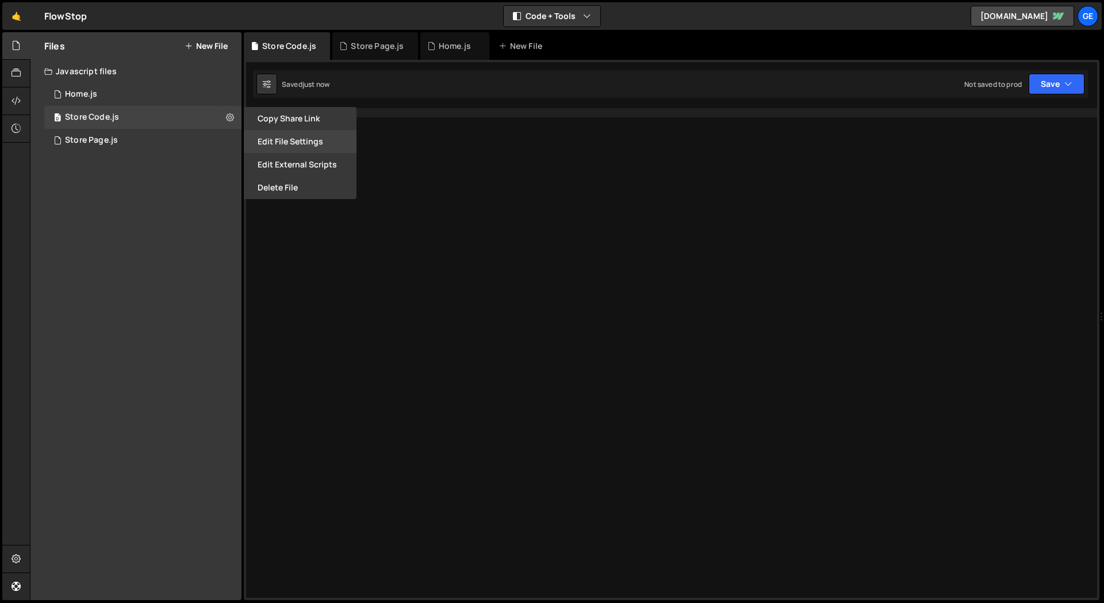
click at [272, 132] on button "Edit File Settings" at bounding box center [300, 141] width 113 height 23
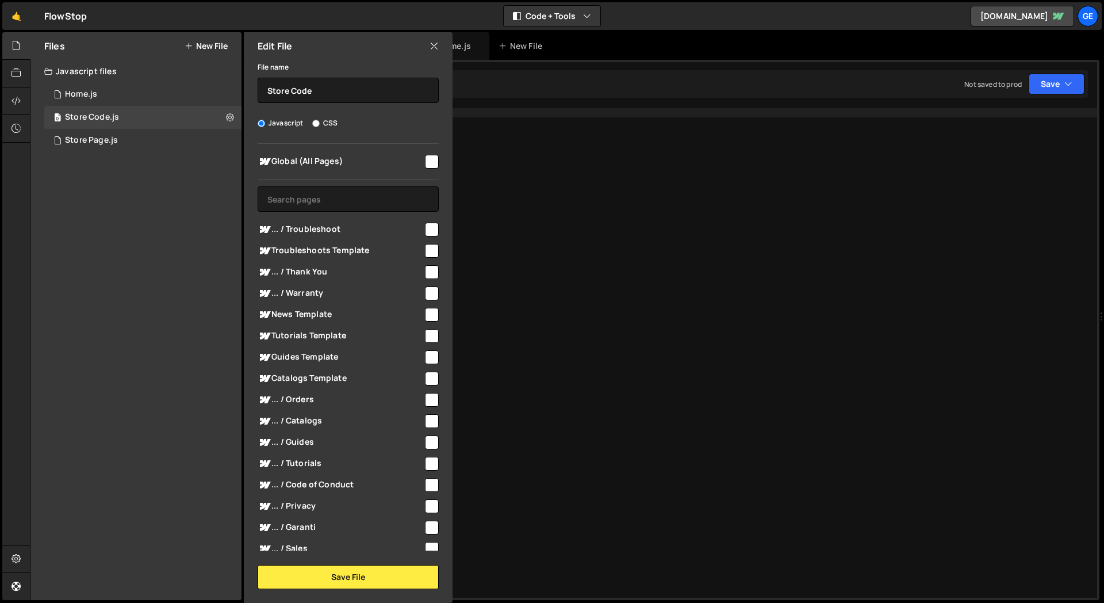
click at [427, 159] on input "checkbox" at bounding box center [432, 162] width 14 height 14
checkbox input "true"
click at [353, 578] on button "Save File" at bounding box center [348, 577] width 181 height 24
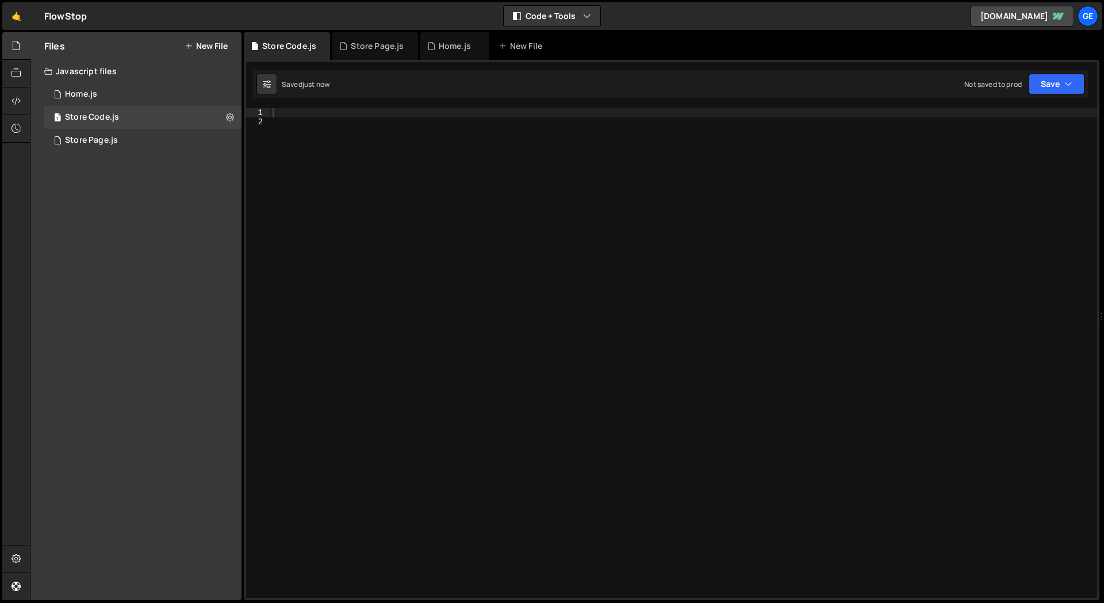
click at [294, 313] on div at bounding box center [683, 362] width 827 height 508
click at [305, 123] on div at bounding box center [683, 362] width 827 height 508
click at [457, 51] on div "Home.js" at bounding box center [455, 46] width 32 height 12
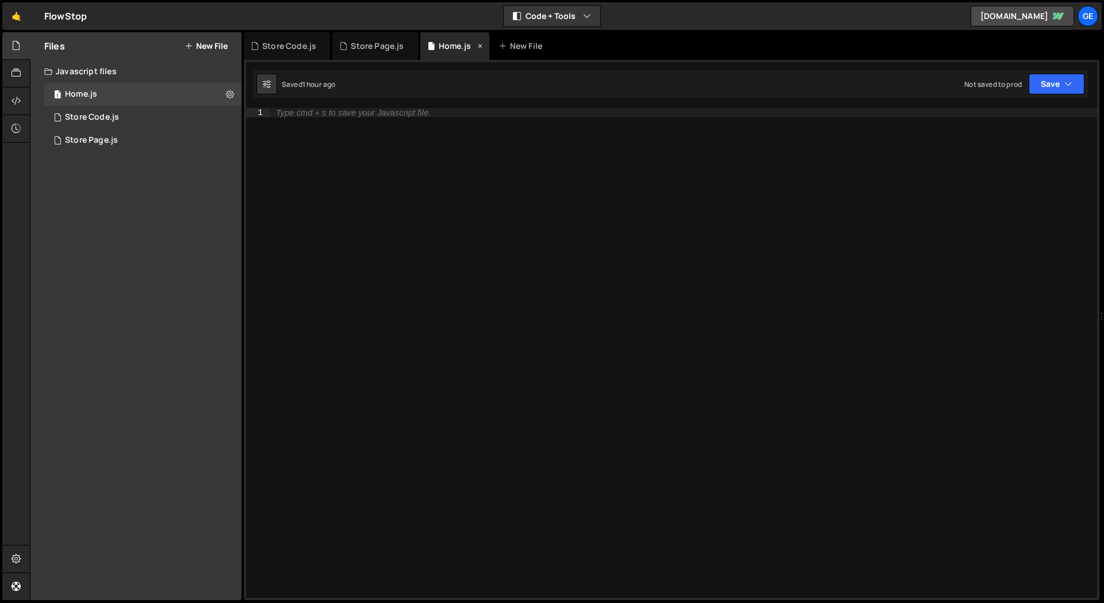
click at [479, 46] on icon at bounding box center [480, 46] width 8 height 12
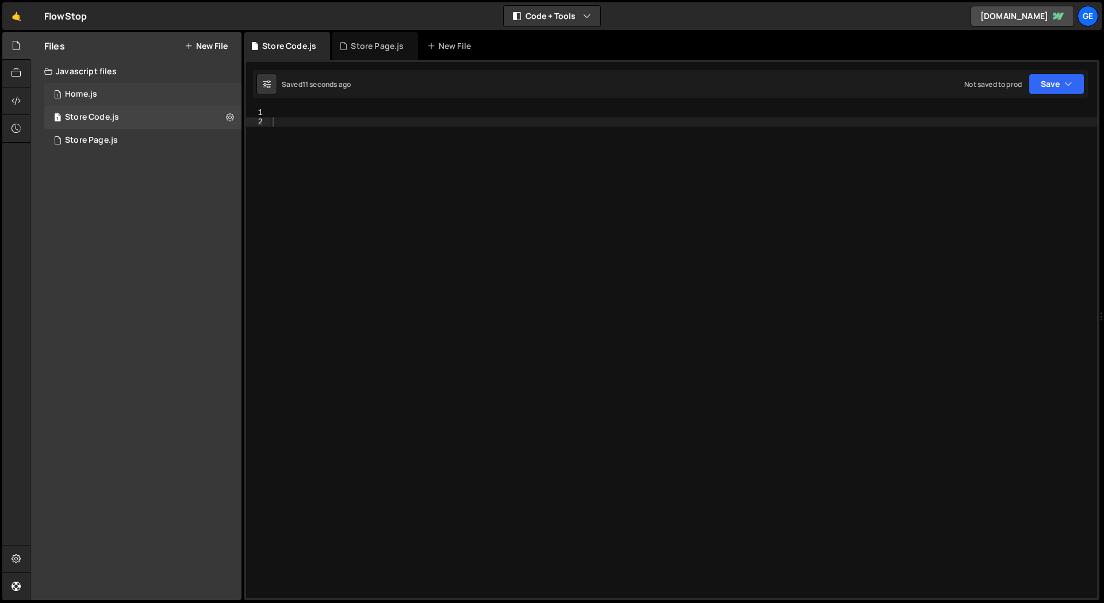
click at [226, 91] on div "1 Home.js 0" at bounding box center [142, 94] width 197 height 23
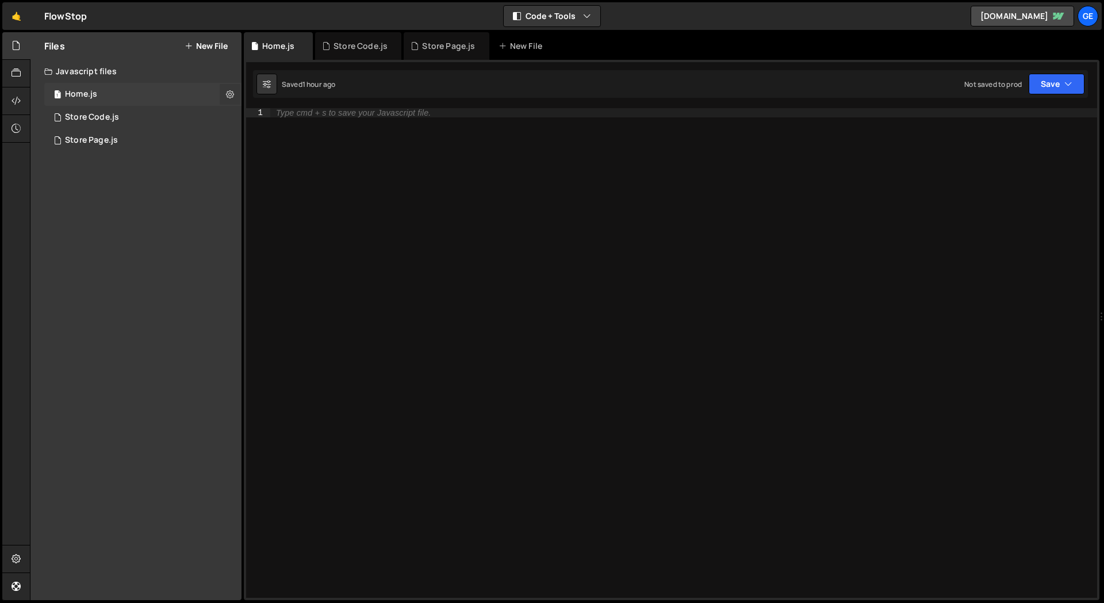
click at [229, 93] on icon at bounding box center [230, 94] width 8 height 11
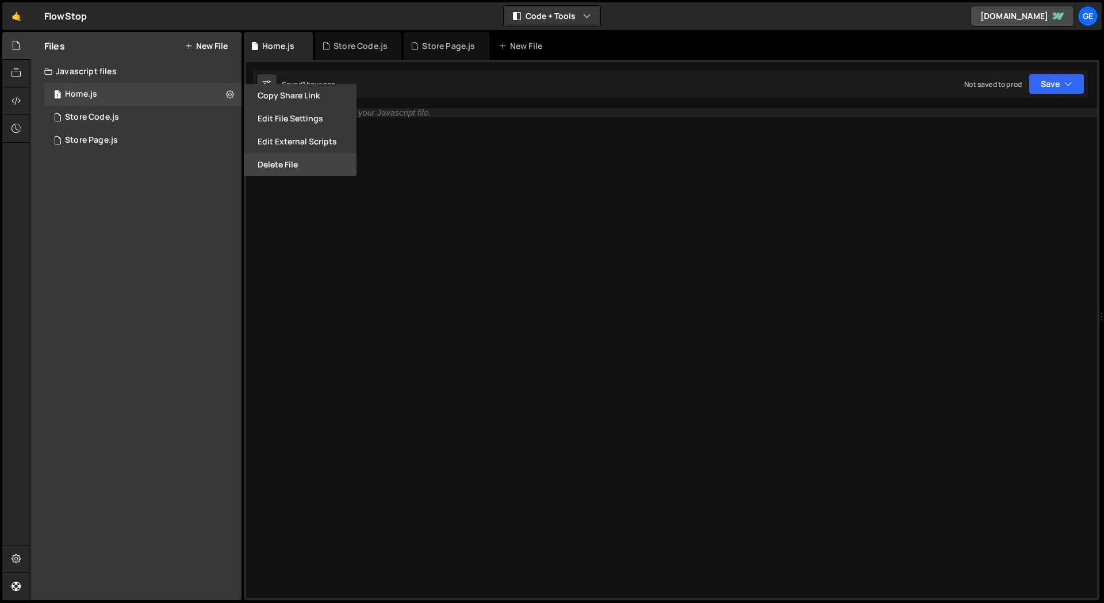
click at [283, 159] on button "Delete File" at bounding box center [300, 164] width 113 height 23
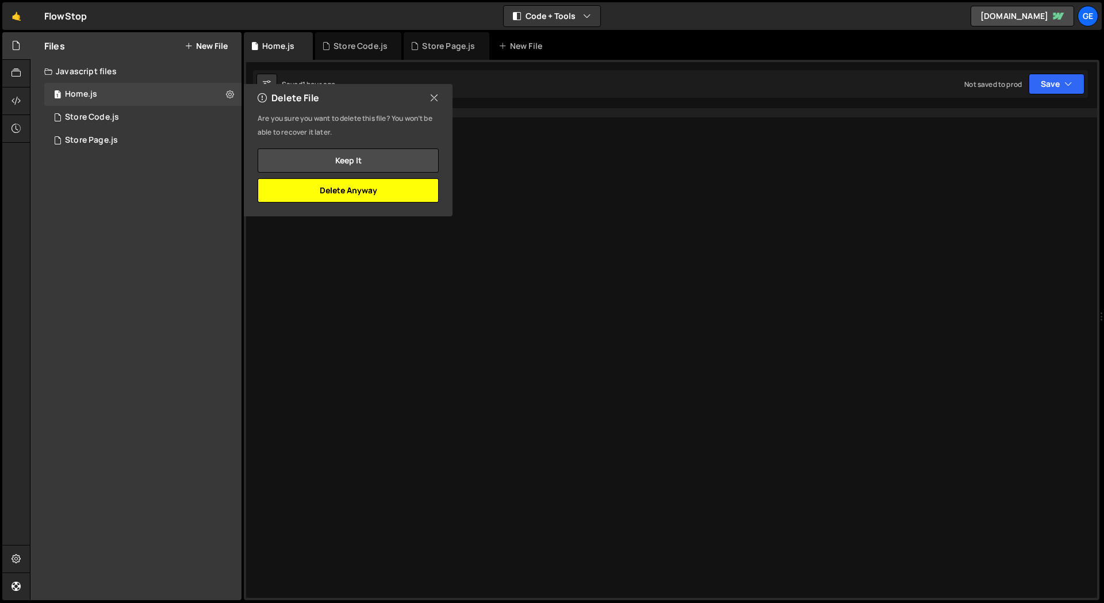
click at [377, 190] on button "Delete Anyway" at bounding box center [348, 190] width 181 height 24
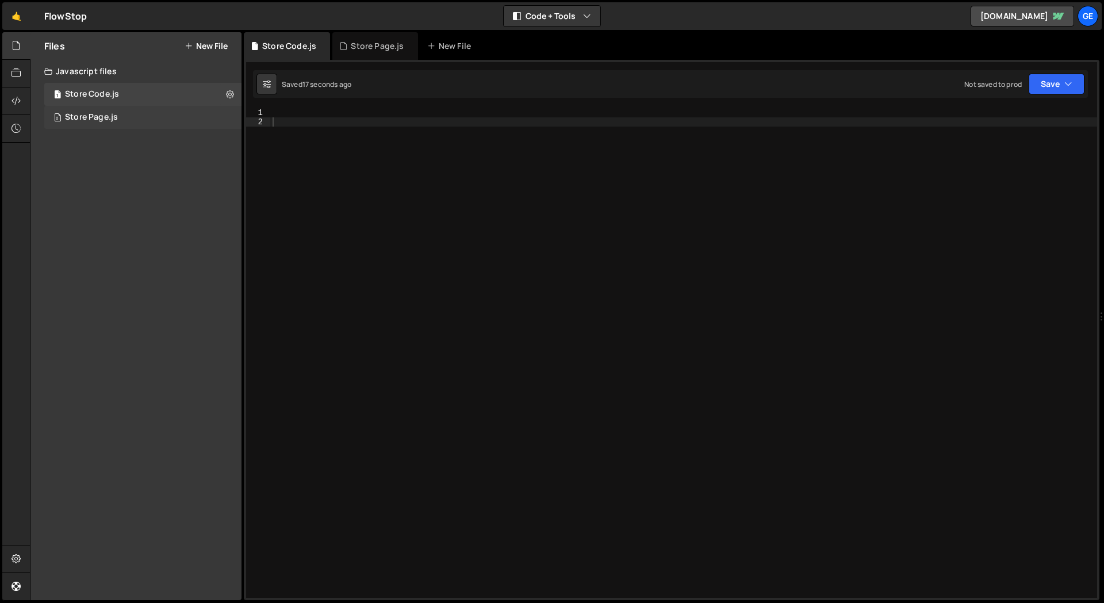
click at [230, 120] on div "0 Store Page.js 0" at bounding box center [142, 117] width 197 height 23
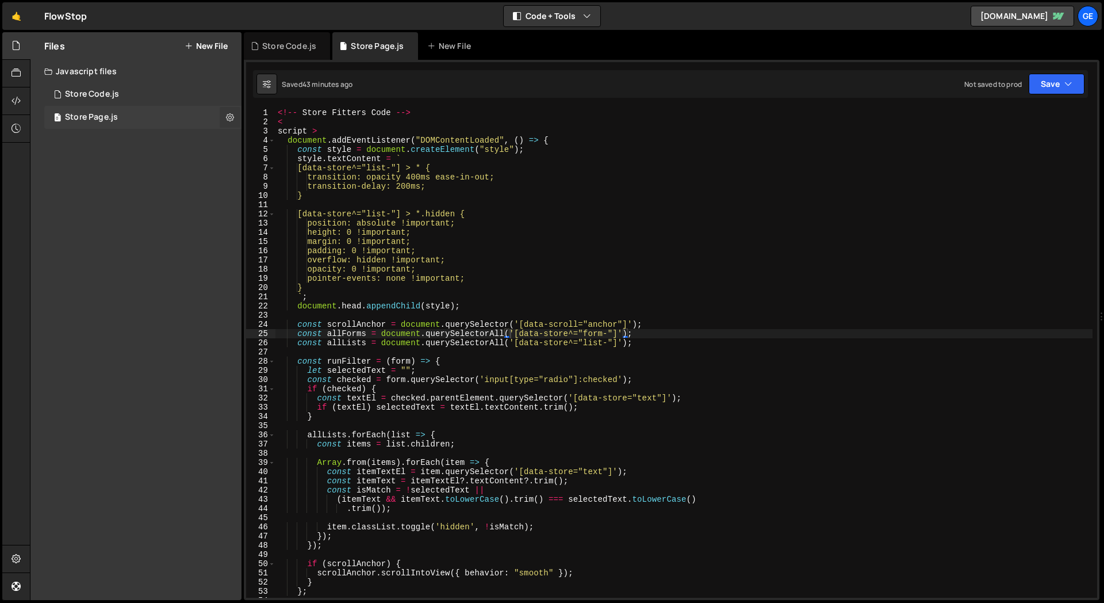
scroll to position [475, 0]
click at [229, 117] on icon at bounding box center [230, 117] width 8 height 11
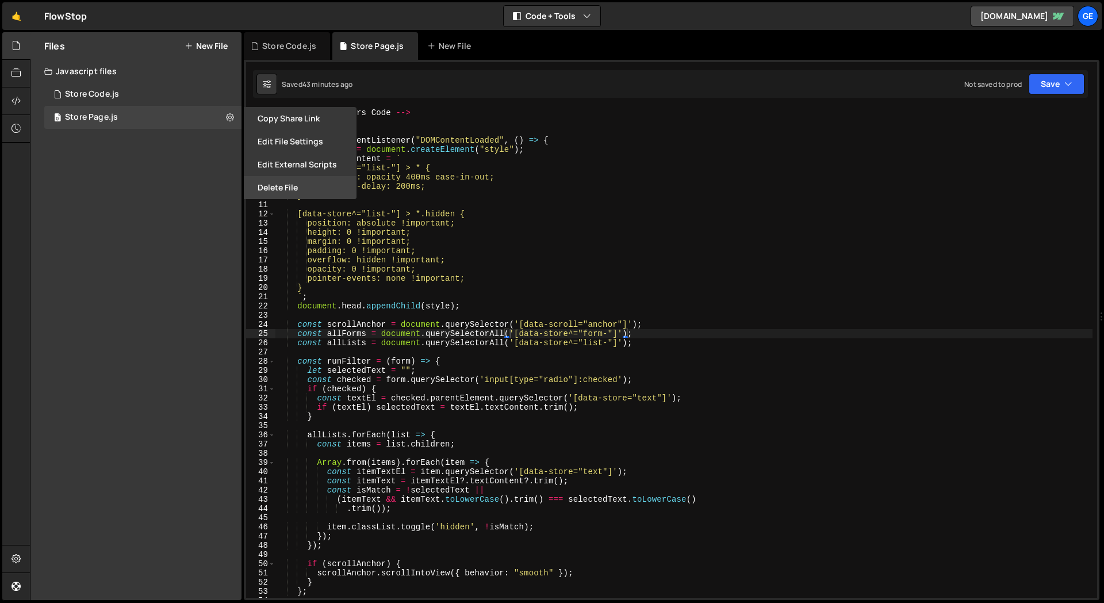
click at [287, 187] on button "Delete File" at bounding box center [300, 187] width 113 height 23
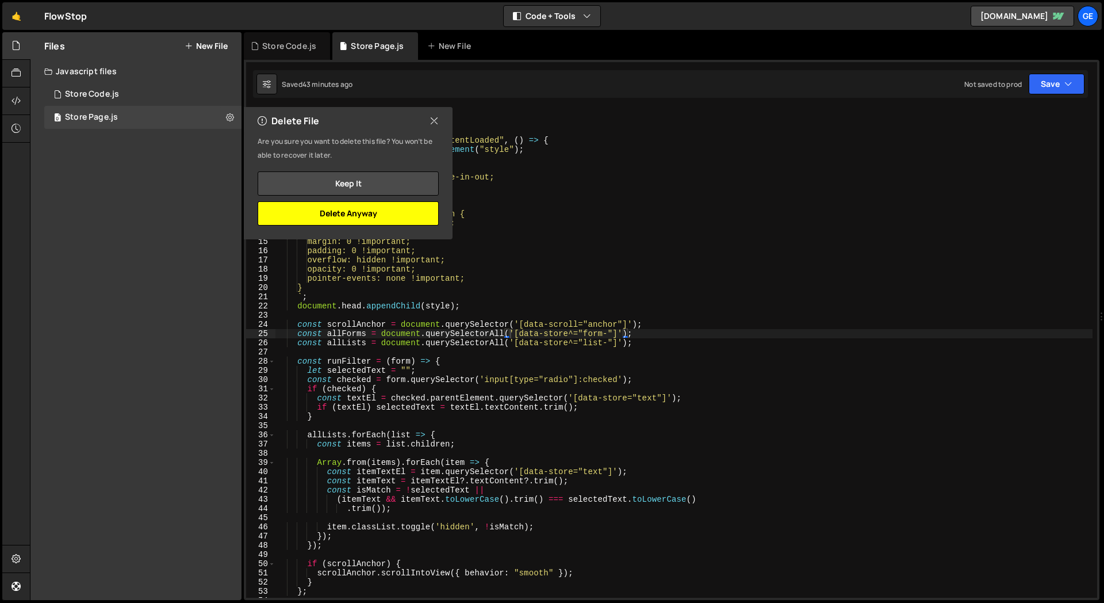
click at [403, 215] on button "Delete Anyway" at bounding box center [348, 213] width 181 height 24
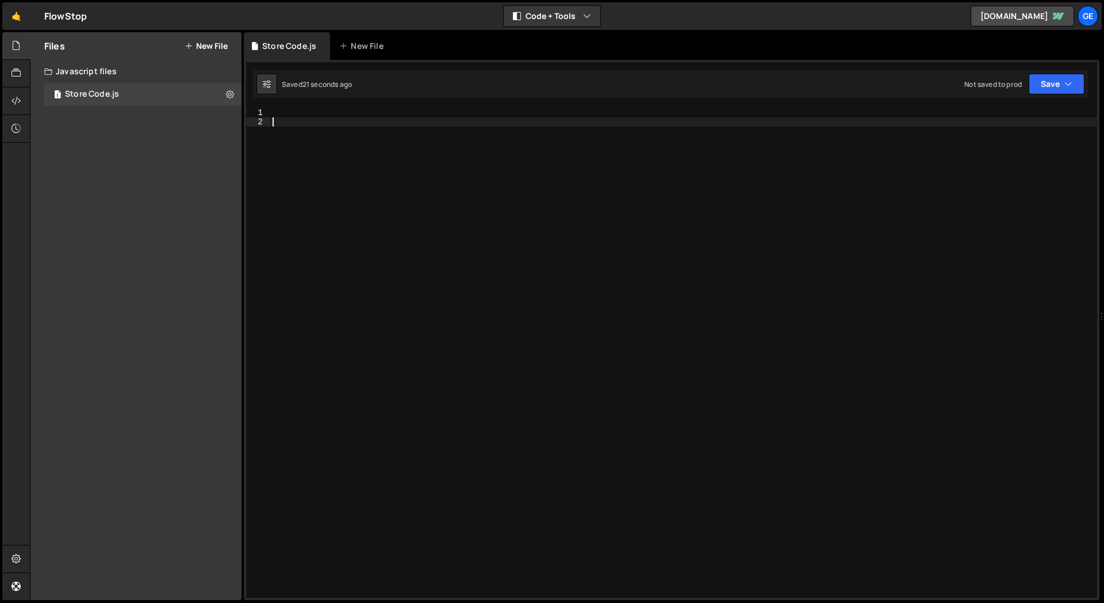
click at [365, 246] on div at bounding box center [683, 362] width 827 height 508
click at [165, 100] on div "1 Store Code.js 0" at bounding box center [142, 94] width 197 height 23
click at [294, 122] on div at bounding box center [683, 362] width 827 height 508
click at [166, 178] on div "Files New File Javascript files 1 Store Code.js 0 CSS files Copy share link Edi…" at bounding box center [135, 316] width 211 height 568
click at [230, 44] on div "Files New File" at bounding box center [135, 46] width 211 height 28
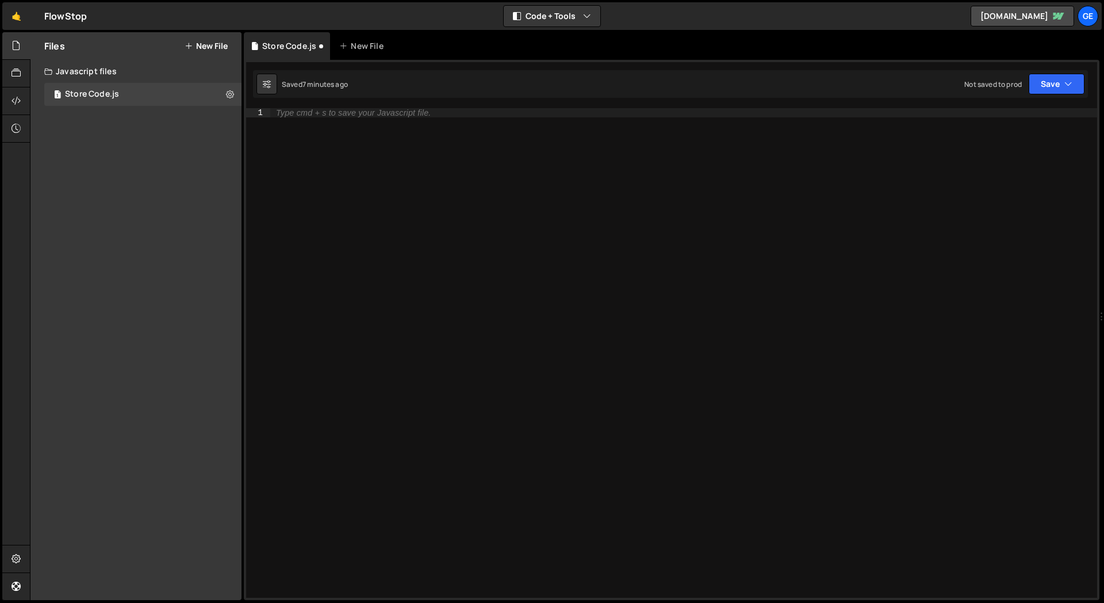
click at [220, 44] on button "New File" at bounding box center [206, 45] width 43 height 9
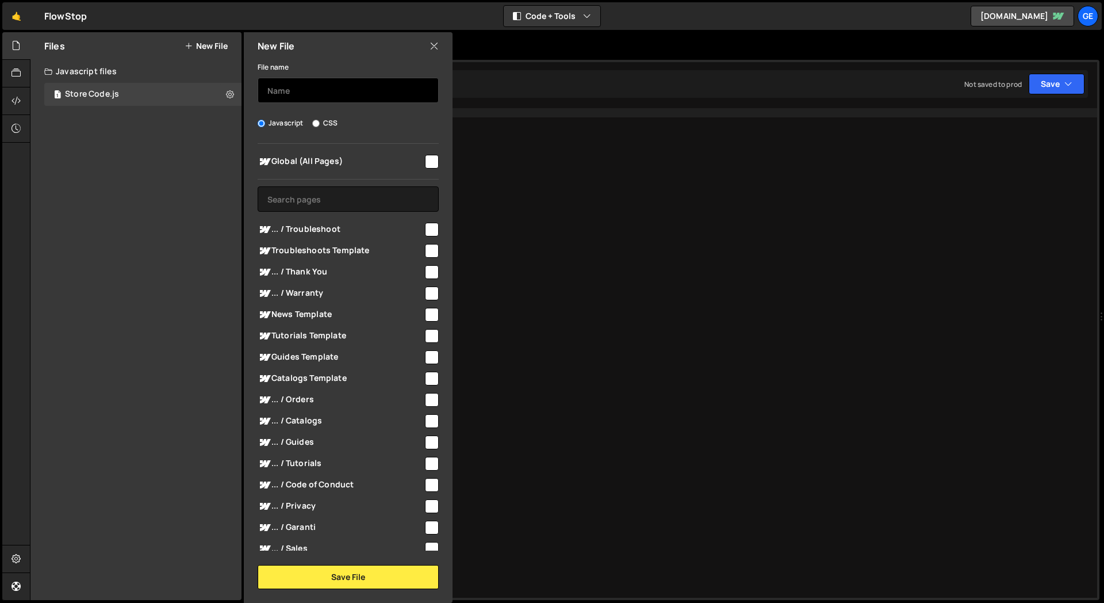
click at [319, 91] on input "text" at bounding box center [348, 90] width 181 height 25
type input "Store Filtering"
click at [258, 139] on div "File name Store Filtering Javascript CSS Global (All Pages)" at bounding box center [348, 324] width 209 height 529
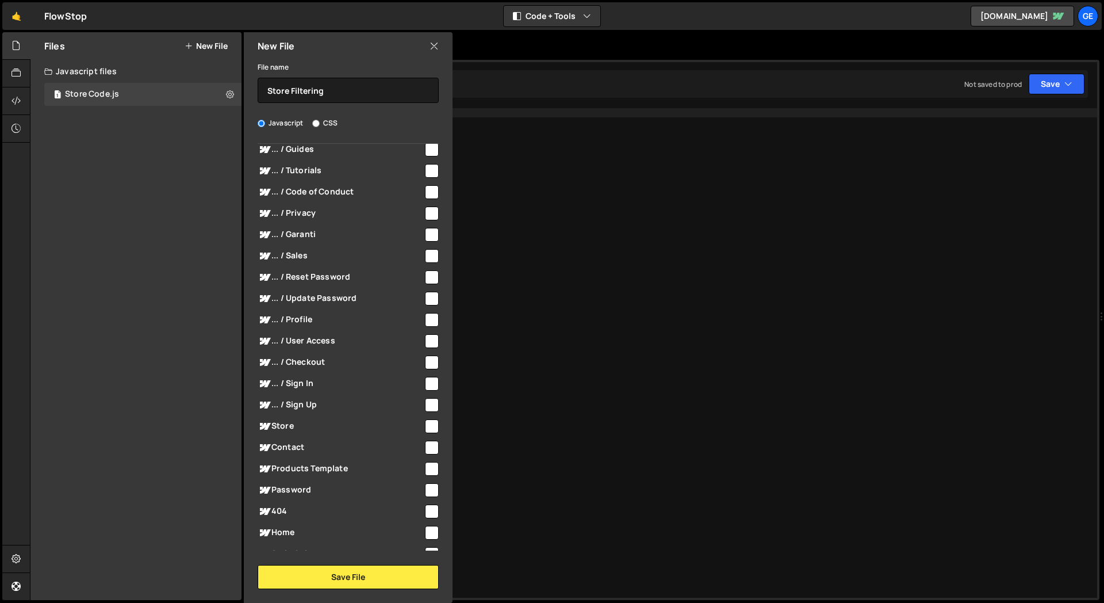
scroll to position [323, 0]
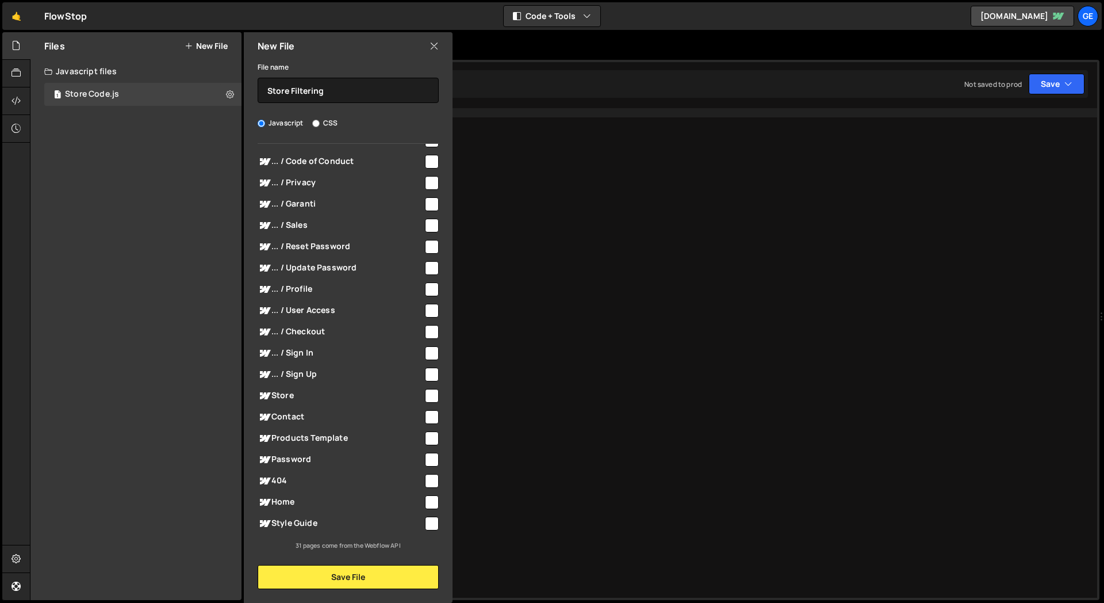
click at [426, 395] on input "checkbox" at bounding box center [432, 396] width 14 height 14
checkbox input "true"
click at [377, 576] on button "Save File" at bounding box center [348, 577] width 181 height 24
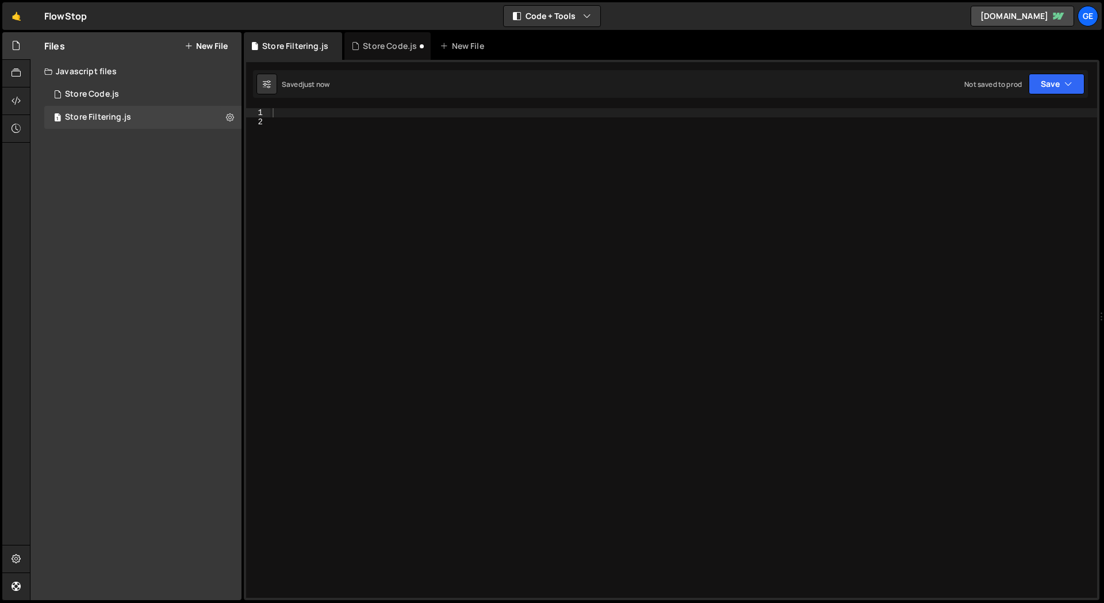
click at [362, 124] on div at bounding box center [683, 362] width 827 height 508
click at [341, 116] on div at bounding box center [683, 362] width 827 height 508
paste textarea "</script>"
type textarea "</script>"
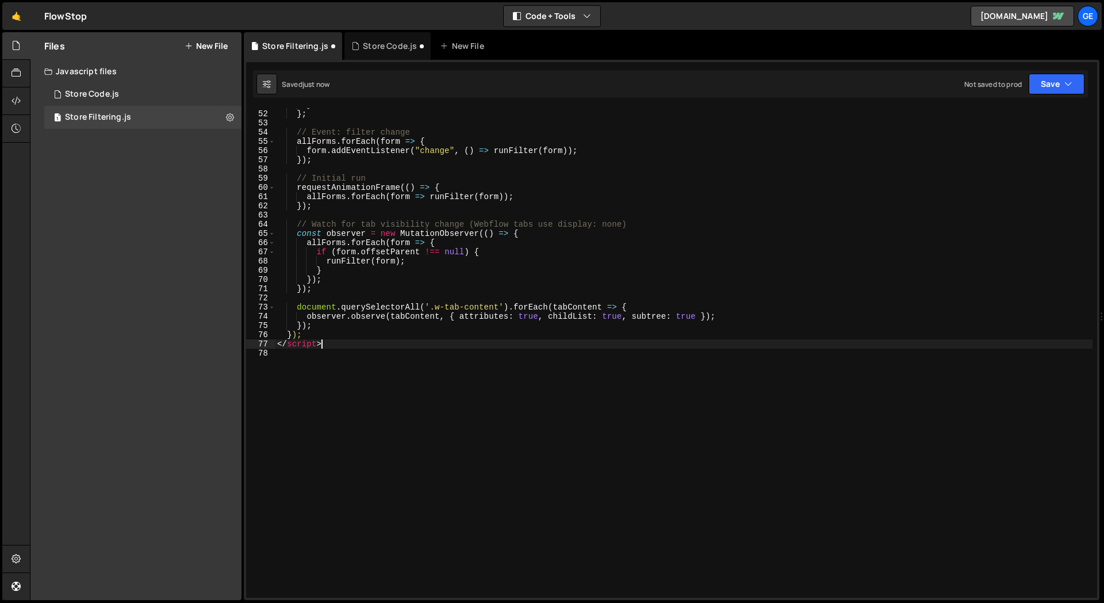
scroll to position [0, 0]
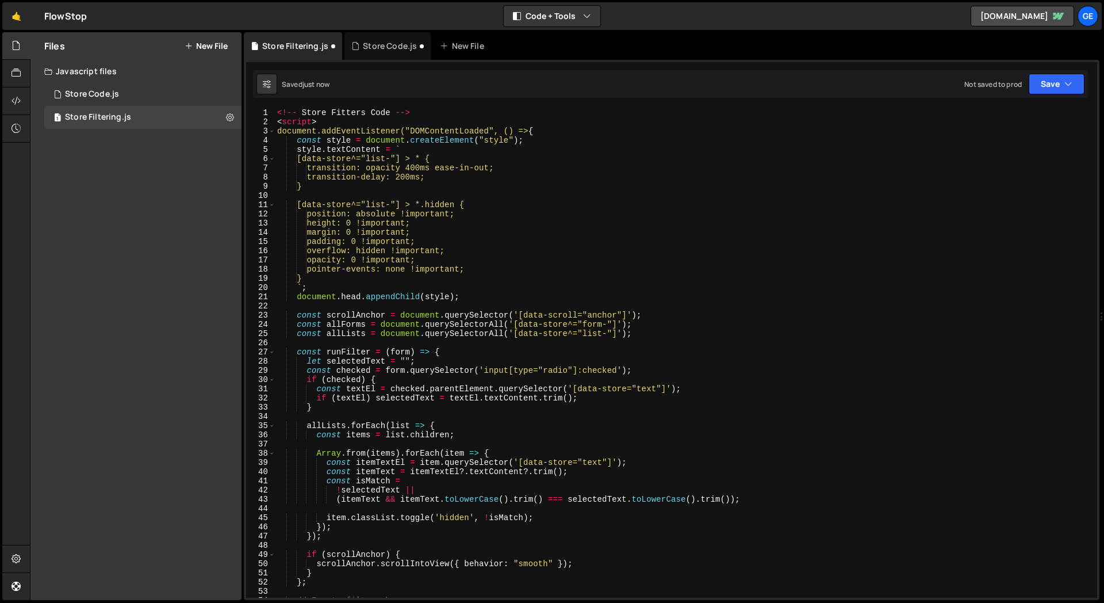
click at [139, 244] on div "Files New File Javascript files 1 Store Code.js 0 1 Store Filtering.js 0 CSS fi…" at bounding box center [135, 316] width 211 height 568
click at [12, 555] on icon at bounding box center [16, 558] width 9 height 13
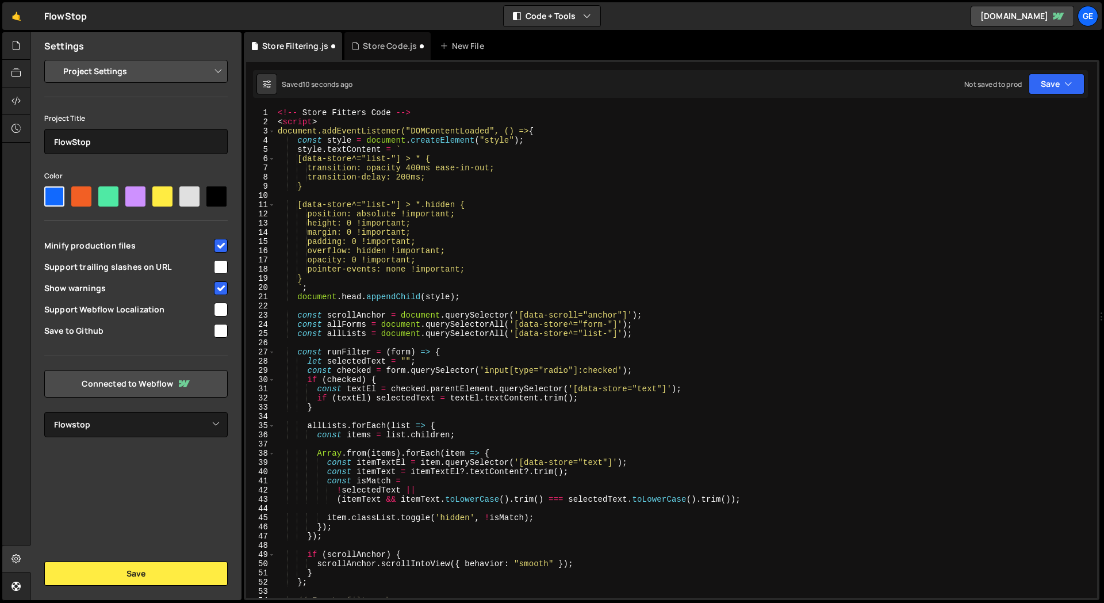
click at [81, 197] on div at bounding box center [81, 196] width 20 height 20
click at [79, 194] on input"] "radio" at bounding box center [74, 189] width 7 height 7
radio input"] "true"
click at [105, 195] on div at bounding box center [108, 196] width 20 height 20
click at [105, 194] on input"] "radio" at bounding box center [101, 189] width 7 height 7
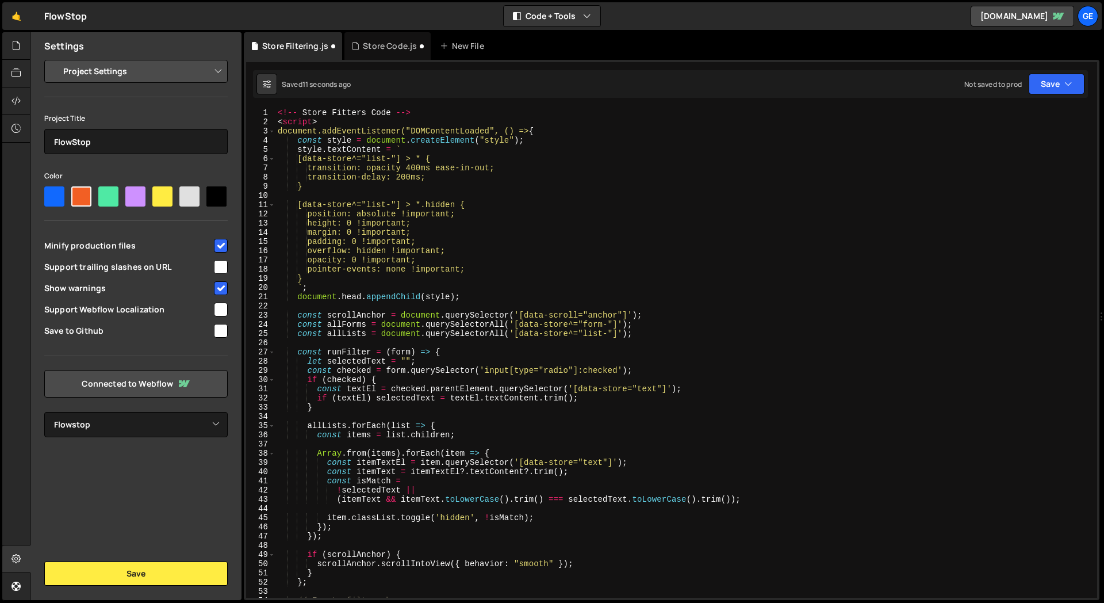
radio input"] "true"
click at [48, 196] on div at bounding box center [54, 196] width 20 height 20
click at [48, 194] on input"] "radio" at bounding box center [47, 189] width 7 height 7
radio input"] "true"
click at [162, 82] on select "Project Settings Code Editor Settings Chat Settings" at bounding box center [138, 71] width 169 height 25
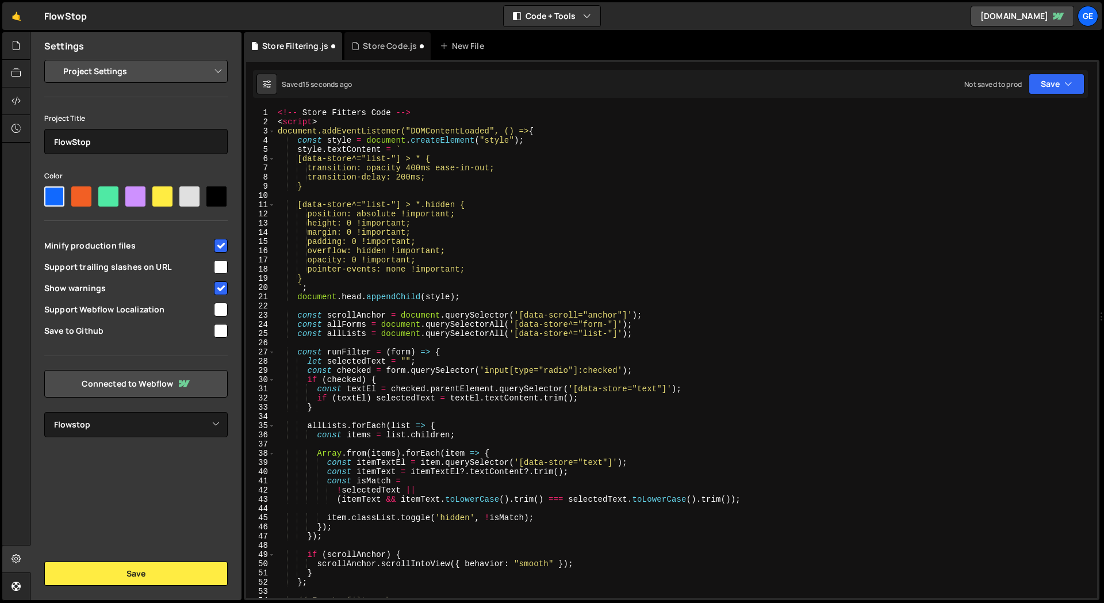
select select "editor"
click at [54, 59] on select "Project Settings Code Editor Settings Chat Settings" at bounding box center [138, 71] width 169 height 25
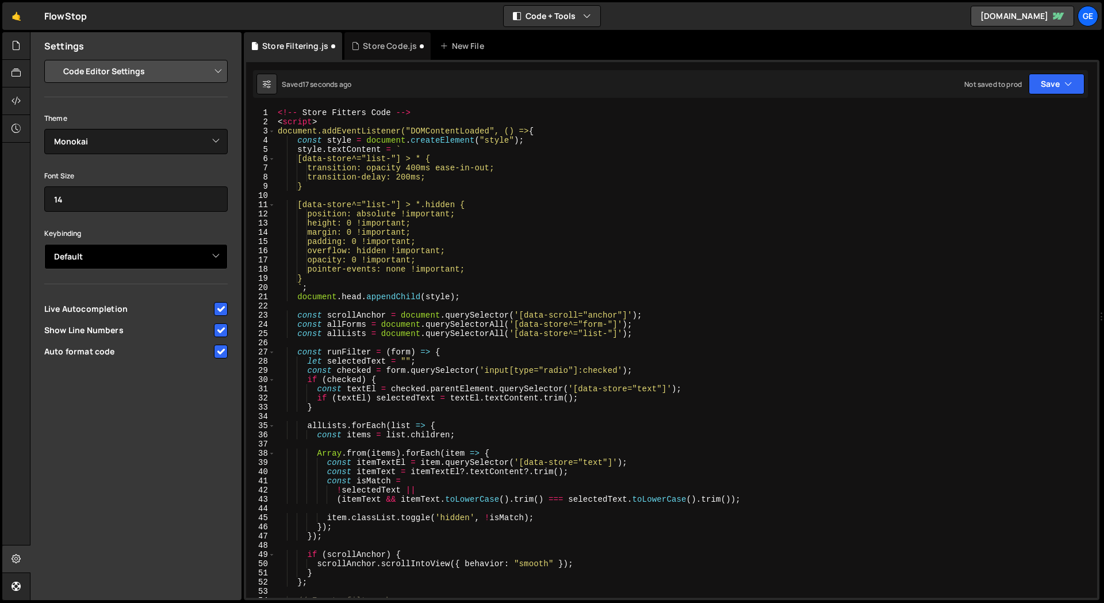
click at [101, 249] on select "Default Vim Emacs Sublime VSCode" at bounding box center [135, 256] width 183 height 25
click at [44, 244] on select "Default Vim Emacs Sublime VSCode" at bounding box center [135, 256] width 183 height 25
click at [106, 248] on select "Default Vim Emacs Sublime VSCode" at bounding box center [135, 256] width 183 height 25
click at [44, 244] on select "Default Vim Emacs Sublime VSCode" at bounding box center [135, 256] width 183 height 25
click at [105, 254] on select "Default Vim Emacs Sublime VSCode" at bounding box center [135, 256] width 183 height 25
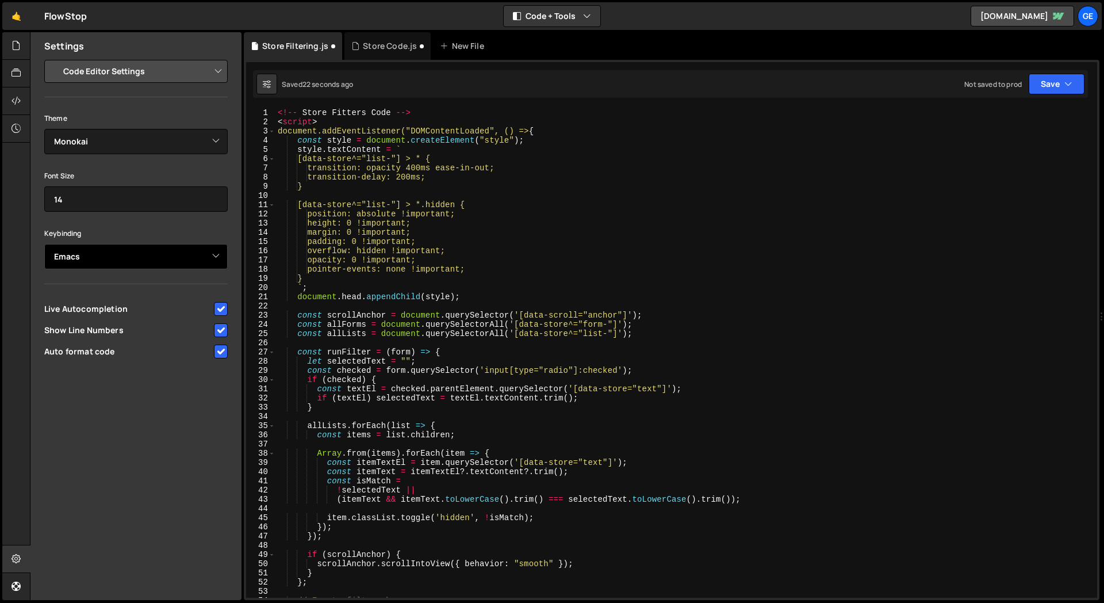
select select "ace/keyboard/vscode"
click at [44, 244] on select "Default Vim Emacs Sublime VSCode" at bounding box center [135, 256] width 183 height 25
click at [106, 256] on select "Default Vim Emacs Sublime VSCode" at bounding box center [135, 256] width 183 height 25
click at [22, 558] on div at bounding box center [16, 559] width 28 height 28
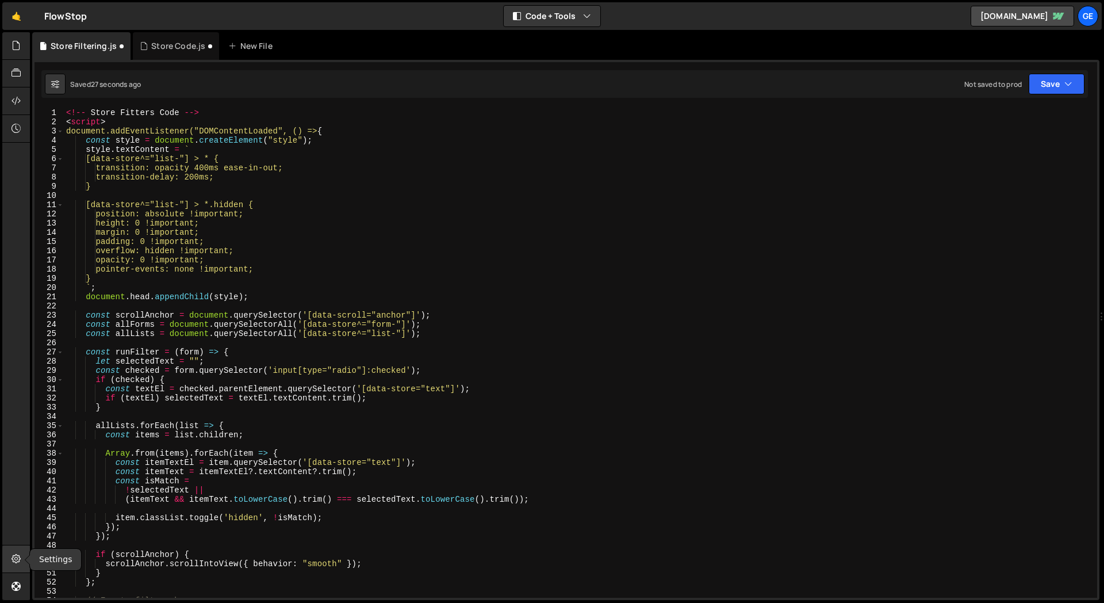
click at [18, 558] on icon at bounding box center [16, 558] width 9 height 13
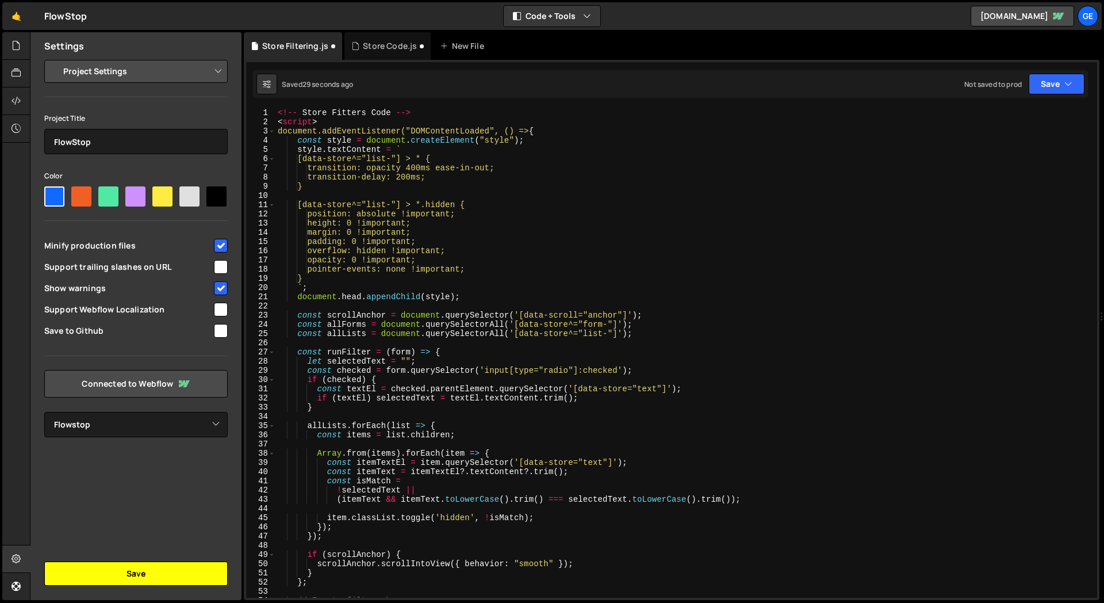
click at [125, 572] on button "Save" at bounding box center [135, 573] width 183 height 24
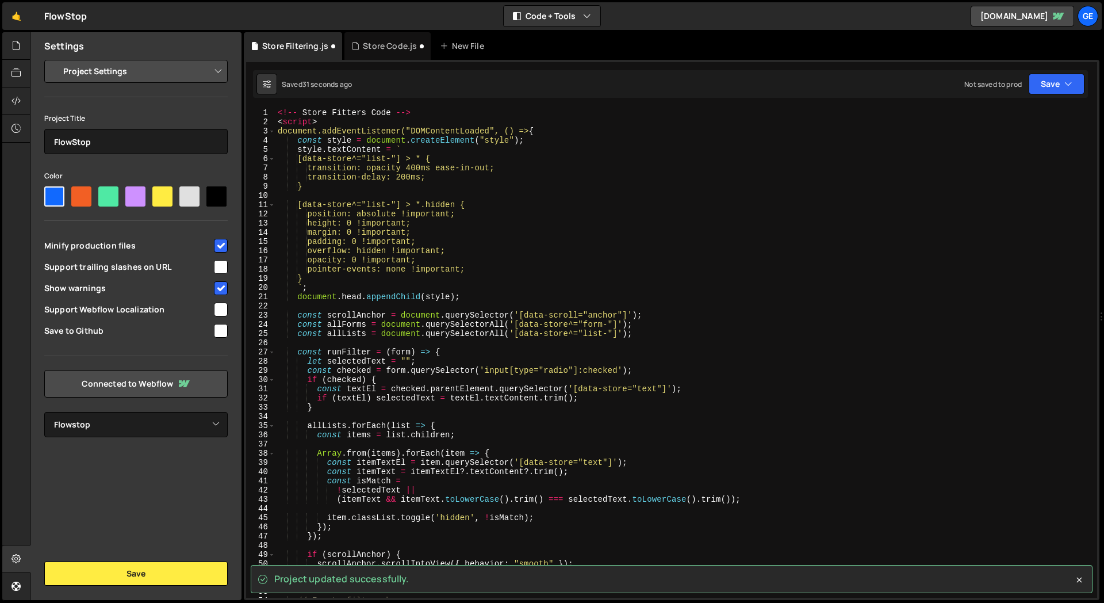
click at [166, 64] on select "Project Settings Code Editor Settings Chat Settings" at bounding box center [138, 71] width 169 height 25
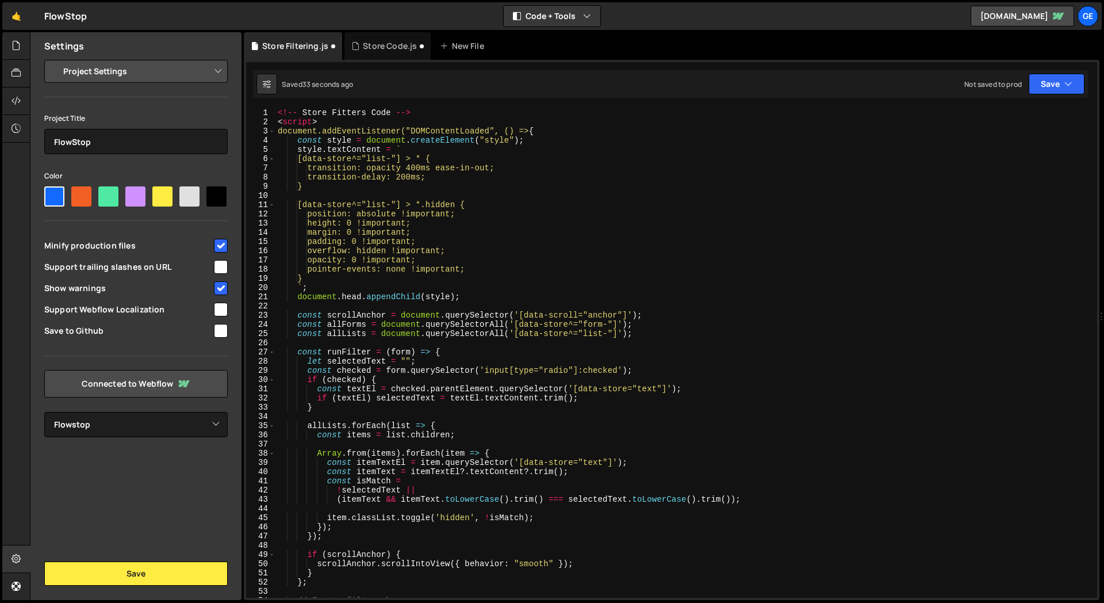
select select "editor"
click at [54, 59] on select "Project Settings Code Editor Settings Chat Settings" at bounding box center [138, 71] width 169 height 25
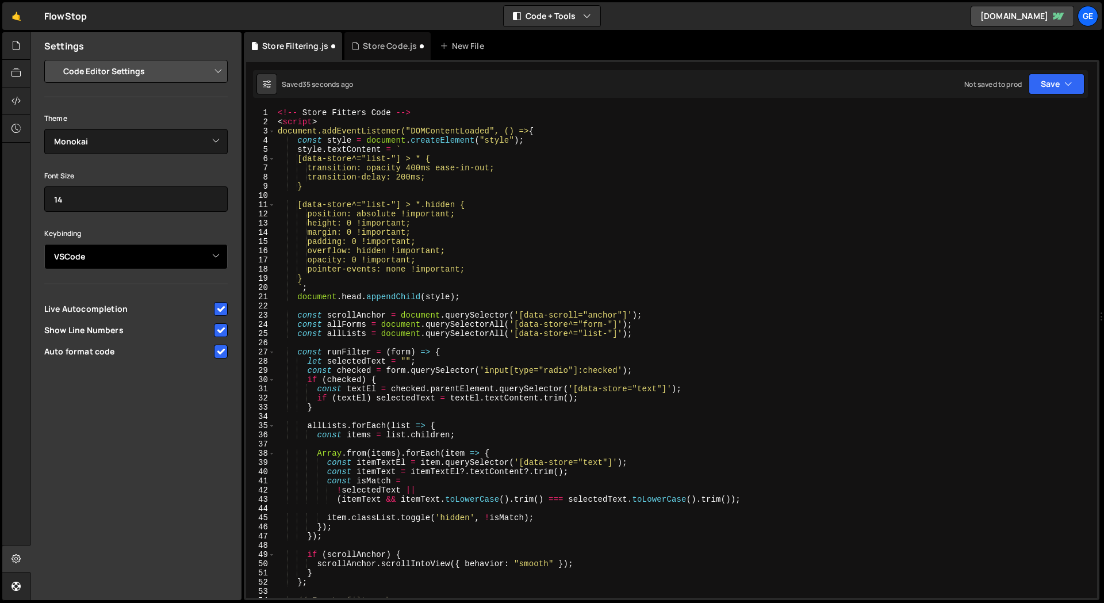
click at [93, 259] on select "Default Vim Emacs Sublime VSCode" at bounding box center [135, 256] width 183 height 25
select select
click at [44, 244] on select "Default Vim Emacs Sublime VSCode" at bounding box center [135, 256] width 183 height 25
click at [95, 293] on div "Theme Ambiance Chaos Clouds Midnight Dracula Cobalt Gruvbox Green on Black idle…" at bounding box center [135, 236] width 183 height 251
click at [219, 311] on input "checkbox" at bounding box center [221, 309] width 14 height 14
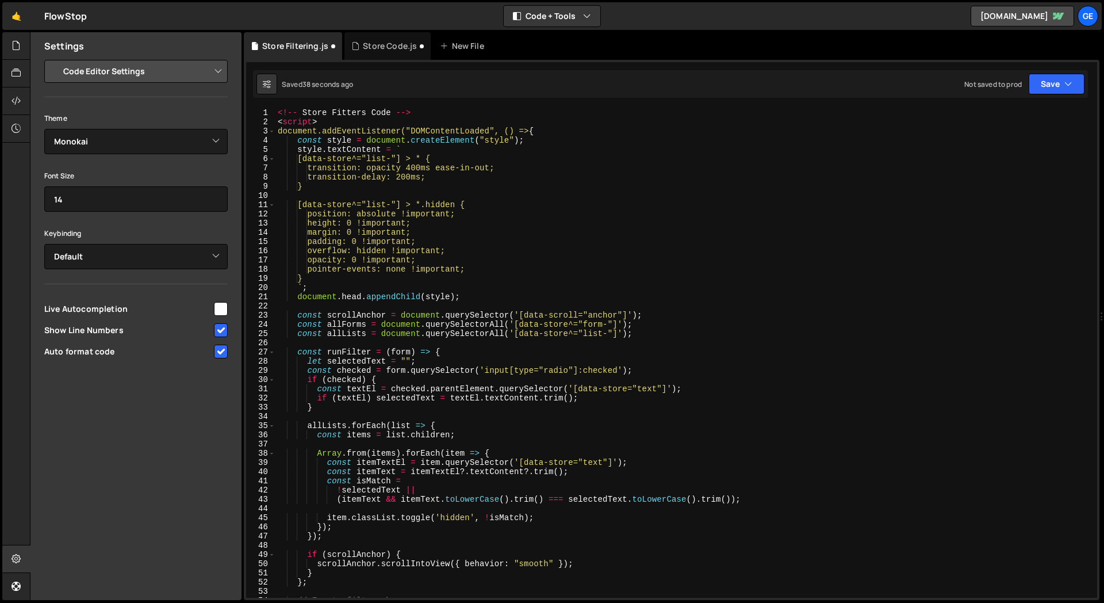
click at [219, 311] on input "checkbox" at bounding box center [221, 309] width 14 height 14
checkbox input "true"
click at [220, 332] on input "checkbox" at bounding box center [221, 330] width 14 height 14
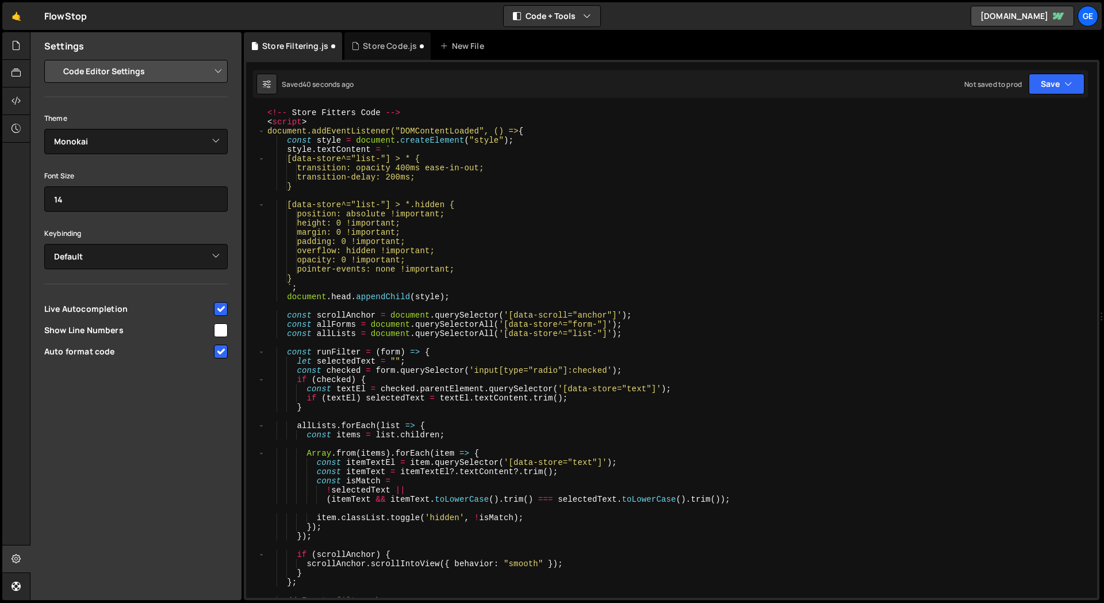
click at [220, 332] on input "checkbox" at bounding box center [221, 330] width 14 height 14
checkbox input "true"
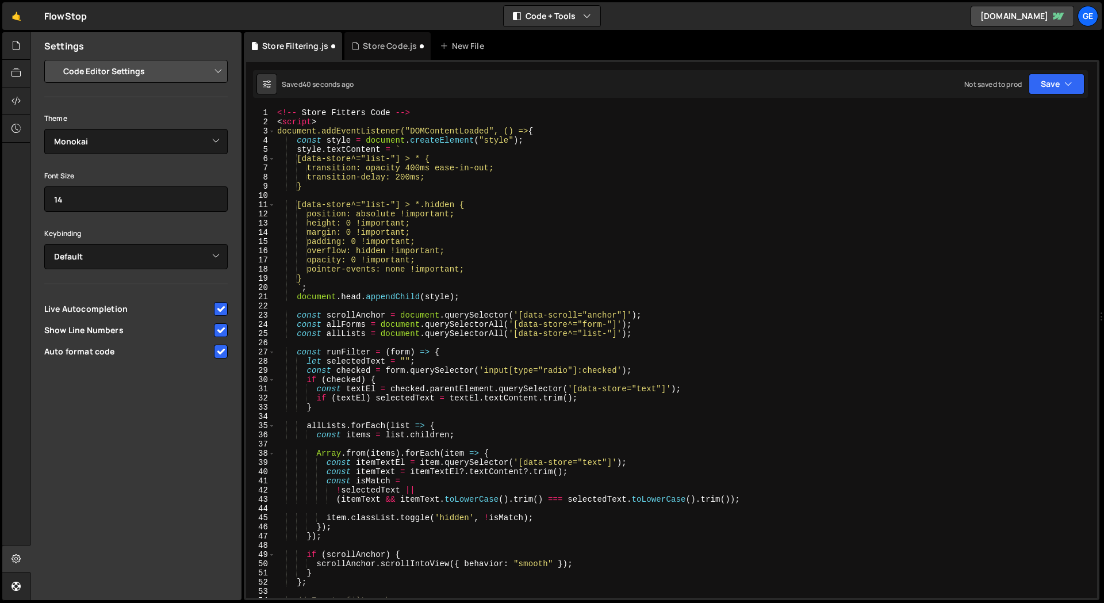
click at [219, 352] on input "checkbox" at bounding box center [221, 352] width 14 height 14
click at [220, 354] on input "checkbox" at bounding box center [221, 352] width 14 height 14
checkbox input "true"
click at [159, 149] on select "Ambiance Chaos Clouds Midnight Dracula Cobalt Gruvbox Green on Black idle Finge…" at bounding box center [135, 141] width 183 height 25
click at [44, 129] on select "Ambiance Chaos Clouds Midnight Dracula Cobalt Gruvbox Green on Black idle Finge…" at bounding box center [135, 141] width 183 height 25
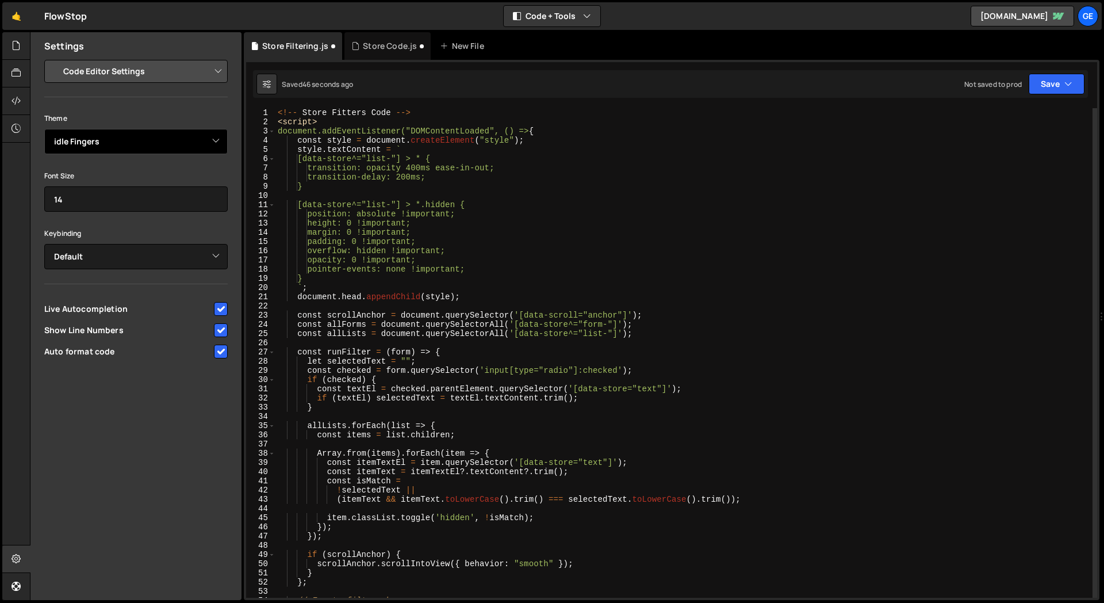
click at [146, 139] on select "Ambiance Chaos Clouds Midnight Dracula Cobalt Gruvbox Green on Black idle Finge…" at bounding box center [135, 141] width 183 height 25
click at [44, 129] on select "Ambiance Chaos Clouds Midnight Dracula Cobalt Gruvbox Green on Black idle Finge…" at bounding box center [135, 141] width 183 height 25
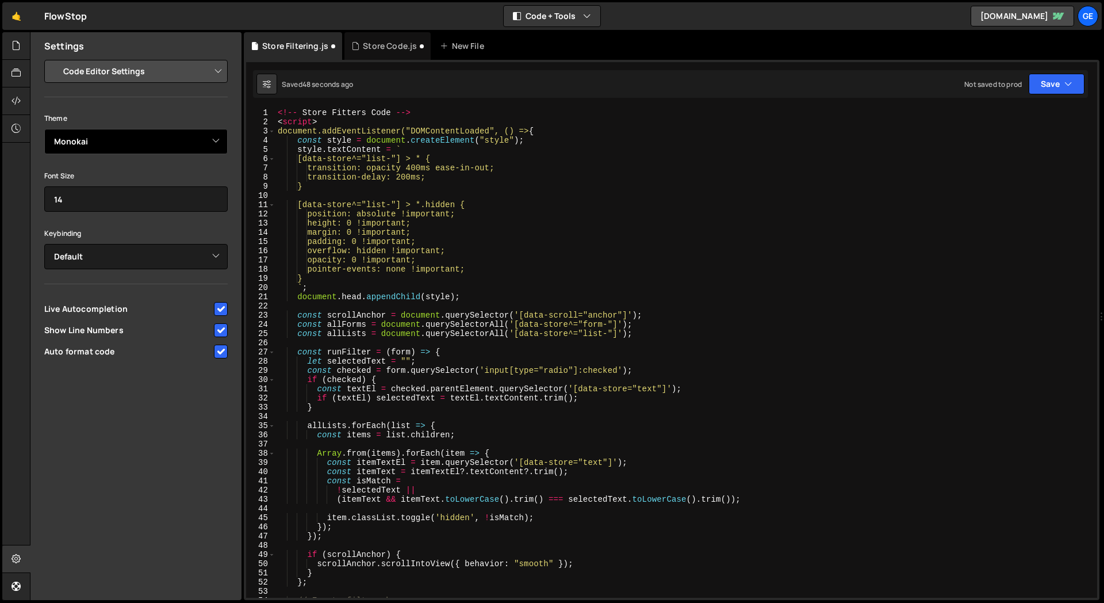
click at [147, 137] on select "Ambiance Chaos Clouds Midnight Dracula Cobalt Gruvbox Green on Black idle Finge…" at bounding box center [135, 141] width 183 height 25
click at [44, 129] on select "Ambiance Chaos Clouds Midnight Dracula Cobalt Gruvbox Green on Black idle Finge…" at bounding box center [135, 141] width 183 height 25
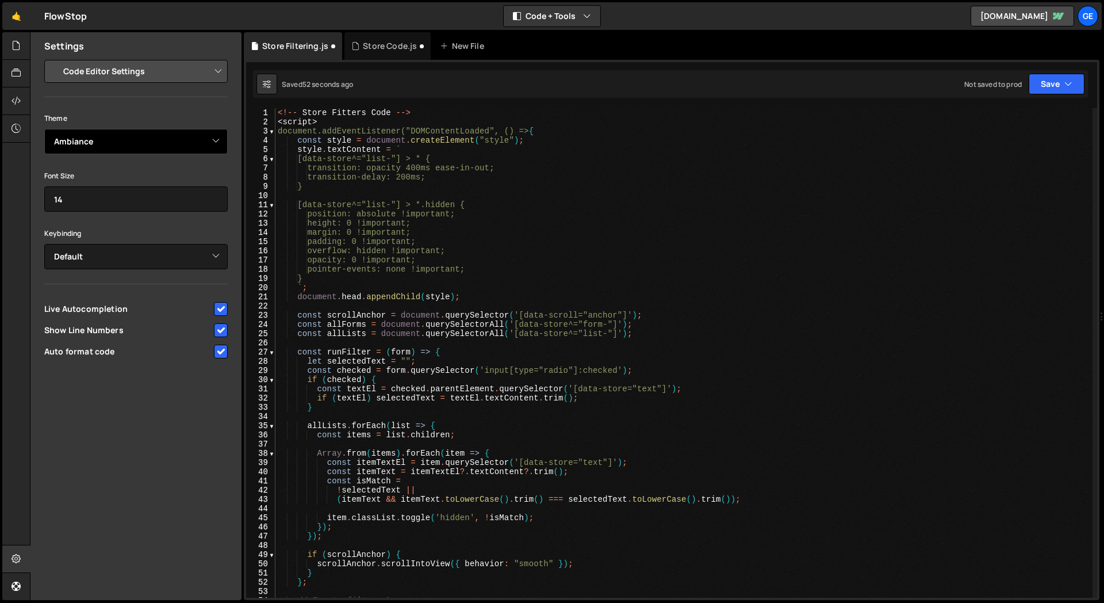
click at [170, 143] on select "Ambiance Chaos Clouds Midnight Dracula Cobalt Gruvbox Green on Black idle Finge…" at bounding box center [135, 141] width 183 height 25
click at [44, 129] on select "Ambiance Chaos Clouds Midnight Dracula Cobalt Gruvbox Green on Black idle Finge…" at bounding box center [135, 141] width 183 height 25
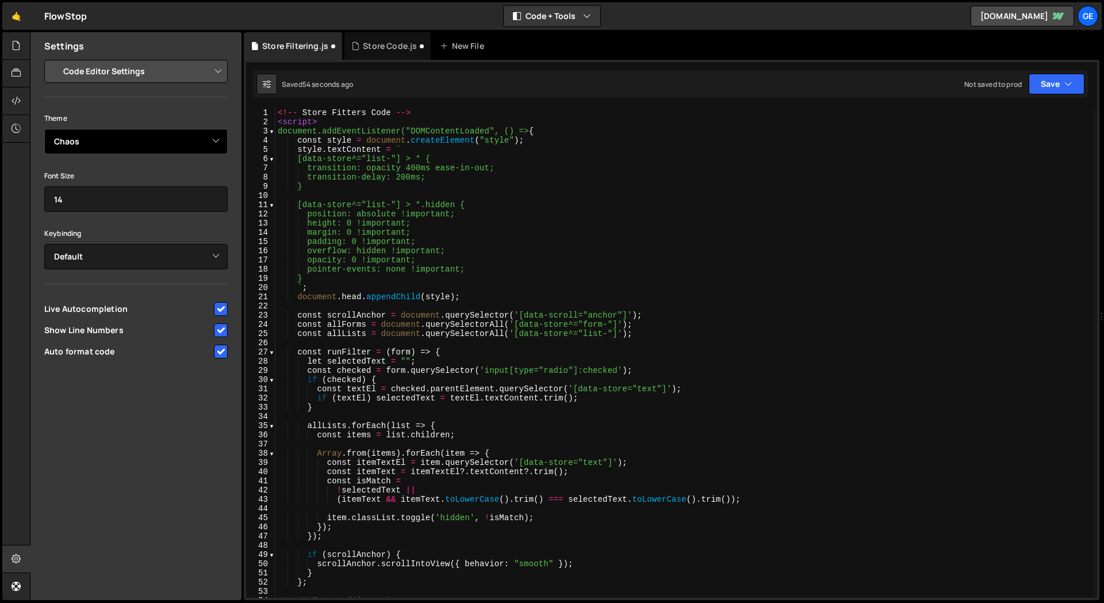
click at [152, 147] on select "Ambiance Chaos Clouds Midnight Dracula Cobalt Gruvbox Green on Black idle Finge…" at bounding box center [135, 141] width 183 height 25
click at [44, 129] on select "Ambiance Chaos Clouds Midnight Dracula Cobalt Gruvbox Green on Black idle Finge…" at bounding box center [135, 141] width 183 height 25
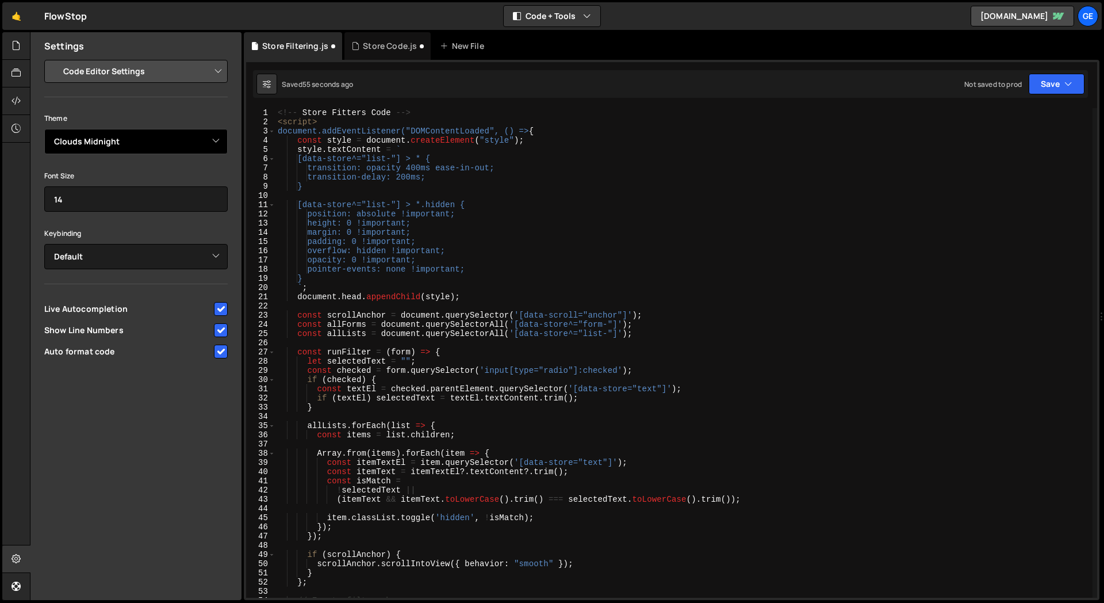
click at [155, 151] on select "Ambiance Chaos Clouds Midnight Dracula Cobalt Gruvbox Green on Black idle Finge…" at bounding box center [135, 141] width 183 height 25
click at [44, 129] on select "Ambiance Chaos Clouds Midnight Dracula Cobalt Gruvbox Green on Black idle Finge…" at bounding box center [135, 141] width 183 height 25
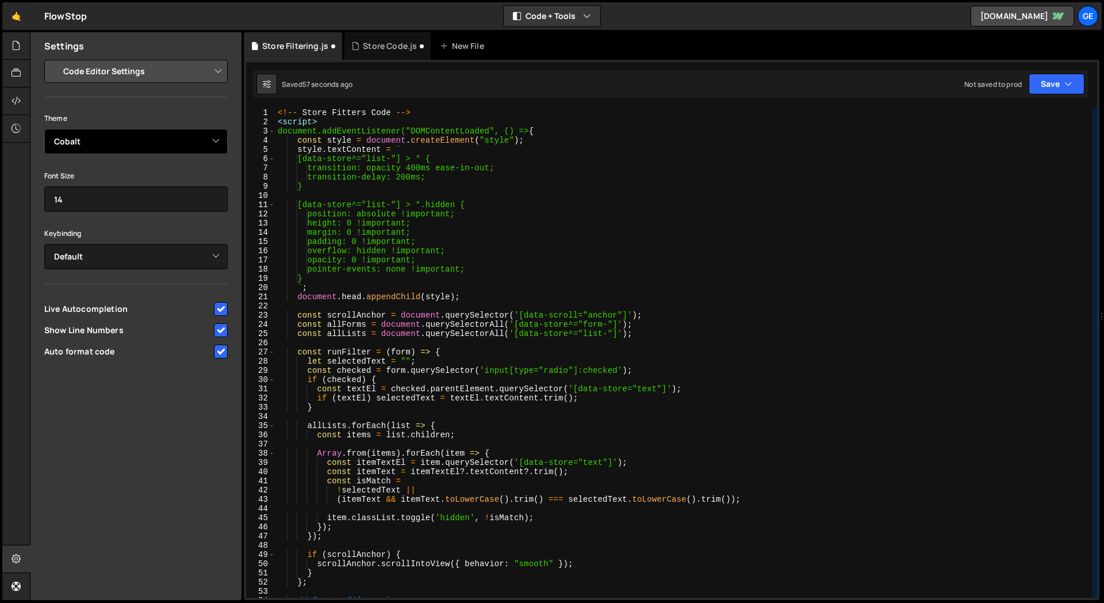
click at [162, 147] on select "Ambiance Chaos Clouds Midnight Dracula Cobalt Gruvbox Green on Black idle Finge…" at bounding box center [135, 141] width 183 height 25
click at [44, 129] on select "Ambiance Chaos Clouds Midnight Dracula Cobalt Gruvbox Green on Black idle Finge…" at bounding box center [135, 141] width 183 height 25
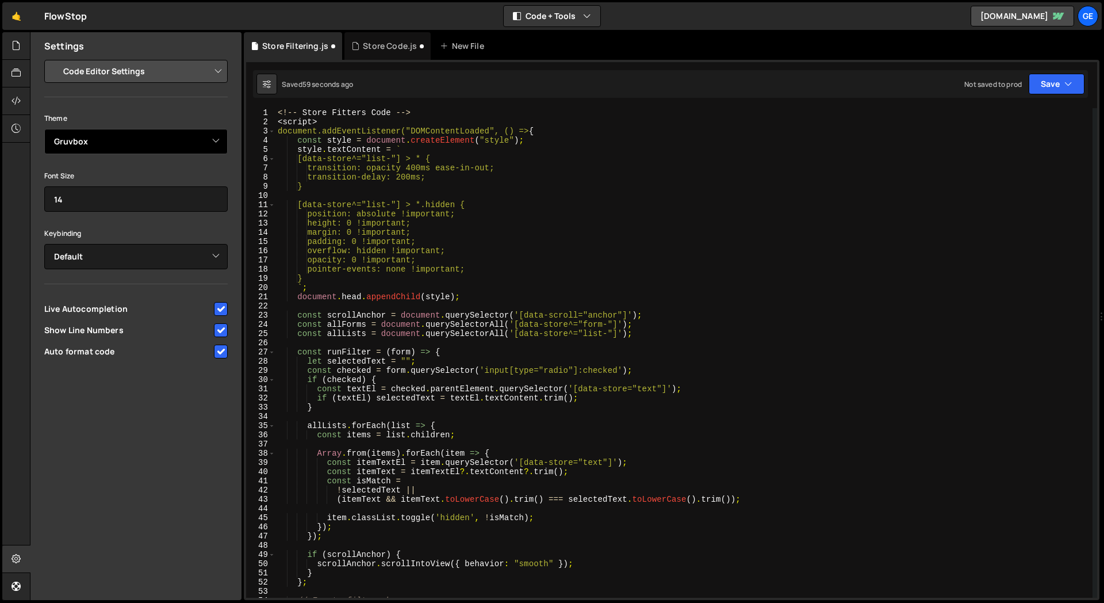
click at [162, 146] on select "Ambiance Chaos Clouds Midnight Dracula Cobalt Gruvbox Green on Black idle Finge…" at bounding box center [135, 141] width 183 height 25
click at [44, 129] on select "Ambiance Chaos Clouds Midnight Dracula Cobalt Gruvbox Green on Black idle Finge…" at bounding box center [135, 141] width 183 height 25
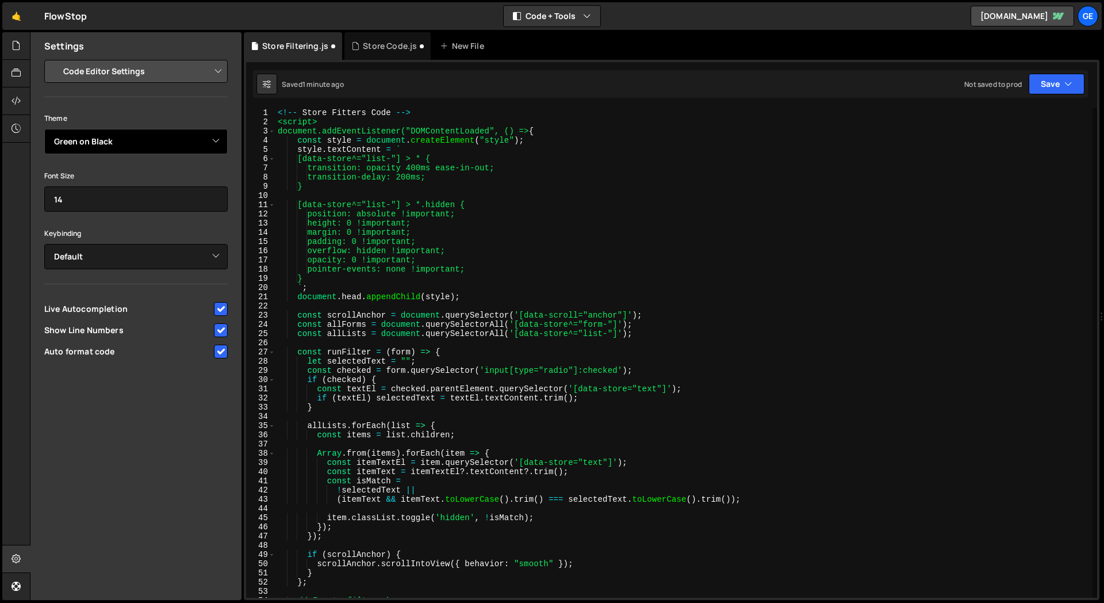
click at [149, 144] on select "Ambiance Chaos Clouds Midnight Dracula Cobalt Gruvbox Green on Black idle Finge…" at bounding box center [135, 141] width 183 height 25
click at [44, 129] on select "Ambiance Chaos Clouds Midnight Dracula Cobalt Gruvbox Green on Black idle Finge…" at bounding box center [135, 141] width 183 height 25
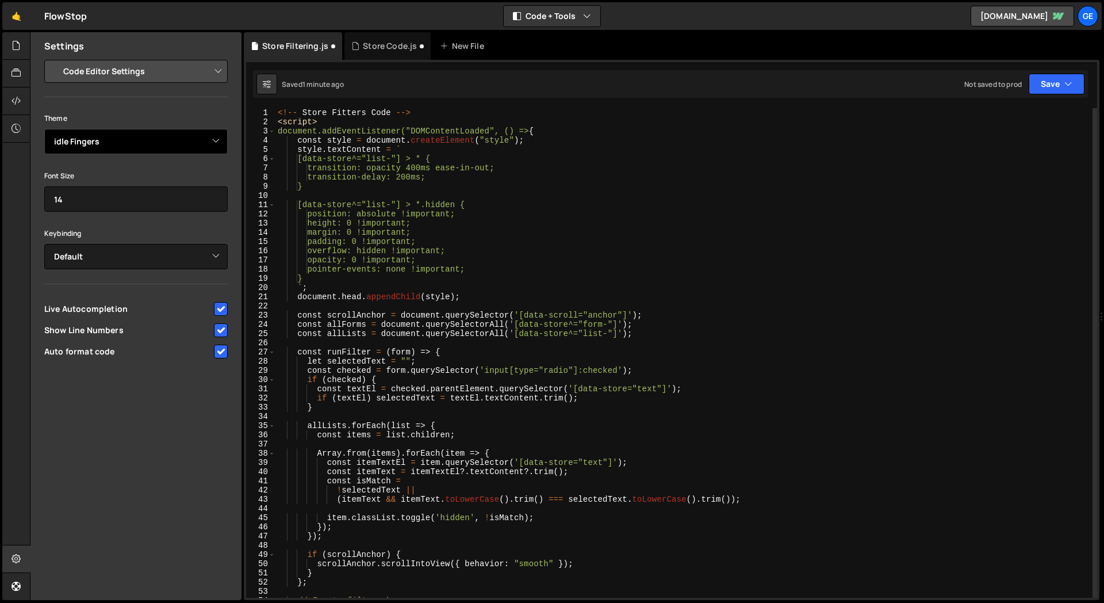
click at [146, 146] on select "Ambiance Chaos Clouds Midnight Dracula Cobalt Gruvbox Green on Black idle Finge…" at bounding box center [135, 141] width 183 height 25
click at [44, 129] on select "Ambiance Chaos Clouds Midnight Dracula Cobalt Gruvbox Green on Black idle Finge…" at bounding box center [135, 141] width 183 height 25
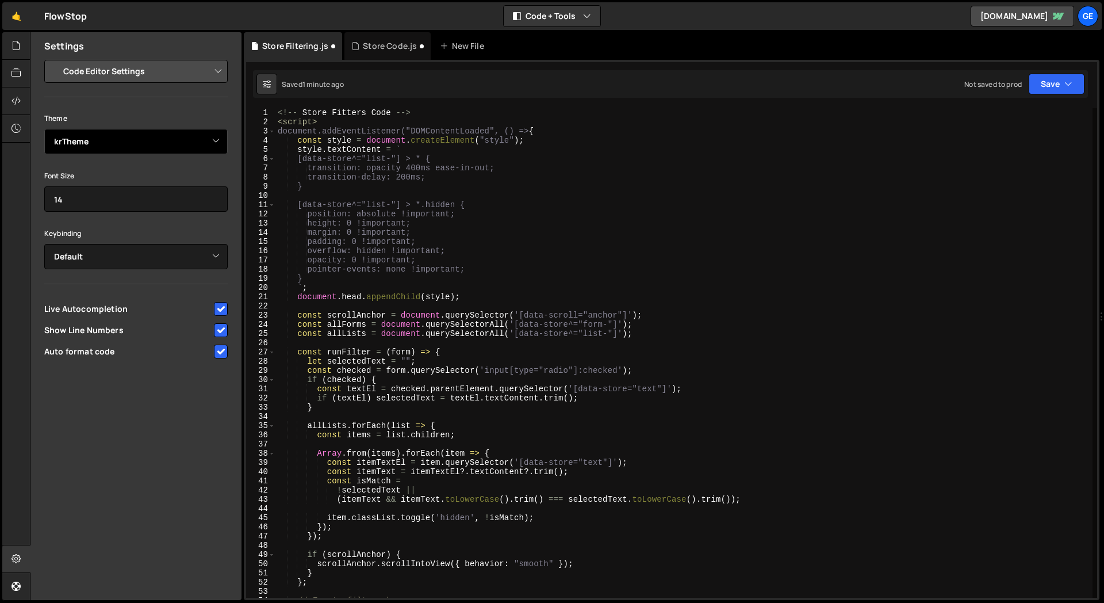
click at [150, 151] on select "Ambiance Chaos Clouds Midnight Dracula Cobalt Gruvbox Green on Black idle Finge…" at bounding box center [135, 141] width 183 height 25
click at [44, 129] on select "Ambiance Chaos Clouds Midnight Dracula Cobalt Gruvbox Green on Black idle Finge…" at bounding box center [135, 141] width 183 height 25
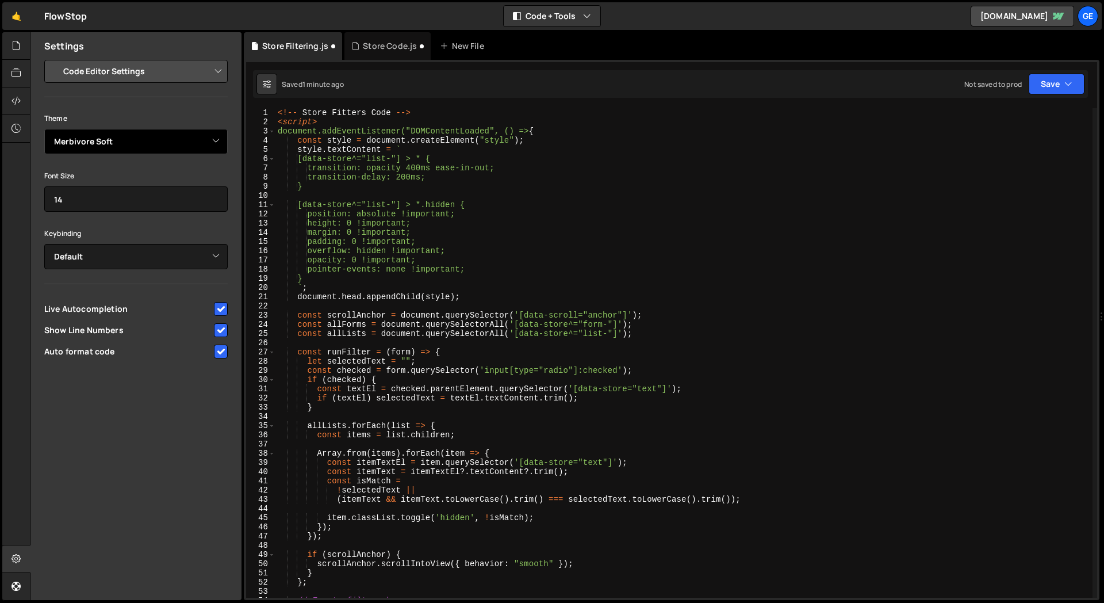
click at [171, 143] on select "Ambiance Chaos Clouds Midnight Dracula Cobalt Gruvbox Green on Black idle Finge…" at bounding box center [135, 141] width 183 height 25
click at [44, 129] on select "Ambiance Chaos Clouds Midnight Dracula Cobalt Gruvbox Green on Black idle Finge…" at bounding box center [135, 141] width 183 height 25
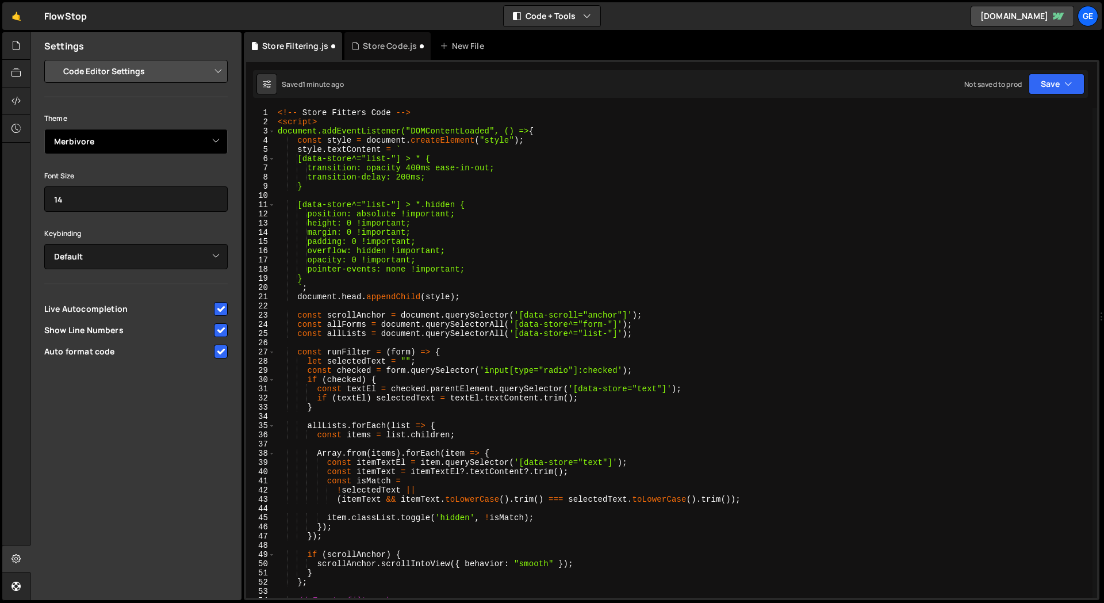
click at [154, 137] on select "Ambiance Chaos Clouds Midnight Dracula Cobalt Gruvbox Green on Black idle Finge…" at bounding box center [135, 141] width 183 height 25
click at [44, 129] on select "Ambiance Chaos Clouds Midnight Dracula Cobalt Gruvbox Green on Black idle Finge…" at bounding box center [135, 141] width 183 height 25
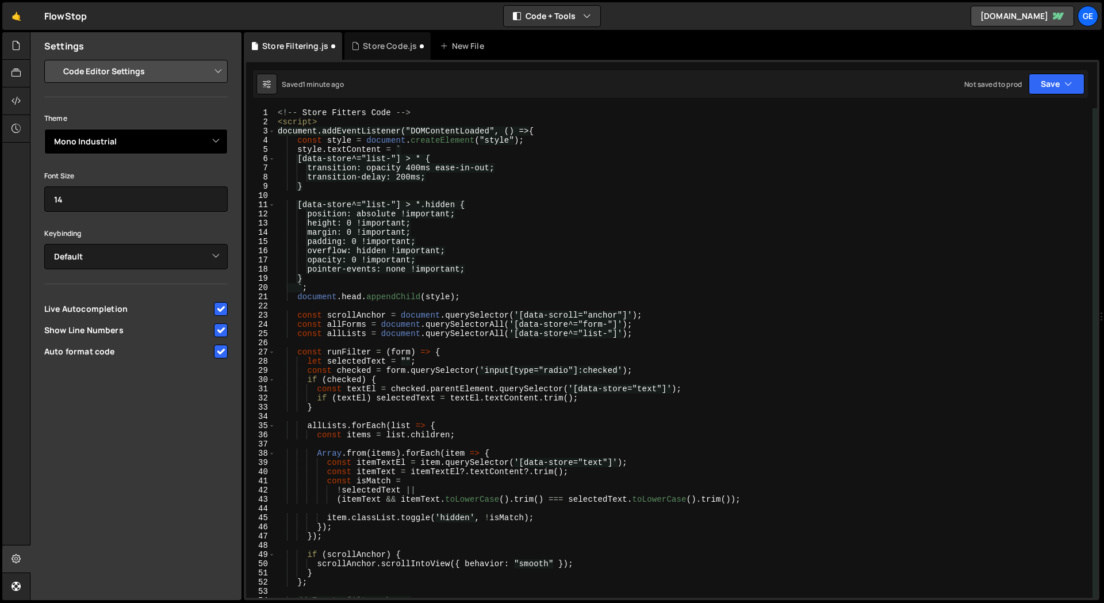
click at [151, 151] on select "Ambiance Chaos Clouds Midnight Dracula Cobalt Gruvbox Green on Black idle Finge…" at bounding box center [135, 141] width 183 height 25
click at [44, 129] on select "Ambiance Chaos Clouds Midnight Dracula Cobalt Gruvbox Green on Black idle Finge…" at bounding box center [135, 141] width 183 height 25
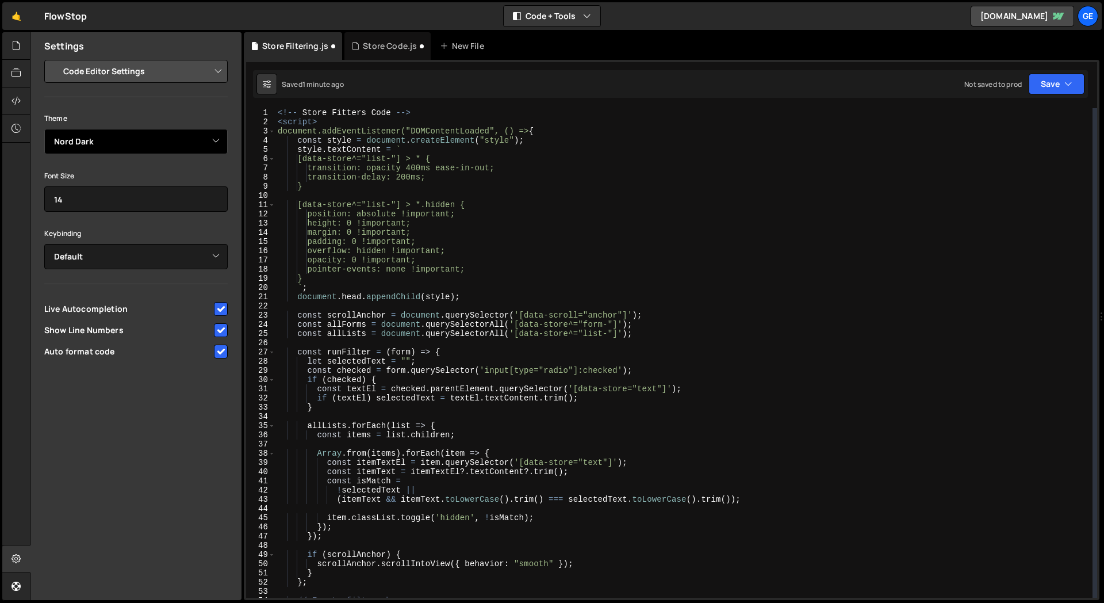
click at [152, 148] on select "Ambiance Chaos Clouds Midnight Dracula Cobalt Gruvbox Green on Black idle Finge…" at bounding box center [135, 141] width 183 height 25
click at [44, 129] on select "Ambiance Chaos Clouds Midnight Dracula Cobalt Gruvbox Green on Black idle Finge…" at bounding box center [135, 141] width 183 height 25
click at [171, 133] on select "Ambiance Chaos Clouds Midnight Dracula Cobalt Gruvbox Green on Black idle Finge…" at bounding box center [135, 141] width 183 height 25
click at [44, 129] on select "Ambiance Chaos Clouds Midnight Dracula Cobalt Gruvbox Green on Black idle Finge…" at bounding box center [135, 141] width 183 height 25
click at [171, 129] on select "Ambiance Chaos Clouds Midnight Dracula Cobalt Gruvbox Green on Black idle Finge…" at bounding box center [135, 141] width 183 height 25
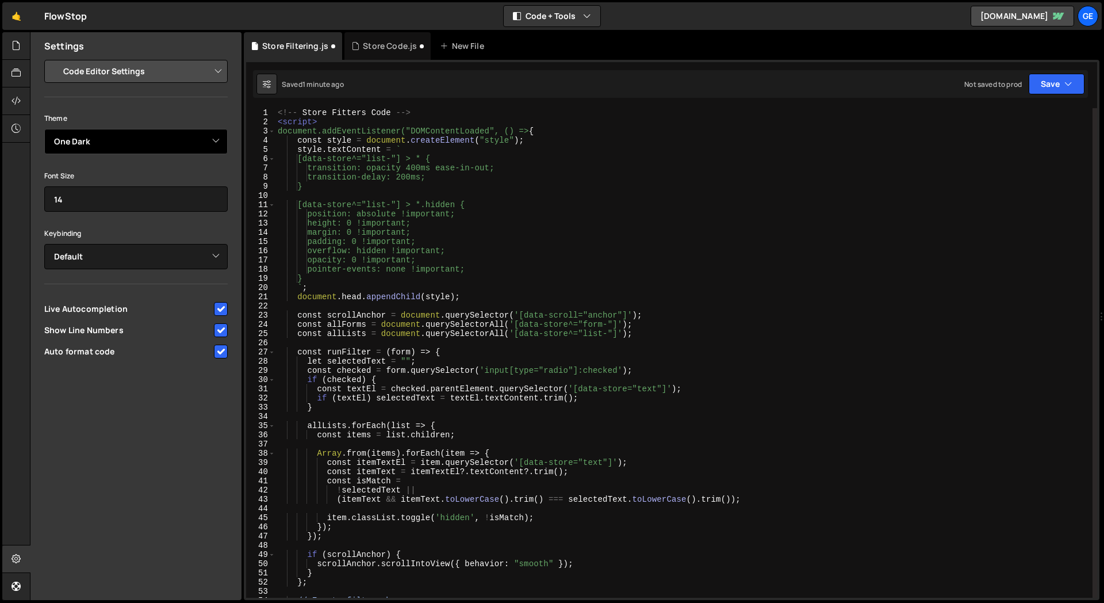
click at [44, 129] on select "Ambiance Chaos Clouds Midnight Dracula Cobalt Gruvbox Green on Black idle Finge…" at bounding box center [135, 141] width 183 height 25
click at [128, 139] on select "Ambiance Chaos Clouds Midnight Dracula Cobalt Gruvbox Green on Black idle Finge…" at bounding box center [135, 141] width 183 height 25
click at [44, 129] on select "Ambiance Chaos Clouds Midnight Dracula Cobalt Gruvbox Green on Black idle Finge…" at bounding box center [135, 141] width 183 height 25
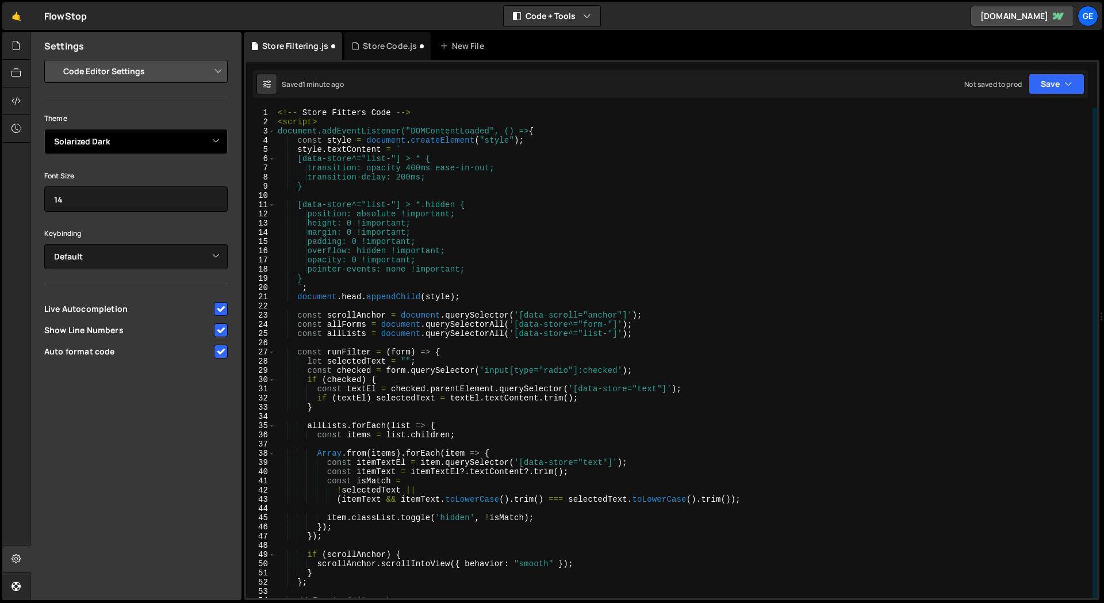
click at [139, 143] on select "Ambiance Chaos Clouds Midnight Dracula Cobalt Gruvbox Green on Black idle Finge…" at bounding box center [135, 141] width 183 height 25
click at [44, 129] on select "Ambiance Chaos Clouds Midnight Dracula Cobalt Gruvbox Green on Black idle Finge…" at bounding box center [135, 141] width 183 height 25
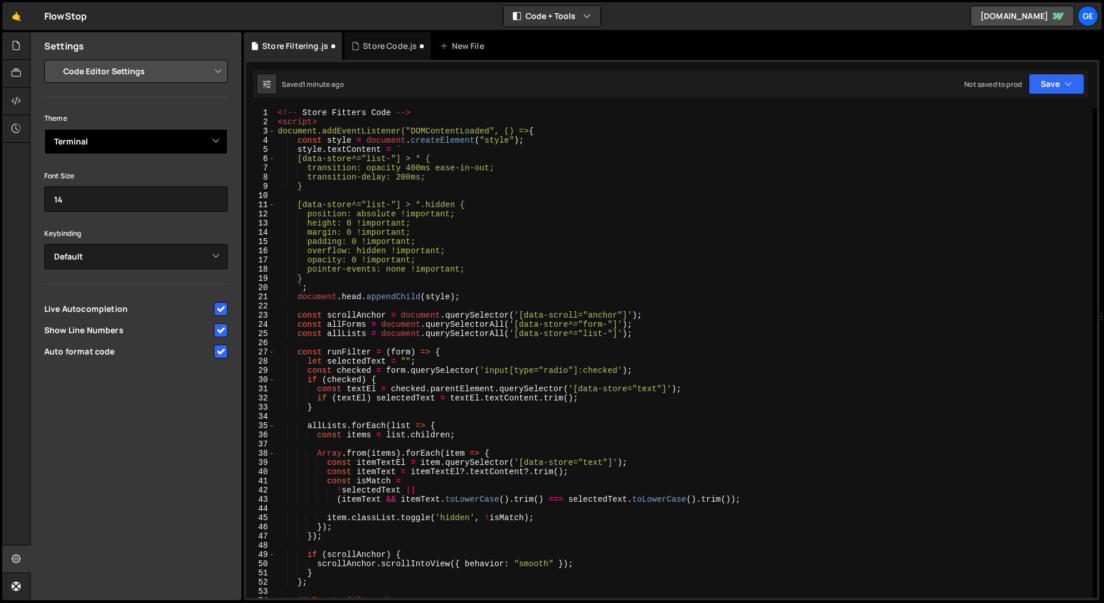
click at [147, 143] on select "Ambiance Chaos Clouds Midnight Dracula Cobalt Gruvbox Green on Black idle Finge…" at bounding box center [135, 141] width 183 height 25
click at [44, 129] on select "Ambiance Chaos Clouds Midnight Dracula Cobalt Gruvbox Green on Black idle Finge…" at bounding box center [135, 141] width 183 height 25
click at [158, 146] on select "Ambiance Chaos Clouds Midnight Dracula Cobalt Gruvbox Green on Black idle Finge…" at bounding box center [135, 141] width 183 height 25
click at [44, 129] on select "Ambiance Chaos Clouds Midnight Dracula Cobalt Gruvbox Green on Black idle Finge…" at bounding box center [135, 141] width 183 height 25
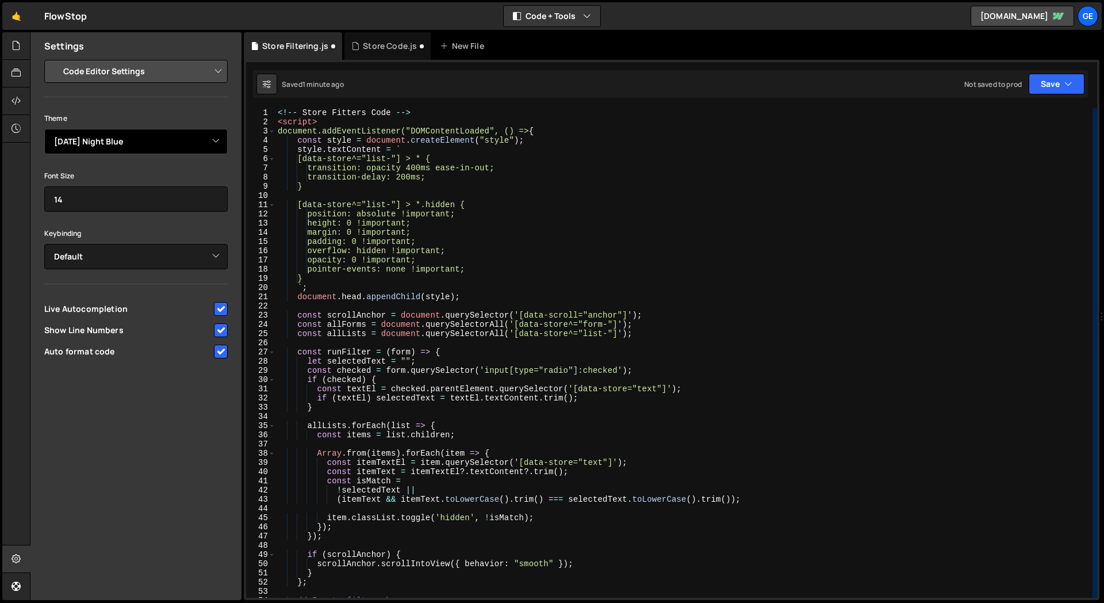
click at [163, 144] on select "Ambiance Chaos Clouds Midnight Dracula Cobalt Gruvbox Green on Black idle Finge…" at bounding box center [135, 141] width 183 height 25
click at [44, 129] on select "Ambiance Chaos Clouds Midnight Dracula Cobalt Gruvbox Green on Black idle Finge…" at bounding box center [135, 141] width 183 height 25
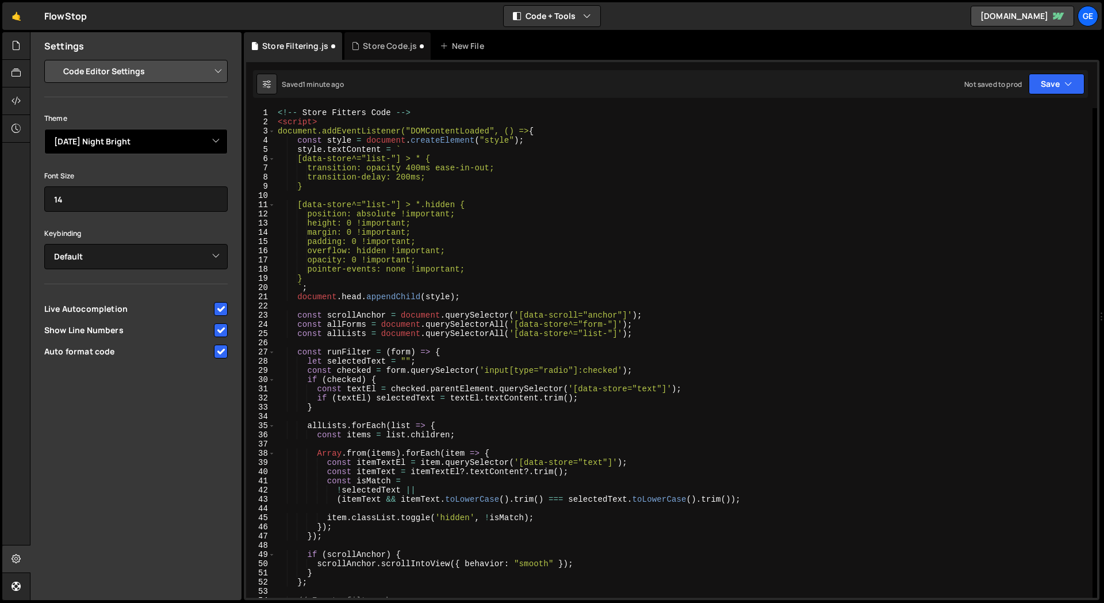
click at [167, 144] on select "Ambiance Chaos Clouds Midnight Dracula Cobalt Gruvbox Green on Black idle Finge…" at bounding box center [135, 141] width 183 height 25
click at [44, 129] on select "Ambiance Chaos Clouds Midnight Dracula Cobalt Gruvbox Green on Black idle Finge…" at bounding box center [135, 141] width 183 height 25
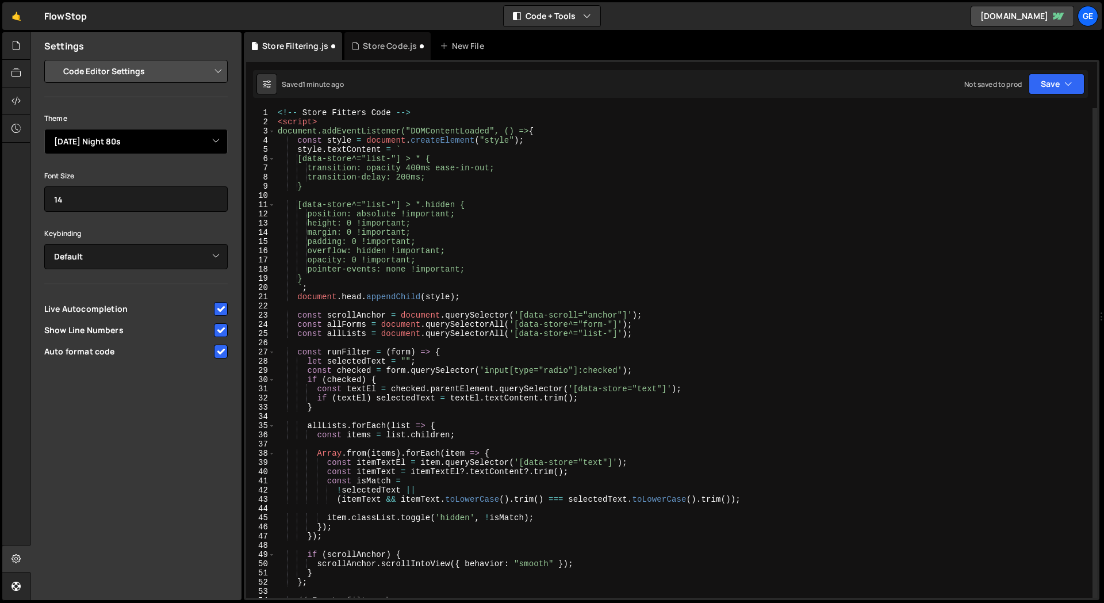
click at [170, 144] on select "Ambiance Chaos Clouds Midnight Dracula Cobalt Gruvbox Green on Black idle Finge…" at bounding box center [135, 141] width 183 height 25
click at [44, 129] on select "Ambiance Chaos Clouds Midnight Dracula Cobalt Gruvbox Green on Black idle Finge…" at bounding box center [135, 141] width 183 height 25
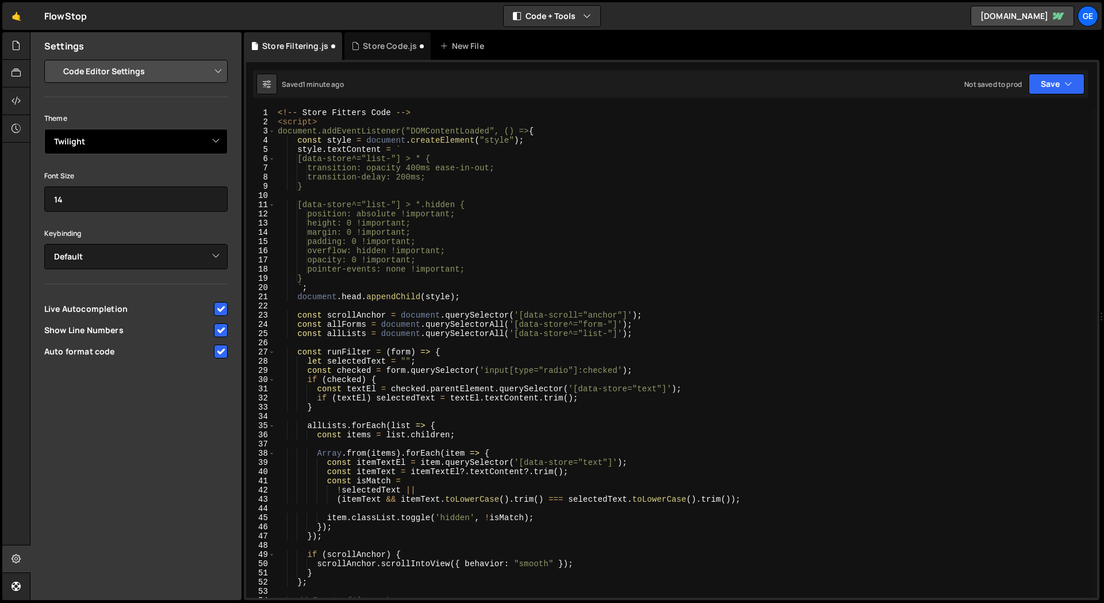
click at [167, 147] on select "Ambiance Chaos Clouds Midnight Dracula Cobalt Gruvbox Green on Black idle Finge…" at bounding box center [135, 141] width 183 height 25
click at [44, 129] on select "Ambiance Chaos Clouds Midnight Dracula Cobalt Gruvbox Green on Black idle Finge…" at bounding box center [135, 141] width 183 height 25
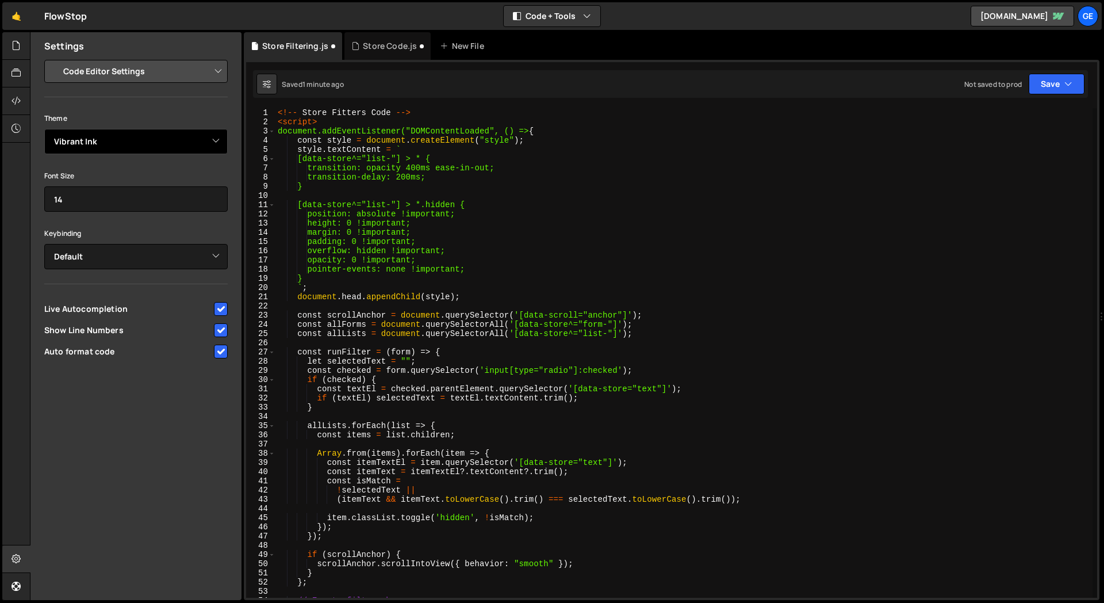
click at [162, 148] on select "Ambiance Chaos Clouds Midnight Dracula Cobalt Gruvbox Green on Black idle Finge…" at bounding box center [135, 141] width 183 height 25
select select "ace/theme/monokai"
click at [44, 129] on select "Ambiance Chaos Clouds Midnight Dracula Cobalt Gruvbox Green on Black idle Finge…" at bounding box center [135, 141] width 183 height 25
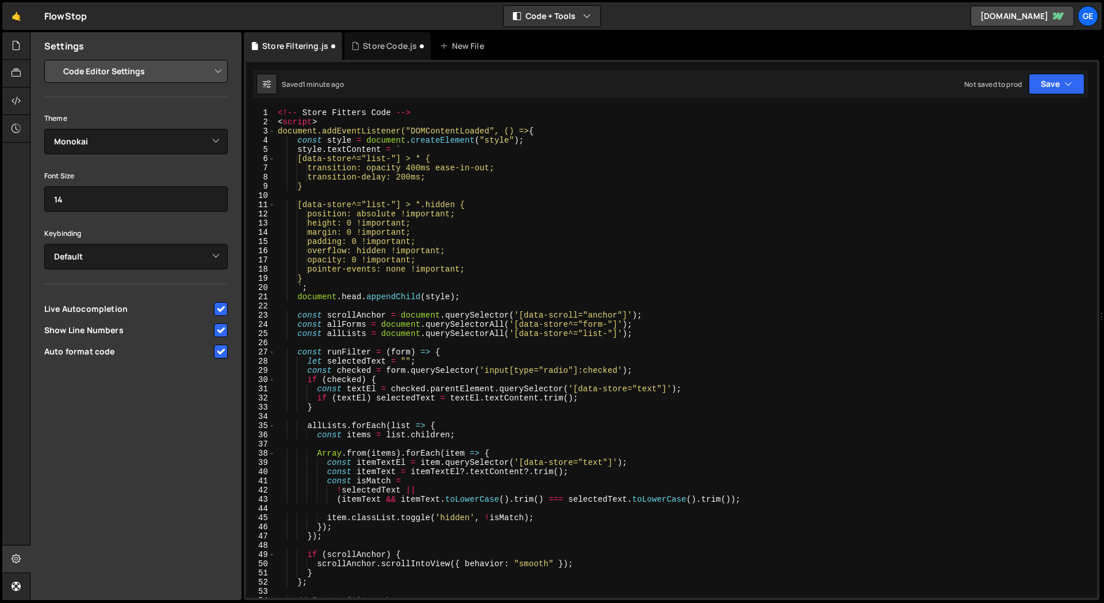
click at [208, 95] on div "Project Settings Code Editor Settings Chat Settings Project Title FlowStop Colo…" at bounding box center [135, 211] width 211 height 302
click at [1065, 87] on icon "button" at bounding box center [1069, 84] width 8 height 12
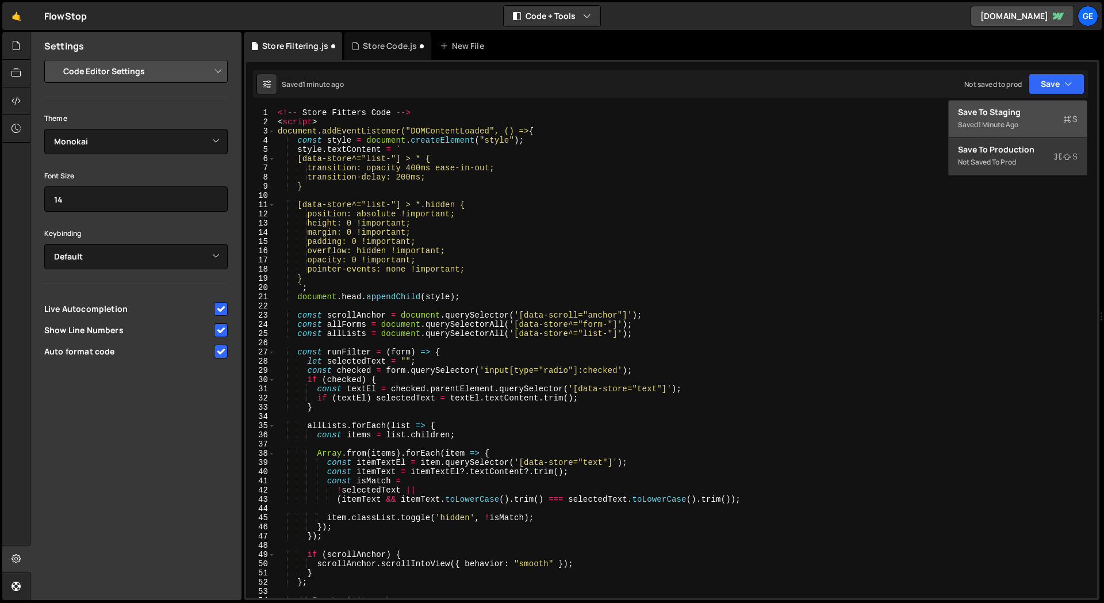
click at [970, 126] on div "Saved 1 minute ago" at bounding box center [1018, 125] width 120 height 14
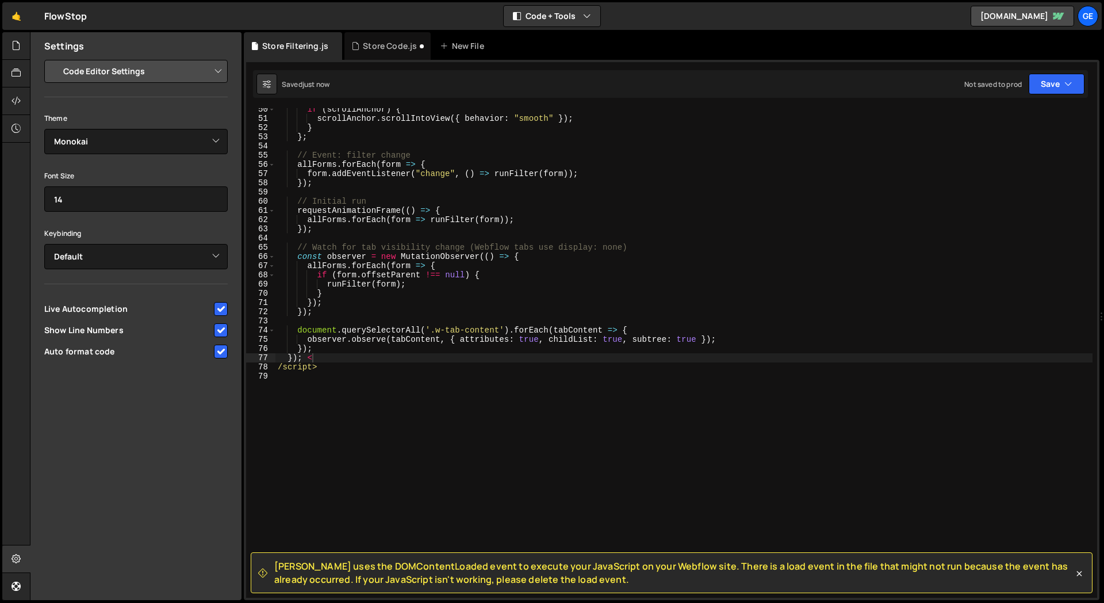
click at [397, 456] on div "if ( scrollAnchor ) { scrollAnchor . scrollIntoView ({ behavior : "smooth" }) ;…" at bounding box center [683, 359] width 817 height 508
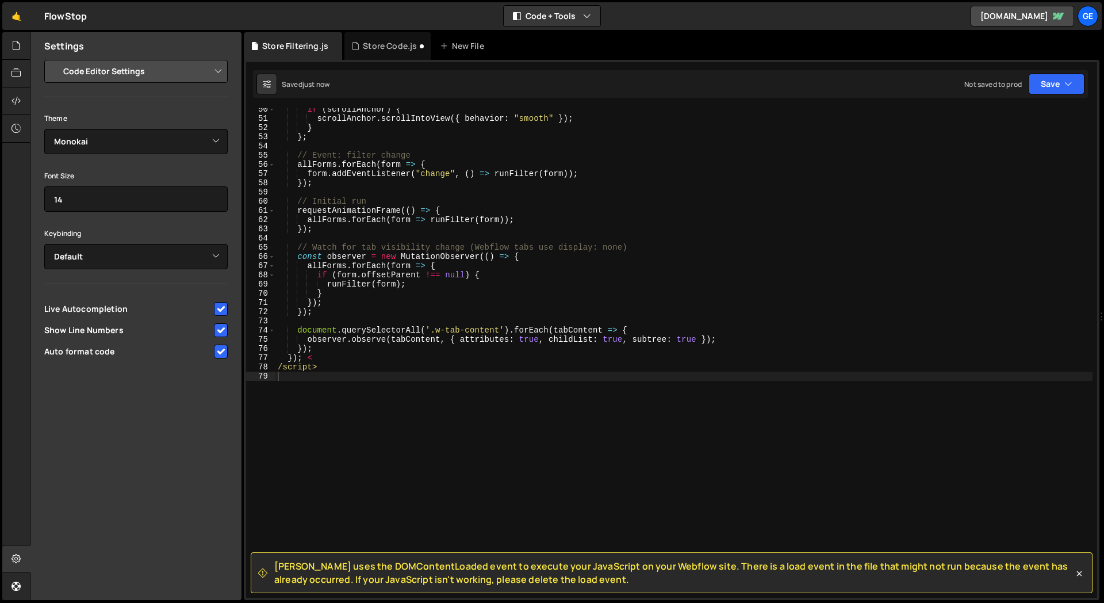
click at [675, 562] on span "Slater uses the DOMContentLoaded event to execute your JavaScript on your Webfl…" at bounding box center [673, 573] width 799 height 26
click at [1076, 569] on icon at bounding box center [1080, 574] width 12 height 12
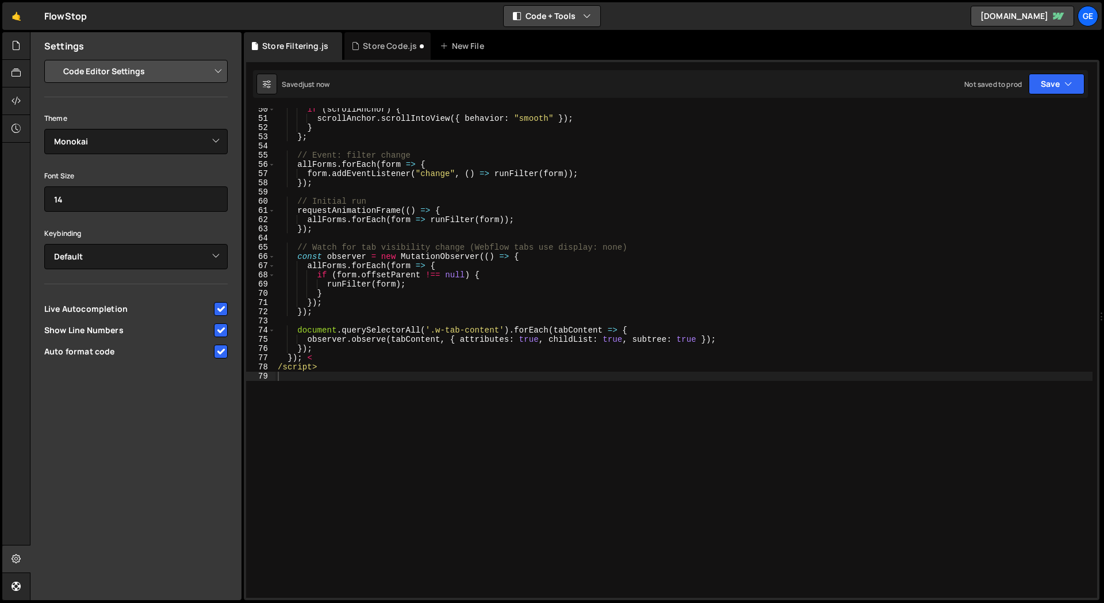
click at [559, 13] on button "Code + Tools" at bounding box center [552, 16] width 97 height 21
click at [550, 64] on button "Code + Tools" at bounding box center [552, 62] width 97 height 21
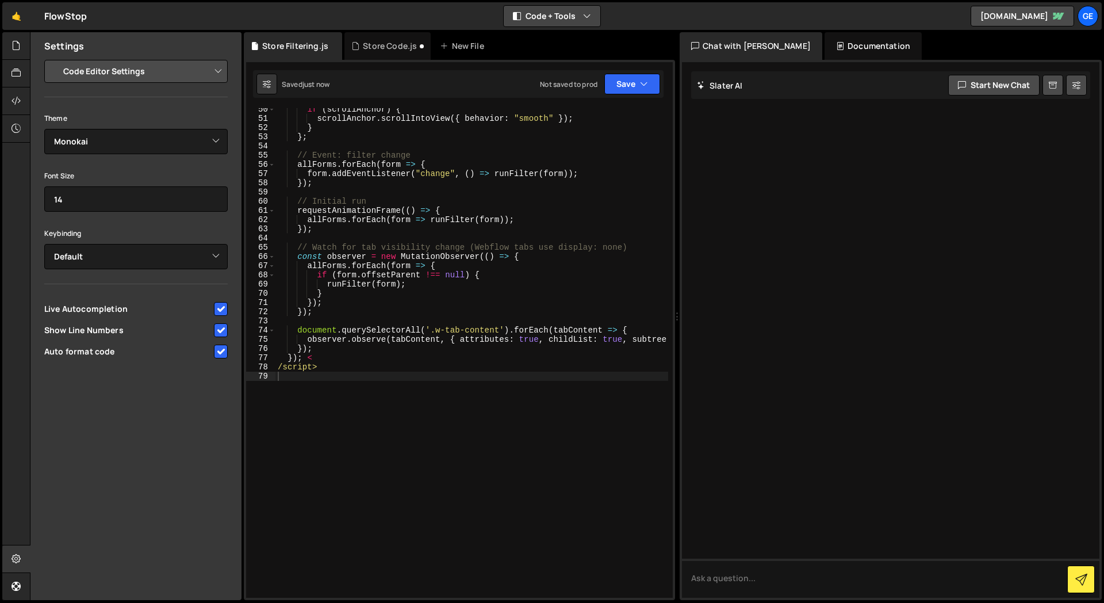
scroll to position [473, 0]
click at [846, 51] on div "Documentation" at bounding box center [873, 46] width 97 height 28
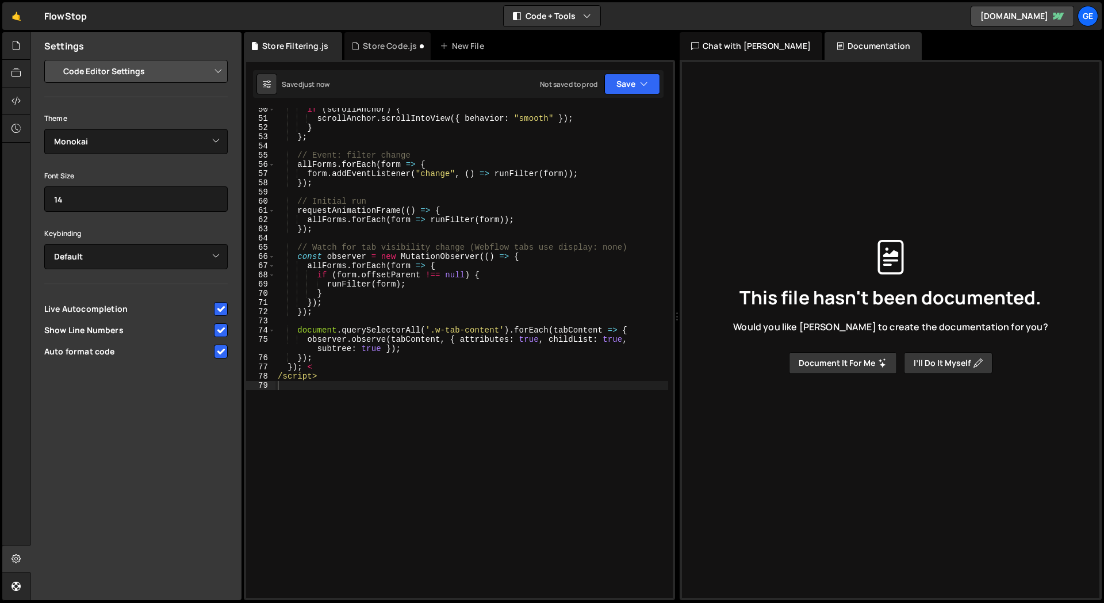
click at [759, 44] on div "Chat with Slater AI" at bounding box center [751, 46] width 143 height 28
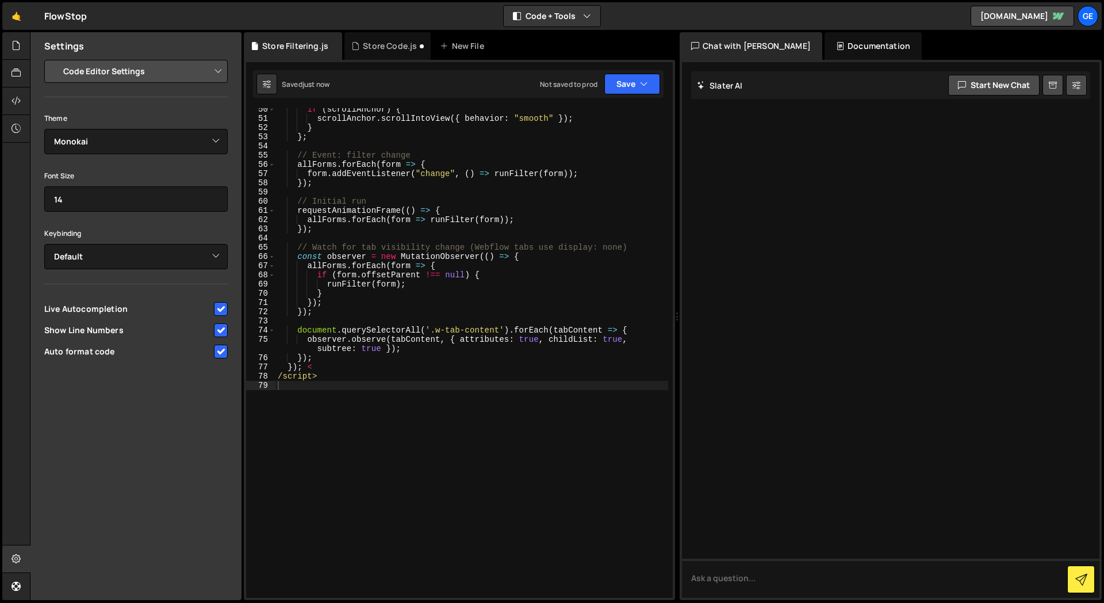
click at [825, 39] on div "Documentation" at bounding box center [873, 46] width 97 height 28
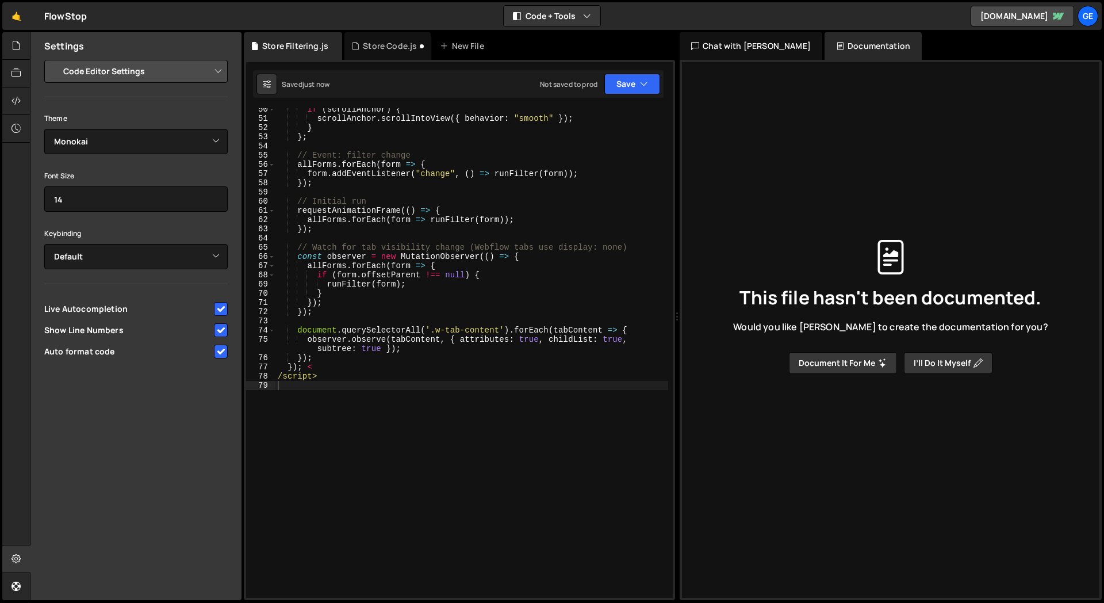
click at [725, 64] on div "This file hasn't been documented. Would you like Slater to create the documenta…" at bounding box center [890, 306] width 399 height 563
click at [732, 54] on div "Chat with Slater AI" at bounding box center [751, 46] width 143 height 28
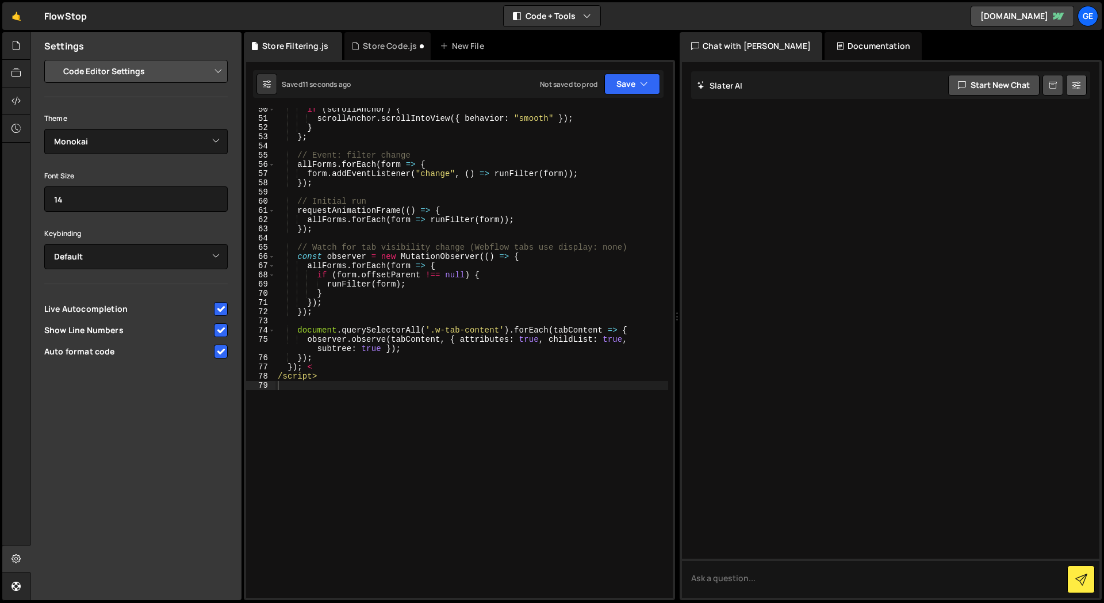
click at [1078, 86] on icon at bounding box center [1077, 85] width 8 height 12
select select "chat"
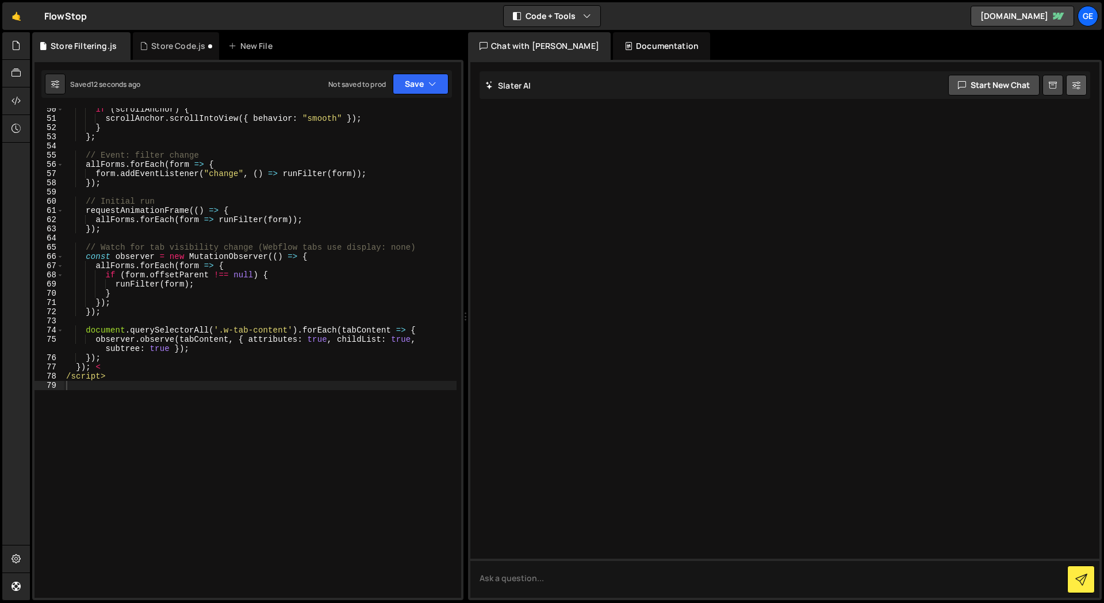
click at [1078, 86] on icon at bounding box center [1077, 85] width 8 height 12
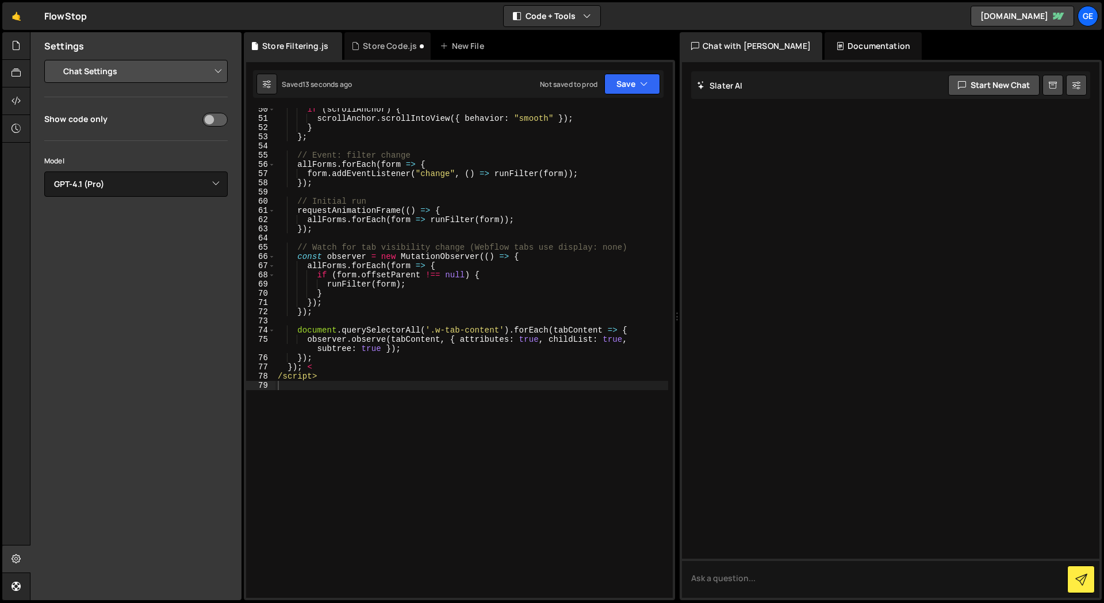
click at [873, 41] on div "Documentation" at bounding box center [873, 46] width 97 height 28
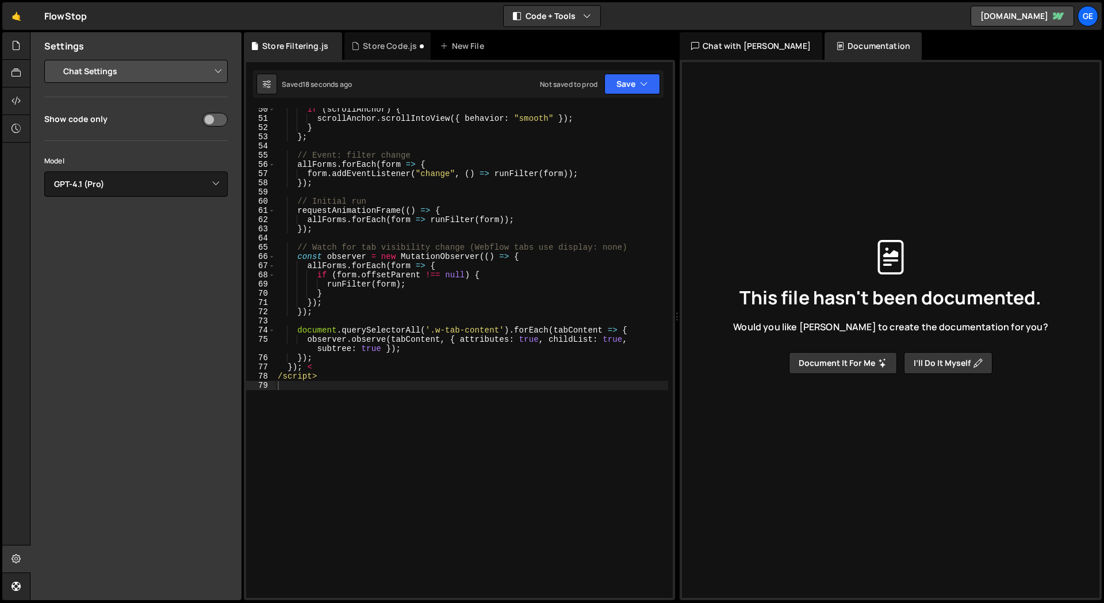
click at [935, 363] on button "I’ll do it myself" at bounding box center [948, 363] width 89 height 22
type input "Store Filtering"
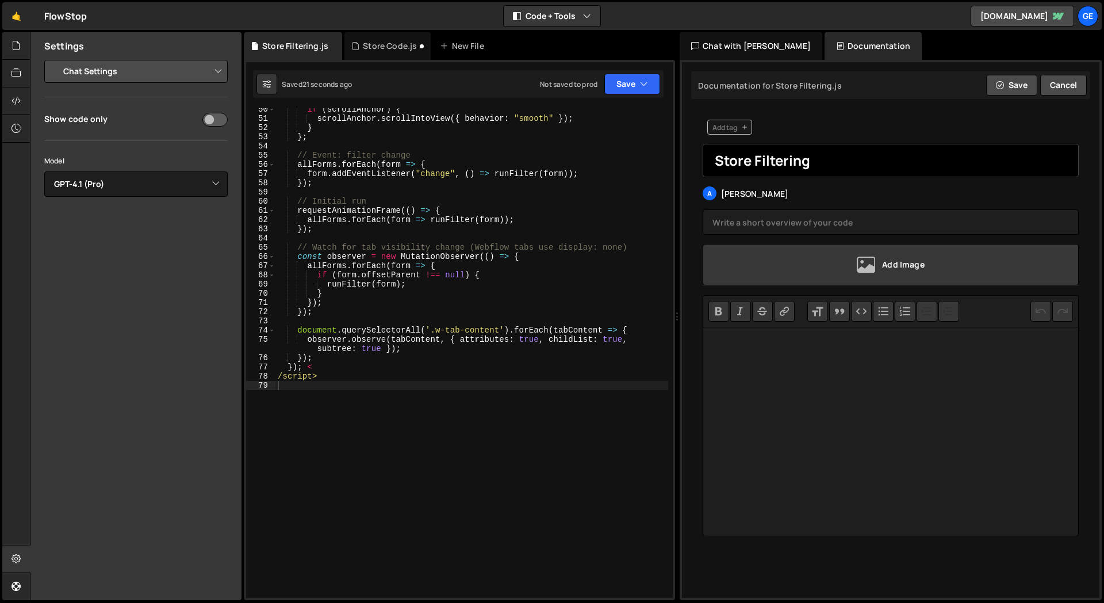
click at [788, 161] on input "Store Filtering" at bounding box center [891, 160] width 376 height 33
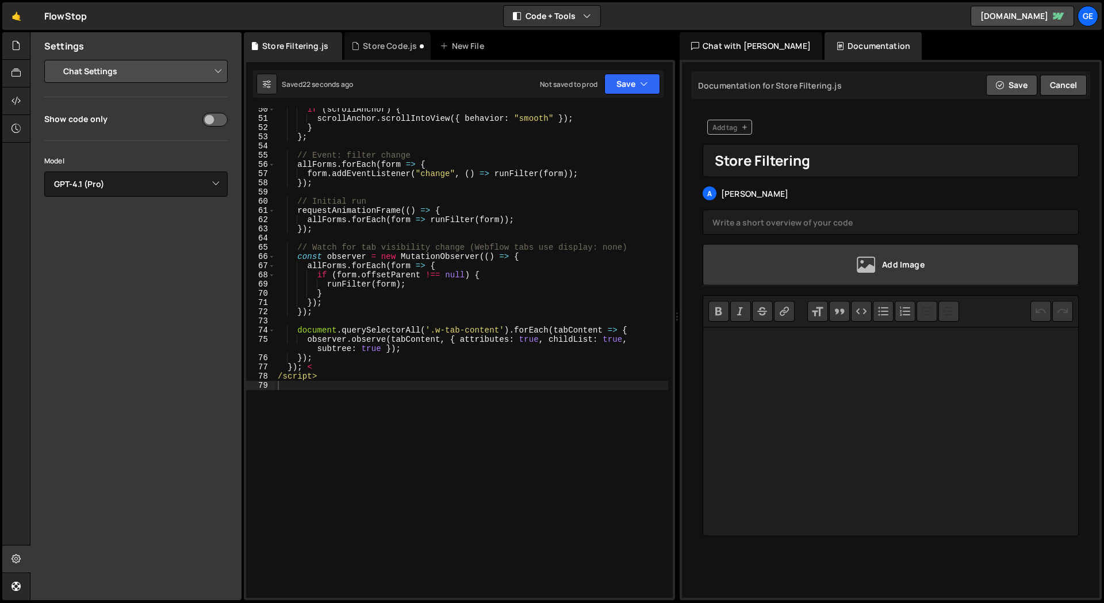
click at [692, 178] on div "Store Filtering Store Filtering A Alex Ghit Add Image Bold Italic Strikethrough…" at bounding box center [890, 327] width 399 height 439
click at [1054, 84] on button "Cancel" at bounding box center [1063, 85] width 47 height 21
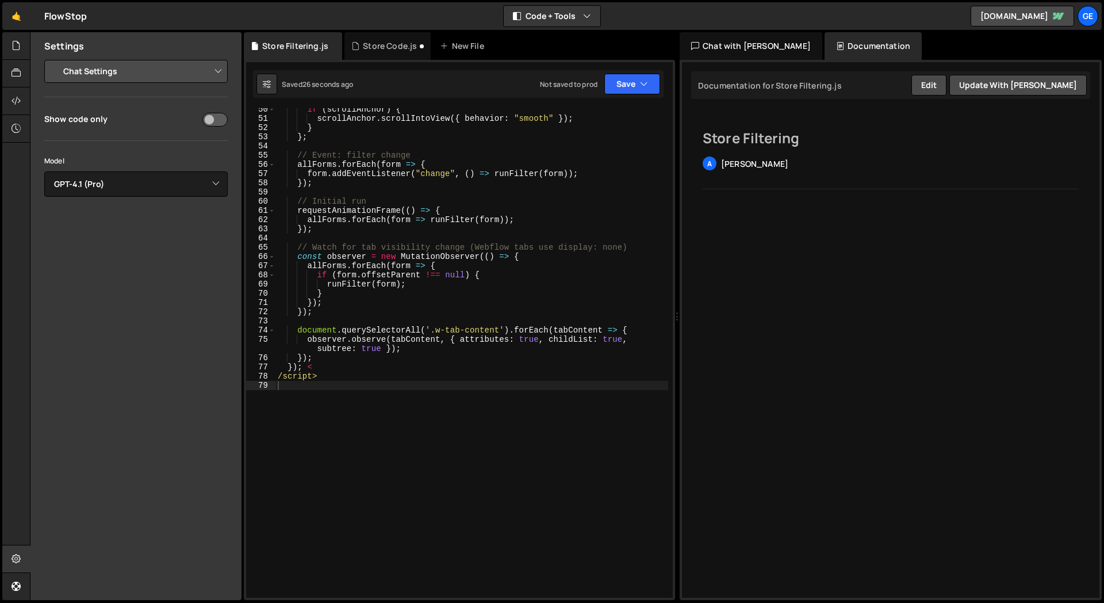
click at [759, 166] on div "A Alex Ghit" at bounding box center [891, 163] width 376 height 14
click at [1054, 77] on button "Update with Slater AI" at bounding box center [1018, 85] width 137 height 21
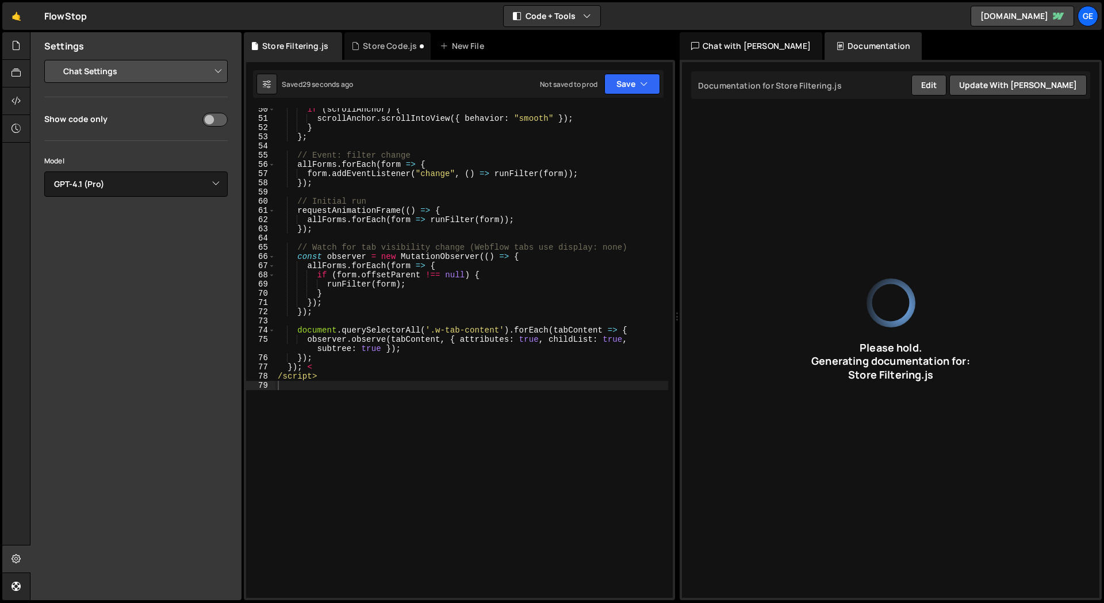
click at [155, 321] on div "Settings Project Settings Code Editor Settings Chat Settings Project Title Flow…" at bounding box center [135, 316] width 211 height 568
click at [144, 72] on select "Project Settings Code Editor Settings Chat Settings" at bounding box center [138, 71] width 169 height 25
click at [218, 117] on input "checkbox" at bounding box center [214, 120] width 25 height 14
checkbox input "false"
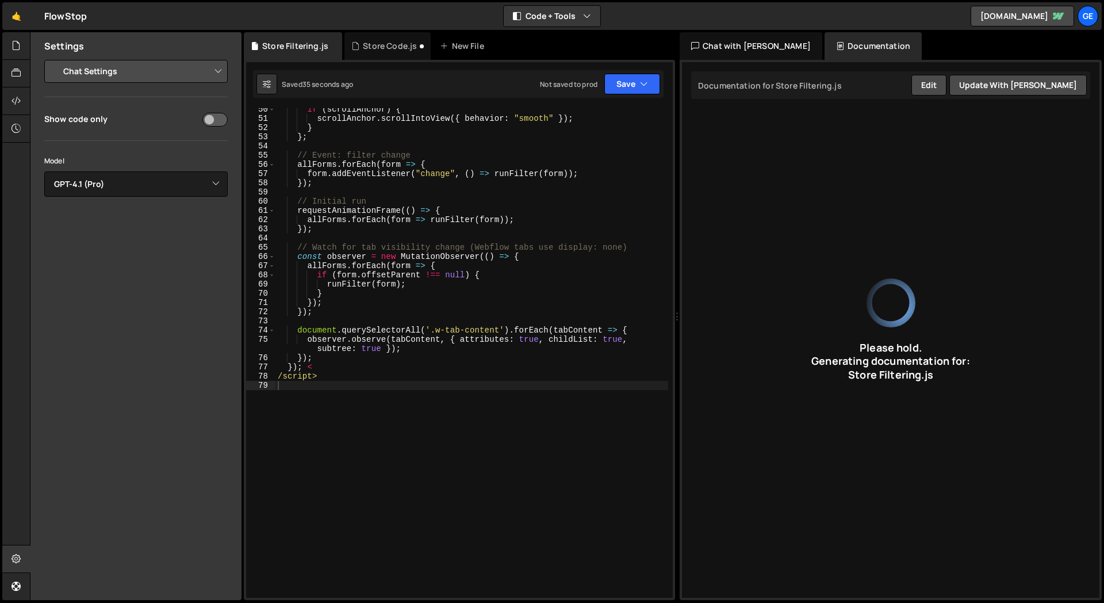
click at [159, 323] on div "Settings Project Settings Code Editor Settings Chat Settings Project Title Flow…" at bounding box center [135, 316] width 211 height 568
click at [18, 560] on icon at bounding box center [16, 558] width 9 height 13
select select "project"
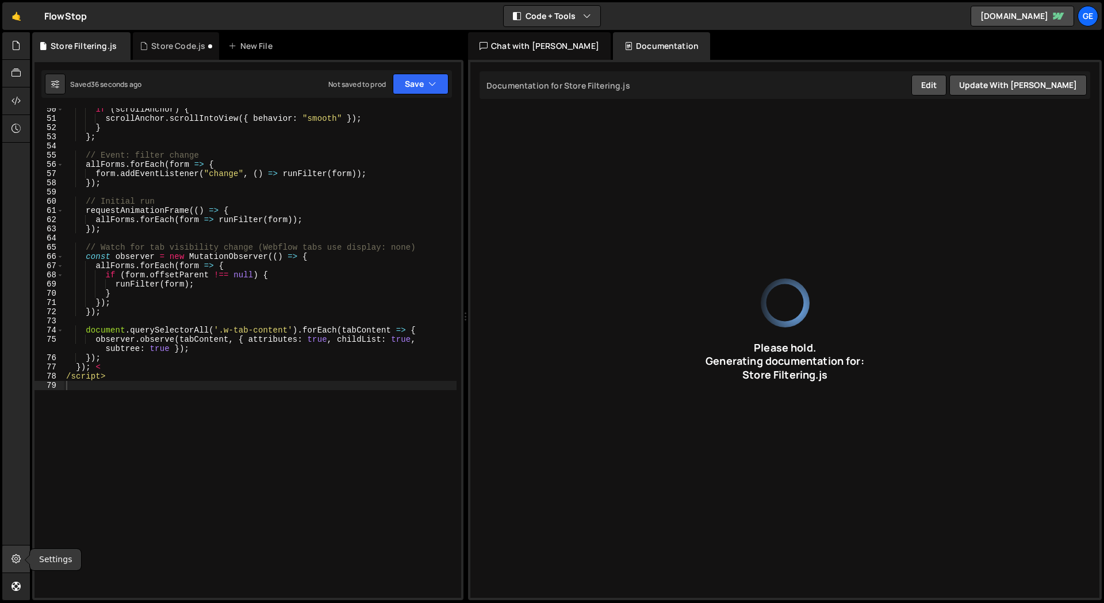
type input "JavaScript filters list items based on radio button selection, with smooth scro…"
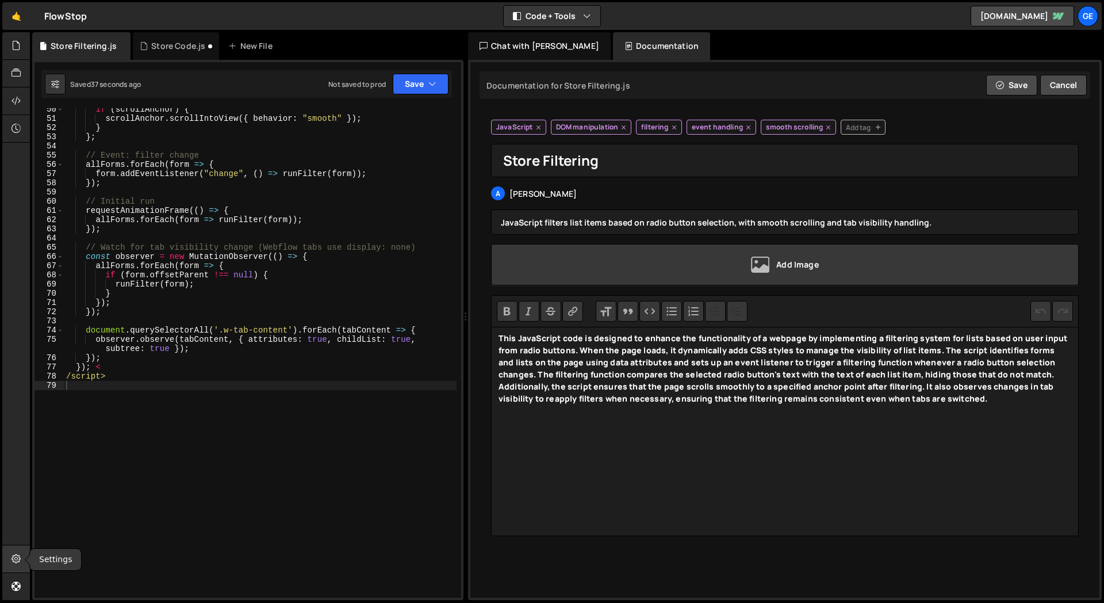
click at [17, 560] on icon at bounding box center [16, 558] width 9 height 13
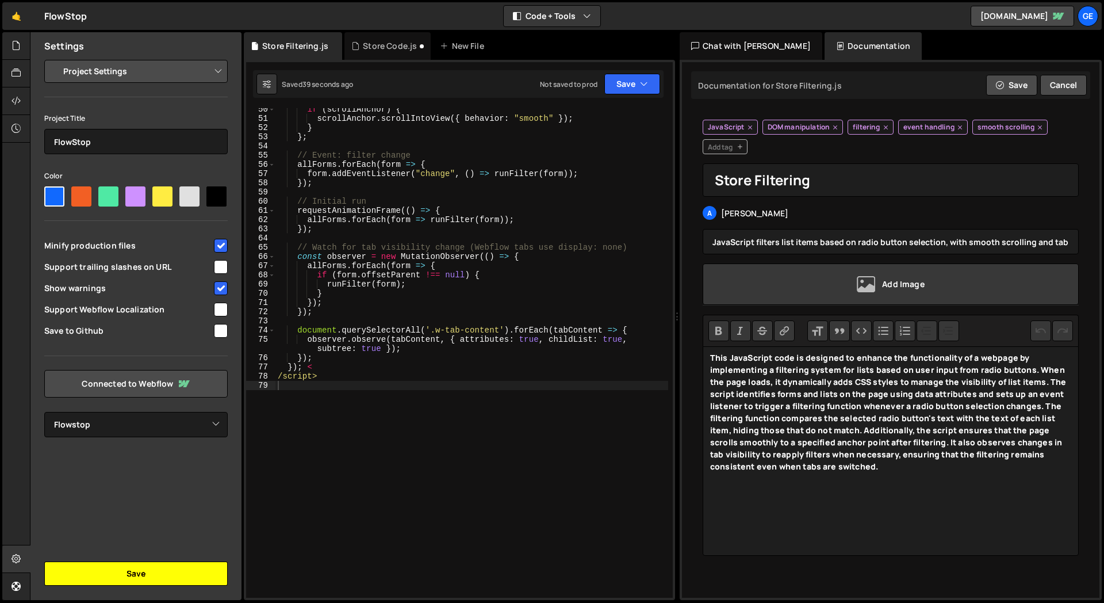
click at [154, 575] on button "Save" at bounding box center [135, 573] width 183 height 24
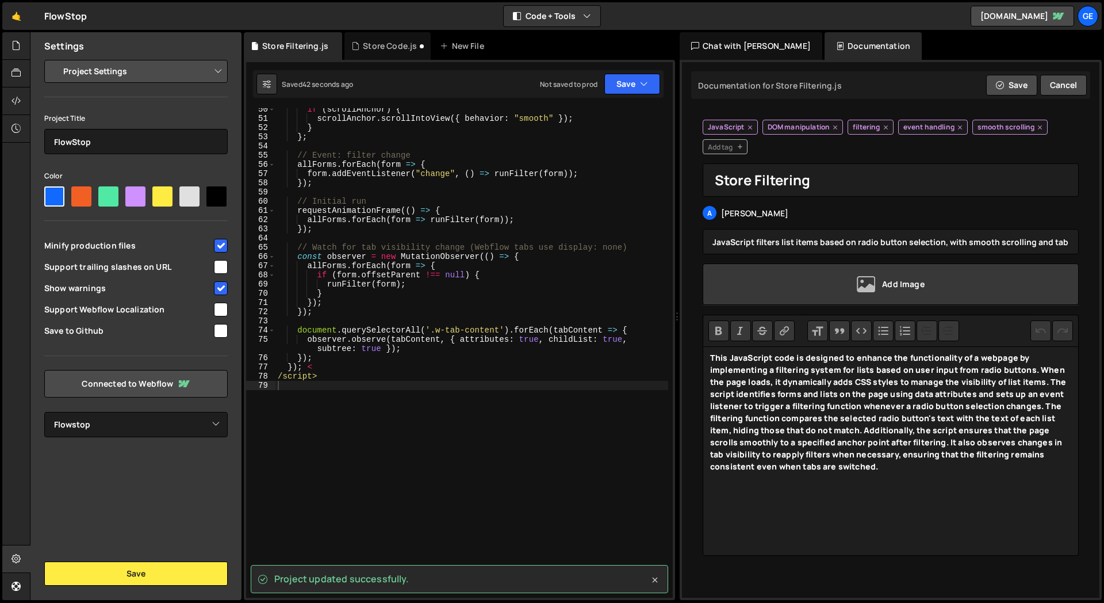
click at [652, 579] on icon at bounding box center [655, 580] width 12 height 12
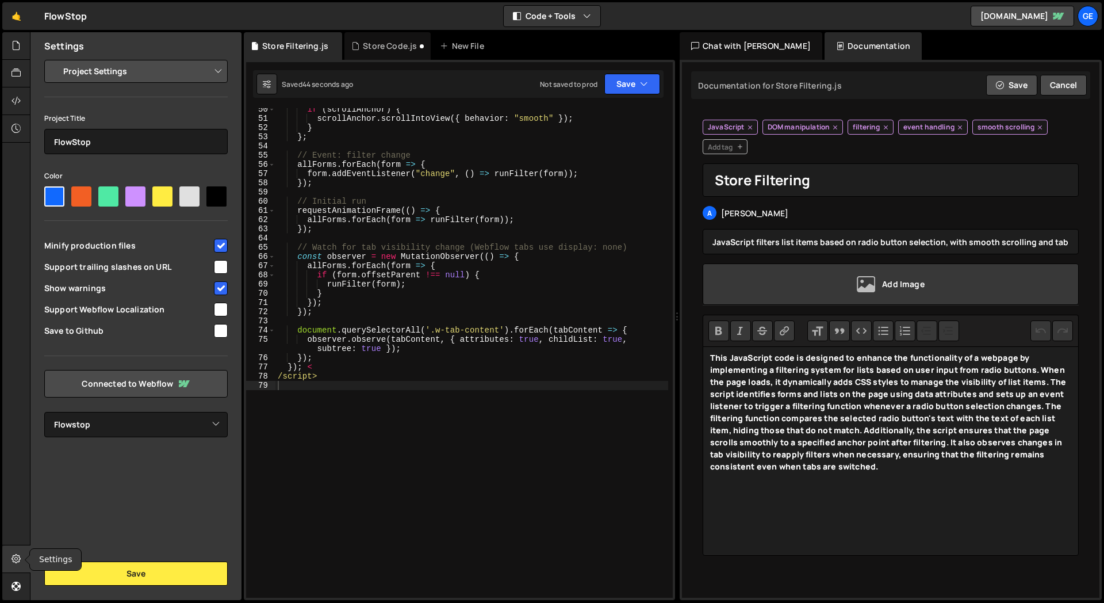
click at [13, 557] on icon at bounding box center [16, 558] width 9 height 13
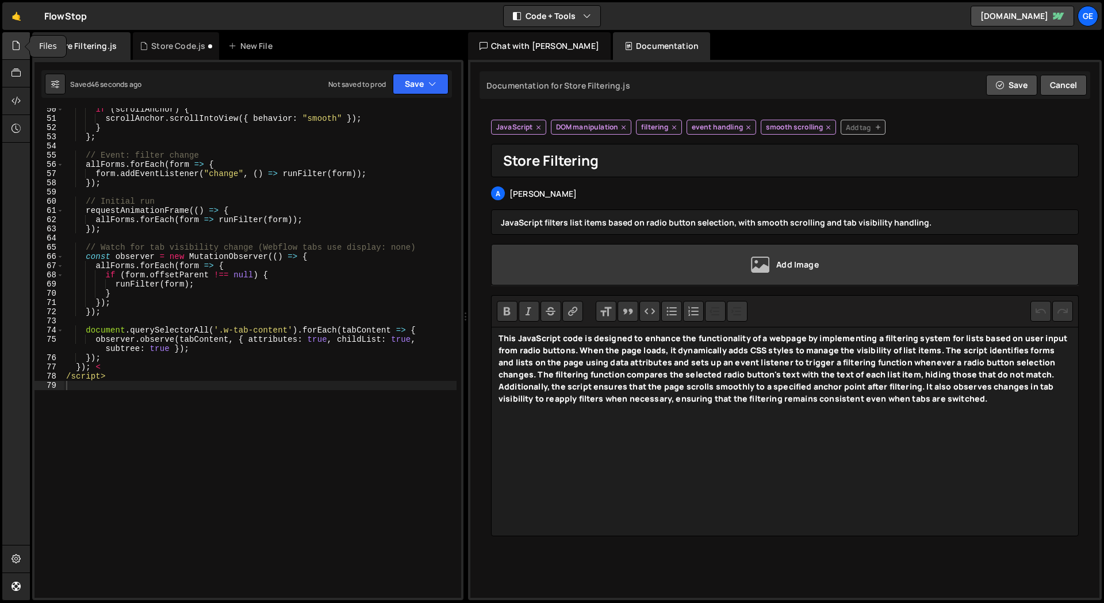
click at [20, 47] on icon at bounding box center [16, 45] width 9 height 13
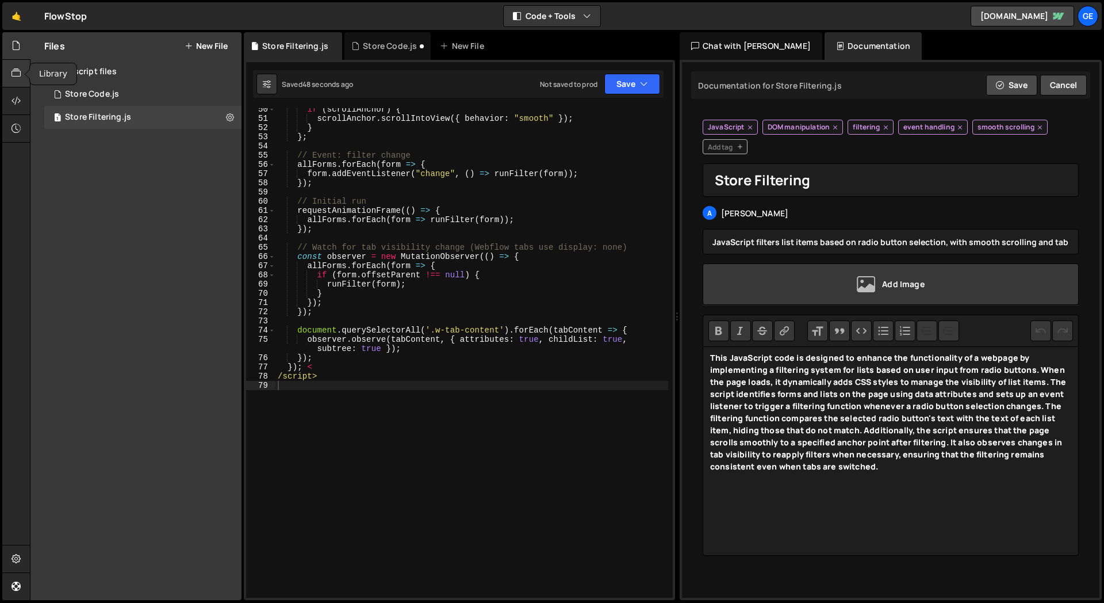
click at [16, 67] on icon at bounding box center [16, 73] width 9 height 13
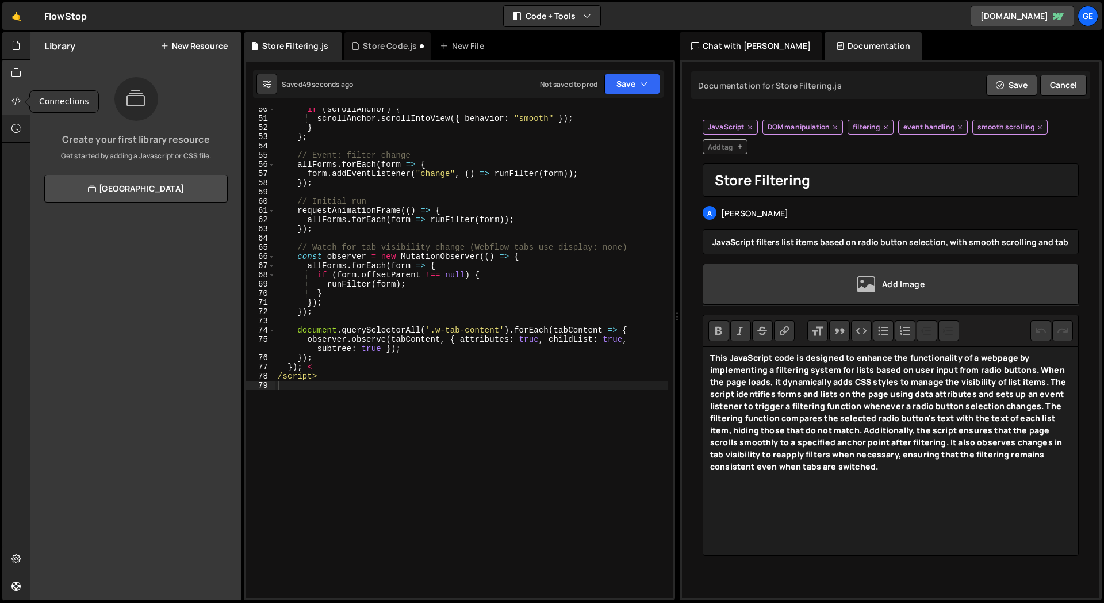
click at [20, 98] on icon at bounding box center [16, 100] width 9 height 13
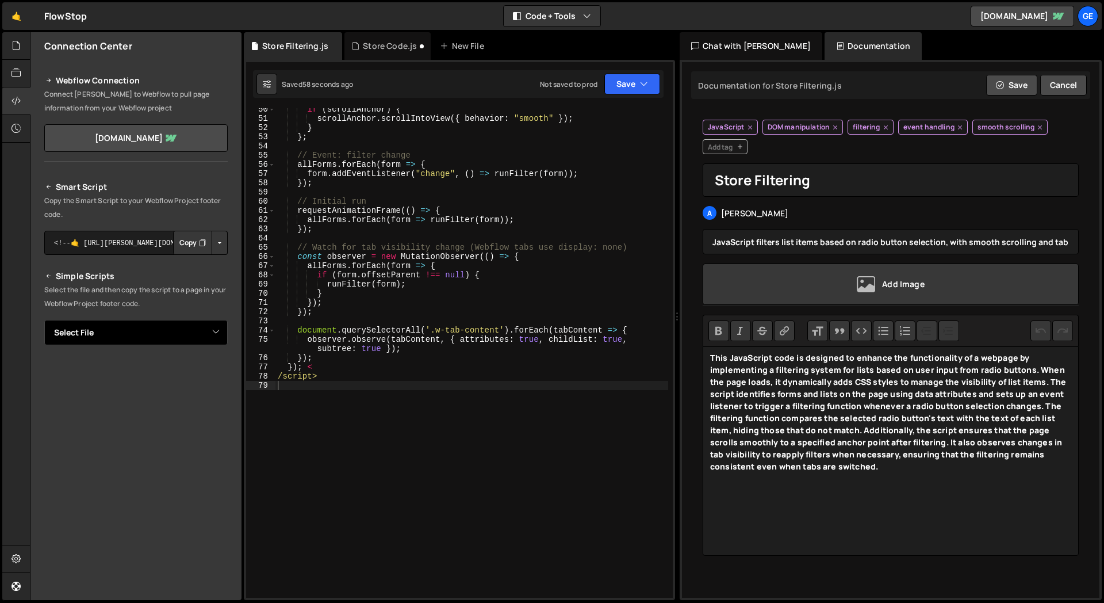
click at [78, 335] on select "Select File Home.js Store Page.js Store Code.js Store Filtering.js" at bounding box center [135, 332] width 183 height 25
click at [129, 334] on select "Select File Home.js Store Page.js Store Code.js Store Filtering.js" at bounding box center [135, 332] width 183 height 25
click at [44, 320] on select "Select File Home.js Store Page.js Store Code.js Store Filtering.js" at bounding box center [135, 332] width 183 height 25
click at [120, 339] on select "Select File Home.js Store Page.js Store Code.js Store Filtering.js" at bounding box center [135, 332] width 183 height 25
click at [44, 320] on select "Select File Home.js Store Page.js Store Code.js Store Filtering.js" at bounding box center [135, 332] width 183 height 25
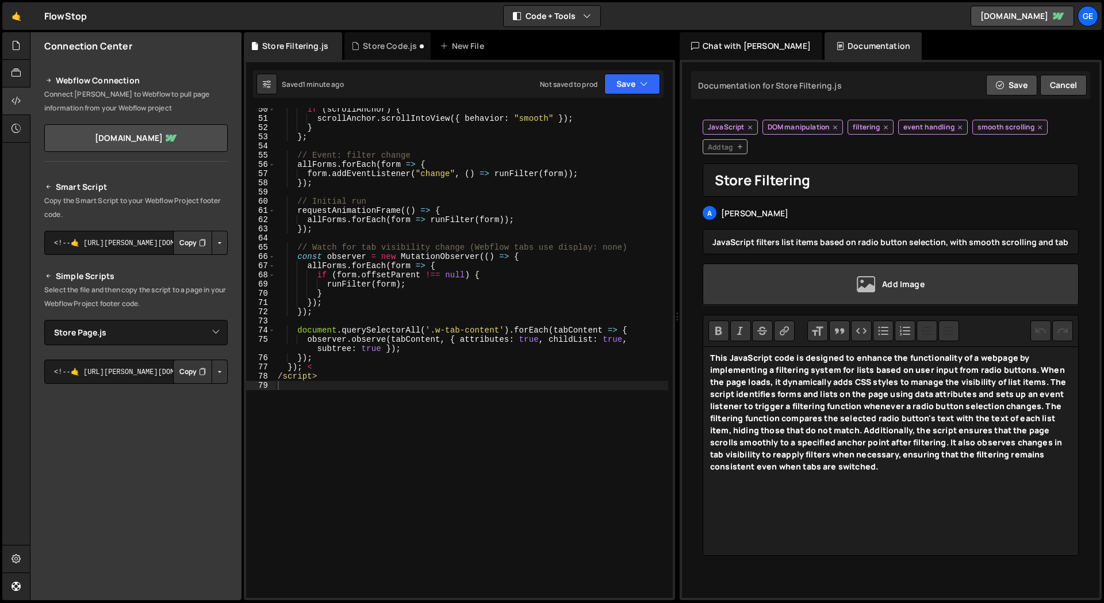
click at [140, 289] on p "Select the file and then copy the script to a page in your Webflow Project foot…" at bounding box center [135, 297] width 183 height 28
click at [116, 320] on select "Select File Home.js Store Page.js Store Code.js Store Filtering.js" at bounding box center [135, 332] width 183 height 25
select select "47564"
click at [44, 320] on select "Select File Home.js Store Page.js Store Code.js Store Filtering.js" at bounding box center [135, 332] width 183 height 25
click at [106, 338] on select "Select File Home.js Store Page.js Store Code.js Store Filtering.js" at bounding box center [135, 332] width 183 height 25
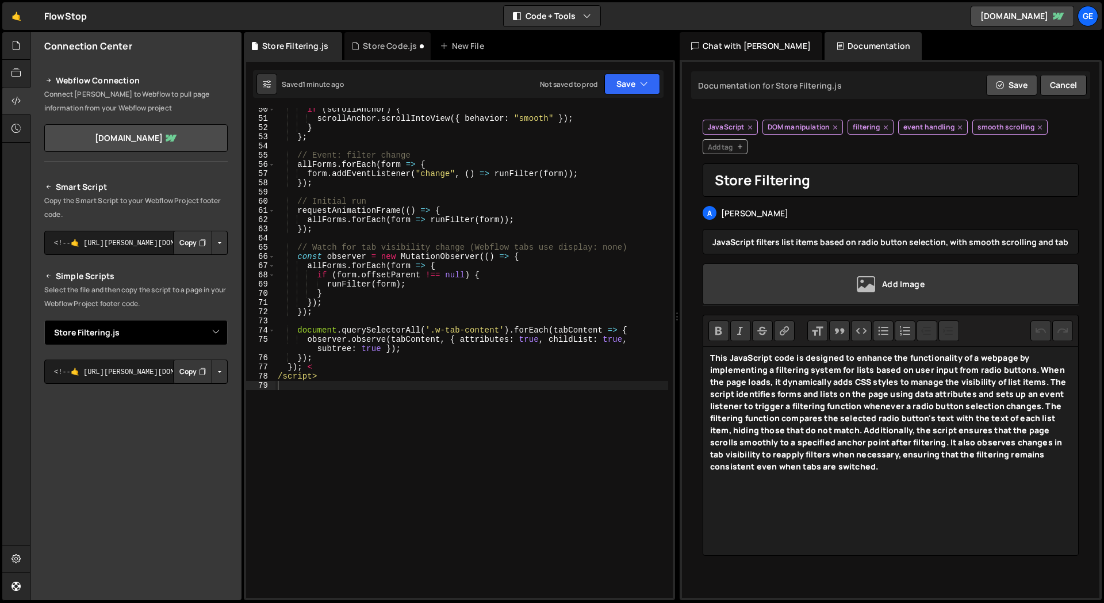
click at [44, 320] on select "Select File Home.js Store Page.js Store Code.js Store Filtering.js" at bounding box center [135, 332] width 183 height 25
click at [83, 334] on select "Select File Home.js Store Page.js Store Code.js Store Filtering.js" at bounding box center [135, 332] width 183 height 25
select select "47564"
click at [44, 320] on select "Select File Home.js Store Page.js Store Code.js Store Filtering.js" at bounding box center [135, 332] width 183 height 25
click at [217, 373] on button "Button group with nested dropdown" at bounding box center [220, 371] width 16 height 24
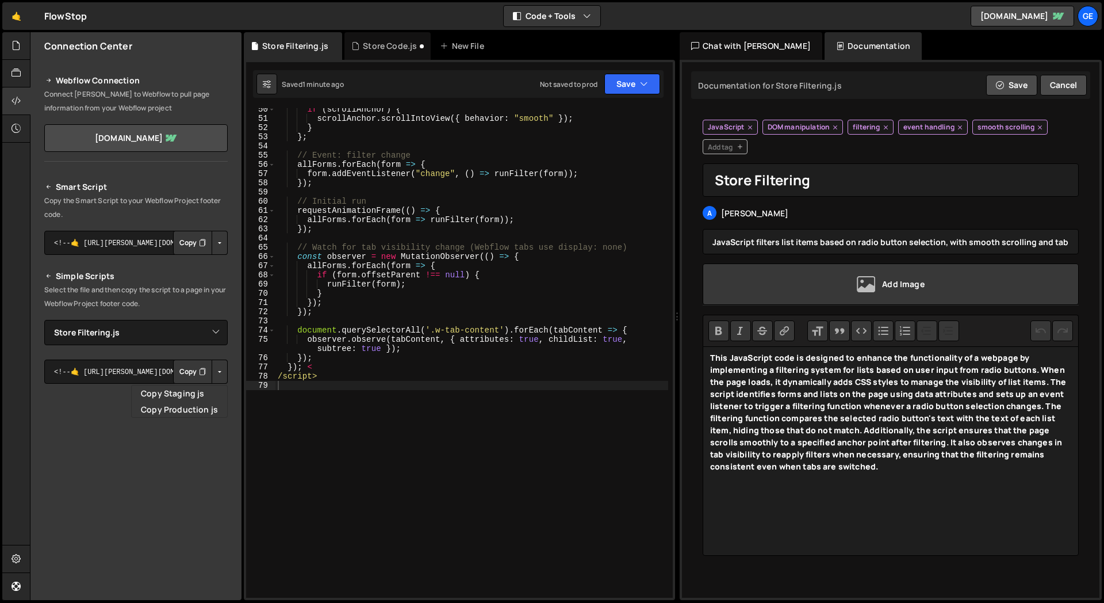
click at [229, 361] on div "Smart Script Copy the Smart Script to your Webflow Project footer code. <!--🤙 h…" at bounding box center [135, 393] width 211 height 454
click at [214, 244] on button "Button group with nested dropdown" at bounding box center [220, 243] width 16 height 24
click at [231, 244] on div "Smart Script Copy the Smart Script to your Webflow Project footer code. <!--🤙 h…" at bounding box center [135, 393] width 211 height 454
click at [216, 243] on button "Button group with nested dropdown" at bounding box center [220, 243] width 16 height 24
click at [204, 267] on link "Copy Staging Script" at bounding box center [170, 265] width 113 height 16
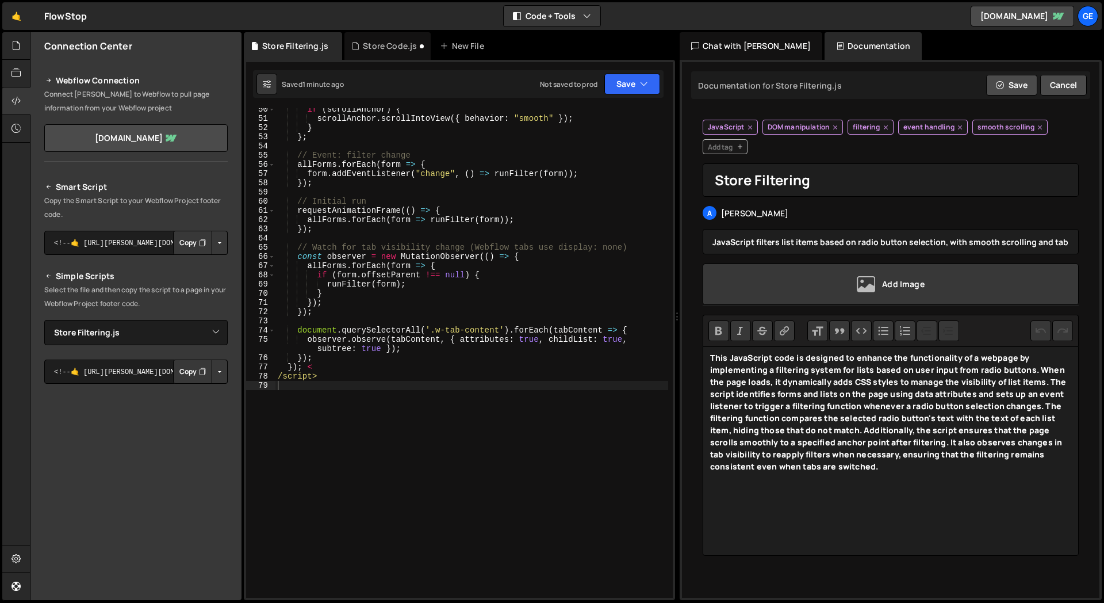
click at [217, 242] on button "Button group with nested dropdown" at bounding box center [220, 243] width 16 height 24
click at [202, 280] on link "Copy Production Script" at bounding box center [170, 281] width 113 height 16
click at [217, 238] on button "Button group with nested dropdown" at bounding box center [220, 243] width 16 height 24
click at [184, 261] on link "Copy Staging Script" at bounding box center [170, 265] width 113 height 16
click at [212, 239] on button "Button group with nested dropdown" at bounding box center [220, 243] width 16 height 24
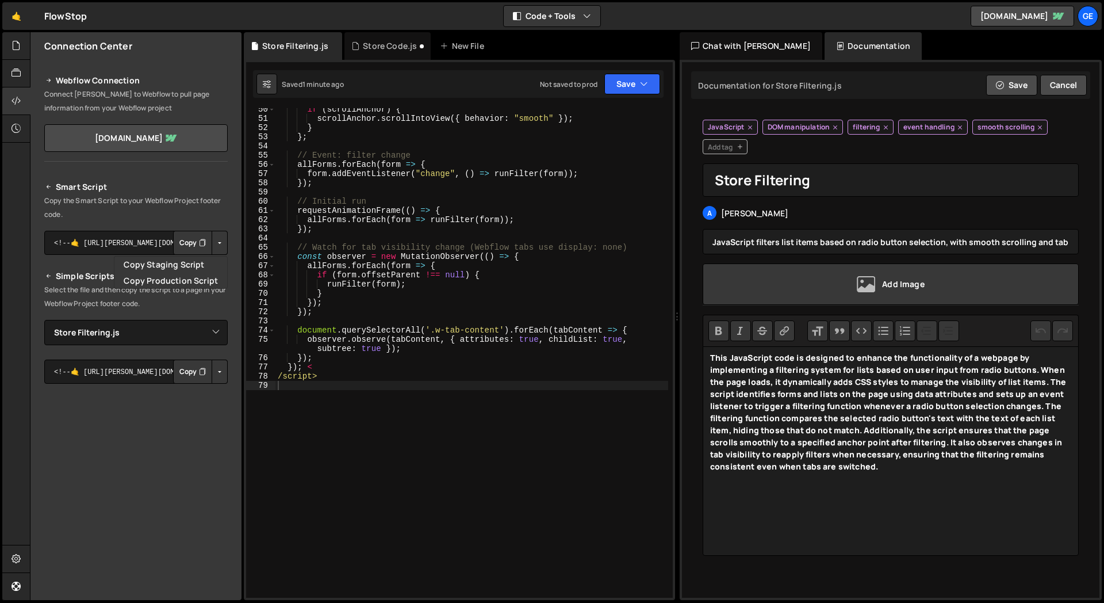
click at [232, 247] on div "Smart Script Copy the Smart Script to your Webflow Project footer code. <!--🤙 h…" at bounding box center [135, 393] width 211 height 454
click at [200, 247] on icon "Button group with nested dropdown" at bounding box center [202, 243] width 7 height 12
click at [215, 242] on button "Button group with nested dropdown" at bounding box center [220, 243] width 16 height 24
click at [216, 251] on button "Button group with nested dropdown" at bounding box center [220, 243] width 16 height 24
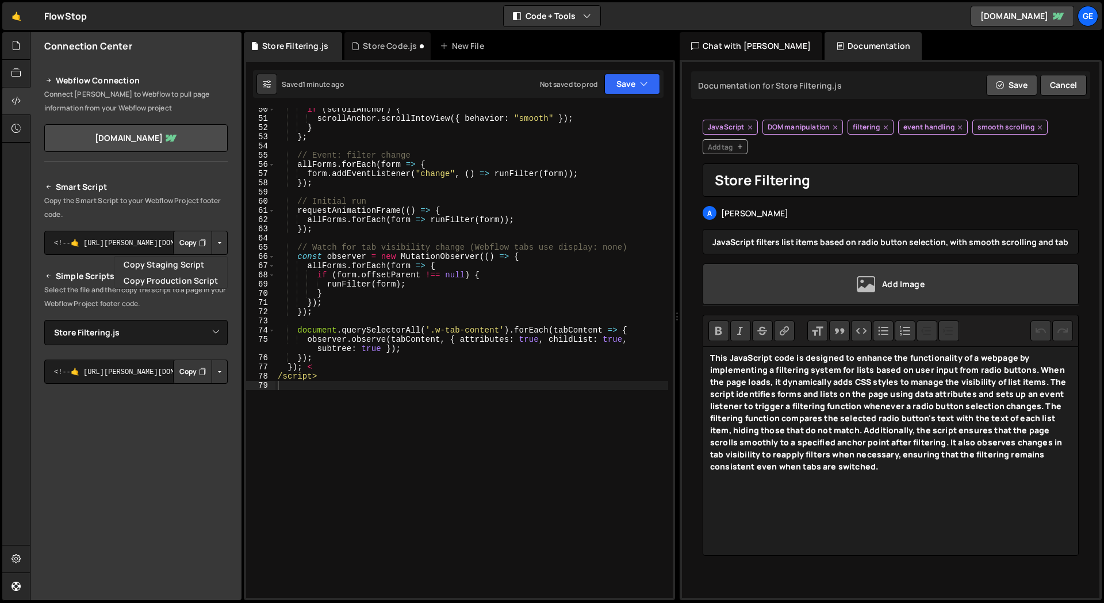
click at [215, 246] on button "Button group with nested dropdown" at bounding box center [220, 243] width 16 height 24
click at [185, 246] on button "Copy" at bounding box center [192, 243] width 39 height 24
click at [20, 101] on icon at bounding box center [16, 100] width 9 height 13
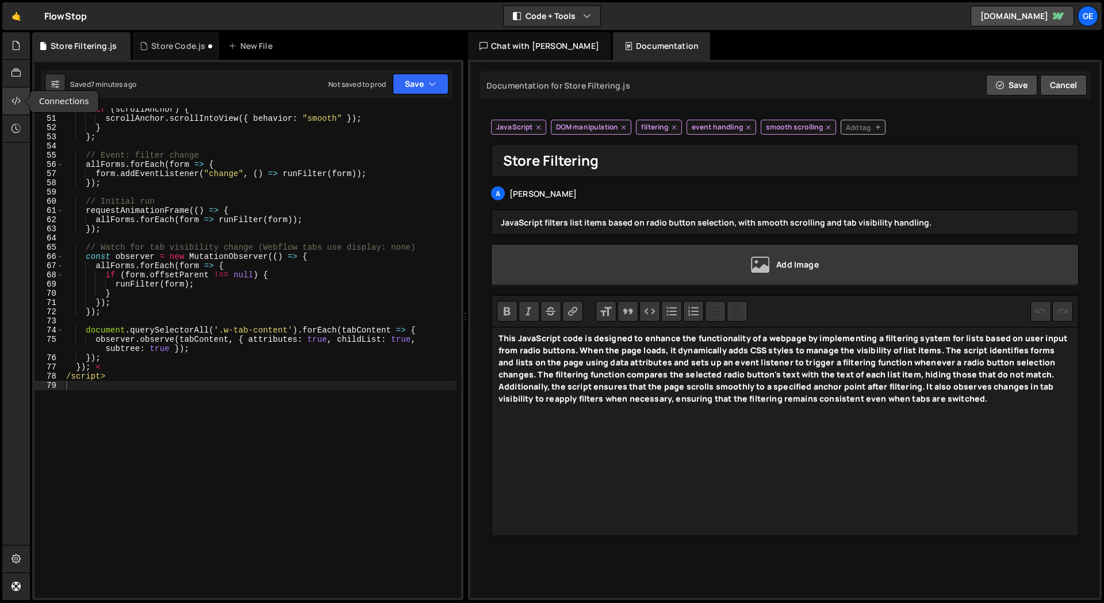
click at [19, 101] on icon at bounding box center [16, 100] width 9 height 13
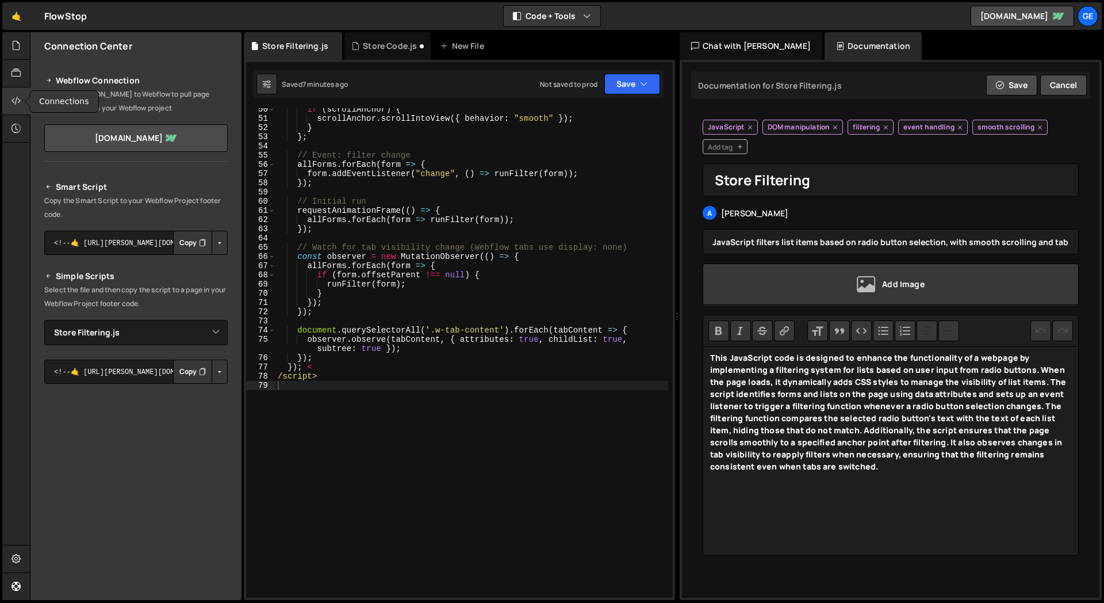
click at [21, 97] on icon at bounding box center [16, 100] width 9 height 13
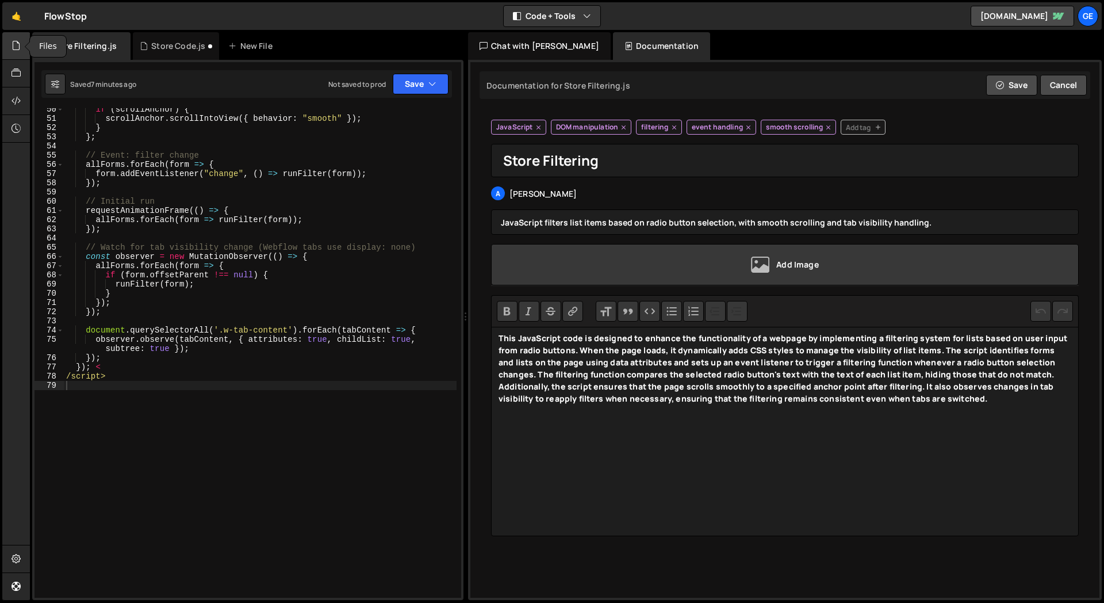
click at [20, 47] on icon at bounding box center [16, 45] width 9 height 13
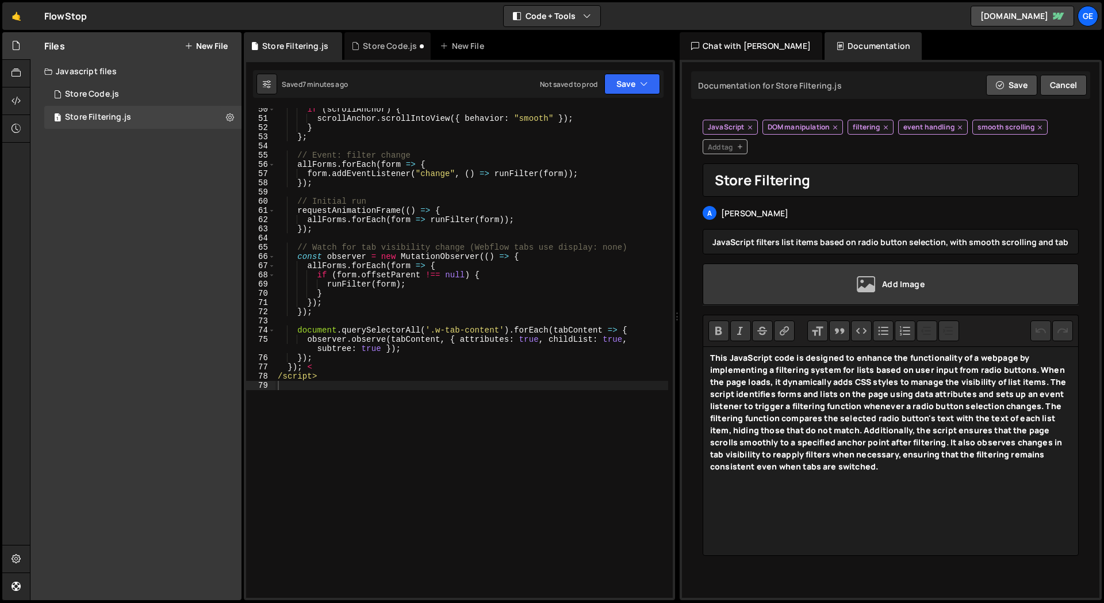
click at [191, 242] on div "Files New File Javascript files 1 Store Code.js 0 1 Store Filtering.js 0 CSS fi…" at bounding box center [135, 316] width 211 height 568
click at [155, 137] on div "Files New File Javascript files 1 Store Code.js 0 1 Store Filtering.js 0 CSS fi…" at bounding box center [135, 316] width 211 height 568
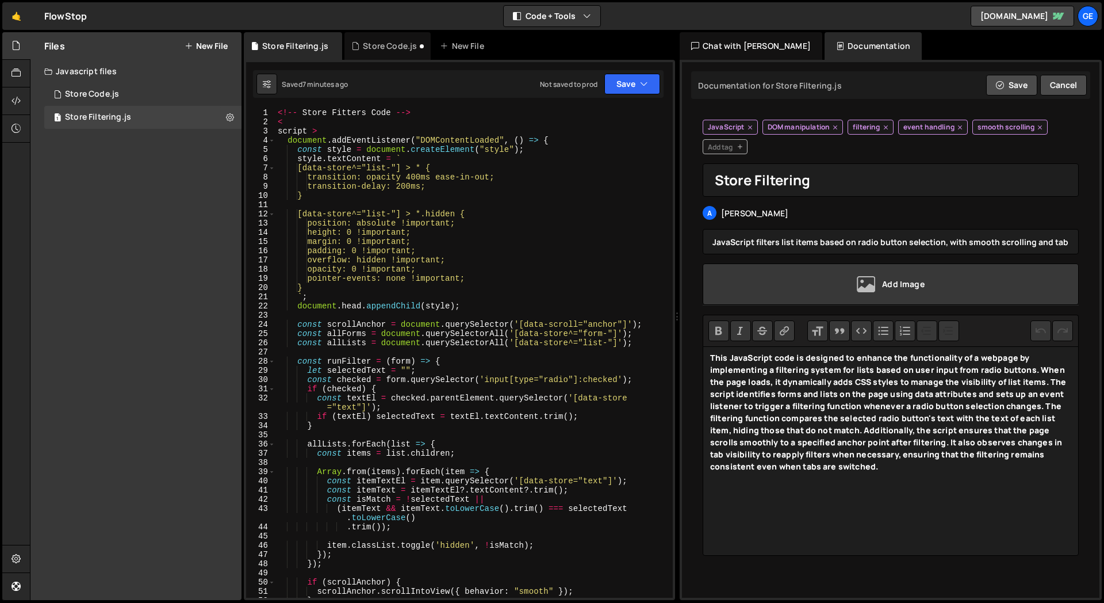
click at [749, 127] on icon at bounding box center [750, 127] width 9 height 12
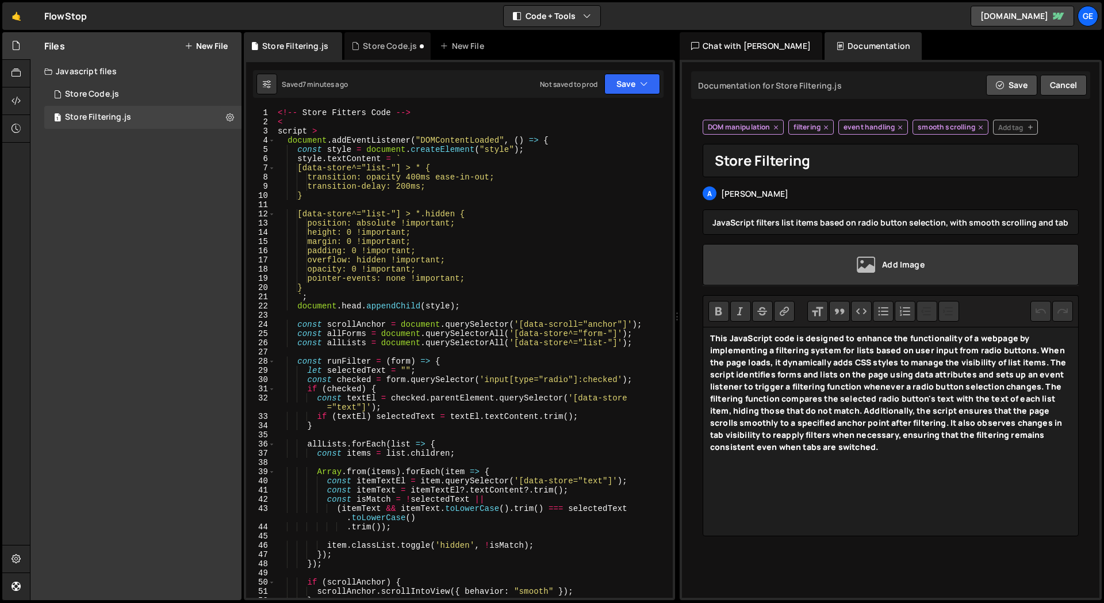
click at [777, 124] on icon at bounding box center [776, 127] width 9 height 12
click at [736, 125] on icon at bounding box center [740, 127] width 9 height 12
click at [767, 128] on icon at bounding box center [764, 127] width 9 height 12
click at [767, 128] on icon at bounding box center [771, 127] width 9 height 12
click at [1065, 87] on button "Cancel" at bounding box center [1063, 85] width 47 height 21
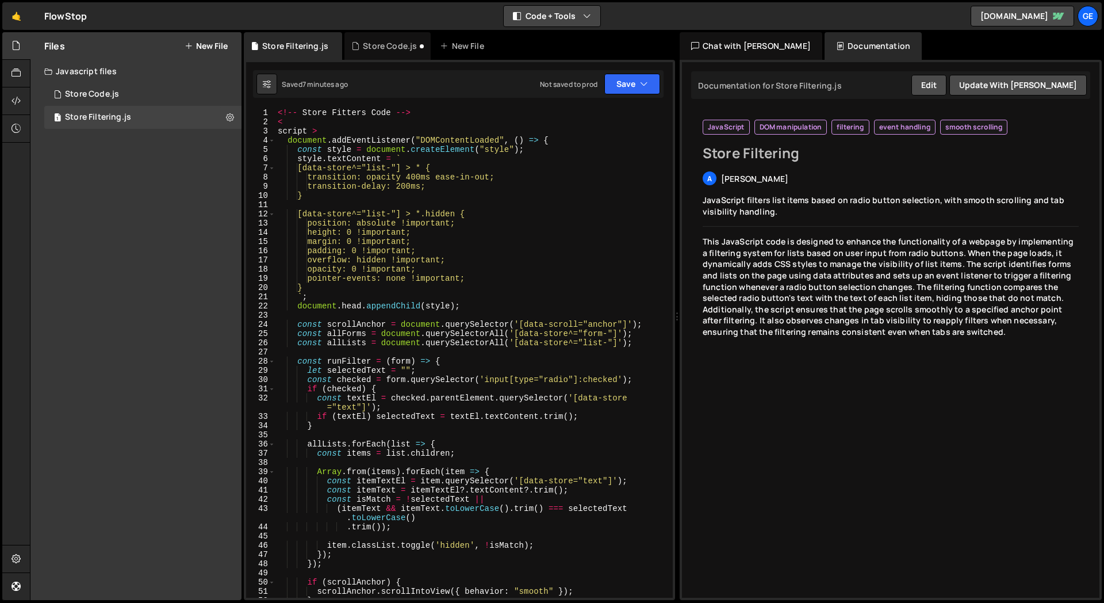
click at [557, 7] on button "Code + Tools" at bounding box center [552, 16] width 97 height 21
click at [569, 38] on button "Code Only" at bounding box center [552, 41] width 97 height 21
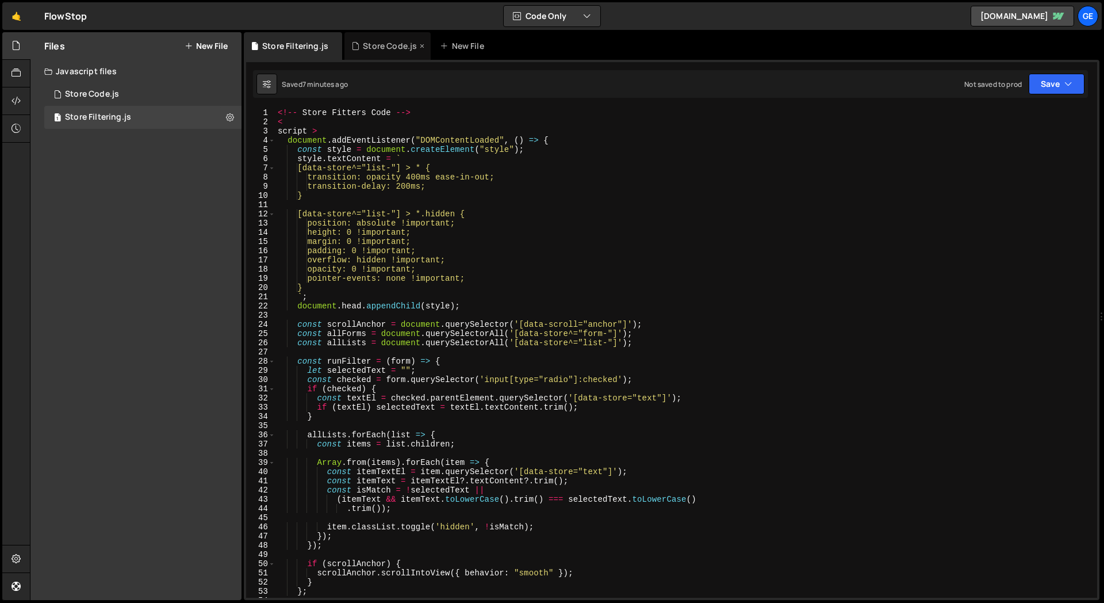
click at [380, 42] on div "Store Code.js" at bounding box center [390, 46] width 54 height 12
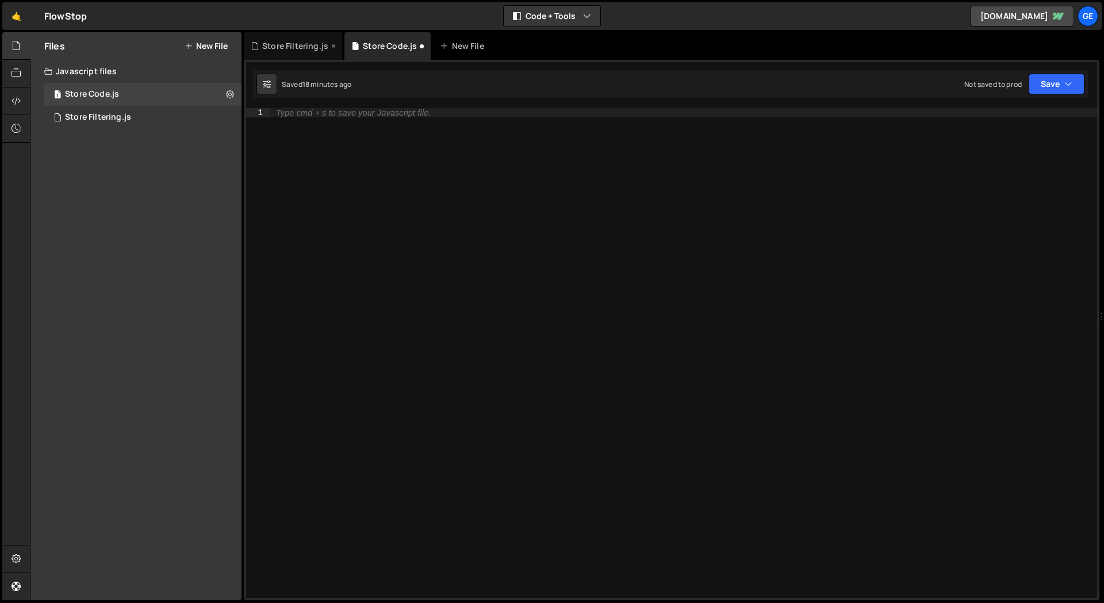
click at [297, 51] on div "Store Filtering.js" at bounding box center [295, 46] width 66 height 12
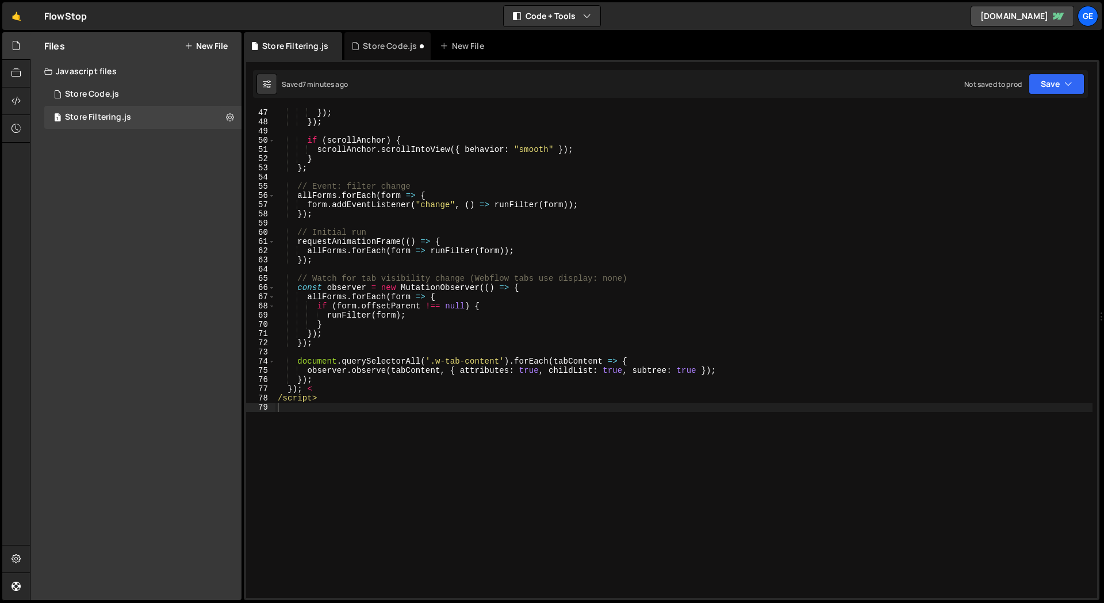
scroll to position [439, 0]
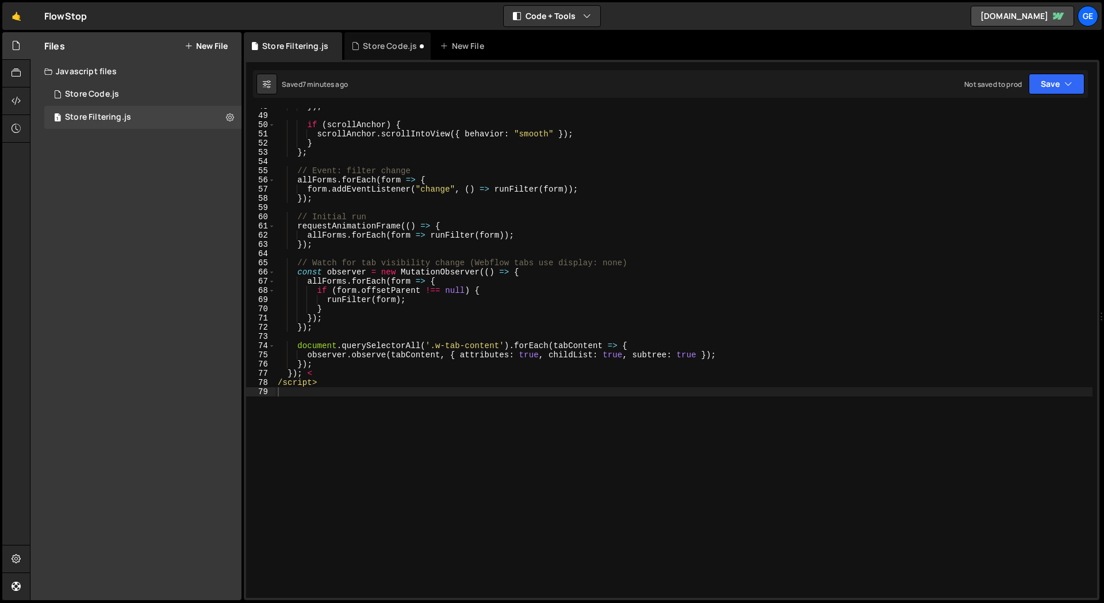
click at [119, 251] on div "Files New File Javascript files 1 Store Code.js 0 1 Store Filtering.js 0 CSS fi…" at bounding box center [135, 316] width 211 height 568
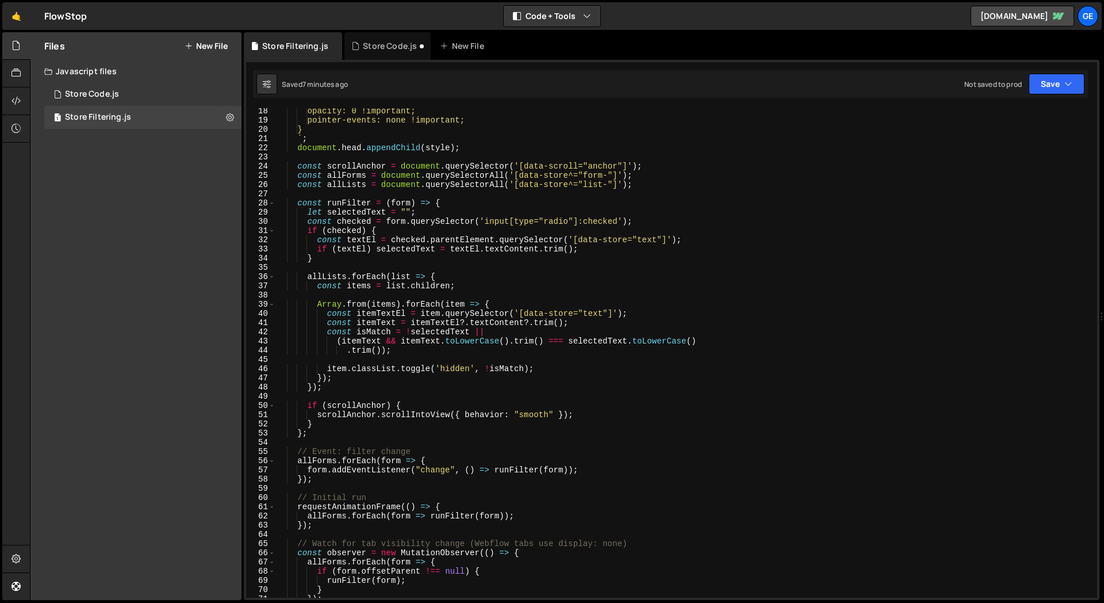
scroll to position [0, 0]
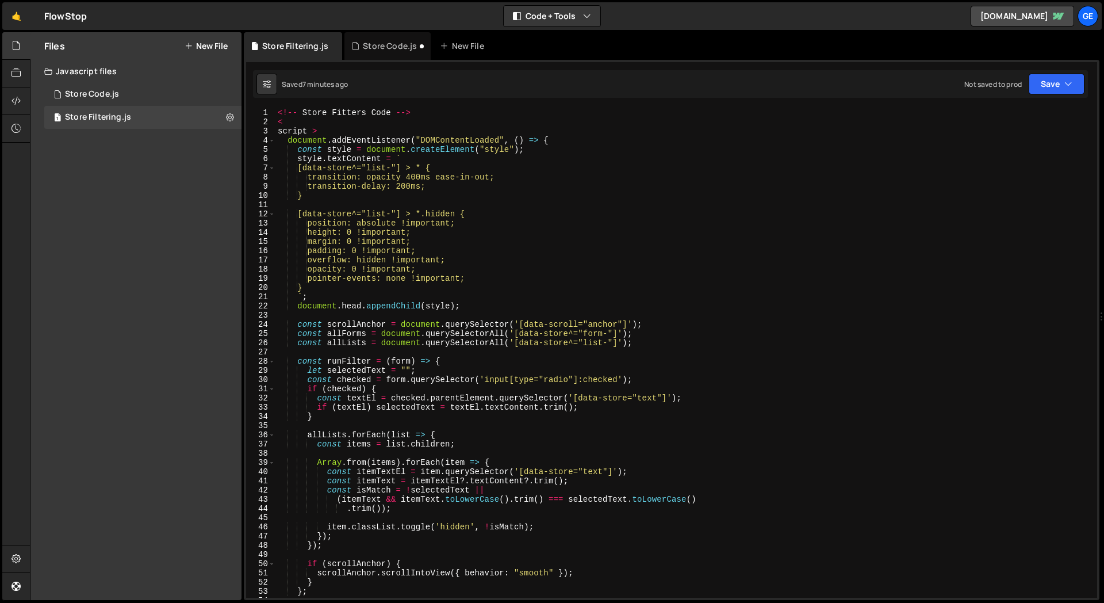
click at [0, 277] on div "Hold on a sec... Are you certain you wish to leave this page? Any changes you'v…" at bounding box center [552, 301] width 1104 height 603
click at [212, 46] on button "New File" at bounding box center [206, 45] width 43 height 9
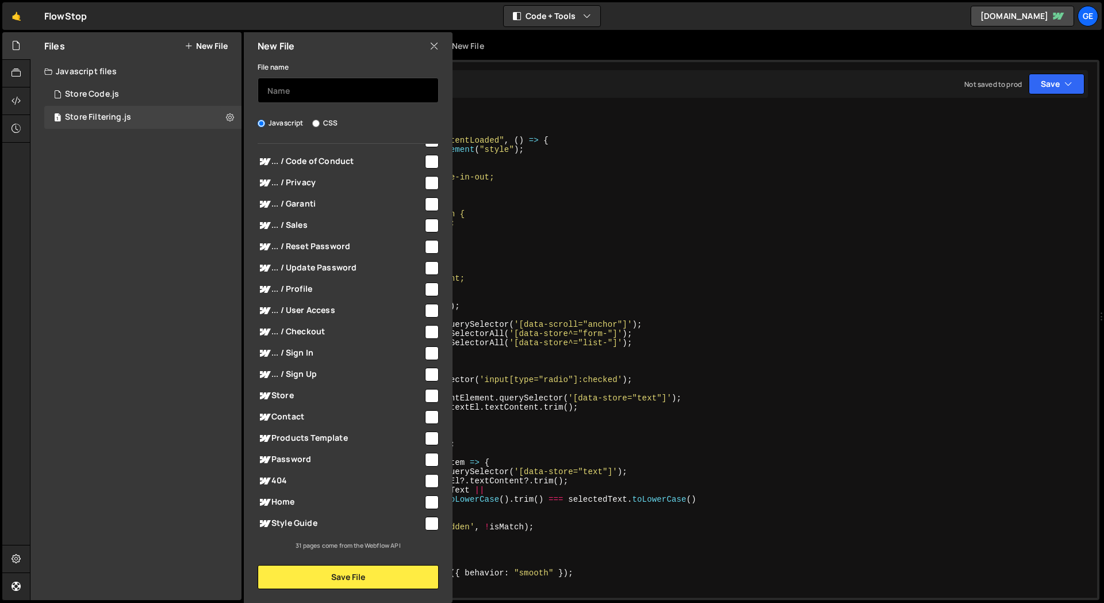
click at [303, 93] on input "text" at bounding box center [348, 90] width 181 height 25
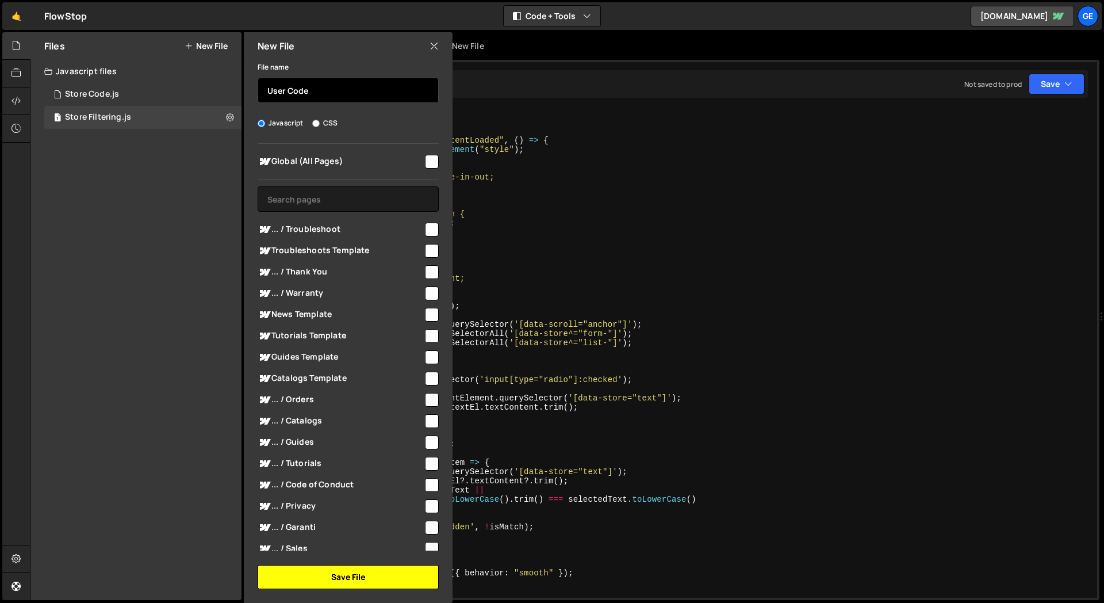
type input "User Code"
click at [369, 580] on button "Save File" at bounding box center [348, 577] width 181 height 24
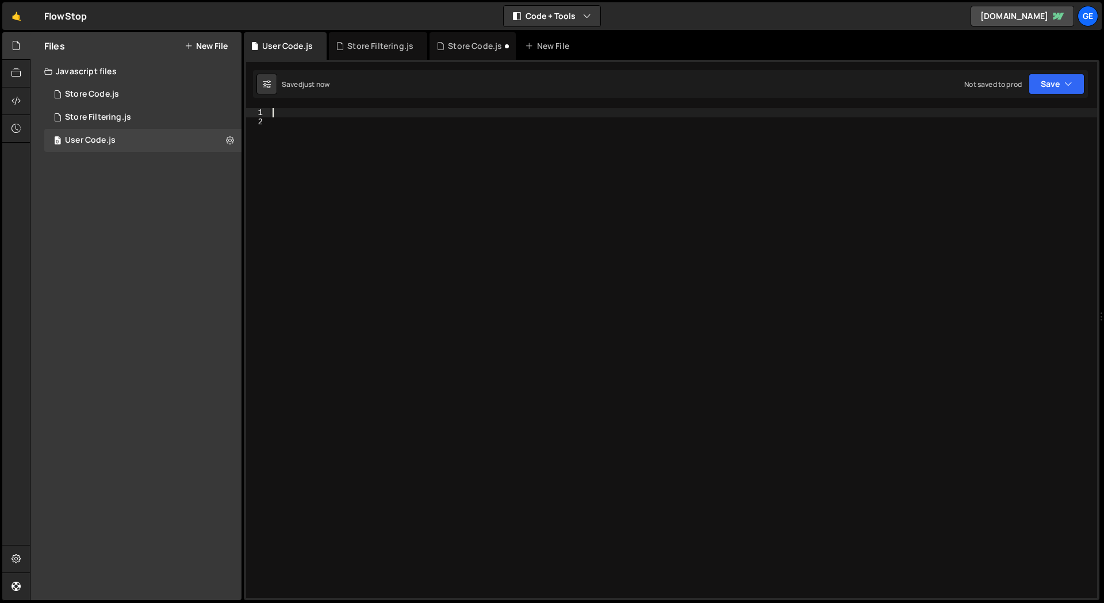
click at [283, 116] on div at bounding box center [683, 362] width 827 height 508
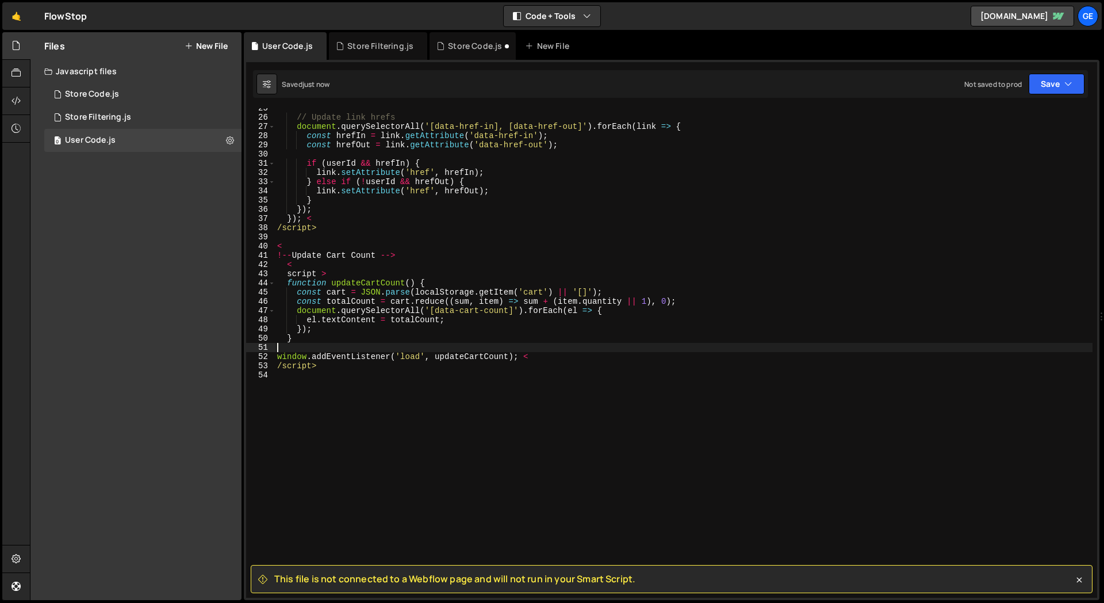
scroll to position [248, 0]
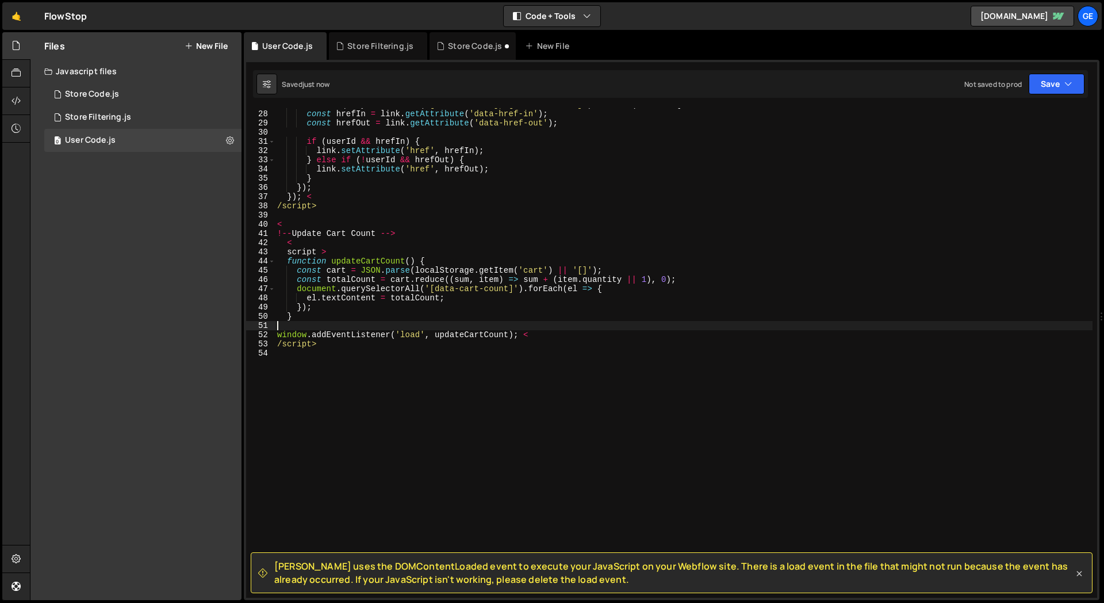
click at [1081, 574] on icon at bounding box center [1080, 574] width 12 height 12
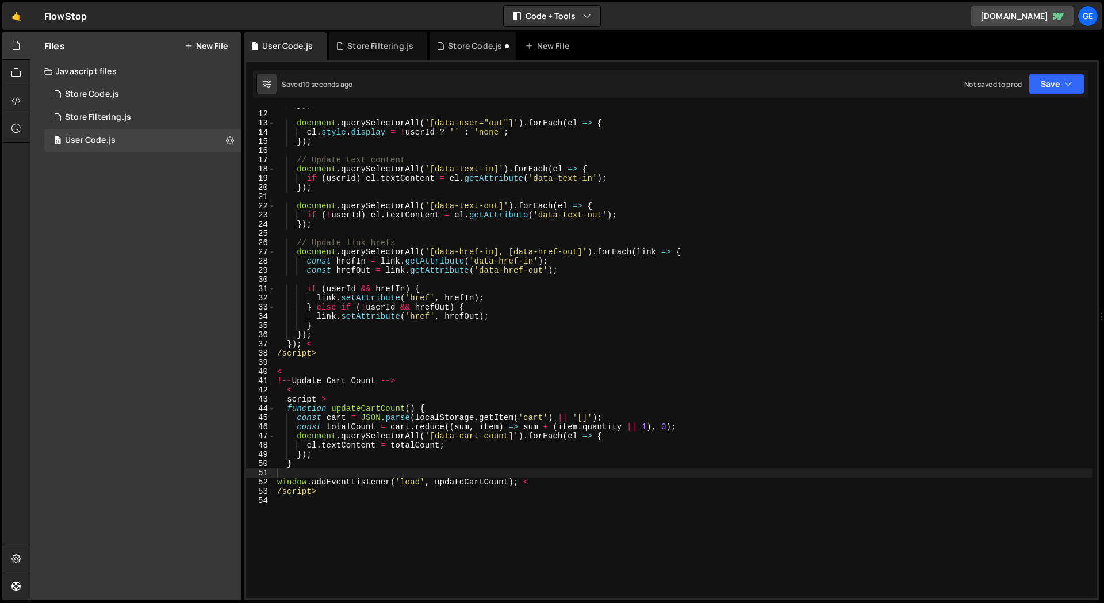
scroll to position [0, 0]
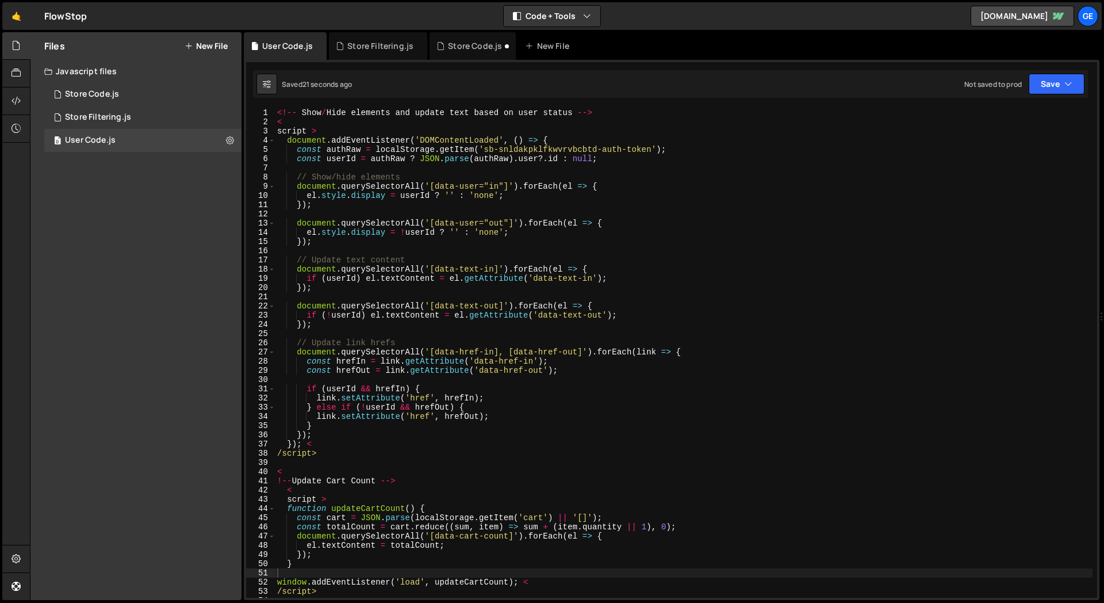
click at [135, 216] on div "Files New File Javascript files 1 Store Code.js 0 0 Store Filtering.js 0 0 User…" at bounding box center [135, 316] width 211 height 568
type textarea "});"
click at [428, 325] on div "<!-- Show / Hide elements and update text based on user status --> < script > d…" at bounding box center [684, 362] width 818 height 508
click at [119, 260] on div "Files New File Javascript files 1 Store Code.js 0 0 Store Filtering.js 0 0 User…" at bounding box center [135, 316] width 211 height 568
click at [21, 132] on icon at bounding box center [16, 128] width 9 height 13
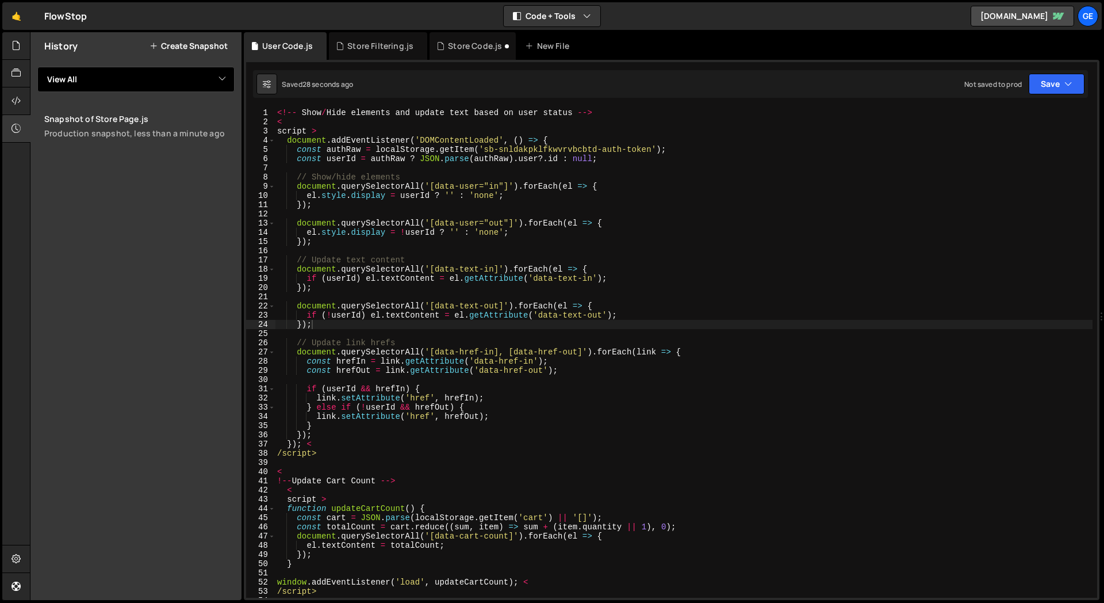
click at [158, 75] on select "View All Home" at bounding box center [135, 79] width 197 height 25
select select "47559"
click at [37, 67] on select "View All Home" at bounding box center [135, 79] width 197 height 25
click at [163, 135] on div "History Create Snapshot View All Home" at bounding box center [135, 316] width 211 height 568
click at [179, 72] on select "View All Home" at bounding box center [135, 79] width 197 height 25
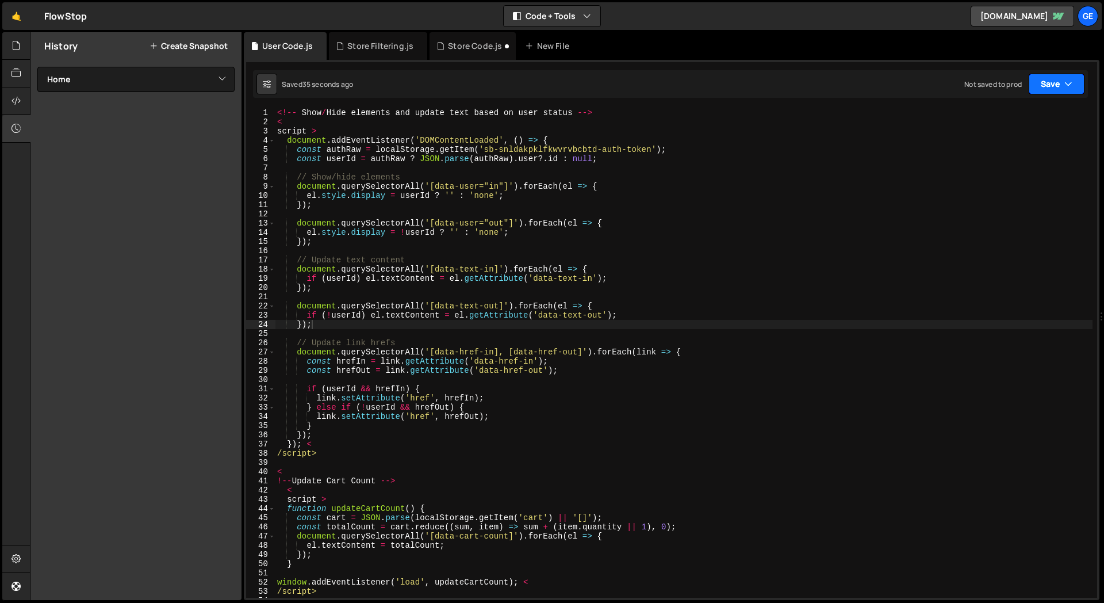
click at [1065, 86] on icon "button" at bounding box center [1069, 84] width 8 height 12
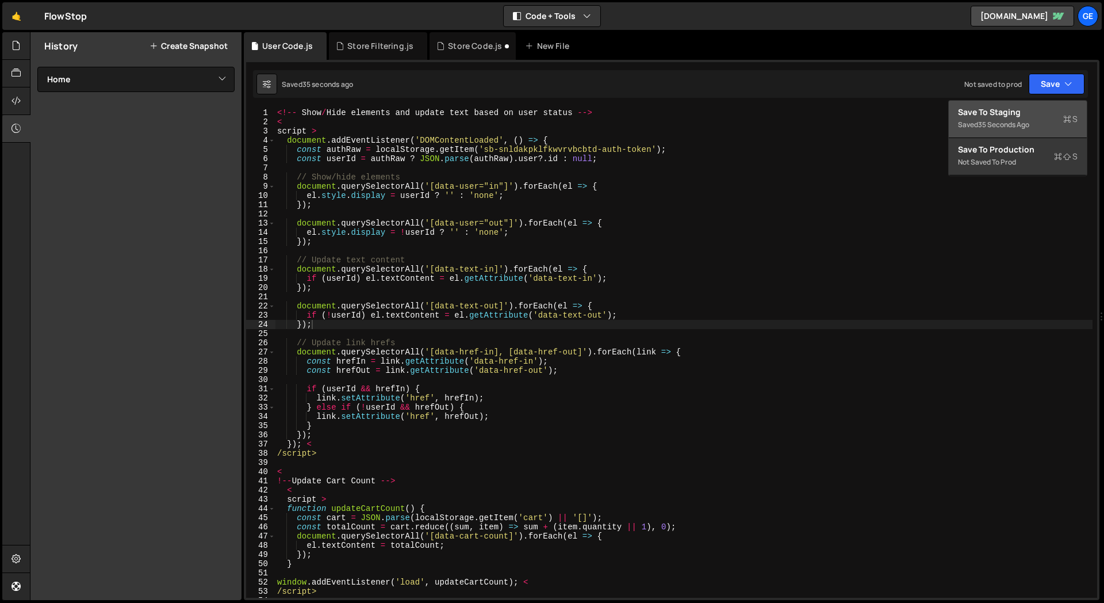
click at [1030, 112] on div "Save to Staging S" at bounding box center [1018, 112] width 120 height 12
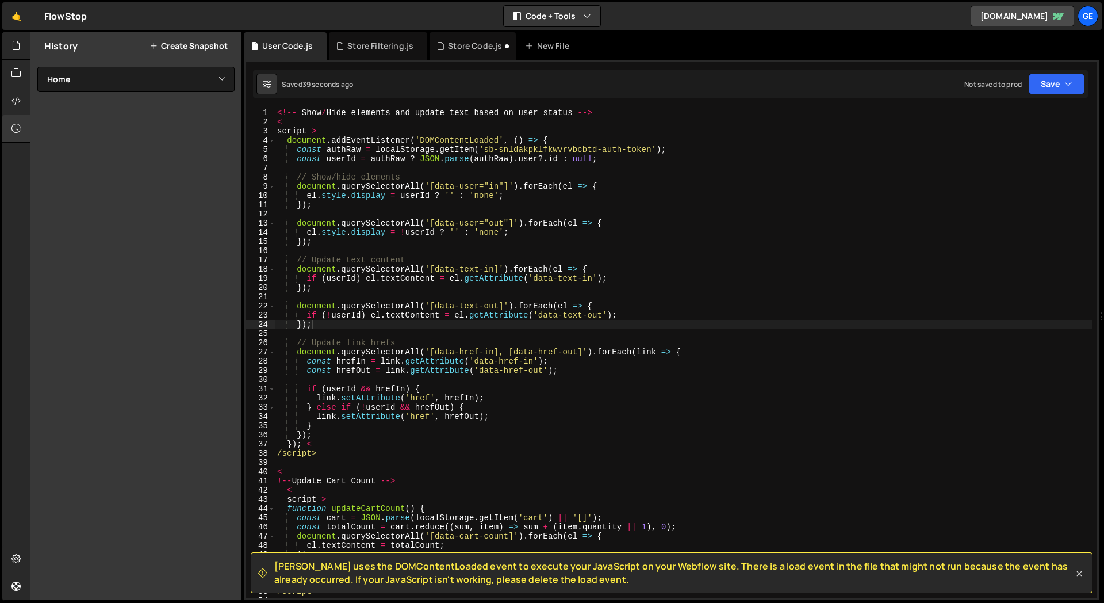
click at [1081, 571] on icon at bounding box center [1080, 574] width 12 height 12
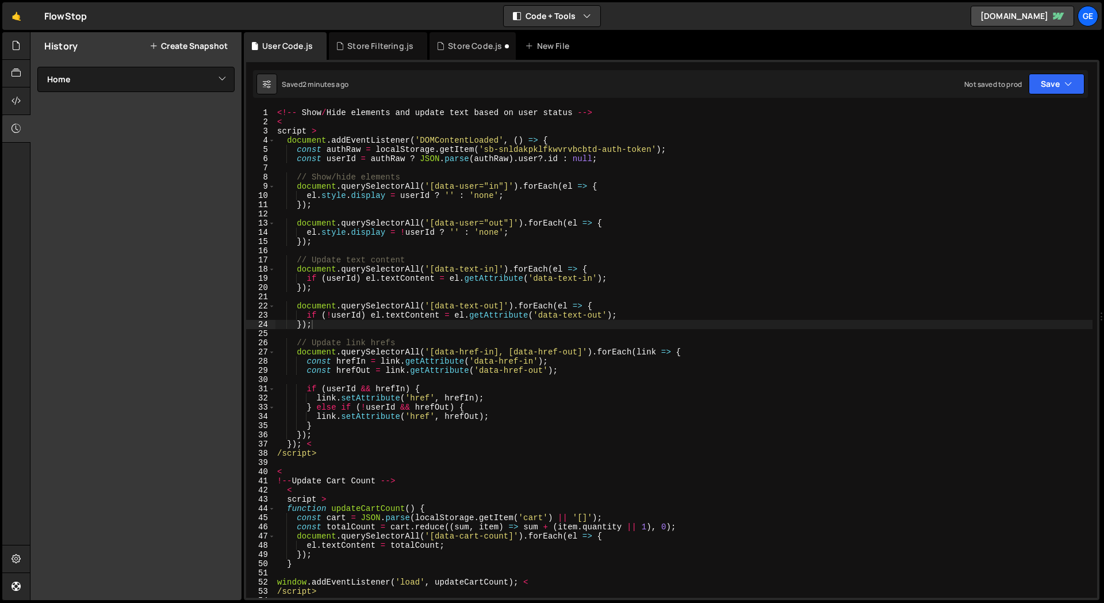
click at [377, 374] on div "<!-- Show / Hide elements and update text based on user status --> < script > d…" at bounding box center [684, 362] width 818 height 508
click at [332, 323] on div "<!-- Show / Hide elements and update text based on user status --> < script > d…" at bounding box center [684, 362] width 818 height 508
type textarea "});"
click at [159, 229] on div "History Create Snapshot View All Home" at bounding box center [135, 316] width 211 height 568
click at [172, 75] on select "View All Home" at bounding box center [135, 79] width 197 height 25
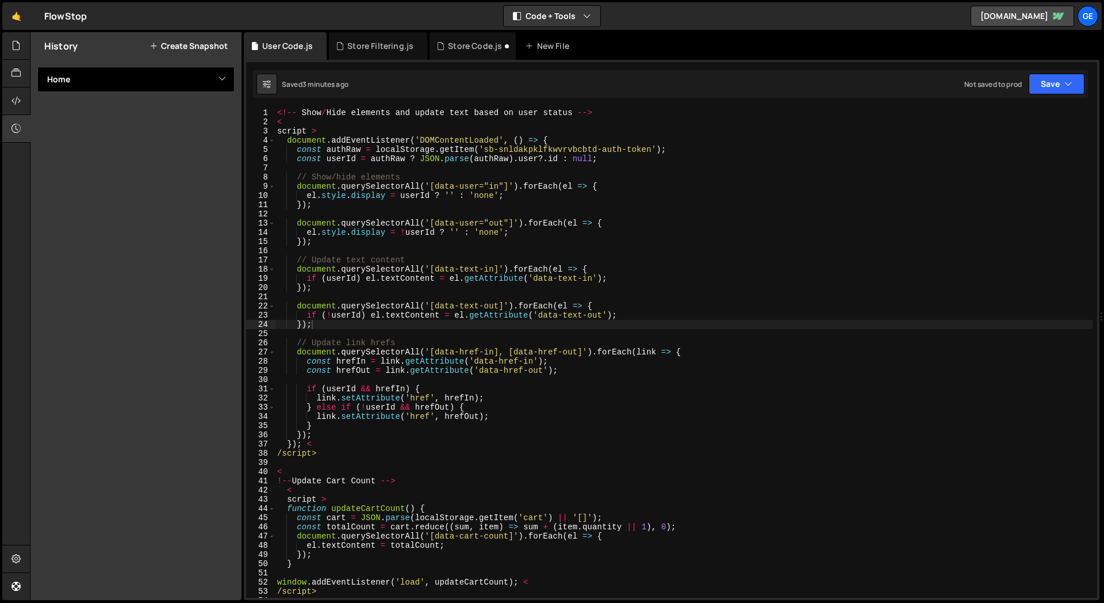
select select
click at [37, 67] on select "View All Home" at bounding box center [135, 79] width 197 height 25
click at [137, 126] on link "Snapshot of Store Page.js Production snapshot, 1 hour ago" at bounding box center [139, 125] width 204 height 39
click at [60, 208] on div "History Create Snapshot View All Home Snapshot of Store Page.js Production snap…" at bounding box center [135, 316] width 211 height 568
click at [18, 132] on icon at bounding box center [16, 128] width 9 height 13
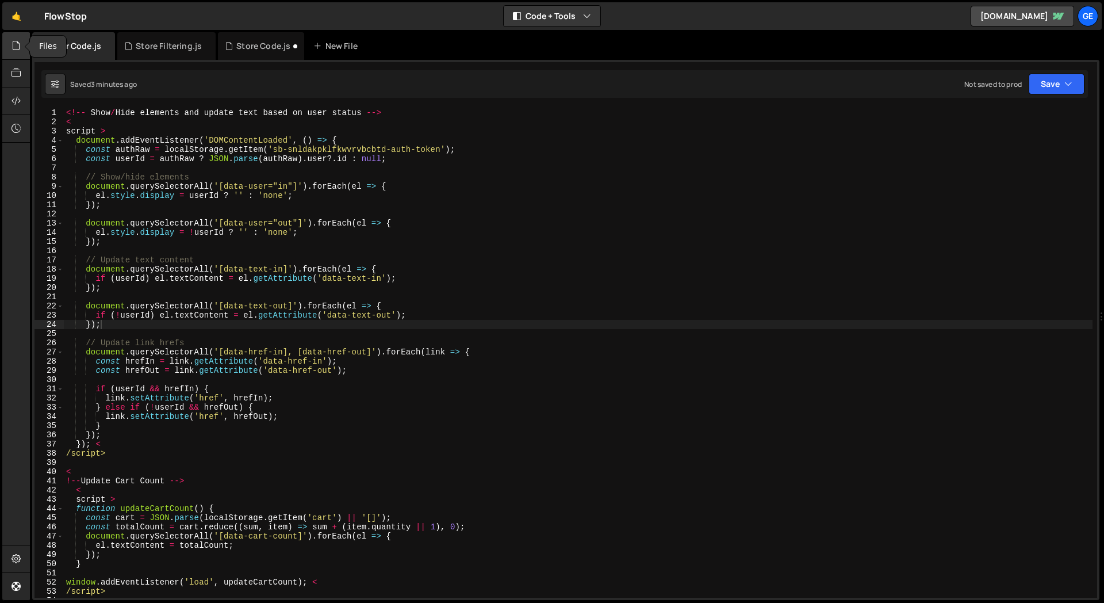
click at [21, 51] on div at bounding box center [16, 46] width 28 height 28
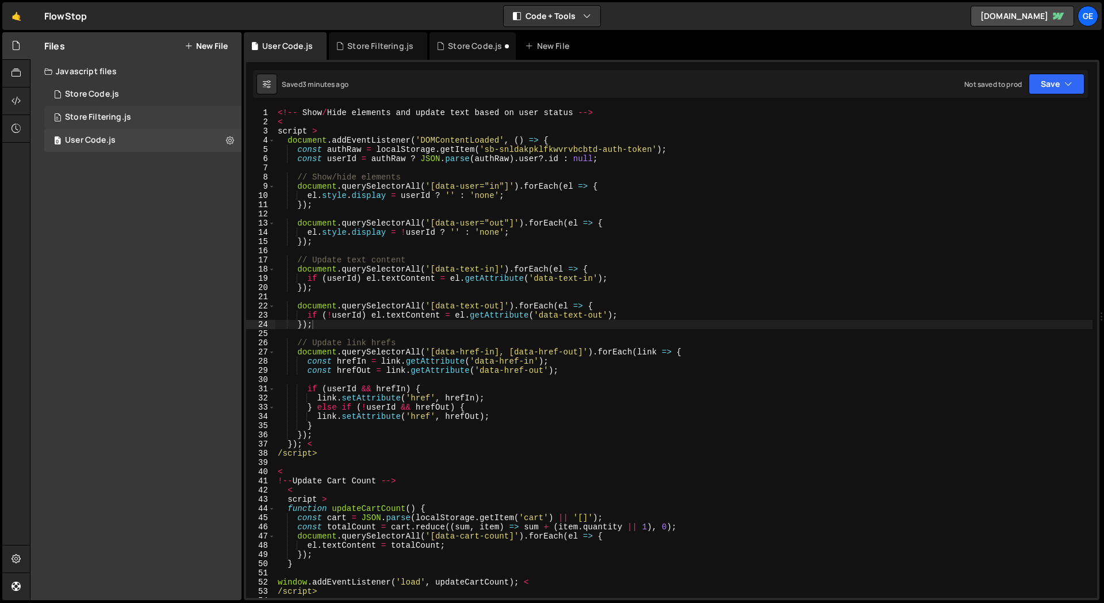
click at [127, 113] on div "Store Filtering.js" at bounding box center [98, 117] width 66 height 10
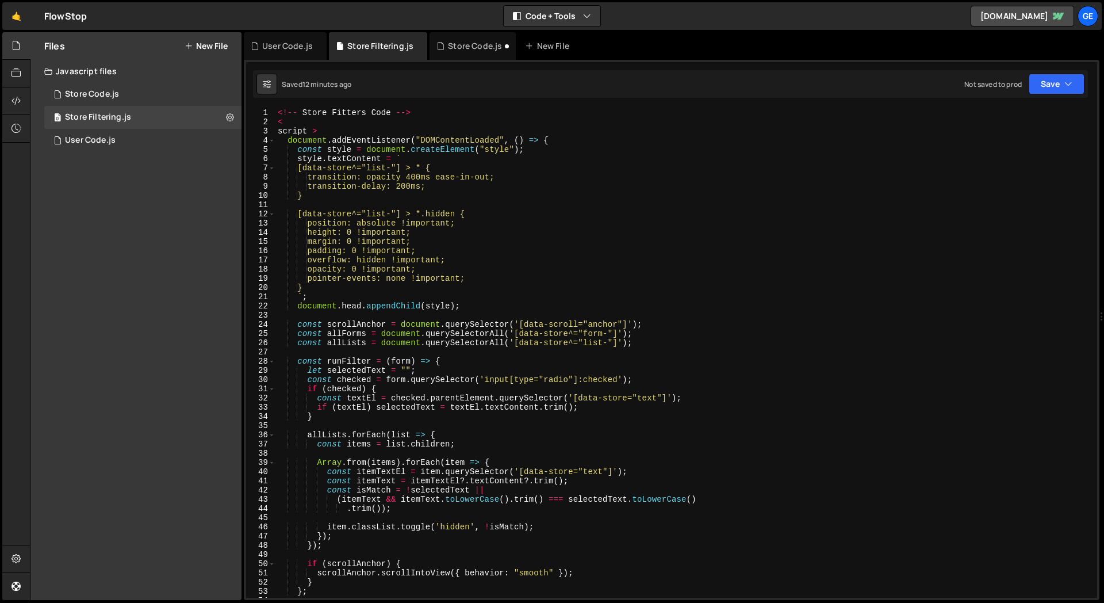
click at [158, 254] on div "Files New File Javascript files 1 Store Code.js 0 0 Store Filtering.js 0 0 User…" at bounding box center [135, 316] width 211 height 568
click at [20, 16] on link "🤙" at bounding box center [16, 16] width 28 height 28
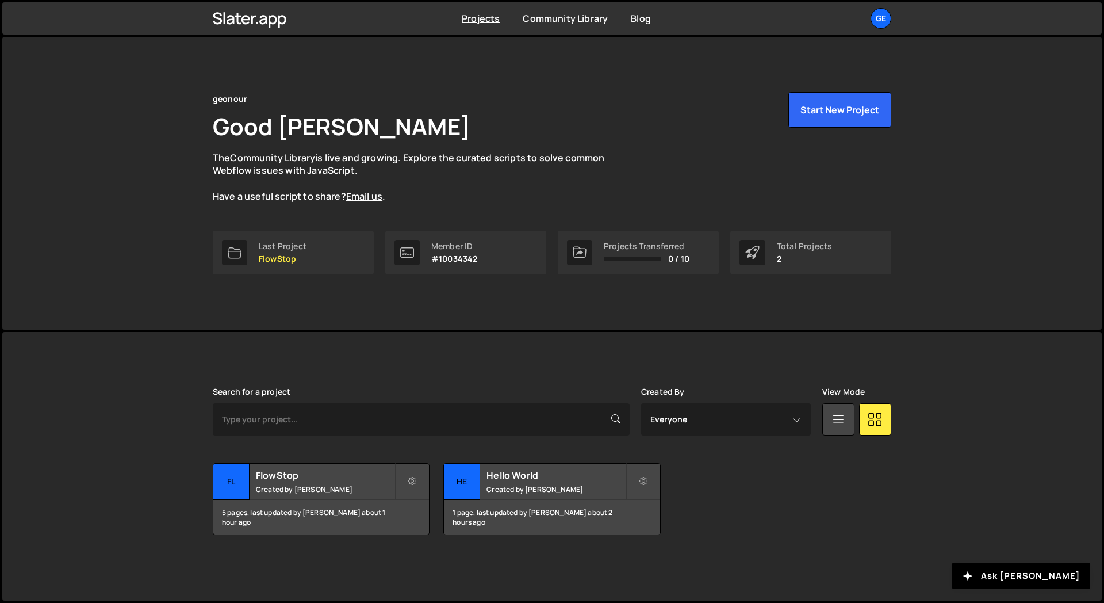
click at [160, 332] on div "[PERSON_NAME] is designed for desktop use. Please use a larger screen to access…" at bounding box center [552, 466] width 1100 height 269
click at [996, 307] on div "geonour Good [PERSON_NAME] The Community Library is live and growing. Explore t…" at bounding box center [552, 183] width 1100 height 293
